Goal: Task Accomplishment & Management: Manage account settings

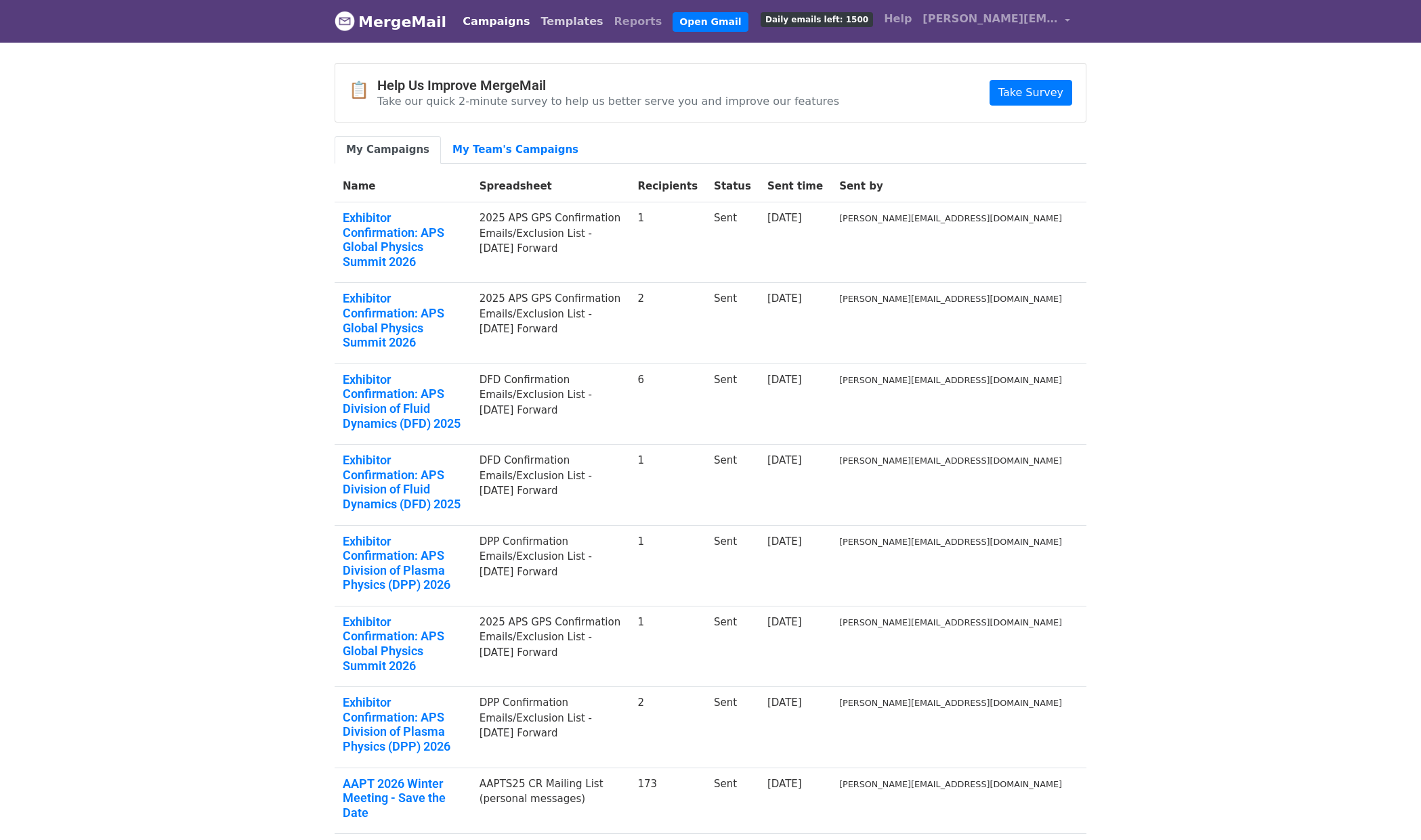
click at [538, 23] on link "Templates" at bounding box center [572, 21] width 73 height 27
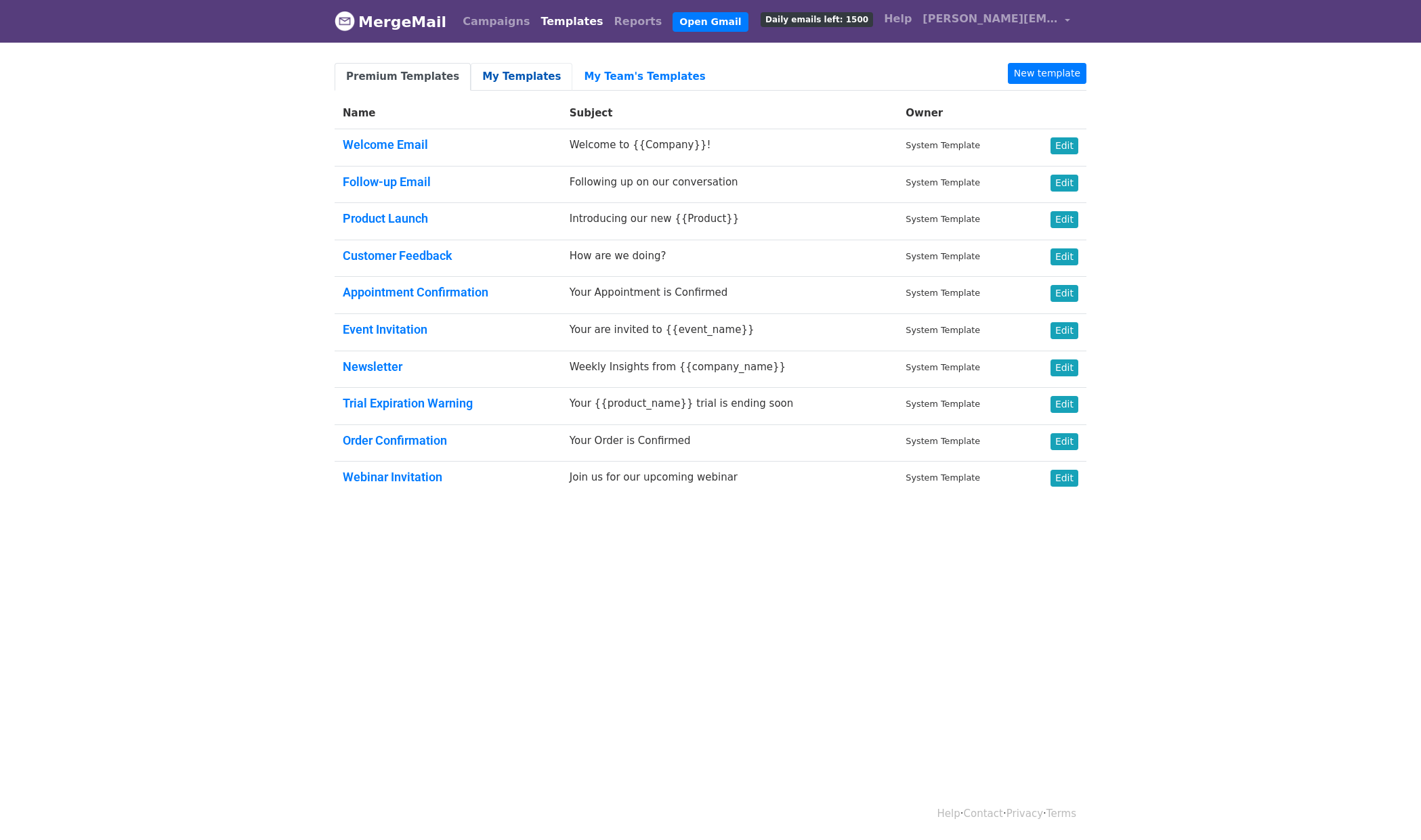
click at [507, 71] on link "My Templates" at bounding box center [521, 77] width 102 height 28
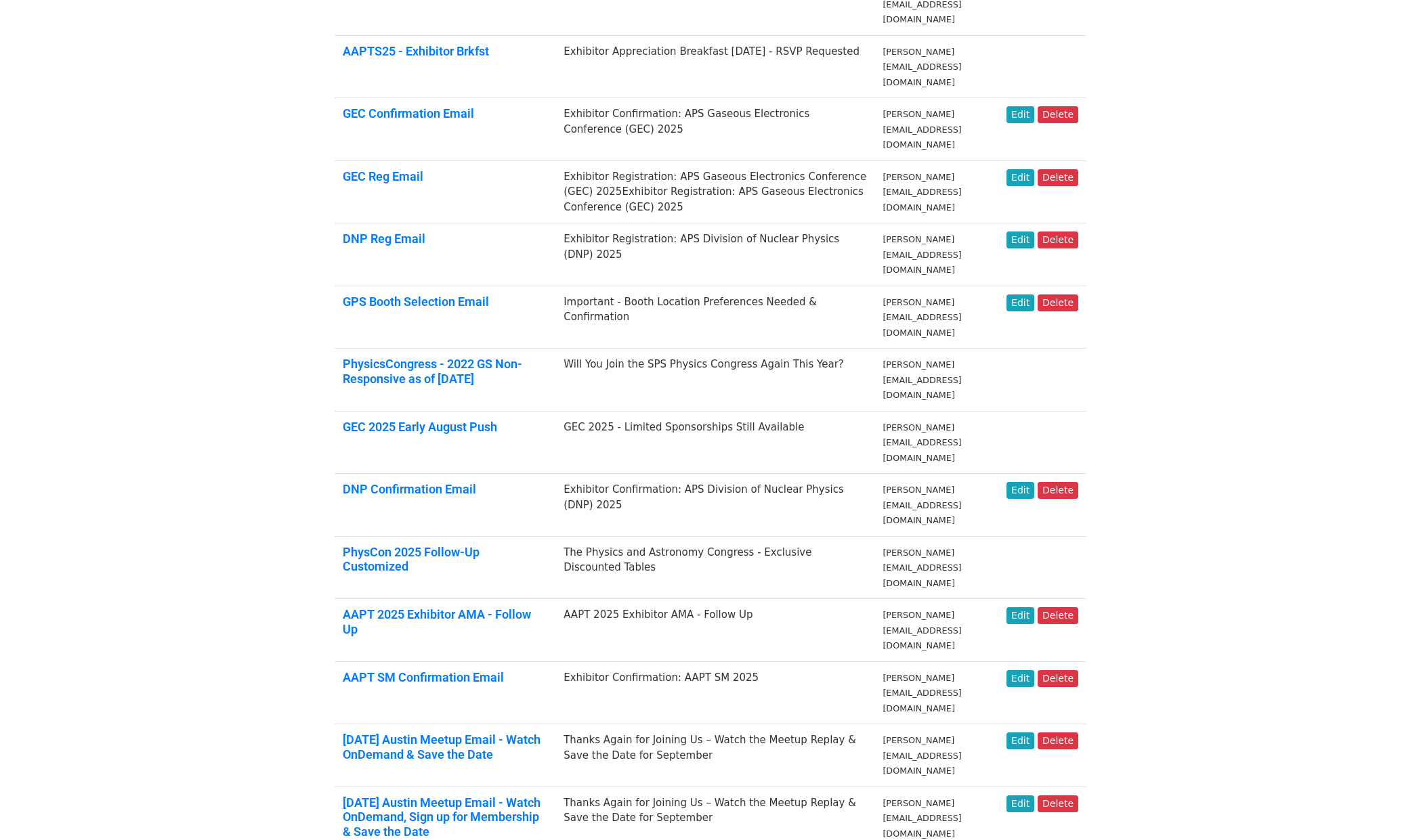
scroll to position [423, 0]
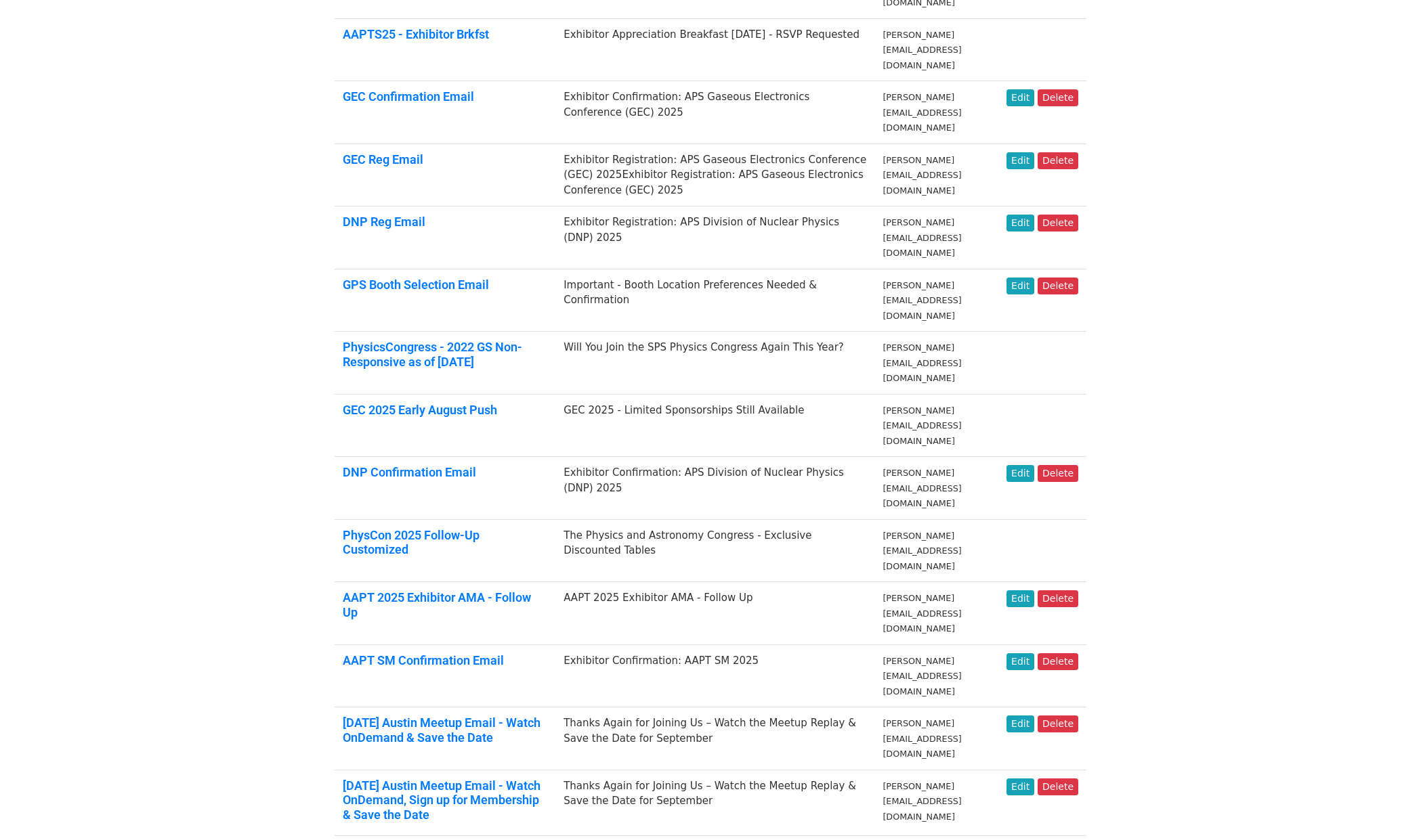
click at [1023, 839] on link "Edit" at bounding box center [1020, 852] width 28 height 17
click at [1022, 839] on link "Edit" at bounding box center [1020, 852] width 28 height 17
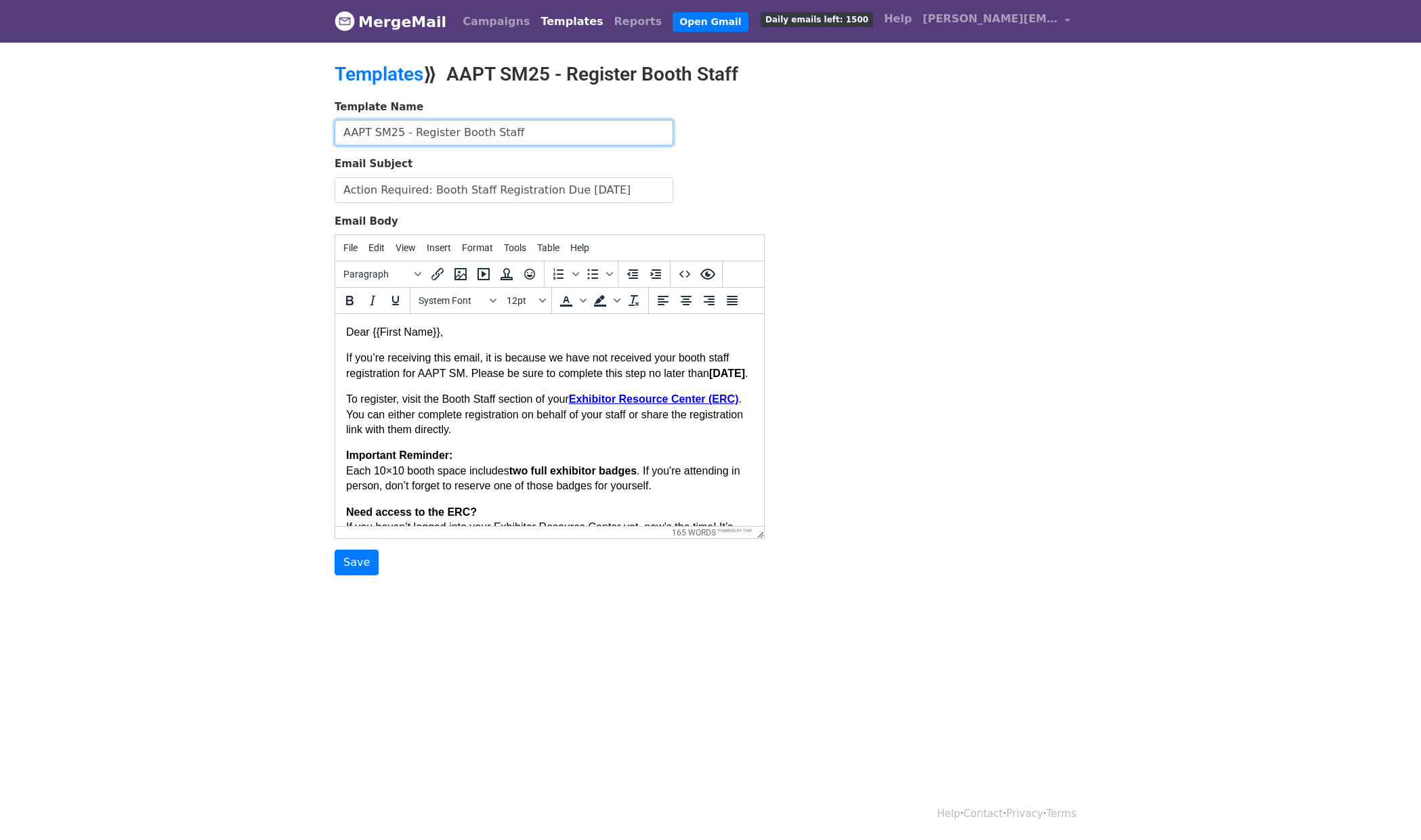
drag, startPoint x: 388, startPoint y: 129, endPoint x: 326, endPoint y: 129, distance: 62.0
click at [326, 129] on div "Template Name AAPT SM25 - Register Booth Staff Email Subject Action Required: B…" at bounding box center [549, 337] width 451 height 477
type input "SPSCon25 - Register Booth Staff"
click at [935, 199] on div "Template Name SPSCon25 - Register Booth Staff Email Subject Action Required: Bo…" at bounding box center [710, 337] width 772 height 477
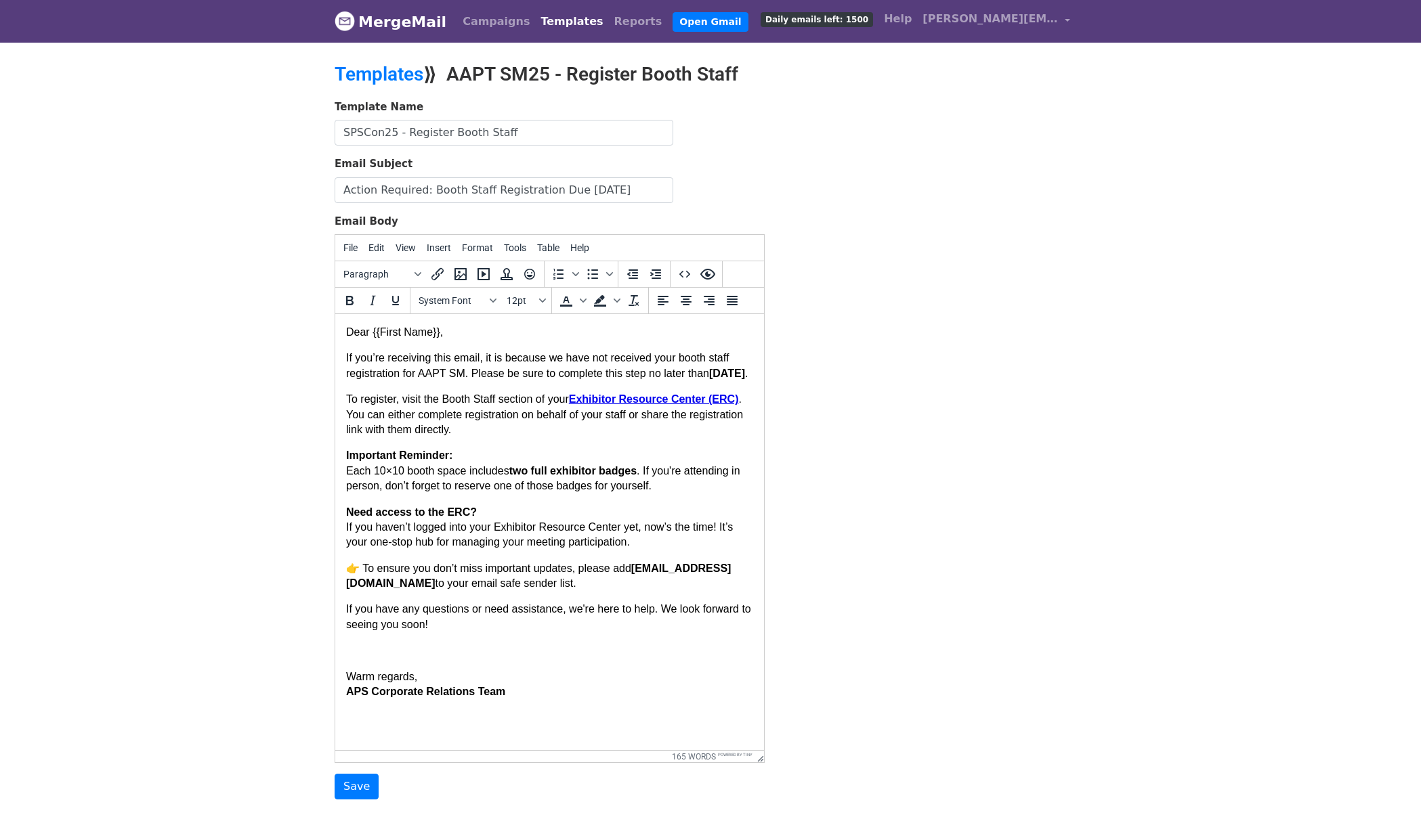
drag, startPoint x: 763, startPoint y: 536, endPoint x: 819, endPoint y: 760, distance: 230.9
click at [532, 579] on p "👉 To ensure you don’t miss important updates, please add [EMAIL_ADDRESS][DOMAIN…" at bounding box center [549, 576] width 407 height 30
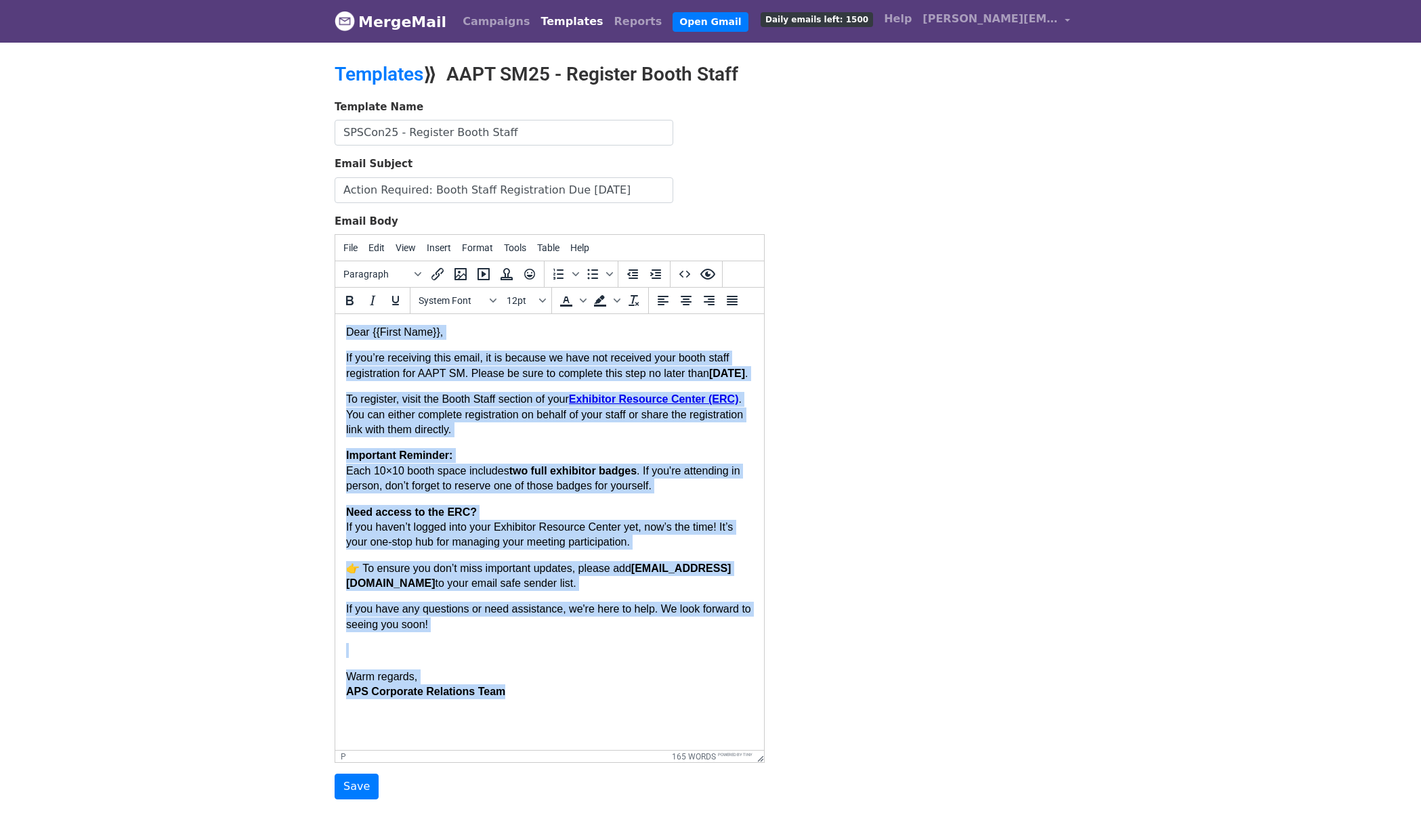
drag, startPoint x: 511, startPoint y: 705, endPoint x: 337, endPoint y: 328, distance: 415.2
click at [337, 328] on html "Dear {{First Name}}, If you’re receiving this email, it is because we have not …" at bounding box center [549, 511] width 429 height 396
paste body
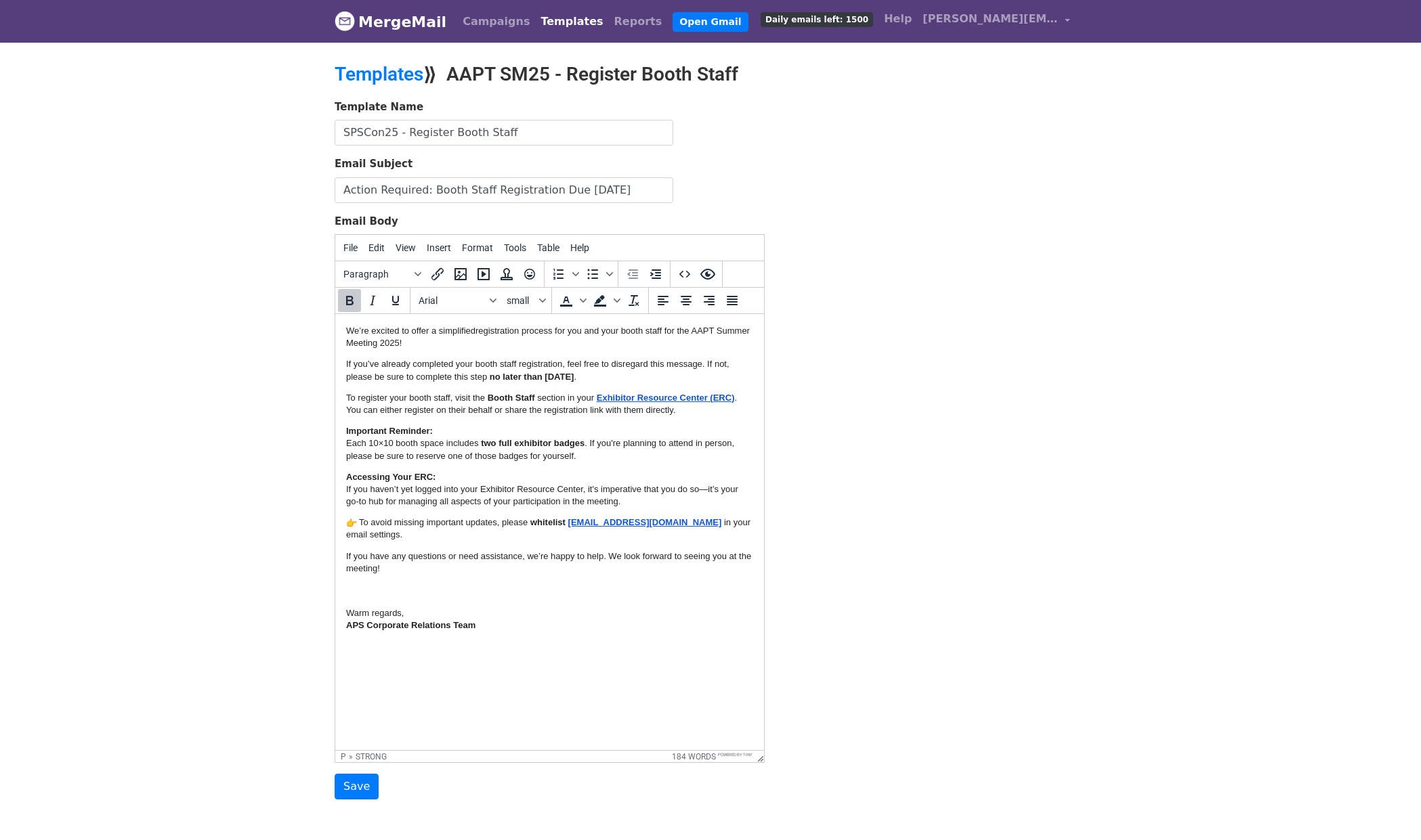
click at [346, 329] on p "We’re excited to offer a simplified registration process for you and your booth…" at bounding box center [549, 337] width 407 height 24
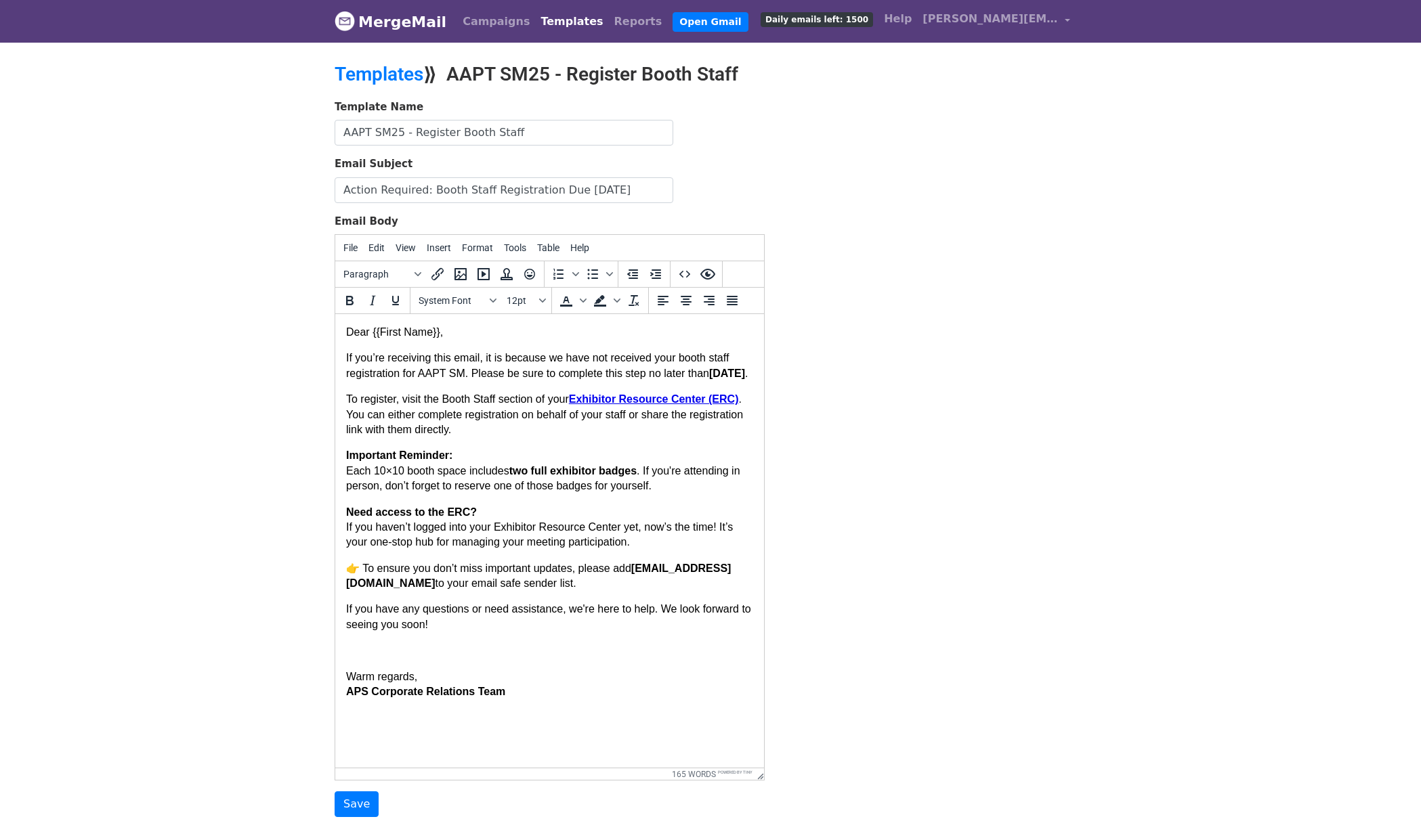
drag, startPoint x: 757, startPoint y: 533, endPoint x: 799, endPoint y: 787, distance: 257.4
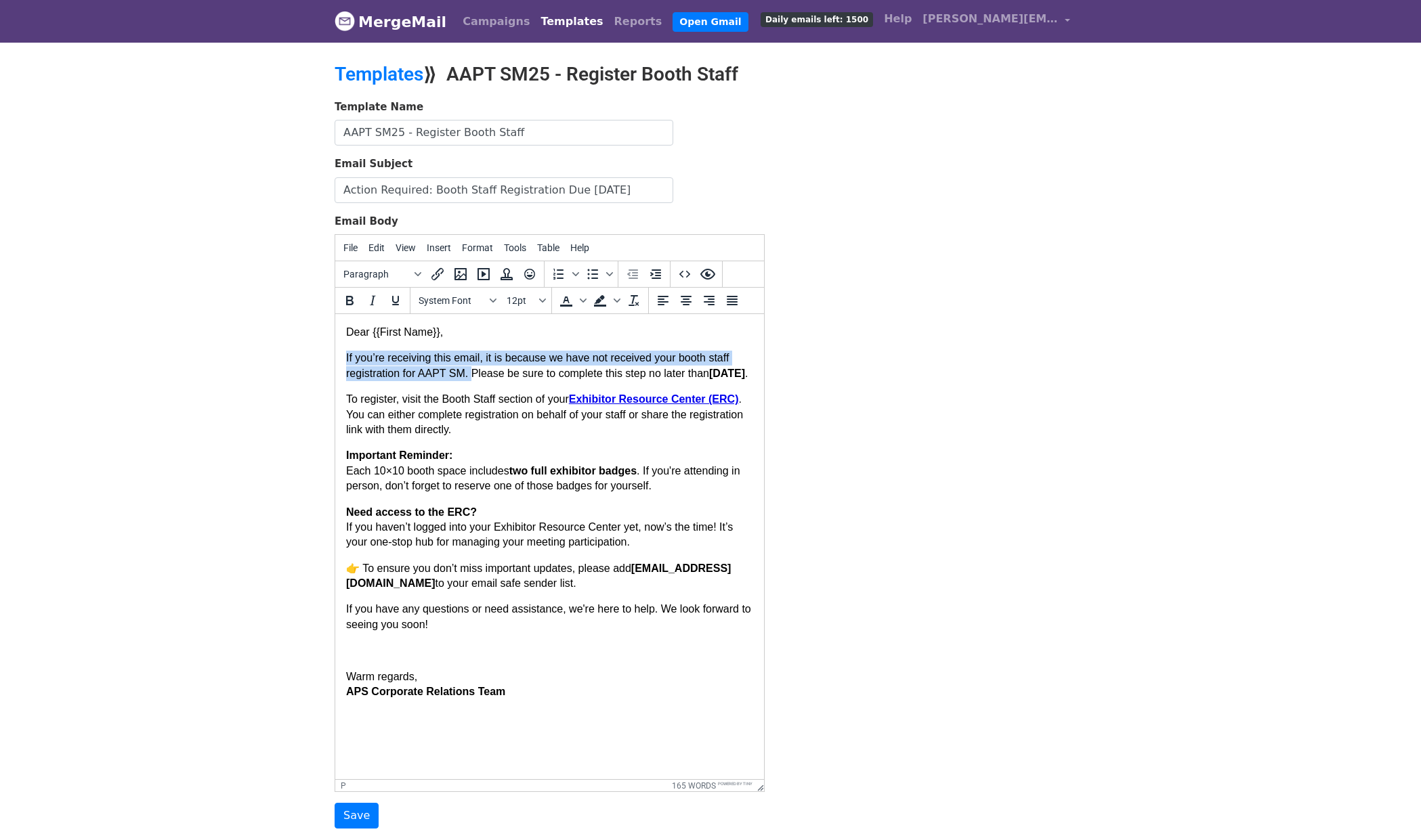
drag, startPoint x: 345, startPoint y: 355, endPoint x: 704, endPoint y: 553, distance: 410.0
click at [473, 374] on p "If you’re receiving this email, it is because we have not received your booth s…" at bounding box center [549, 365] width 407 height 30
click at [477, 381] on p "If you’re receiving this email, it is because we have not received your booth s…" at bounding box center [549, 365] width 407 height 30
drag, startPoint x: 477, startPoint y: 390, endPoint x: 343, endPoint y: 360, distance: 137.3
click at [343, 360] on html "Dear {{First Name}}, If you’re receiving this email, it is because we have not …" at bounding box center [549, 511] width 429 height 396
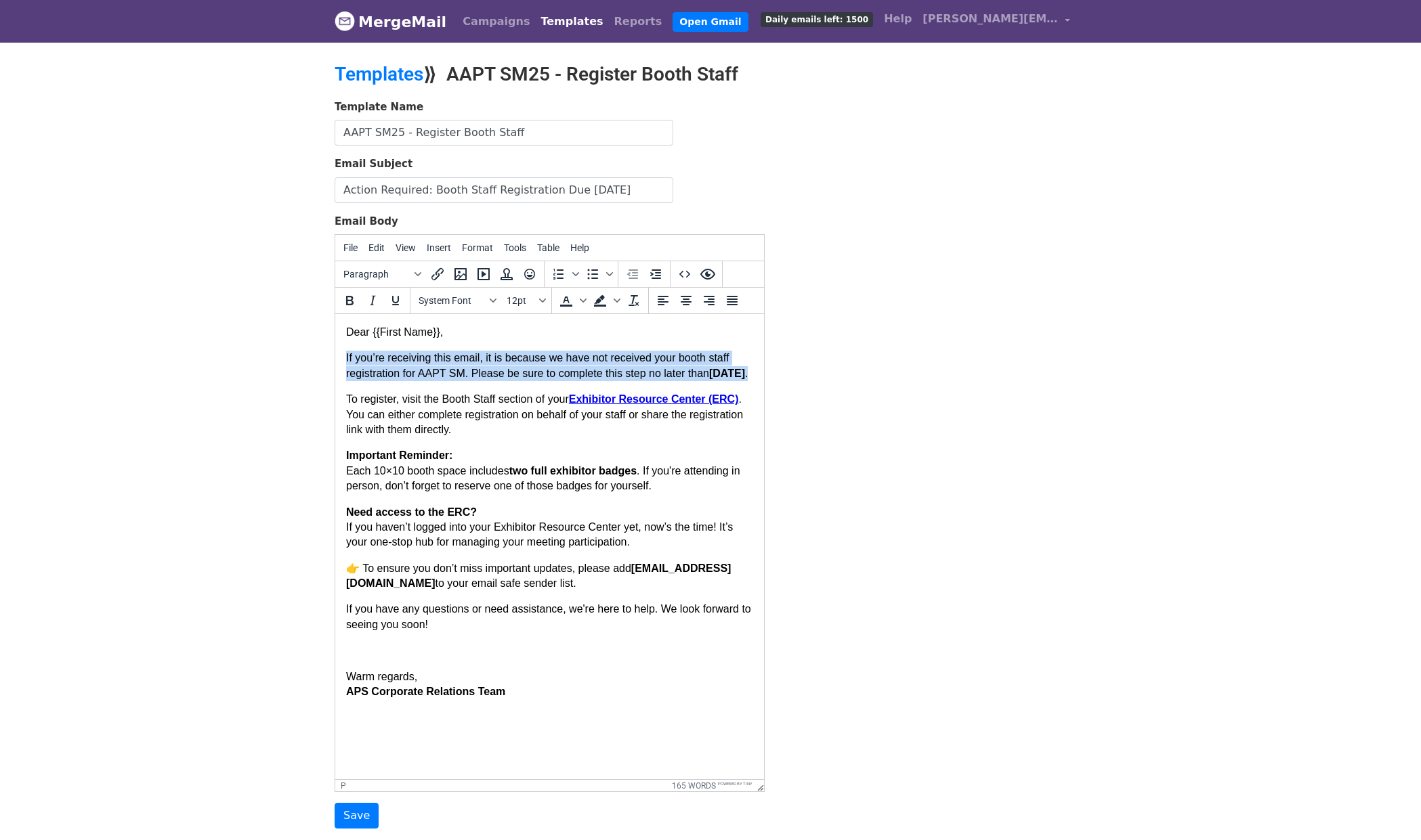
paste body
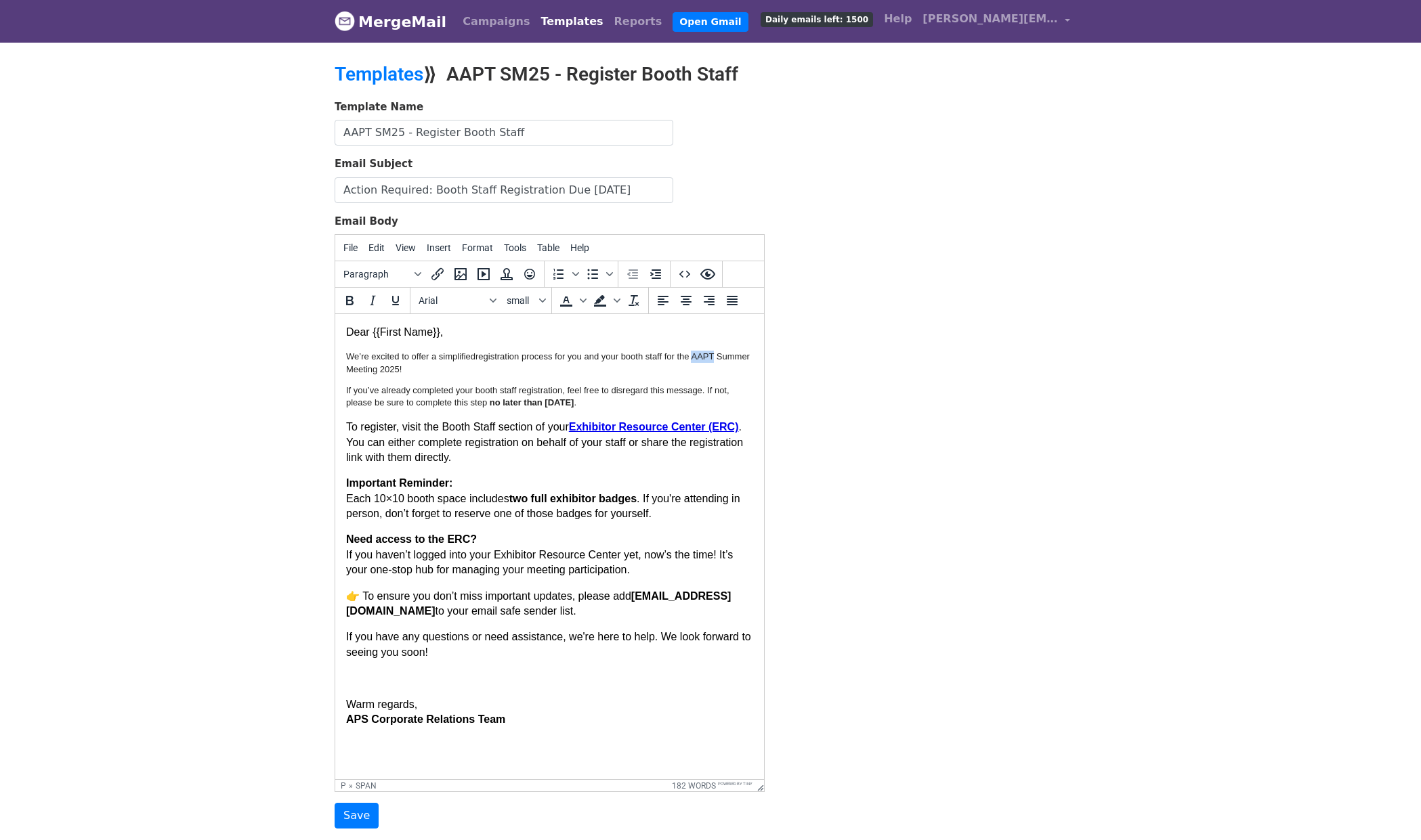
drag, startPoint x: 696, startPoint y: 355, endPoint x: 1235, endPoint y: 735, distance: 659.5
click at [714, 353] on span "AAPT" at bounding box center [702, 356] width 23 height 10
drag, startPoint x: 345, startPoint y: 390, endPoint x: 351, endPoint y: 402, distance: 13.4
click at [351, 402] on p "If you’ve already completed your booth staff registration , feel free to disreg…" at bounding box center [549, 396] width 407 height 24
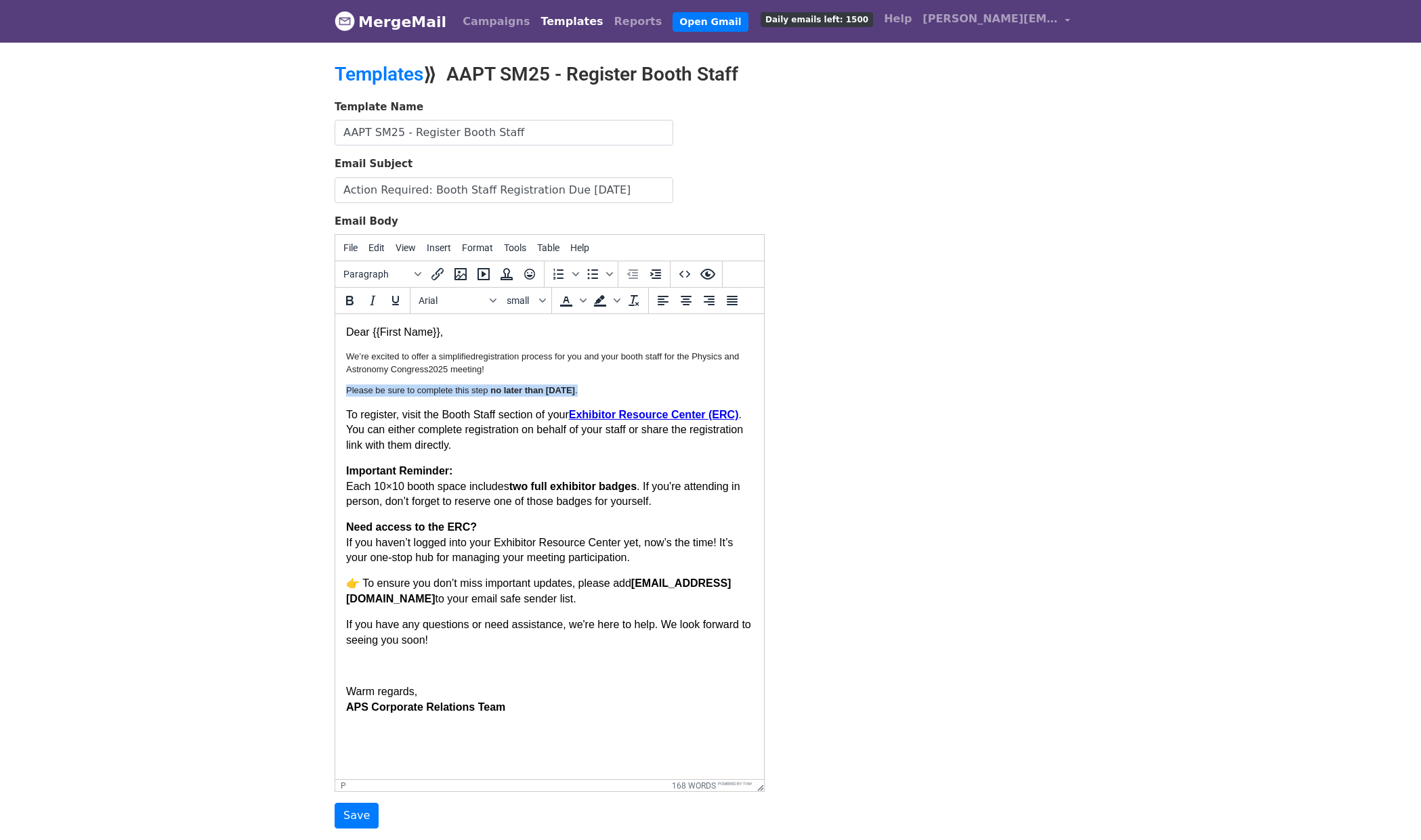
drag, startPoint x: 661, startPoint y: 387, endPoint x: 329, endPoint y: 387, distance: 332.0
click at [335, 387] on html "Dear {{First Name}}, We’re excited to offer a simplified registration process f…" at bounding box center [549, 519] width 429 height 411
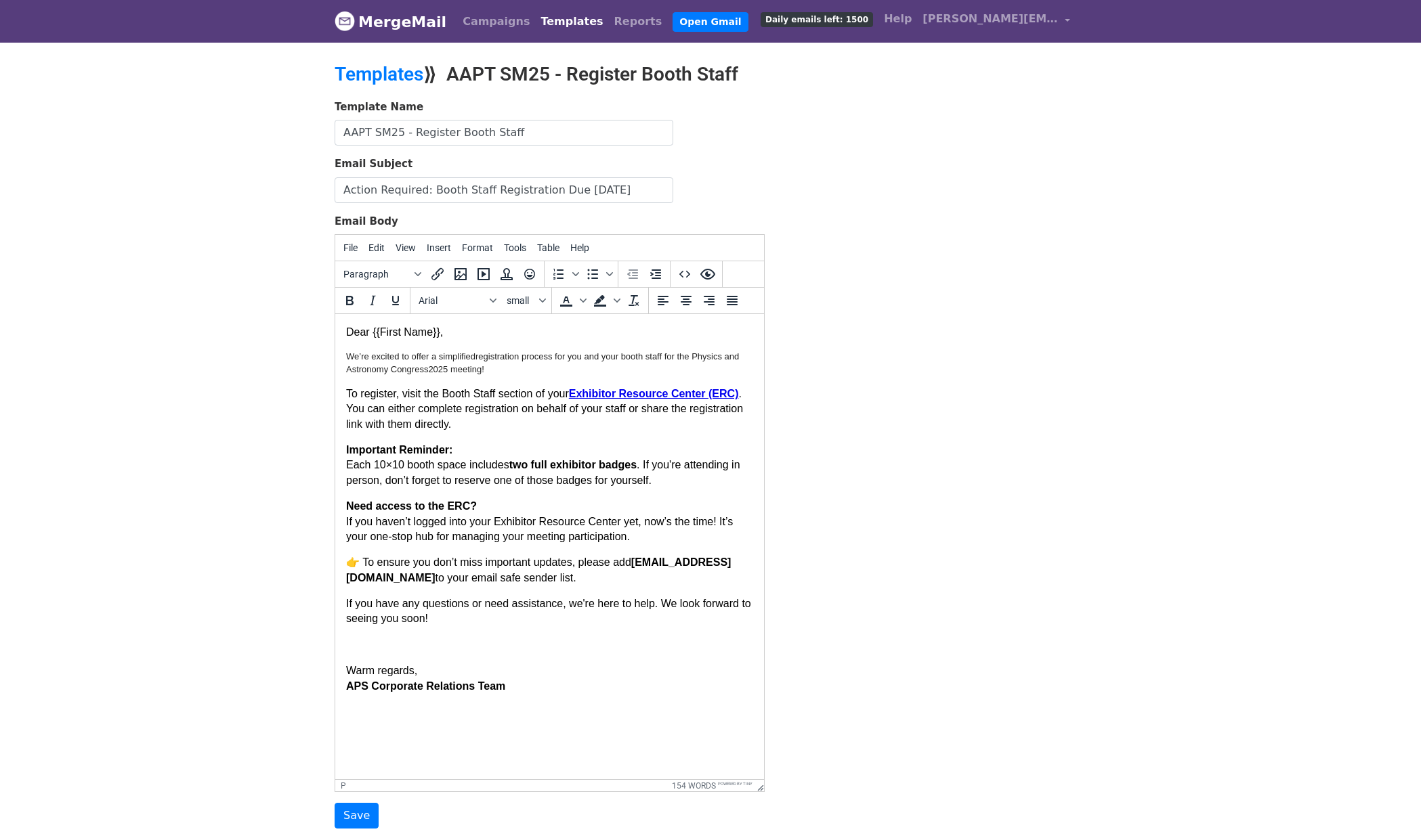
click at [540, 423] on p "To register, visit the Booth Staff section of your Exhibitor Resource Center (E…" at bounding box center [549, 410] width 407 height 45
click at [620, 447] on body "Dear {{First Name}}, We’re excited to offer a simplified registration process f…" at bounding box center [549, 509] width 407 height 369
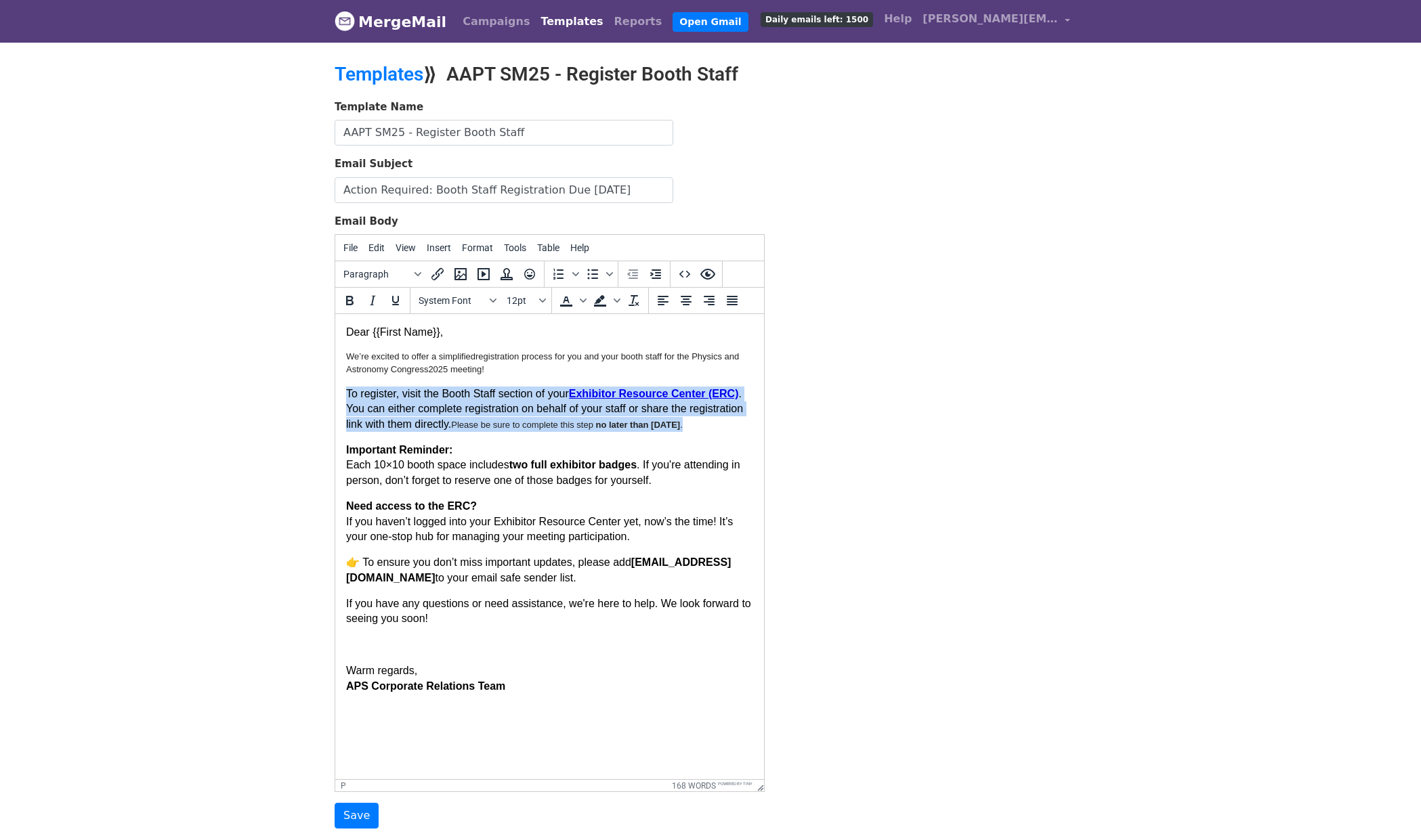
drag, startPoint x: 348, startPoint y: 392, endPoint x: 466, endPoint y: 438, distance: 126.6
click at [466, 432] on p "To register, visit the Booth Staff section of your Exhibitor Resource Center (E…" at bounding box center [549, 410] width 407 height 45
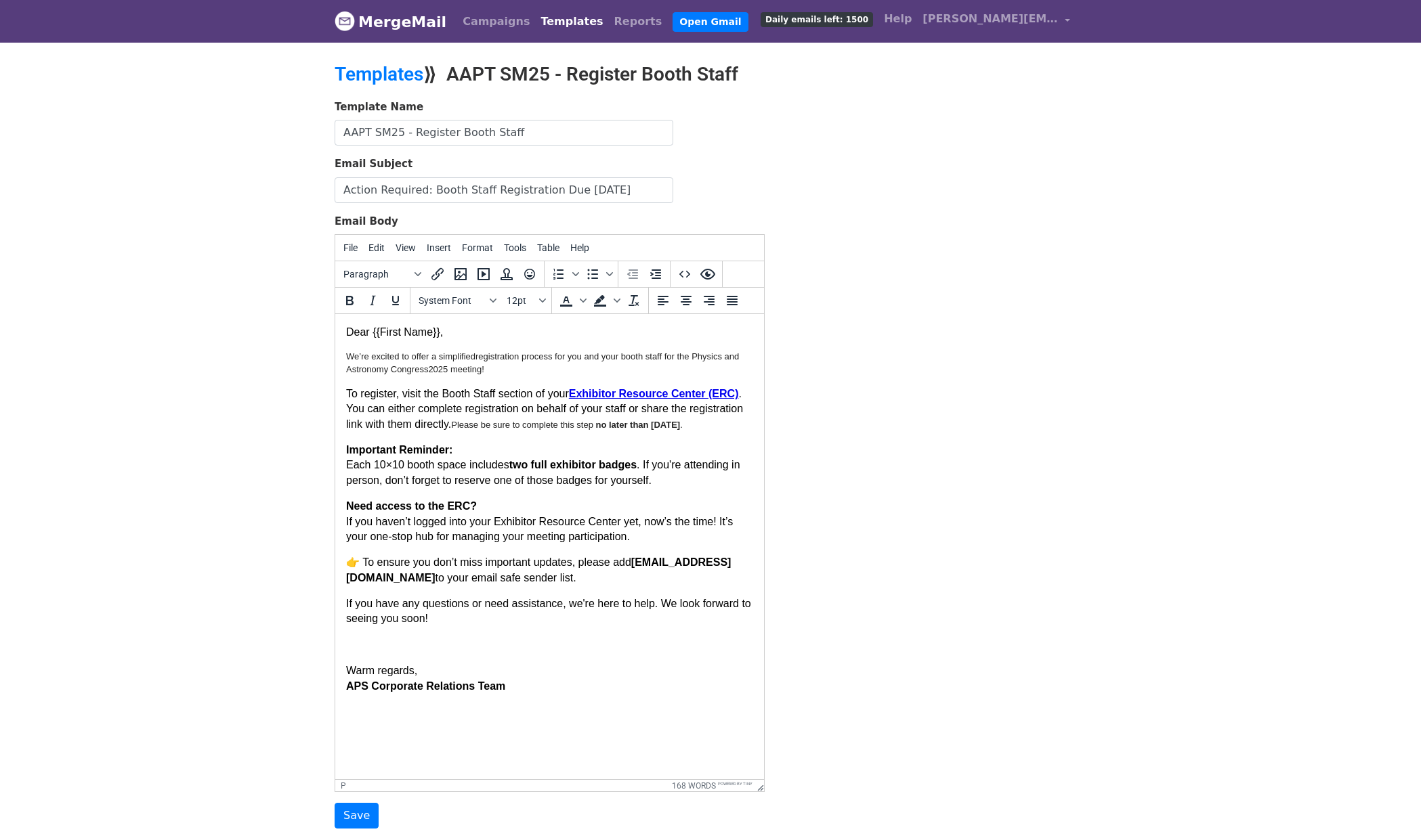
click at [596, 430] on strong "no later than Wednesday, July 9, 2025" at bounding box center [638, 425] width 85 height 10
drag, startPoint x: 347, startPoint y: 440, endPoint x: 380, endPoint y: 439, distance: 33.0
click at [596, 430] on strong "no later than Wednesday, July 9, 2025" at bounding box center [638, 425] width 85 height 10
drag, startPoint x: 400, startPoint y: 441, endPoint x: 423, endPoint y: 435, distance: 23.8
click at [596, 430] on strong "no later than Wednesday, July 9, 2025" at bounding box center [638, 425] width 85 height 10
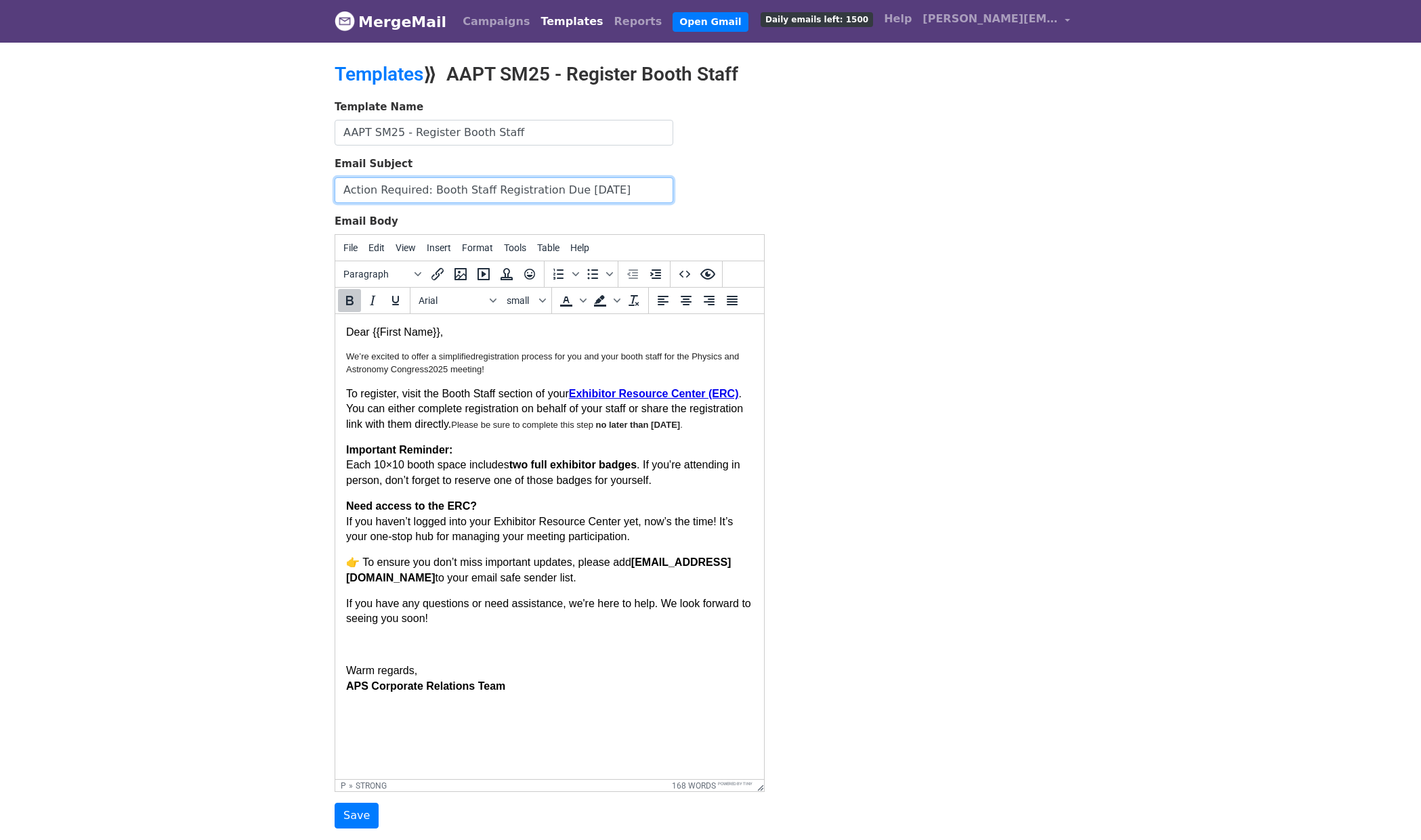
drag, startPoint x: 572, startPoint y: 192, endPoint x: 643, endPoint y: 191, distance: 71.0
click at [643, 191] on input "Action Required: Booth Staff Registration Due July 11" at bounding box center [504, 190] width 338 height 26
click at [335, 803] on input "Save" at bounding box center [357, 816] width 44 height 26
type input "Action Required: Booth Staff Registration Due September 17"
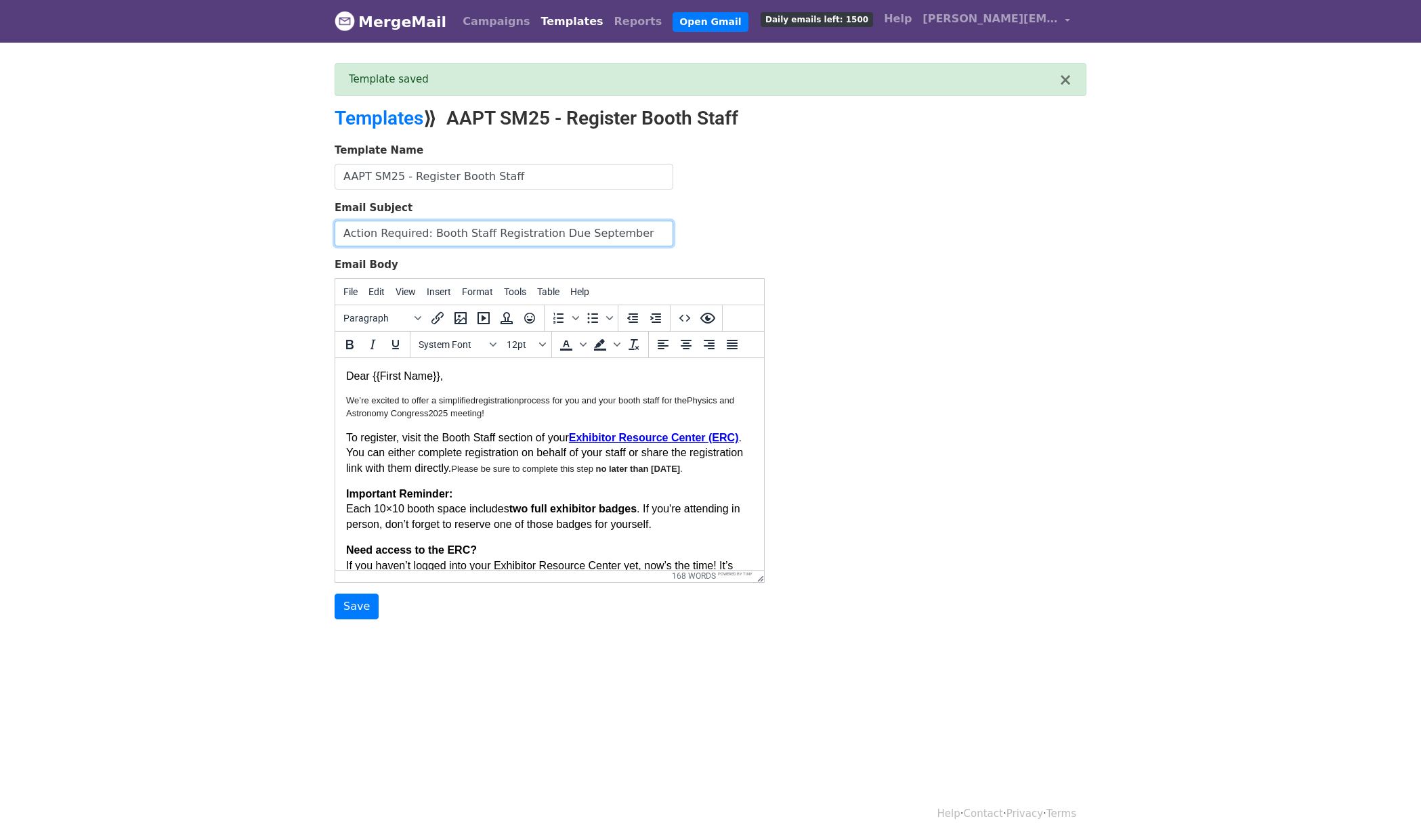
click at [638, 232] on input "Action Required: Booth Staff Registration Due September" at bounding box center [504, 234] width 338 height 26
type input "Action Required: Booth Staff Registration Due [DATE]"
click at [596, 473] on strong "no later than Wednesday, September 17, 2025" at bounding box center [638, 468] width 85 height 10
click at [905, 520] on div "Template Name AAPT SM25 - Register Booth Staff Email Subject Action Required: B…" at bounding box center [710, 381] width 772 height 477
click at [353, 609] on input "Save" at bounding box center [357, 606] width 44 height 26
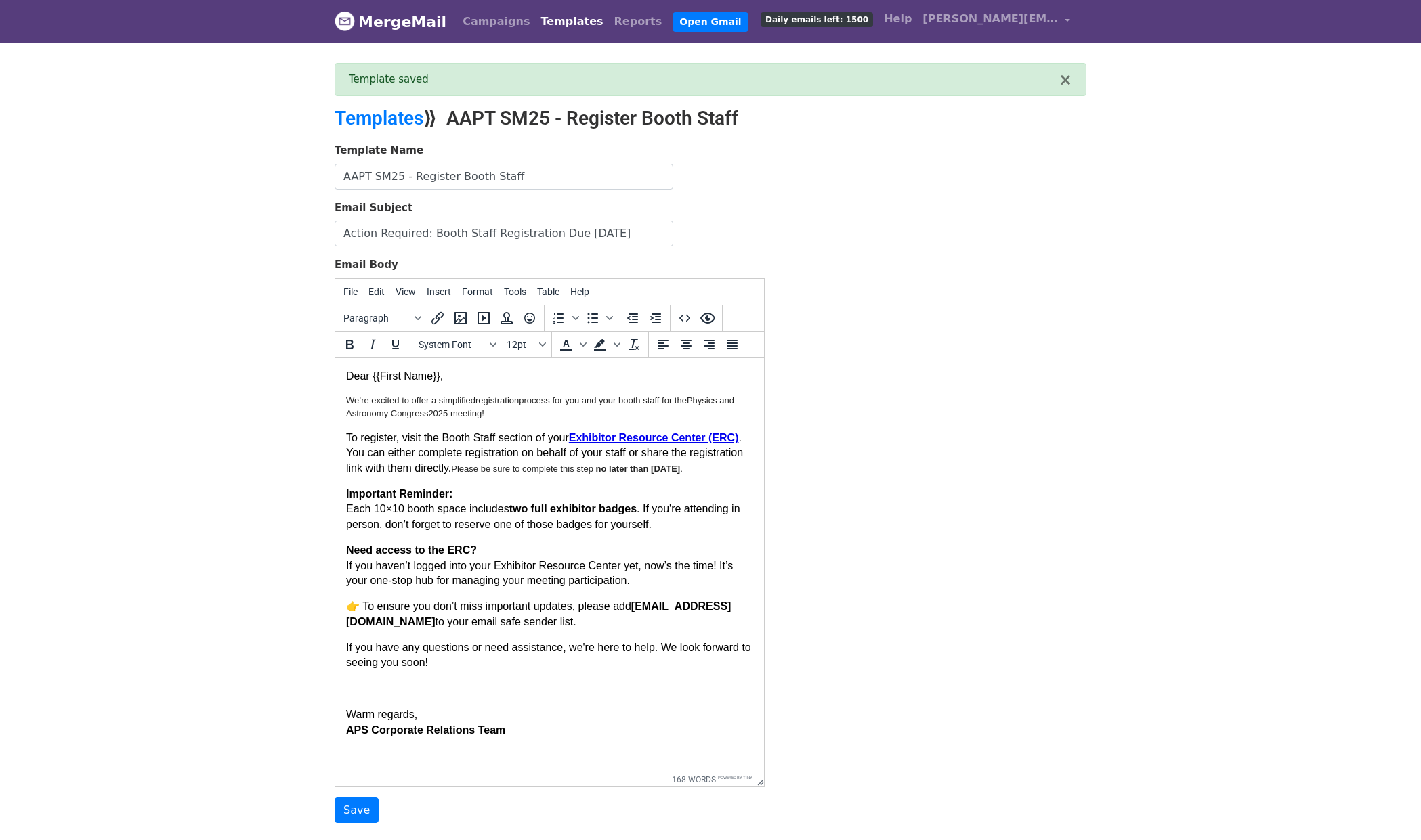
drag, startPoint x: 759, startPoint y: 576, endPoint x: 795, endPoint y: 782, distance: 209.1
drag, startPoint x: 374, startPoint y: 484, endPoint x: 336, endPoint y: 484, distance: 38.0
click at [336, 484] on html "Dear {{First Name}}, We’re excited to offer a simplified registration process f…" at bounding box center [549, 552] width 429 height 390
click at [361, 814] on input "Save" at bounding box center [357, 810] width 44 height 26
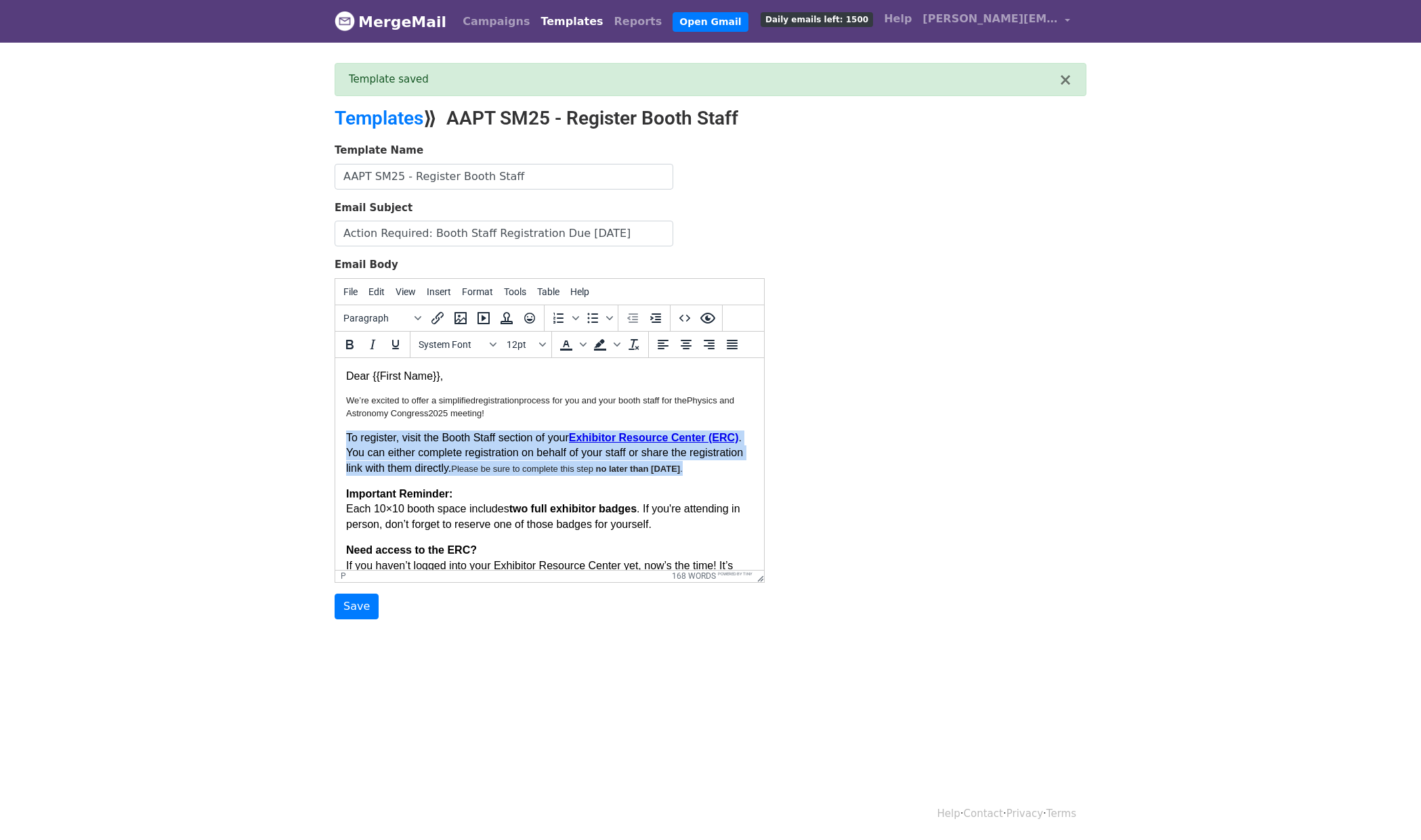
drag, startPoint x: 347, startPoint y: 434, endPoint x: 482, endPoint y: 490, distance: 146.2
click at [482, 475] on p "To register, visit the Booth Staff section of your Exhibitor Resource Center (E…" at bounding box center [549, 452] width 407 height 45
click at [617, 434] on strong "Exhibitor Resource Center (ERC)" at bounding box center [653, 437] width 170 height 11
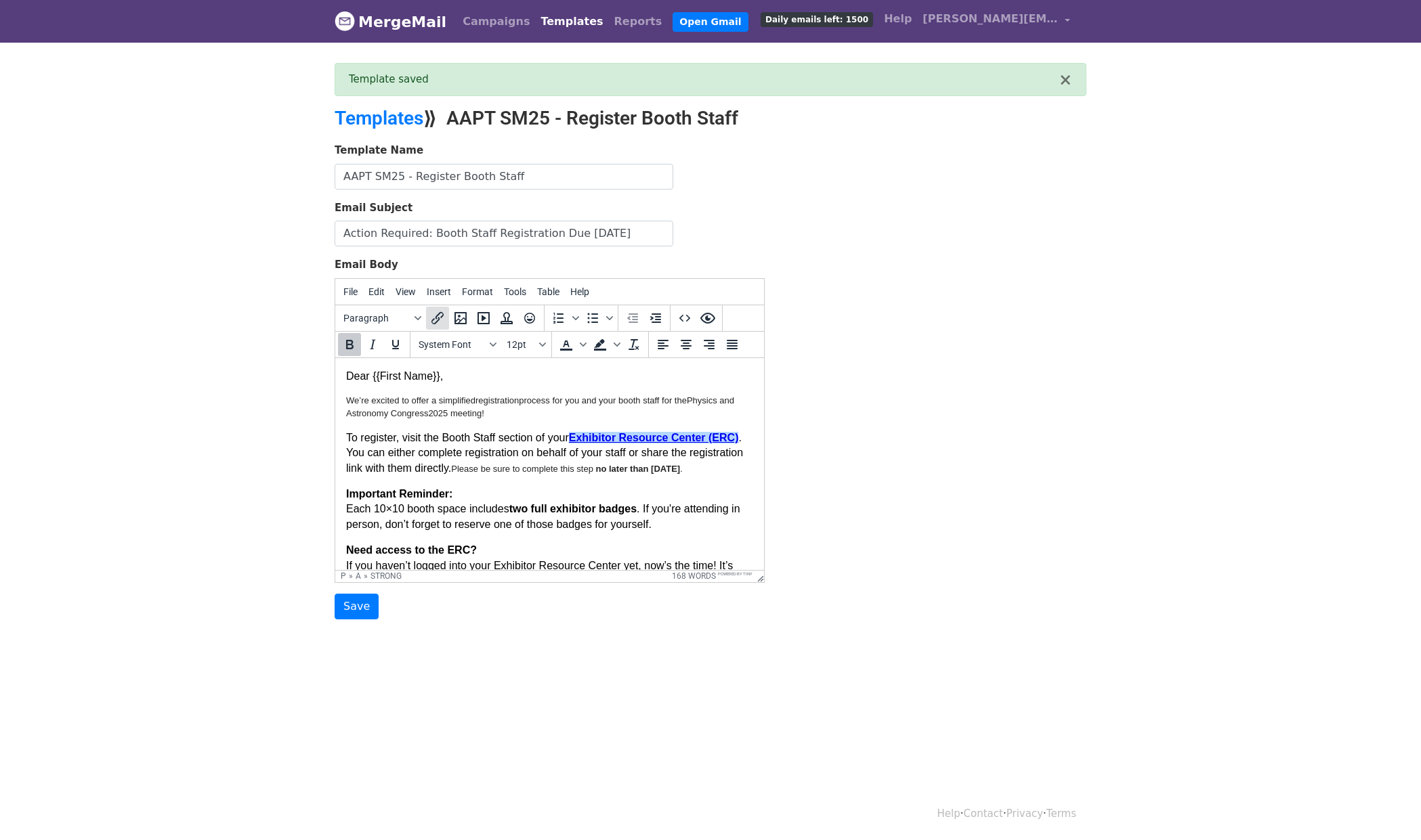
click at [432, 322] on icon "Insert/edit link" at bounding box center [437, 318] width 17 height 17
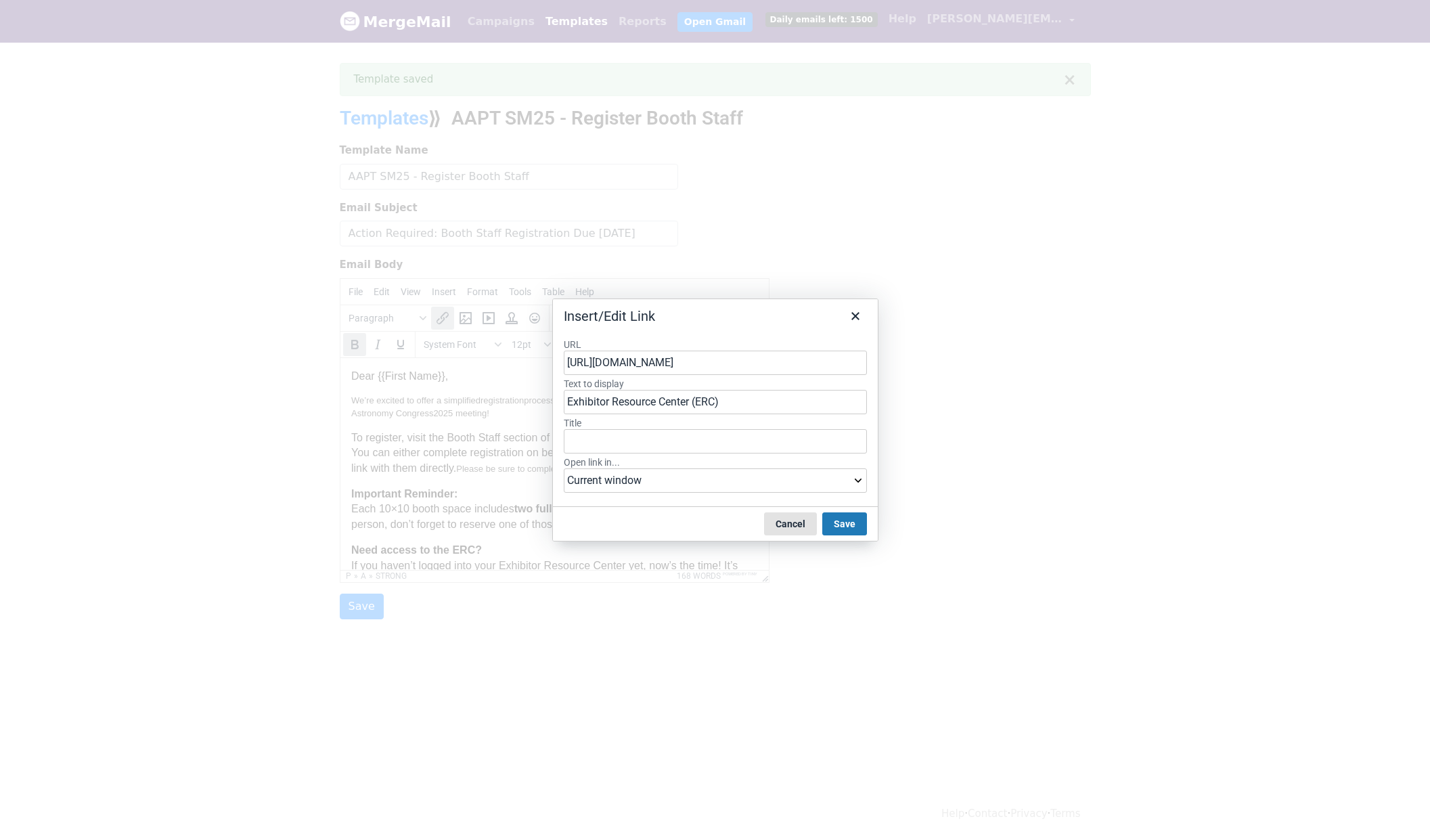
click at [782, 529] on button "Cancel" at bounding box center [790, 524] width 53 height 23
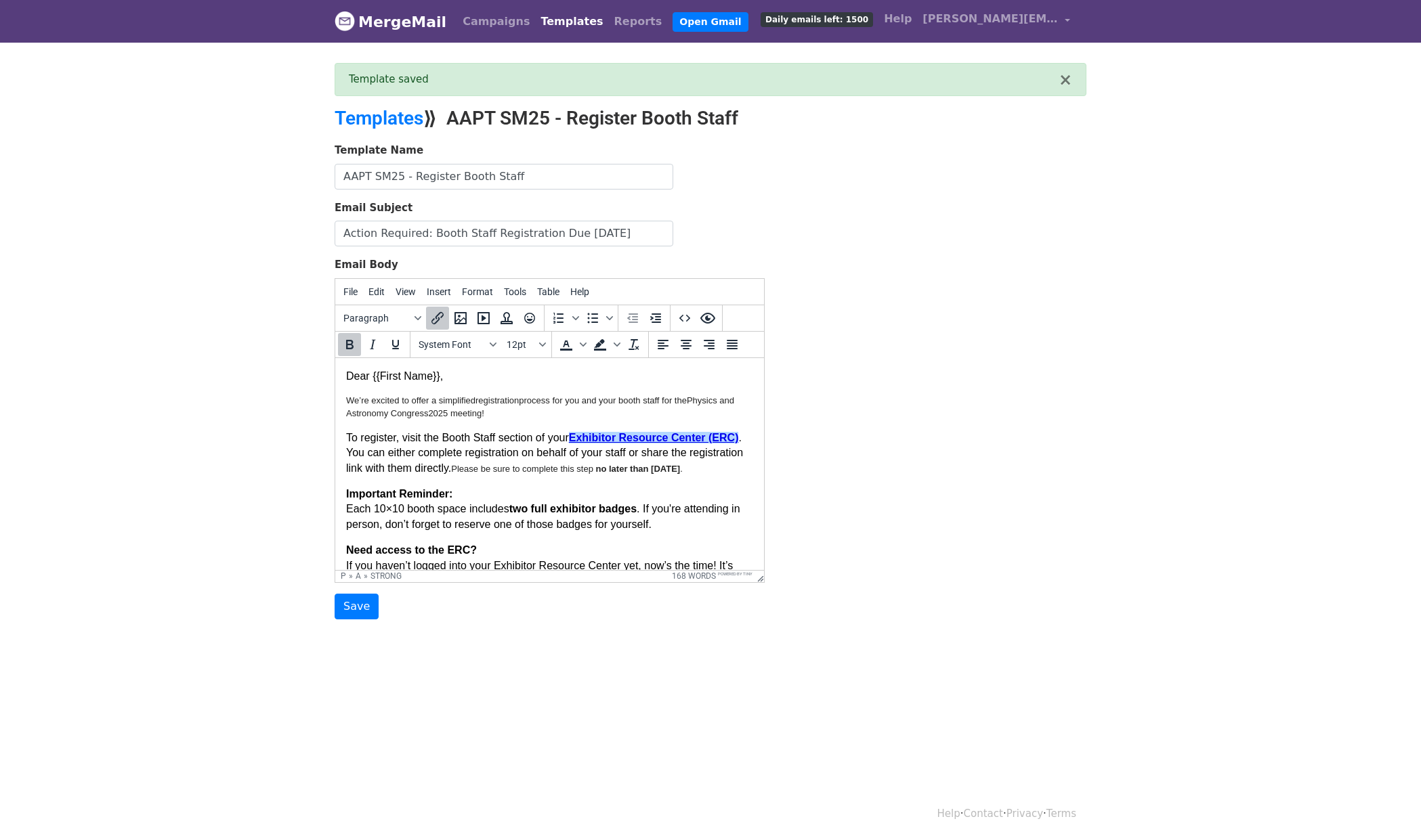
click at [926, 265] on div "Template Name AAPT SM25 - Register Booth Staff Email Subject Action Required: B…" at bounding box center [710, 381] width 772 height 477
click at [495, 506] on p "Important Reminder: Each 10×10 booth space includes two full exhibitor badges .…" at bounding box center [549, 509] width 407 height 45
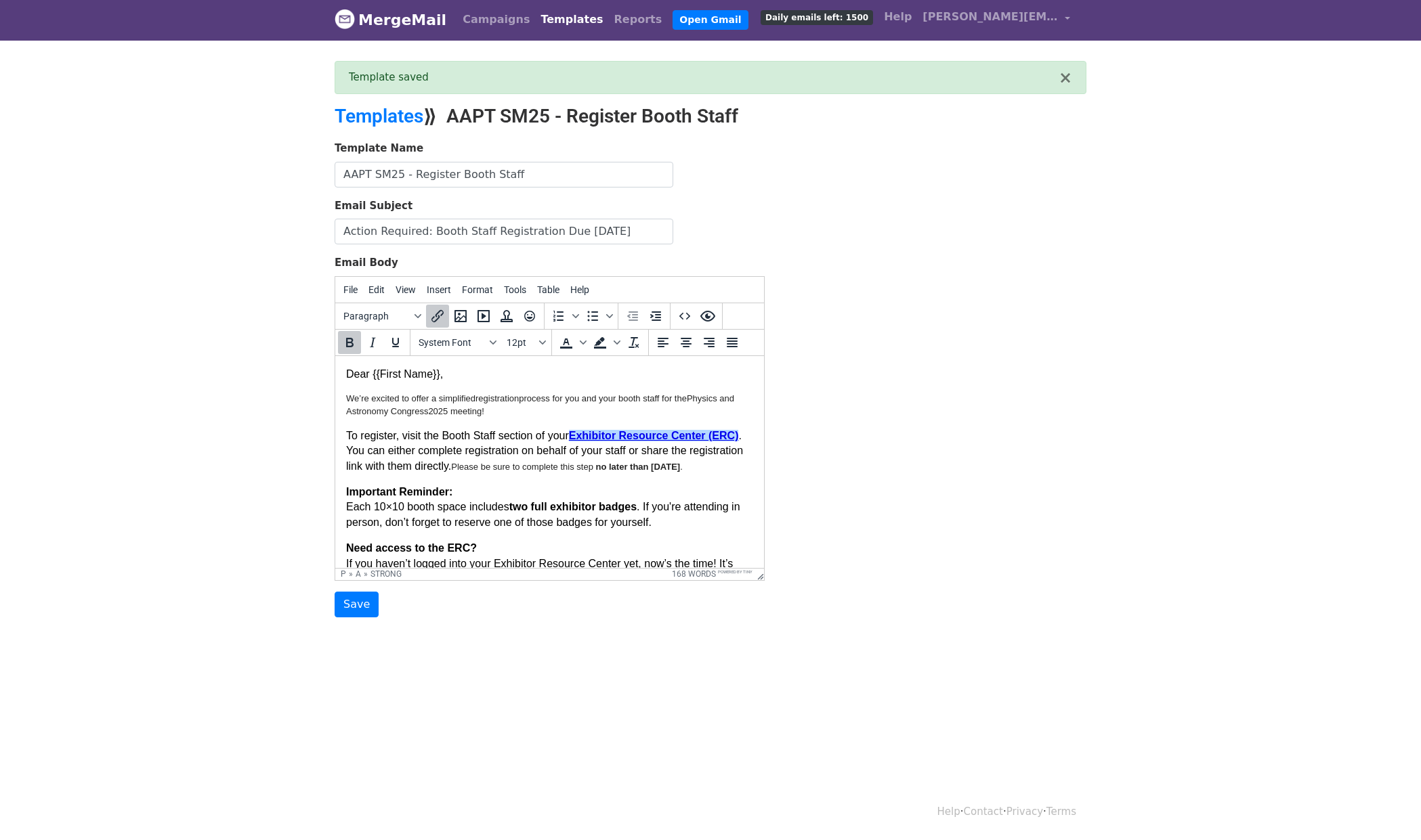
click at [677, 437] on strong "Exhibitor Resource Center (ERC)" at bounding box center [653, 434] width 170 height 11
click at [439, 315] on icon "Insert/edit link" at bounding box center [438, 316] width 12 height 12
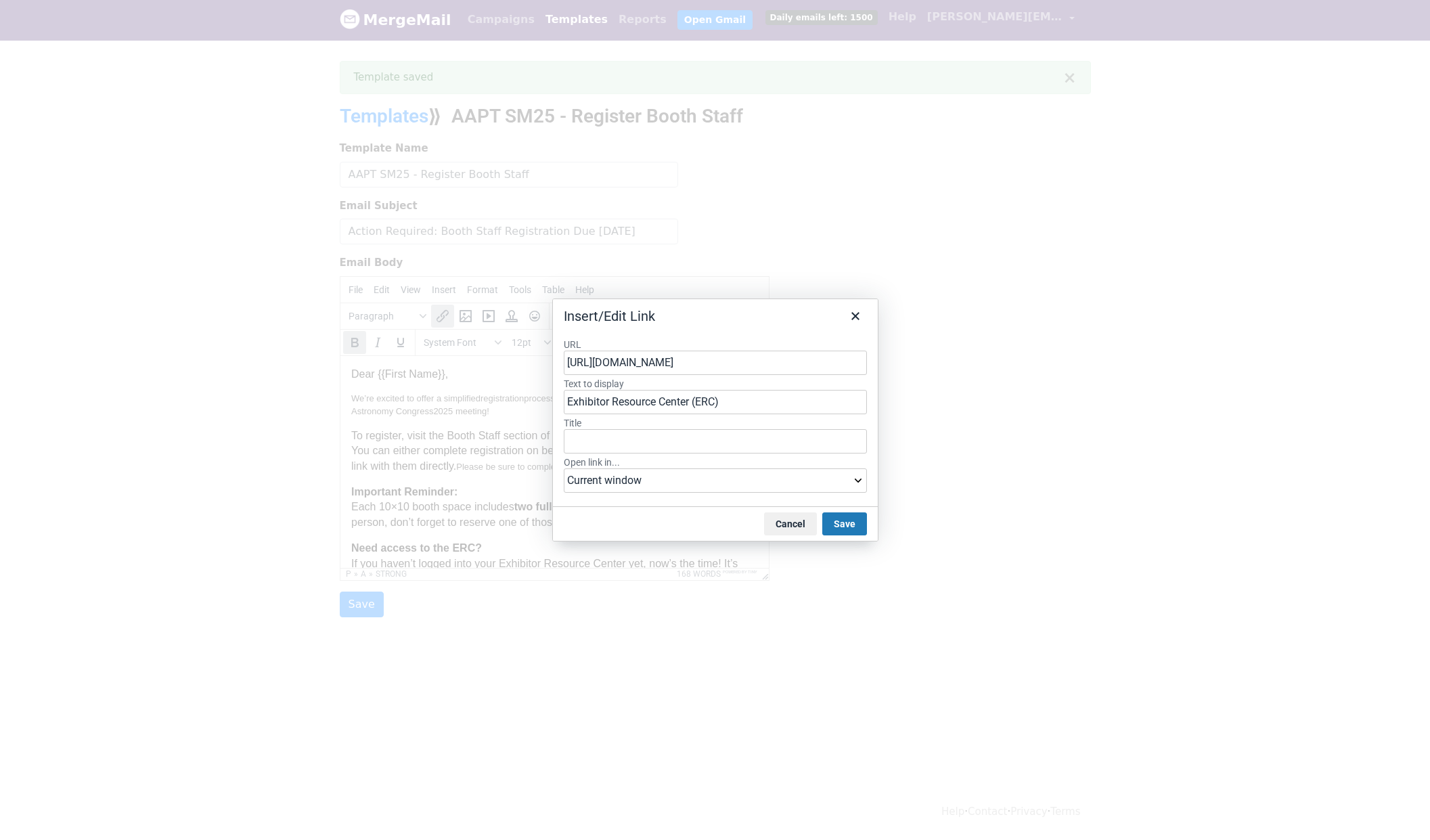
click at [680, 362] on input "[URL][DOMAIN_NAME]" at bounding box center [715, 362] width 303 height 24
type input "[URL][DOMAIN_NAME]"
click at [727, 376] on div "URL https://americanphysicalsociety.expo-genie.com/physcon2025/booth-staff-regi…" at bounding box center [715, 417] width 303 height 158
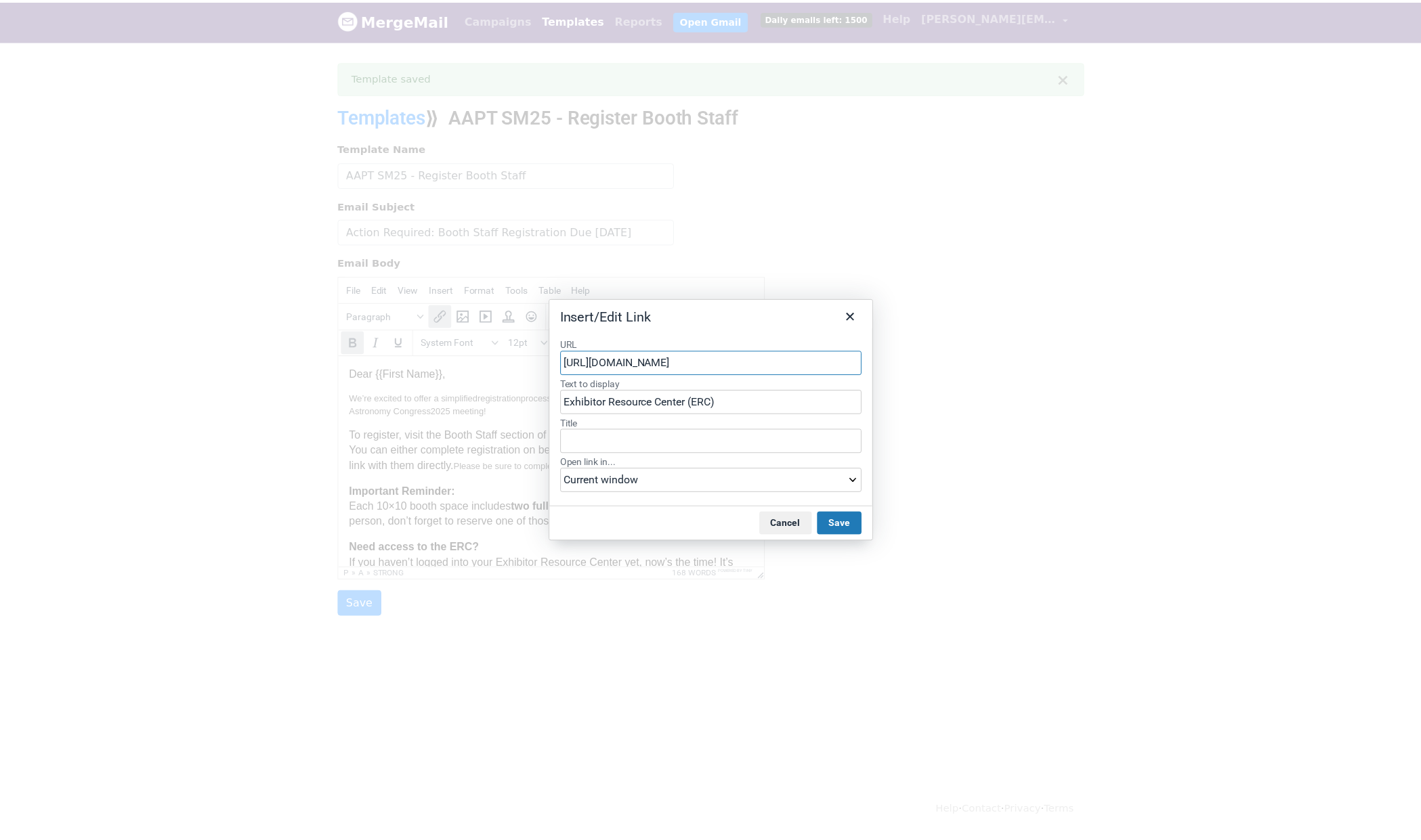
scroll to position [0, 133]
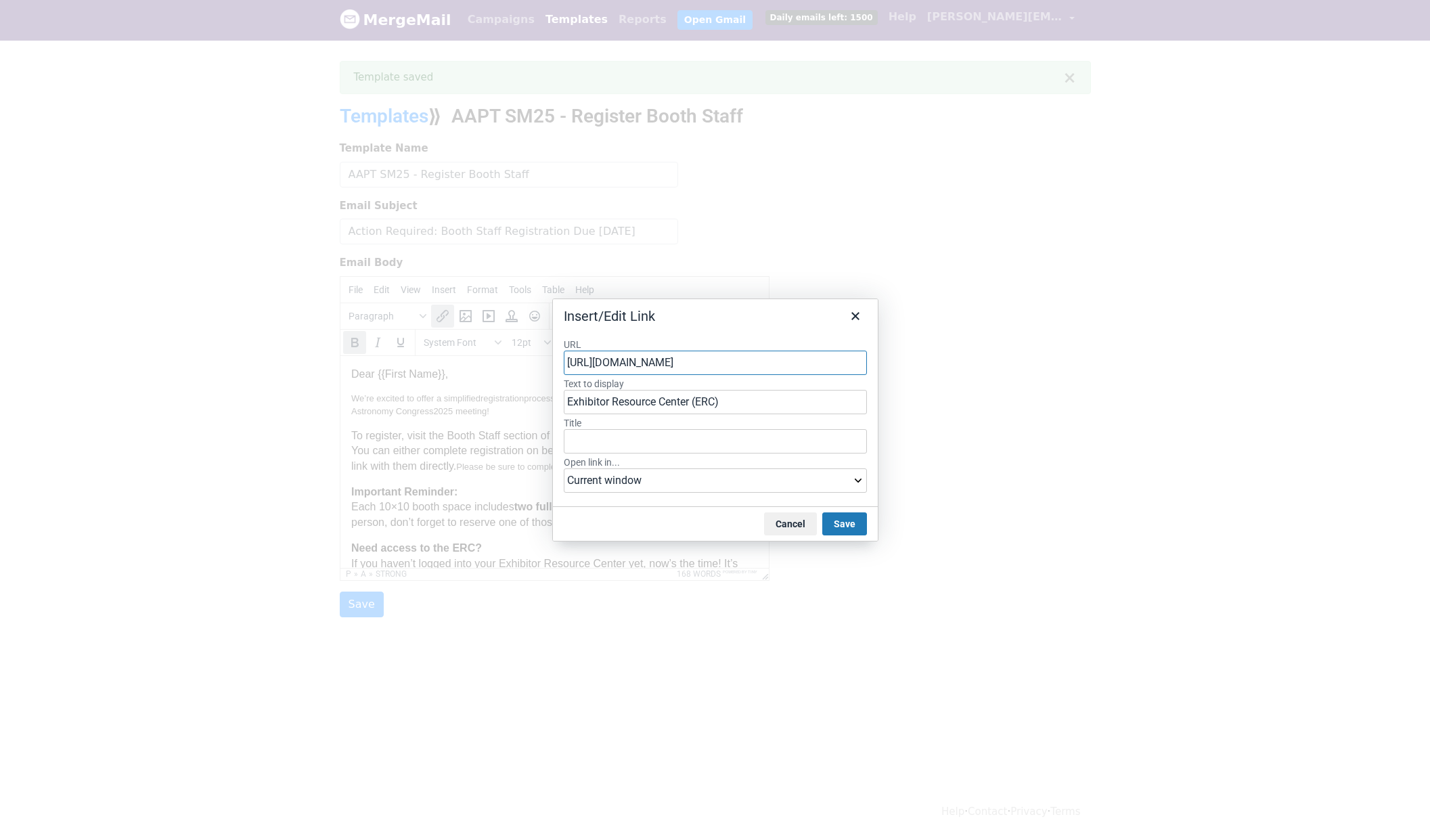
click at [722, 362] on input "https://americanphysicalsociety.expo-genie.com/physcon2025/booth-staff-registra…" at bounding box center [715, 362] width 303 height 24
click at [708, 389] on div "https://americanphysicalsociety.expo-genie.com/physcon2025/booth-staff-registra…" at bounding box center [717, 390] width 289 height 17
click at [840, 531] on button "Save" at bounding box center [844, 524] width 44 height 23
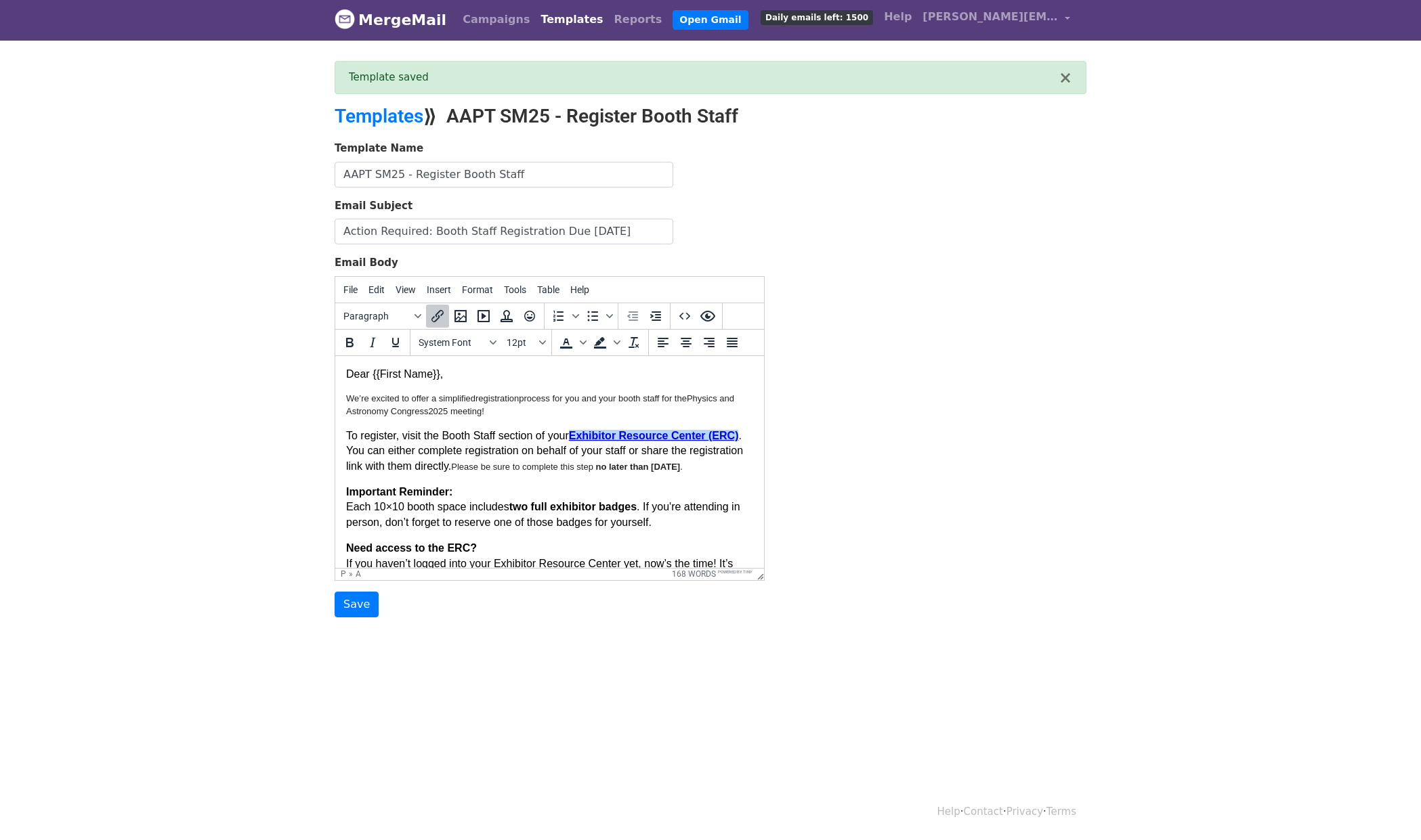
click at [556, 473] on p "To register, visit the Booth Staff section of your Exhibitor Resource Center (E…" at bounding box center [549, 450] width 407 height 45
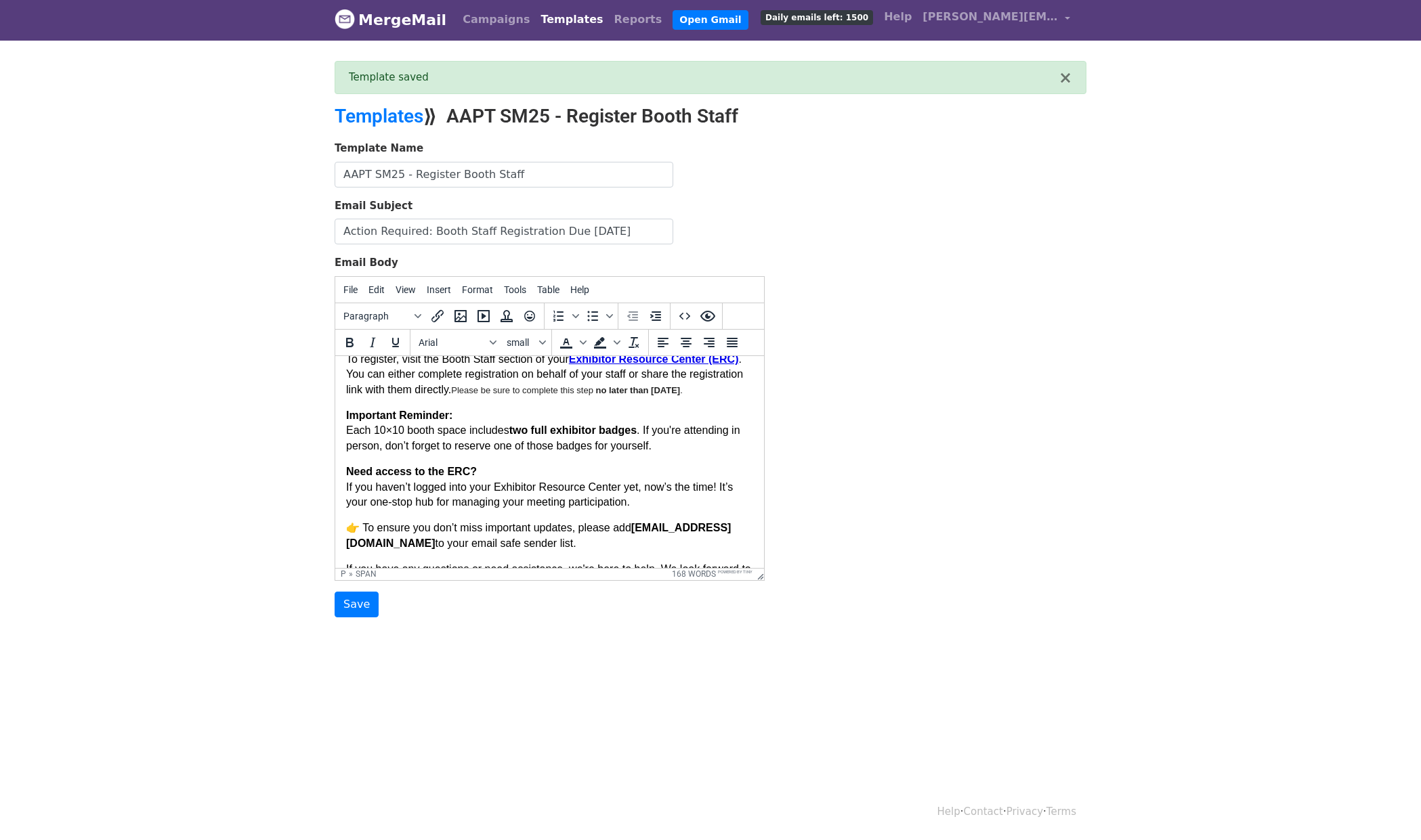
scroll to position [193, 0]
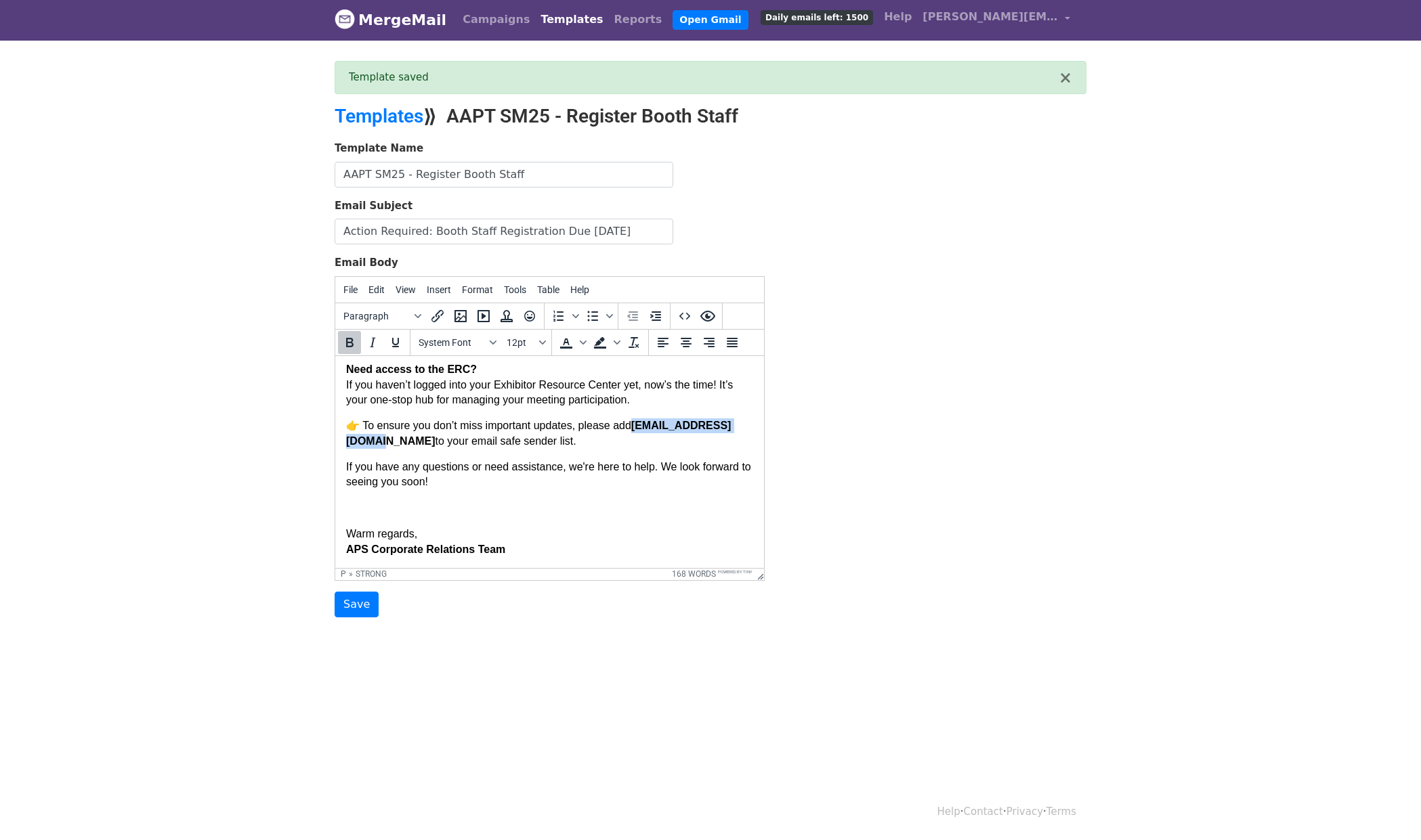
drag, startPoint x: 642, startPoint y: 428, endPoint x: 398, endPoint y: 441, distance: 244.3
click at [398, 441] on strong "events@expo-genie.com" at bounding box center [538, 432] width 384 height 26
copy strong "events@expo-genie.com"
click at [432, 324] on button "Insert/edit link" at bounding box center [438, 316] width 23 height 23
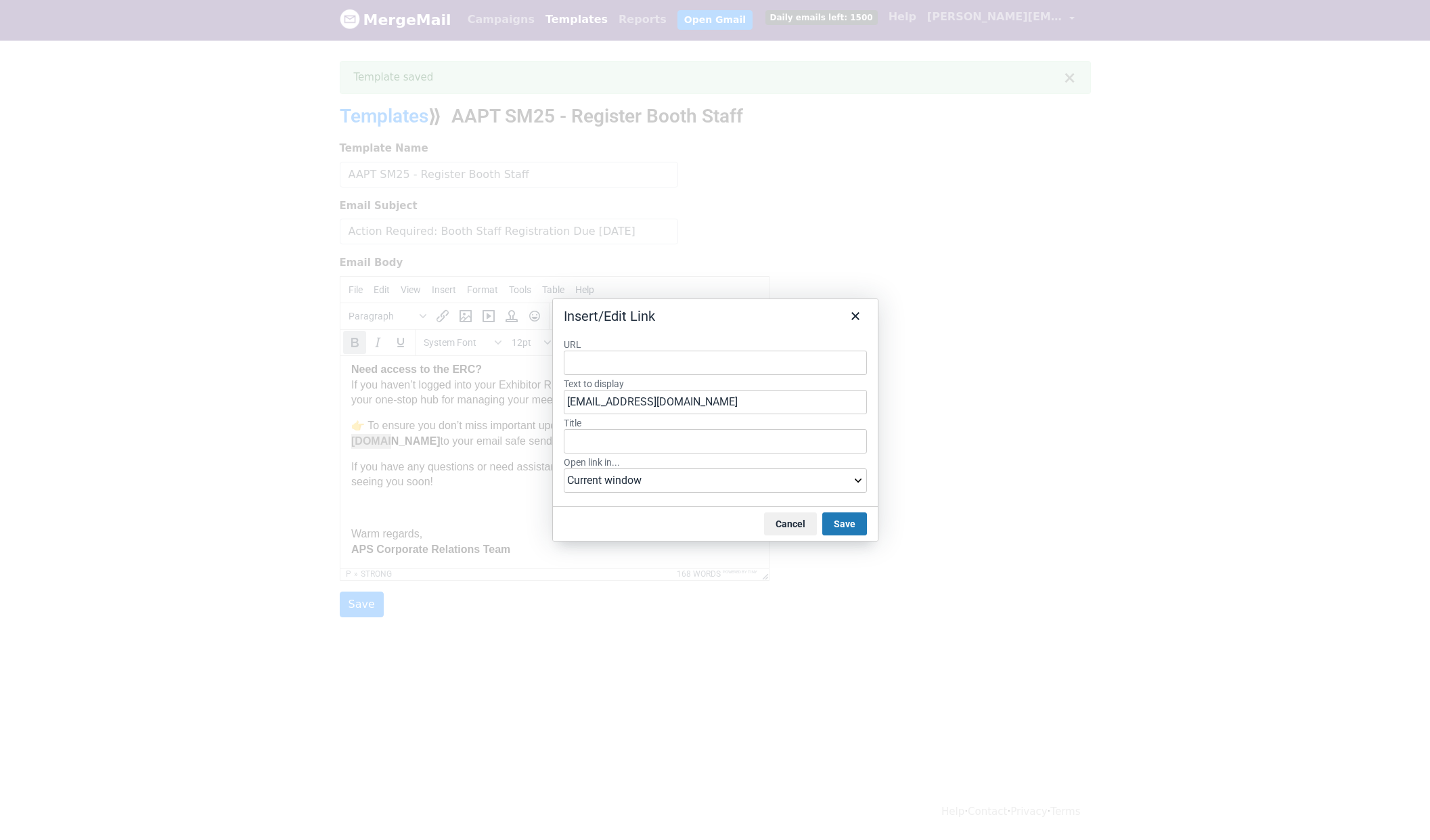
type input "events@expo-genie.com"
click at [848, 532] on button "Save" at bounding box center [844, 524] width 44 height 23
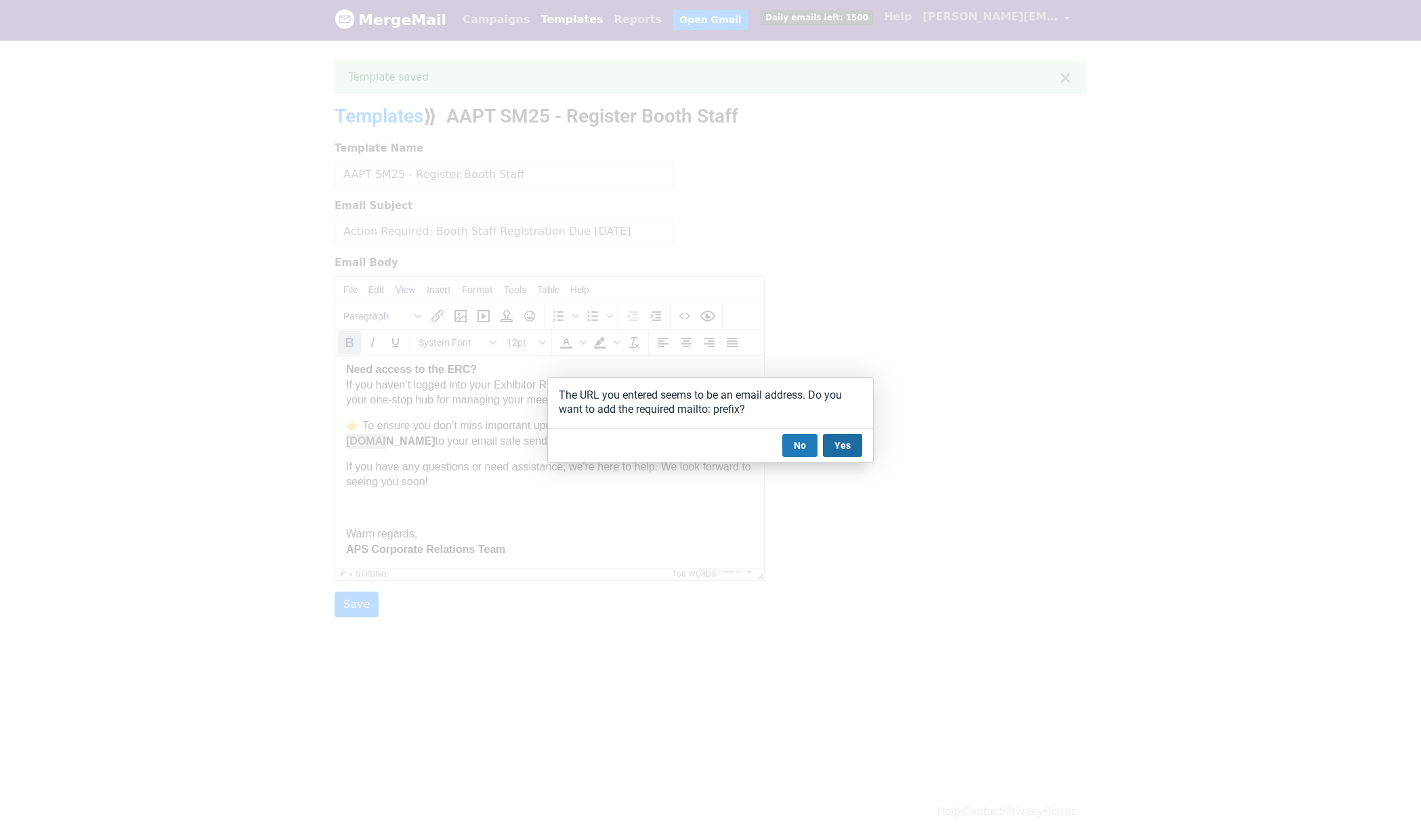
click at [846, 450] on button "Yes" at bounding box center [842, 445] width 39 height 23
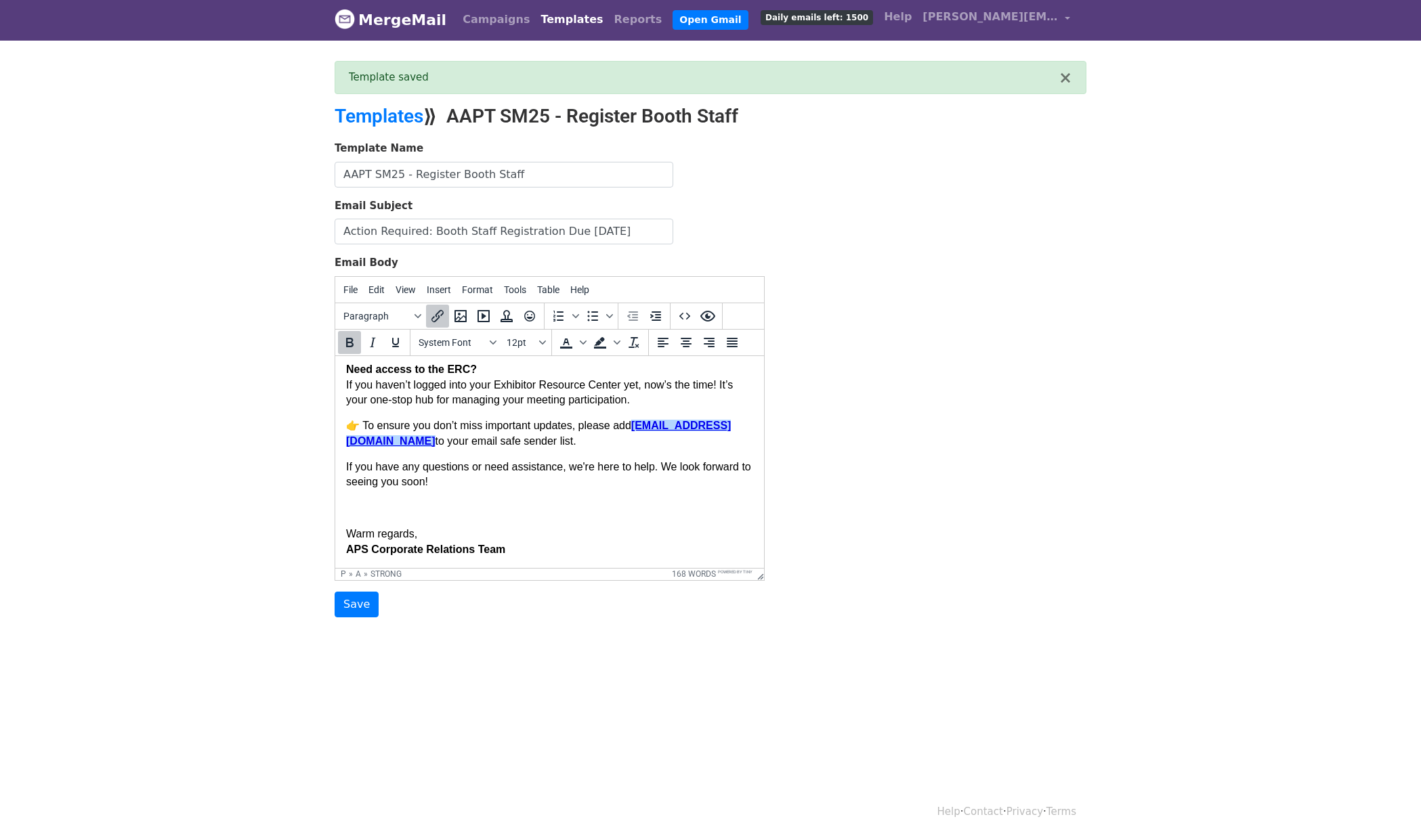
click at [617, 498] on body "Dear {{First Name}}, We’re excited to offer a simplified registration process f…" at bounding box center [549, 371] width 407 height 369
click at [364, 606] on input "Save" at bounding box center [357, 605] width 44 height 26
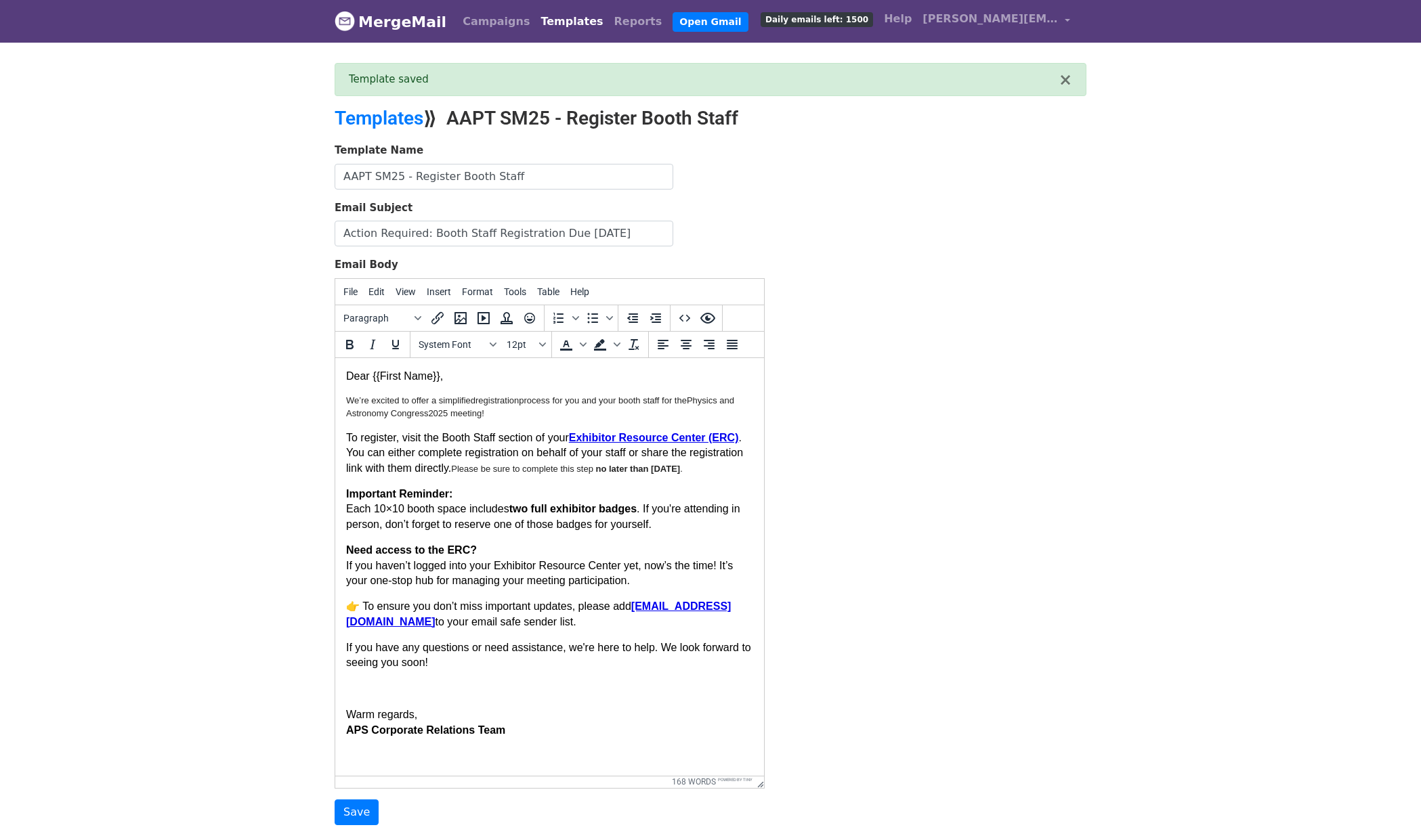
drag, startPoint x: 0, startPoint y: 0, endPoint x: 792, endPoint y: 783, distance: 1113.7
click at [593, 629] on p "👉 To ensure you don’t miss important updates, please add events@expo-genie.com …" at bounding box center [549, 613] width 407 height 30
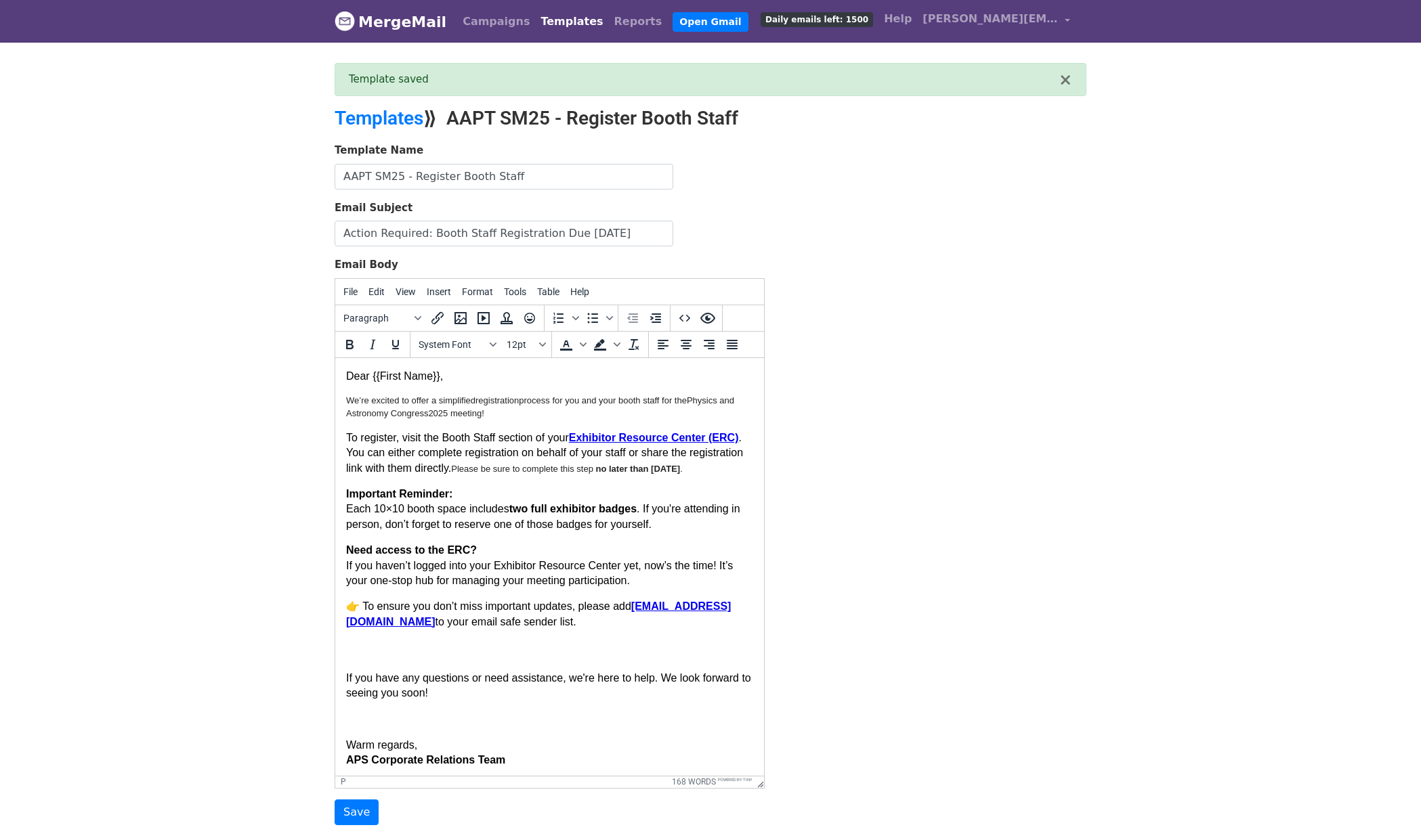
paste body
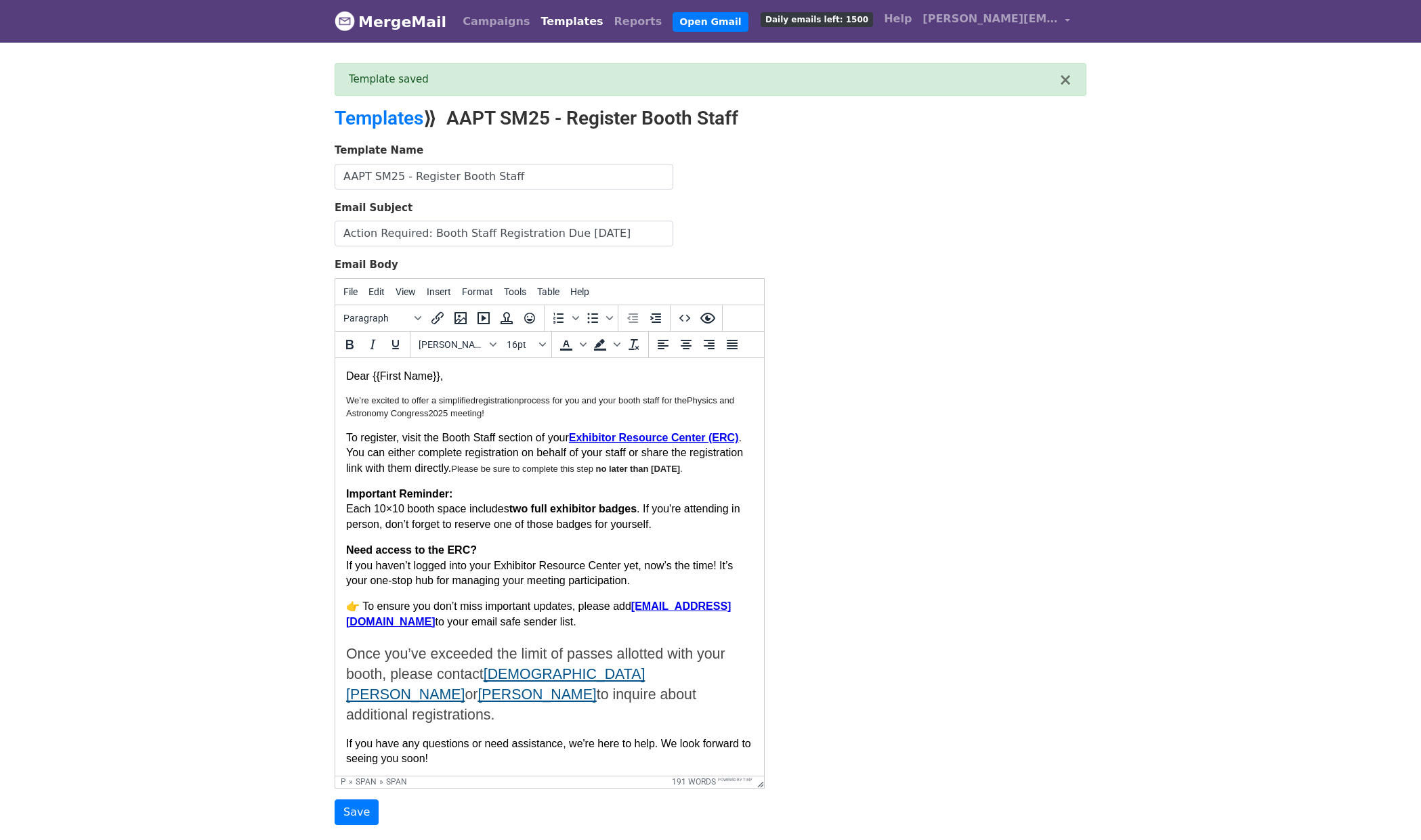
click at [532, 685] on span "Heathar Burton" at bounding box center [495, 684] width 299 height 37
click at [432, 320] on icon "Insert/edit link" at bounding box center [438, 318] width 12 height 12
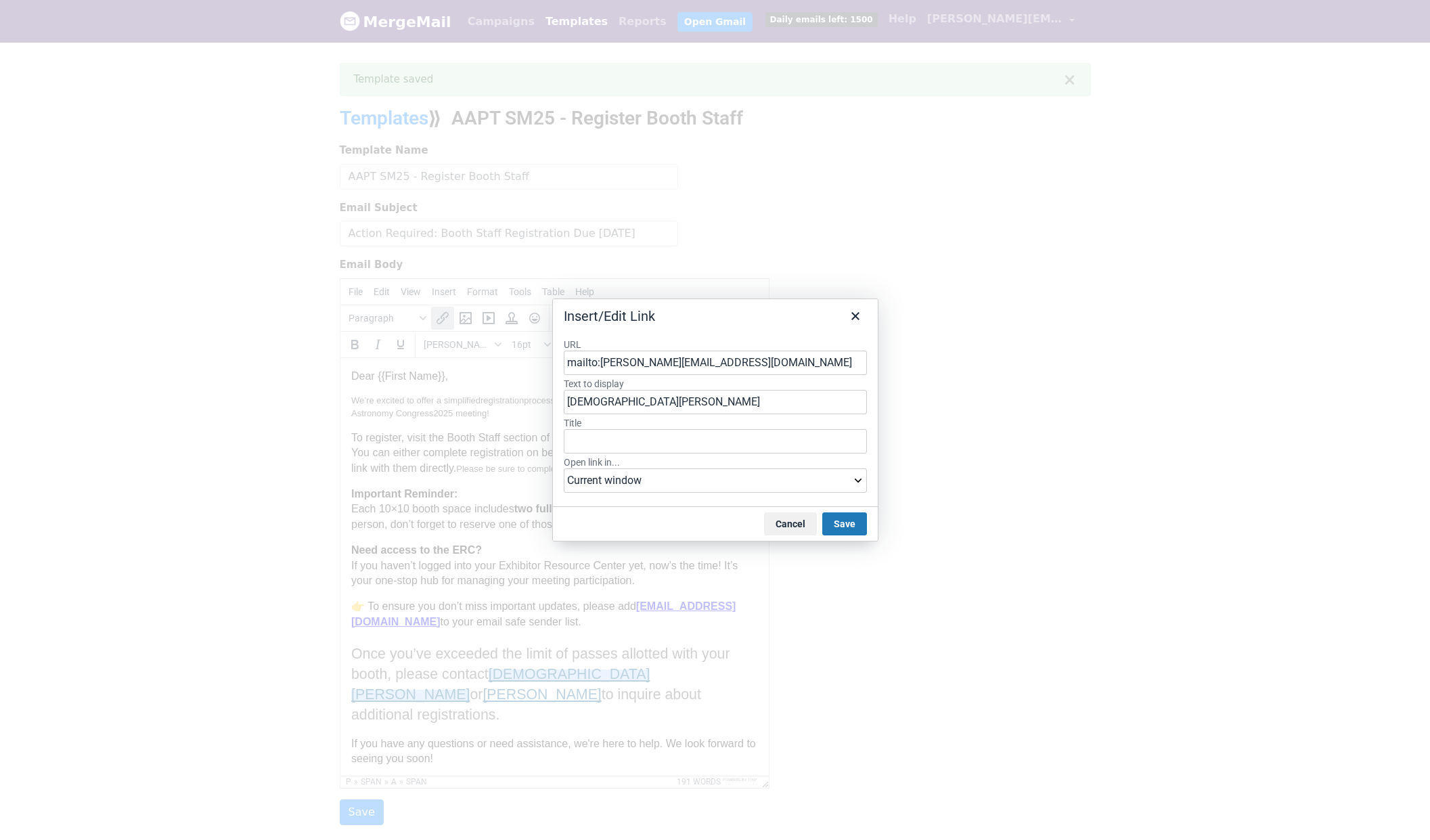
click at [607, 359] on input "mailto:burton@aps.org" at bounding box center [715, 362] width 303 height 24
click at [854, 526] on button "Save" at bounding box center [844, 524] width 44 height 23
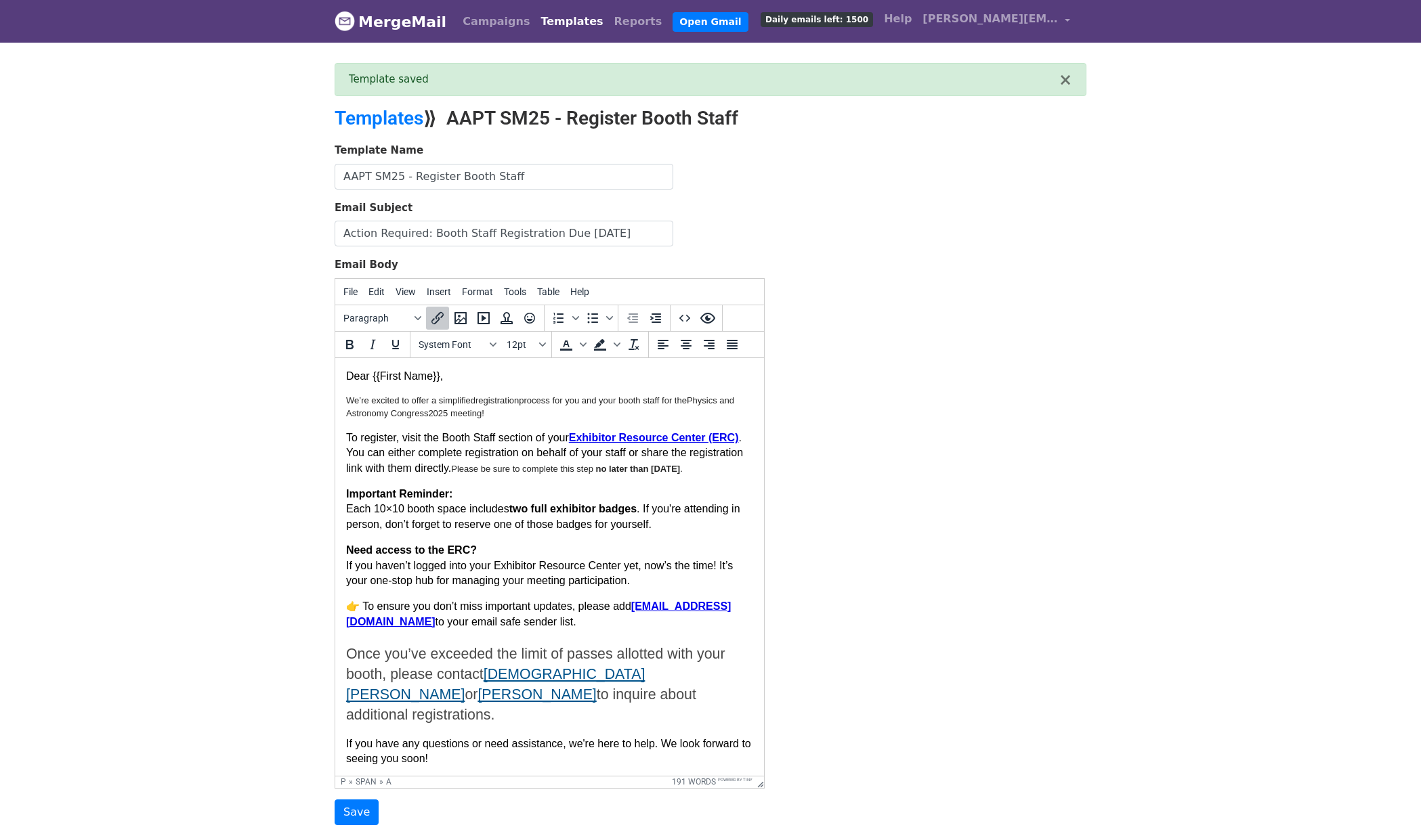
click at [499, 650] on p "👉 To ensure you don’t miss important updates, please add events@expo-genie.com …" at bounding box center [549, 661] width 407 height 126
drag, startPoint x: 481, startPoint y: 692, endPoint x: 572, endPoint y: 692, distance: 91.0
click at [572, 692] on span "Once you’ve exceeded the limit of passes allotted with your booth, please conta…" at bounding box center [538, 684] width 384 height 72
click at [437, 312] on icon "Insert/edit link" at bounding box center [437, 318] width 17 height 17
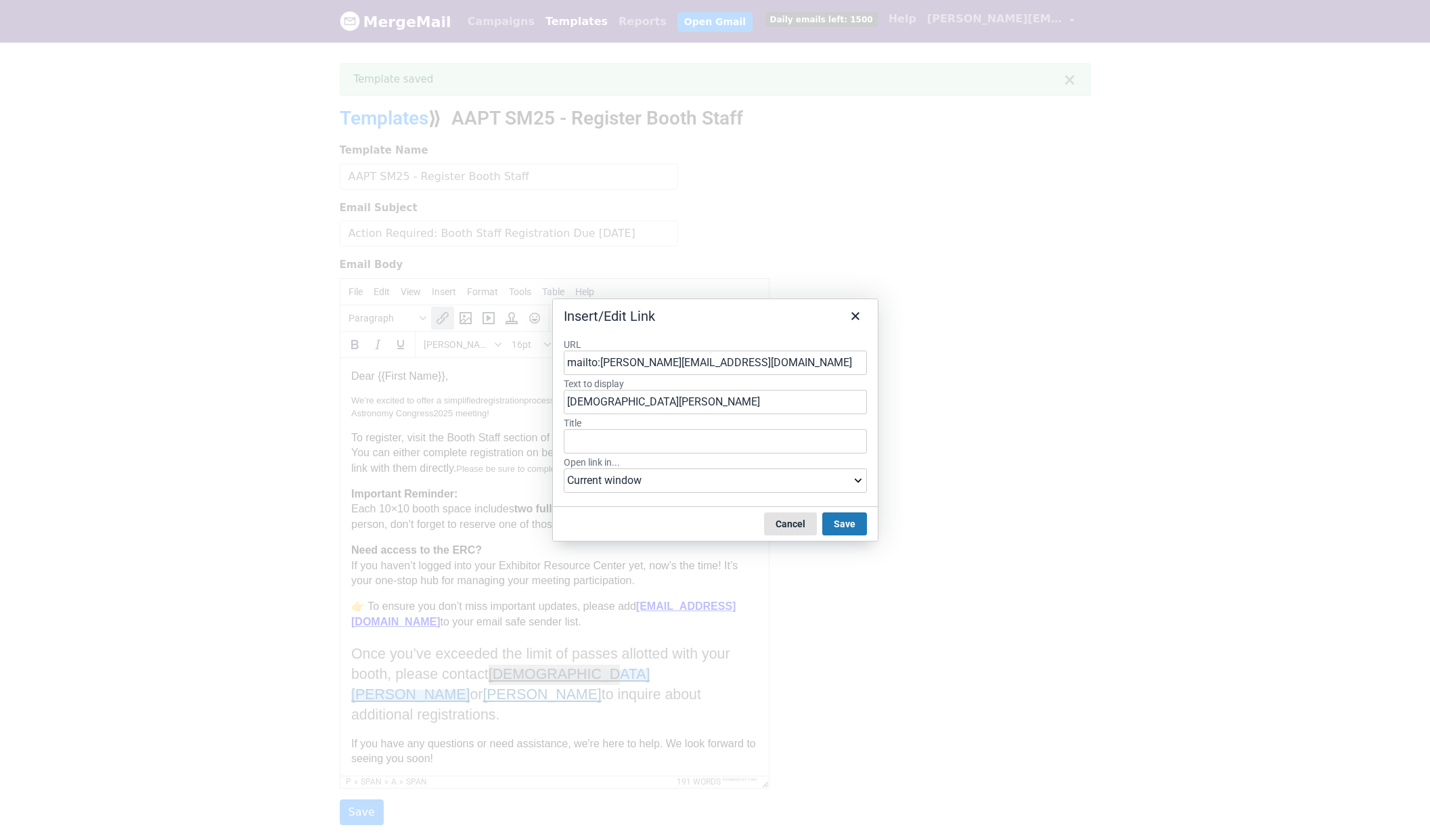
click at [780, 523] on button "Cancel" at bounding box center [790, 524] width 53 height 23
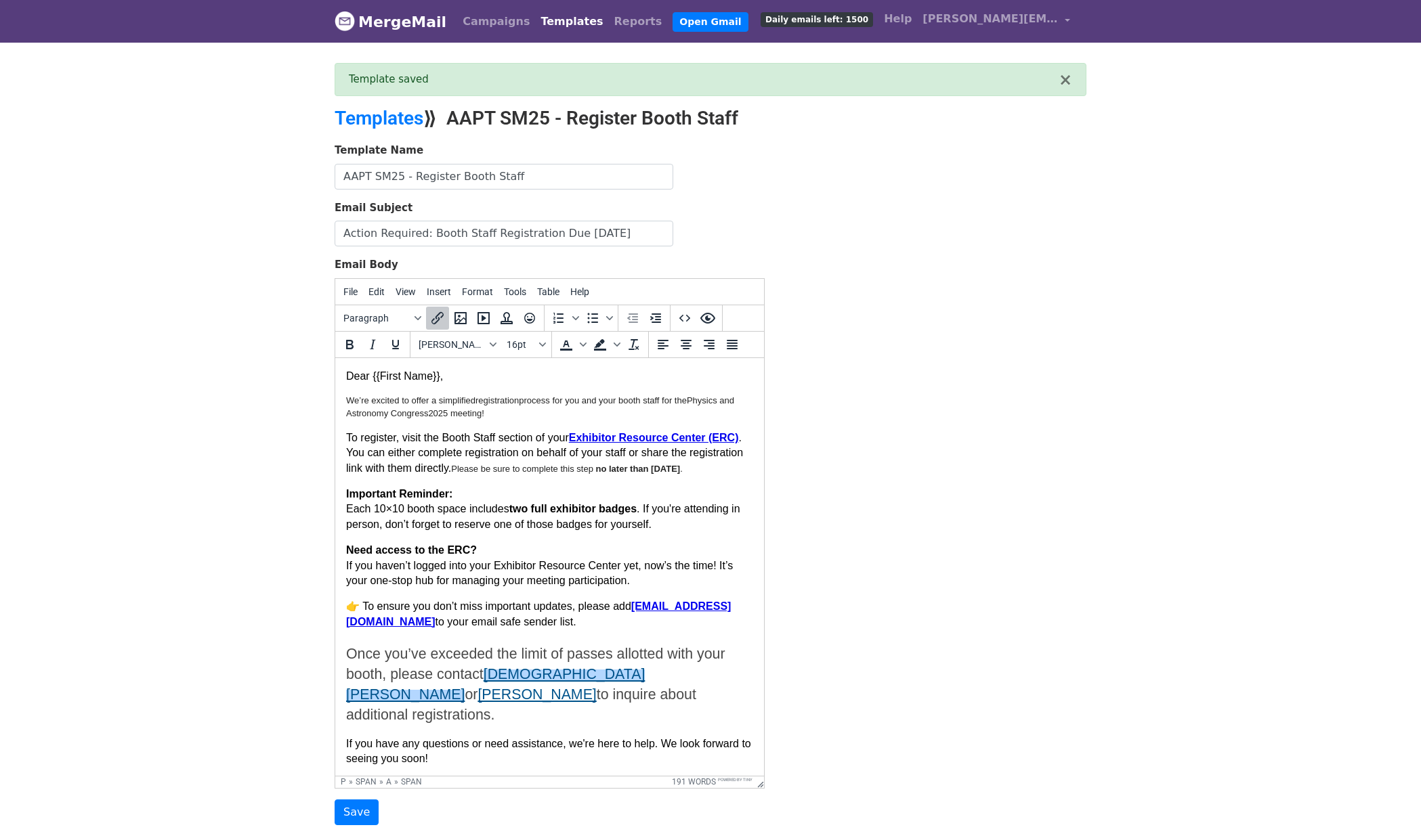
click at [614, 587] on p "Need access to the ERC? If you haven’t logged into your Exhibitor Resource Cent…" at bounding box center [549, 565] width 407 height 45
click at [684, 623] on strong "[EMAIL_ADDRESS][DOMAIN_NAME]" at bounding box center [538, 613] width 384 height 26
click at [429, 311] on icon "Insert/edit link" at bounding box center [437, 318] width 17 height 17
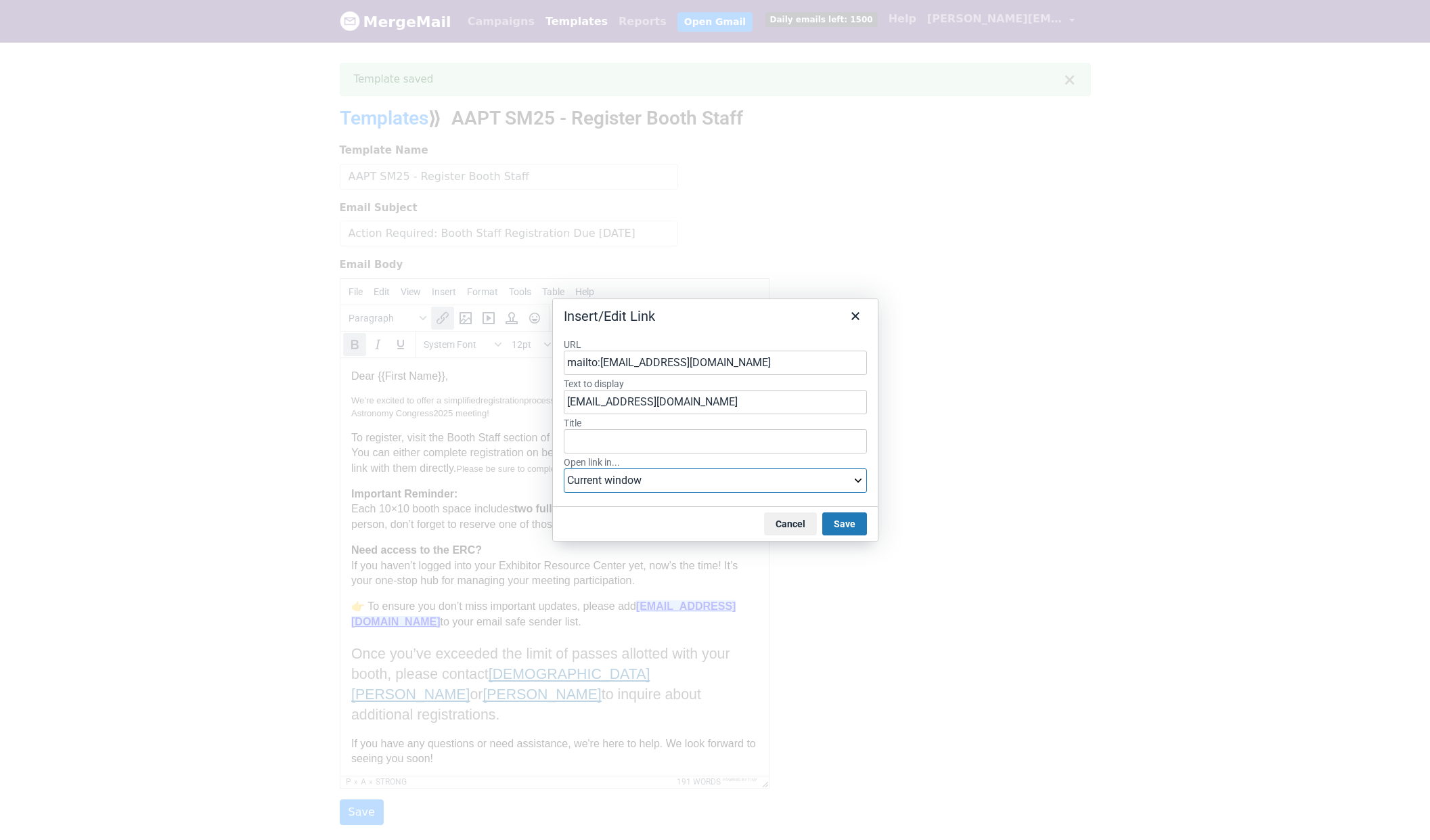
click at [801, 484] on select "Current window New window" at bounding box center [715, 480] width 303 height 24
select select "_blank"
click at [564, 468] on select "Current window New window" at bounding box center [715, 480] width 303 height 24
click at [867, 521] on div "Cancel Save" at bounding box center [715, 524] width 325 height 35
click at [853, 523] on button "Save" at bounding box center [844, 524] width 44 height 23
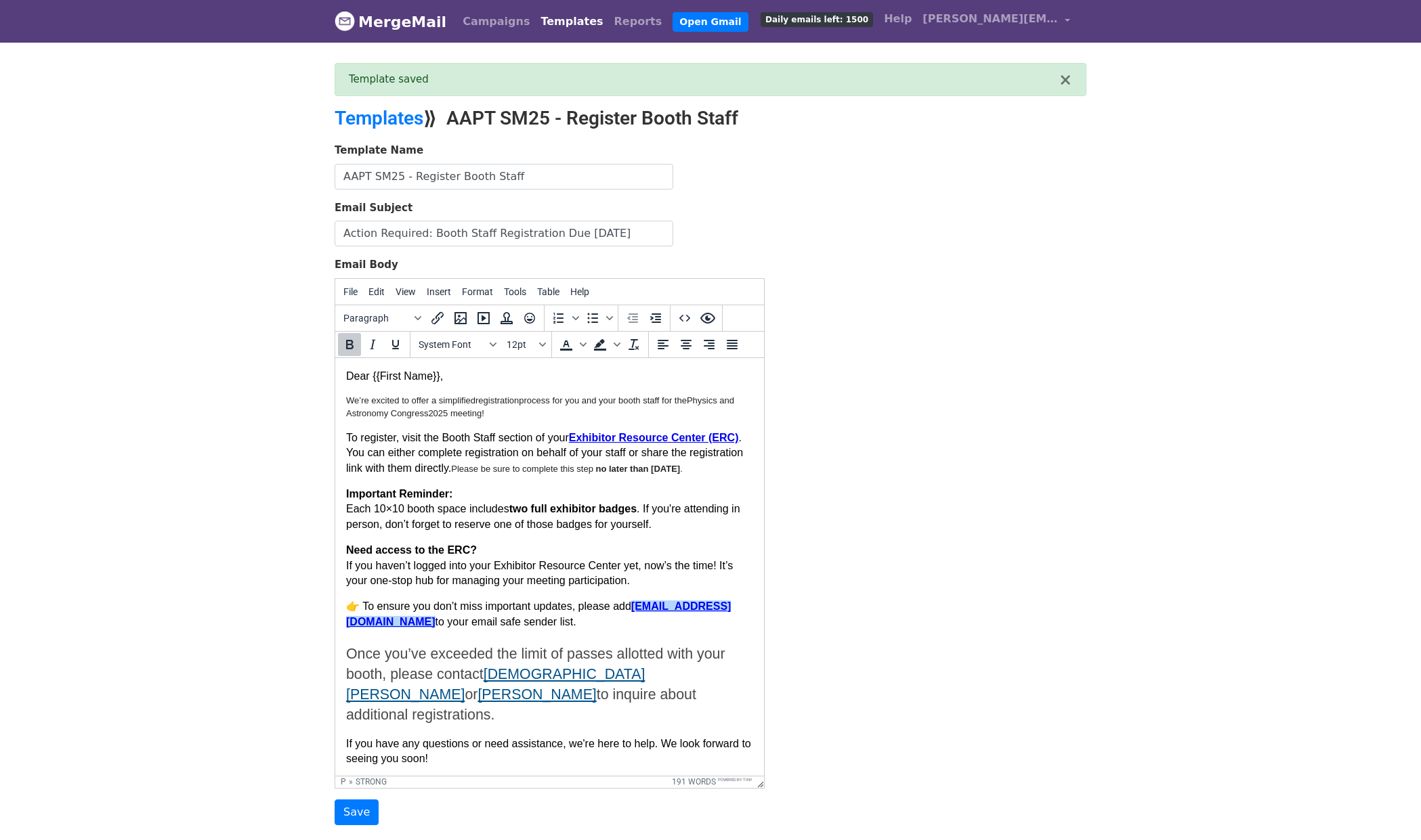
drag, startPoint x: 473, startPoint y: 552, endPoint x: 490, endPoint y: 528, distance: 29.4
click at [473, 552] on body "Dear {{First Name}}, We’re excited to offer a simplified registration process f…" at bounding box center [549, 601] width 407 height 465
click at [604, 440] on strong "Exhibitor Resource Center (ERC)" at bounding box center [653, 437] width 170 height 11
click at [439, 314] on icon "Insert/edit link" at bounding box center [438, 318] width 12 height 12
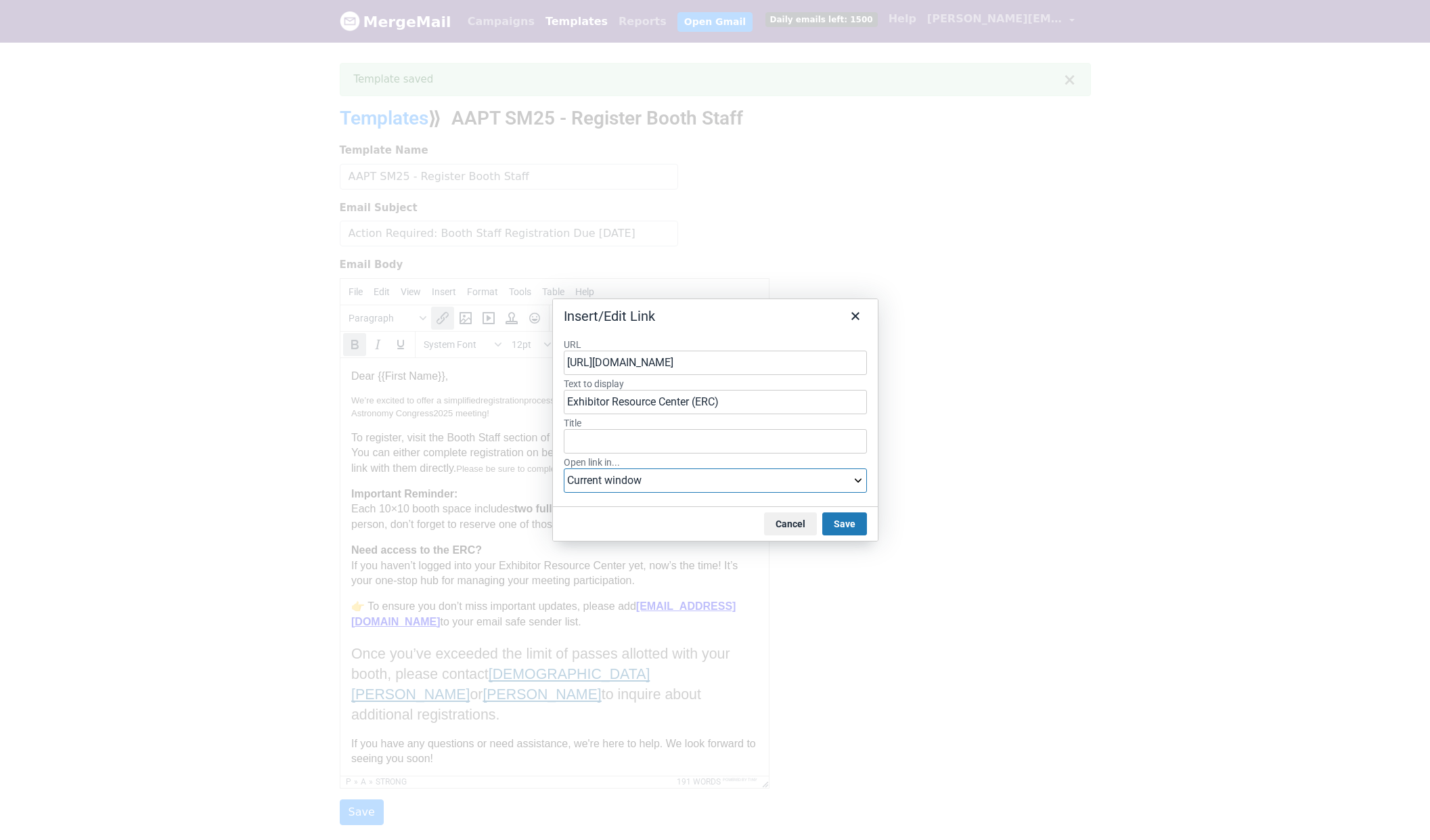
click at [719, 484] on select "Current window New window" at bounding box center [715, 480] width 303 height 24
select select "_blank"
click at [564, 468] on select "Current window New window" at bounding box center [715, 480] width 303 height 24
click at [857, 527] on button "Save" at bounding box center [844, 524] width 44 height 23
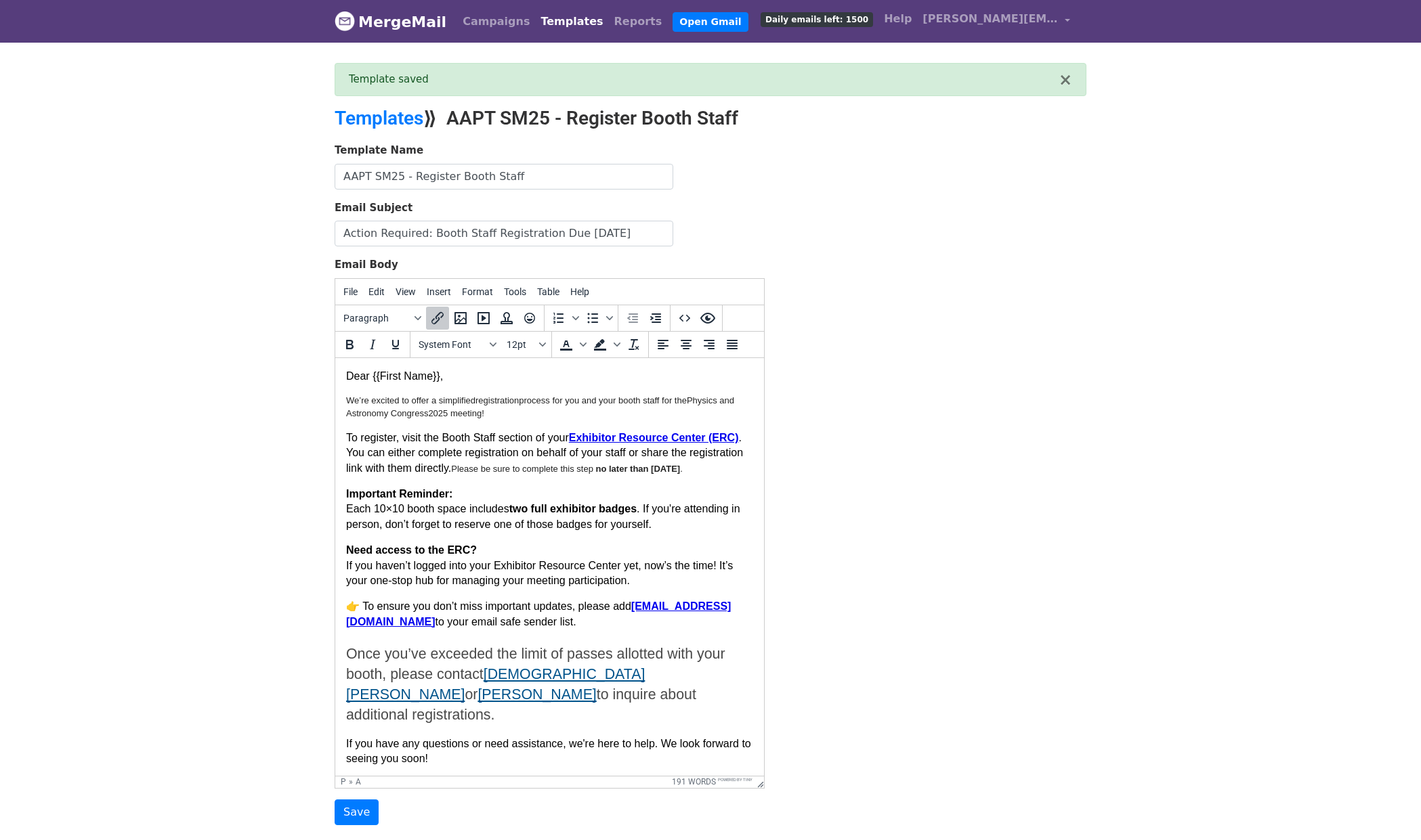
click at [572, 568] on p "Need access to the ERC? If you haven’t logged into your Exhibitor Resource Cent…" at bounding box center [549, 565] width 407 height 45
click at [596, 696] on span "Dan Cooke" at bounding box center [537, 694] width 119 height 17
click at [596, 691] on span "Dan Cooke" at bounding box center [537, 694] width 119 height 17
click at [442, 311] on icon "Insert/edit link" at bounding box center [437, 318] width 17 height 17
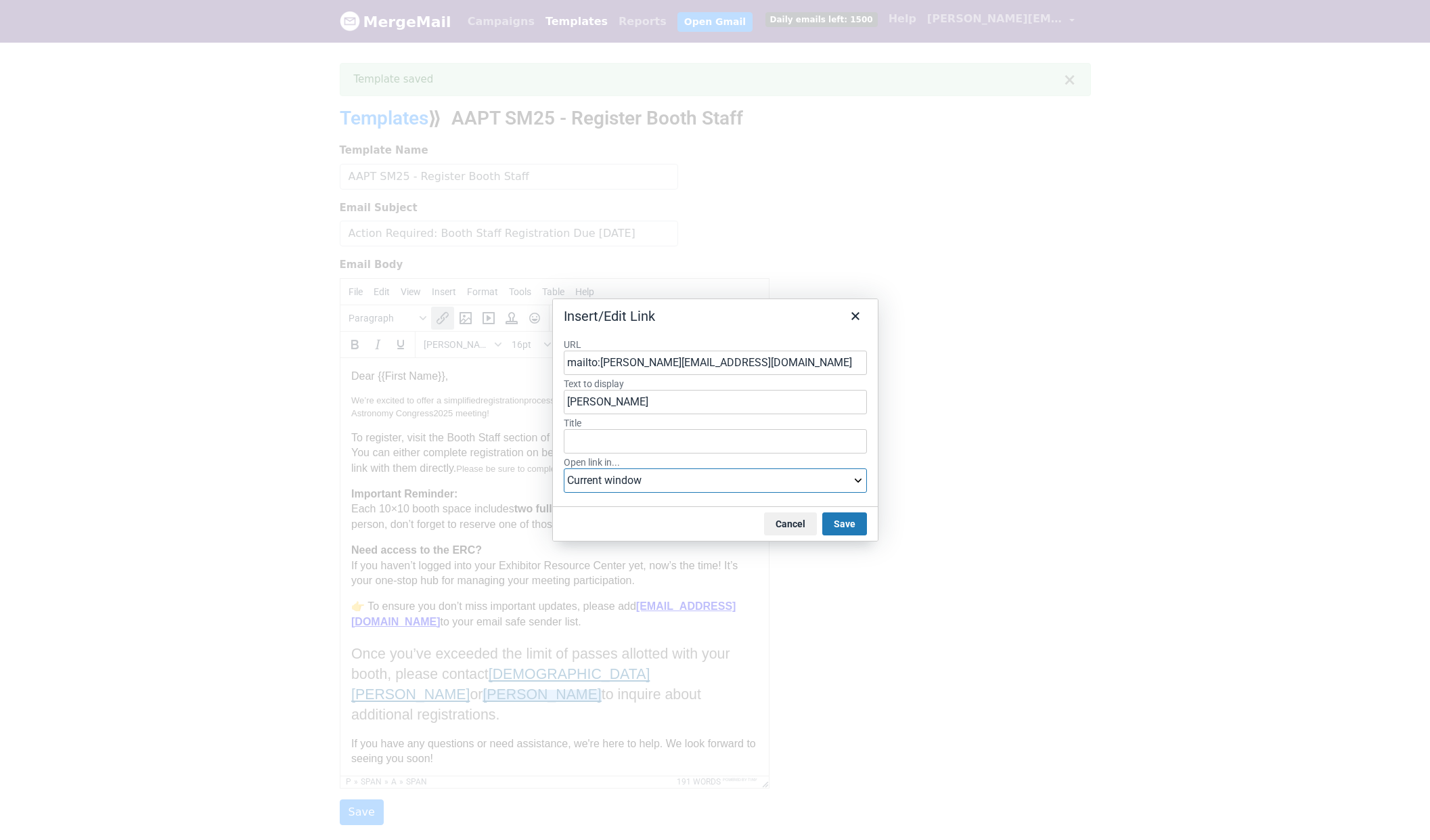
click at [722, 475] on select "Current window New window" at bounding box center [715, 480] width 303 height 24
select select "_blank"
click at [564, 468] on select "Current window New window" at bounding box center [715, 480] width 303 height 24
click at [857, 525] on button "Save" at bounding box center [844, 524] width 44 height 23
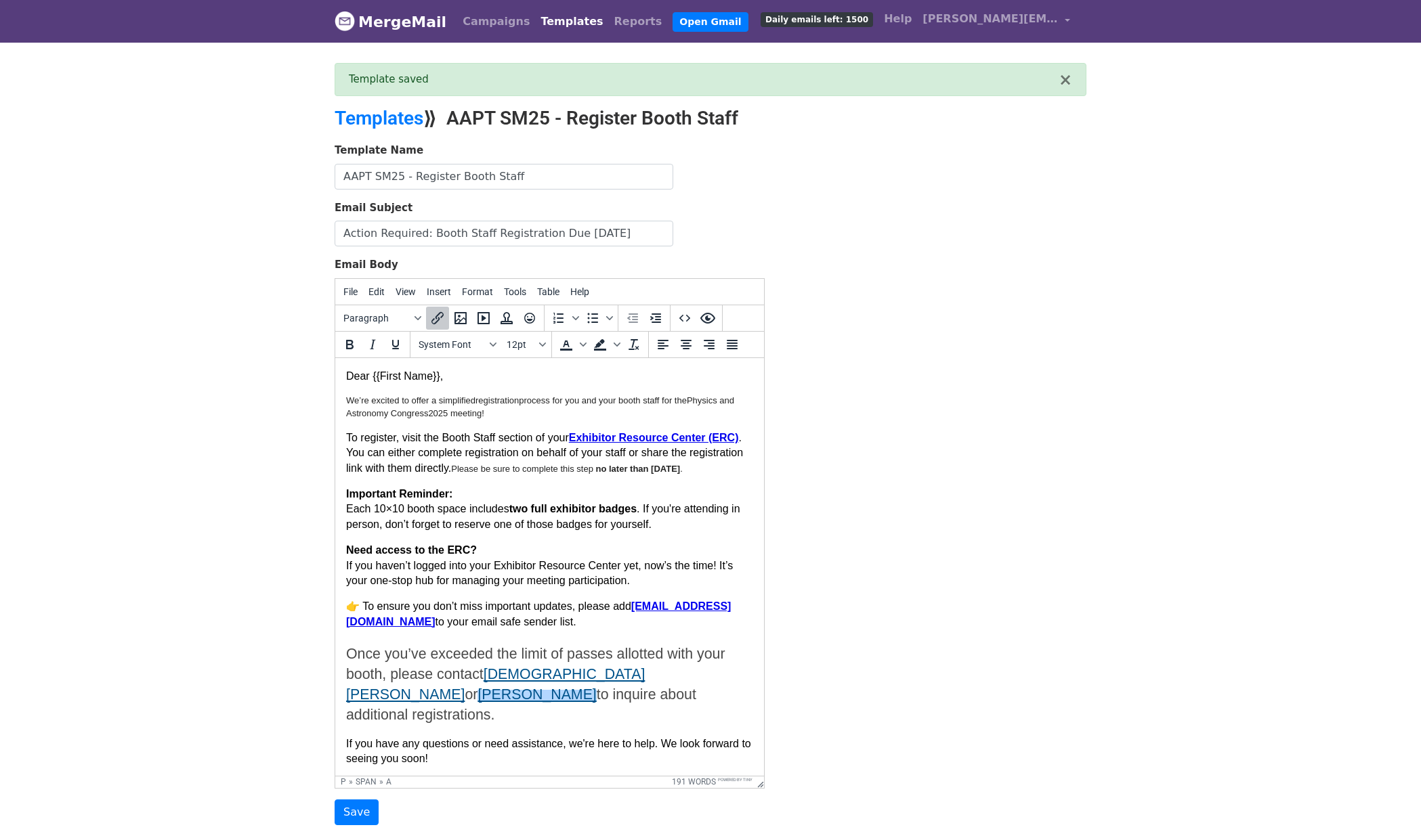
click at [614, 580] on p "Need access to the ERC? If you haven’t logged into your Exhibitor Resource Cent…" at bounding box center [549, 565] width 407 height 45
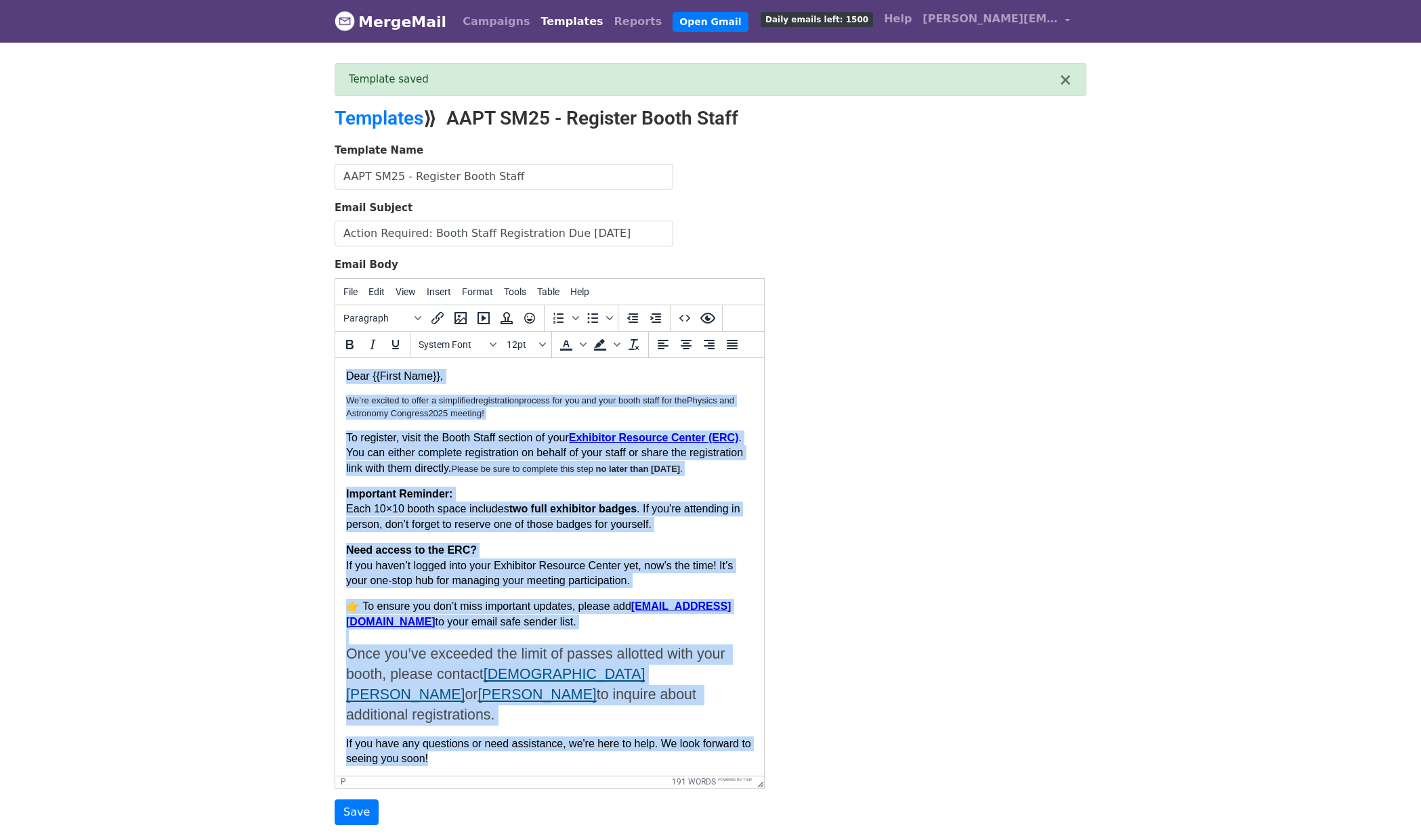
drag, startPoint x: 507, startPoint y: 753, endPoint x: 335, endPoint y: 365, distance: 424.4
click at [335, 365] on html "Dear {{First Name}}, We’re excited to offer a simplified registration process f…" at bounding box center [549, 600] width 429 height 486
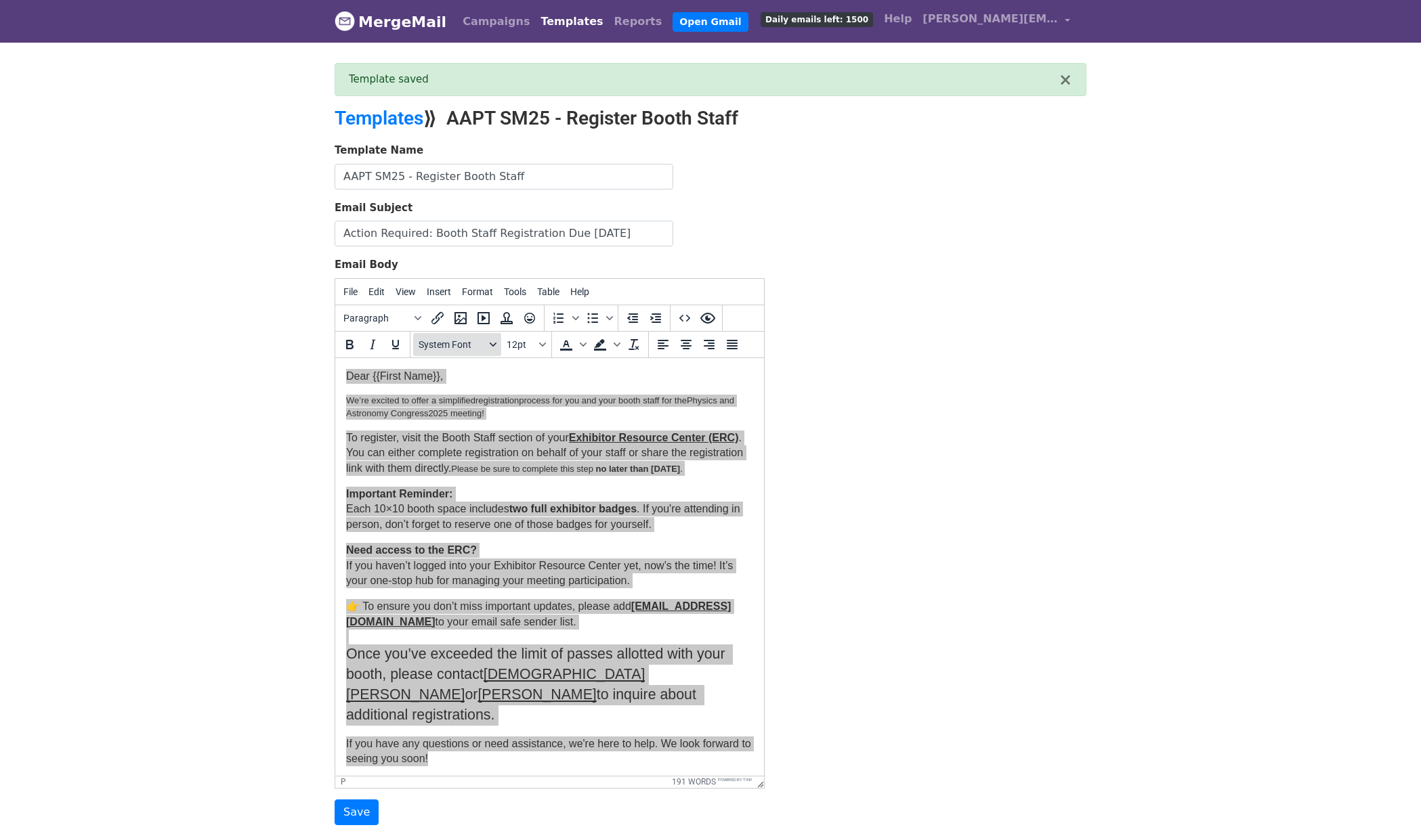
click at [466, 344] on span "System Font" at bounding box center [452, 344] width 66 height 10
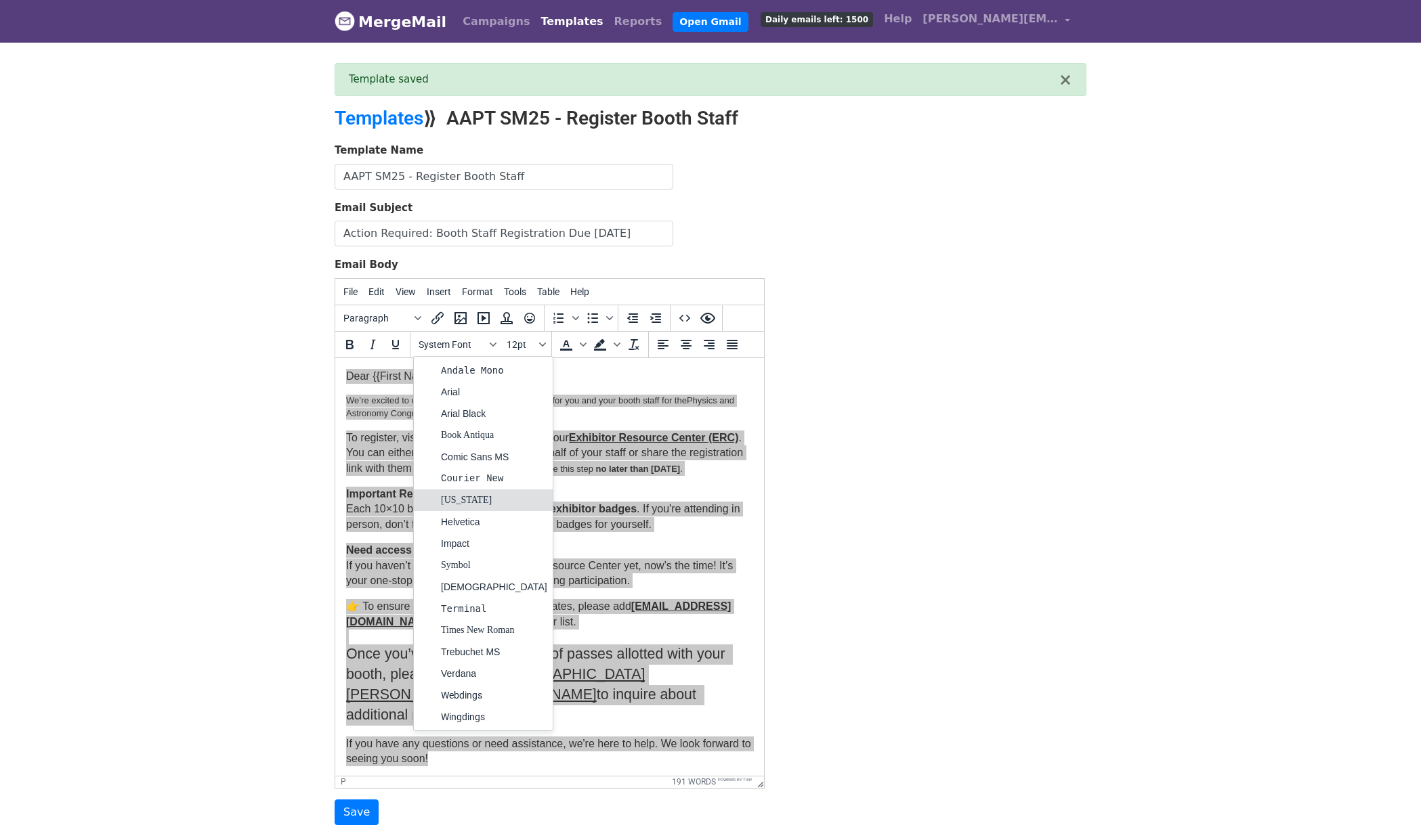
click at [455, 495] on div "Georgia" at bounding box center [494, 500] width 106 height 17
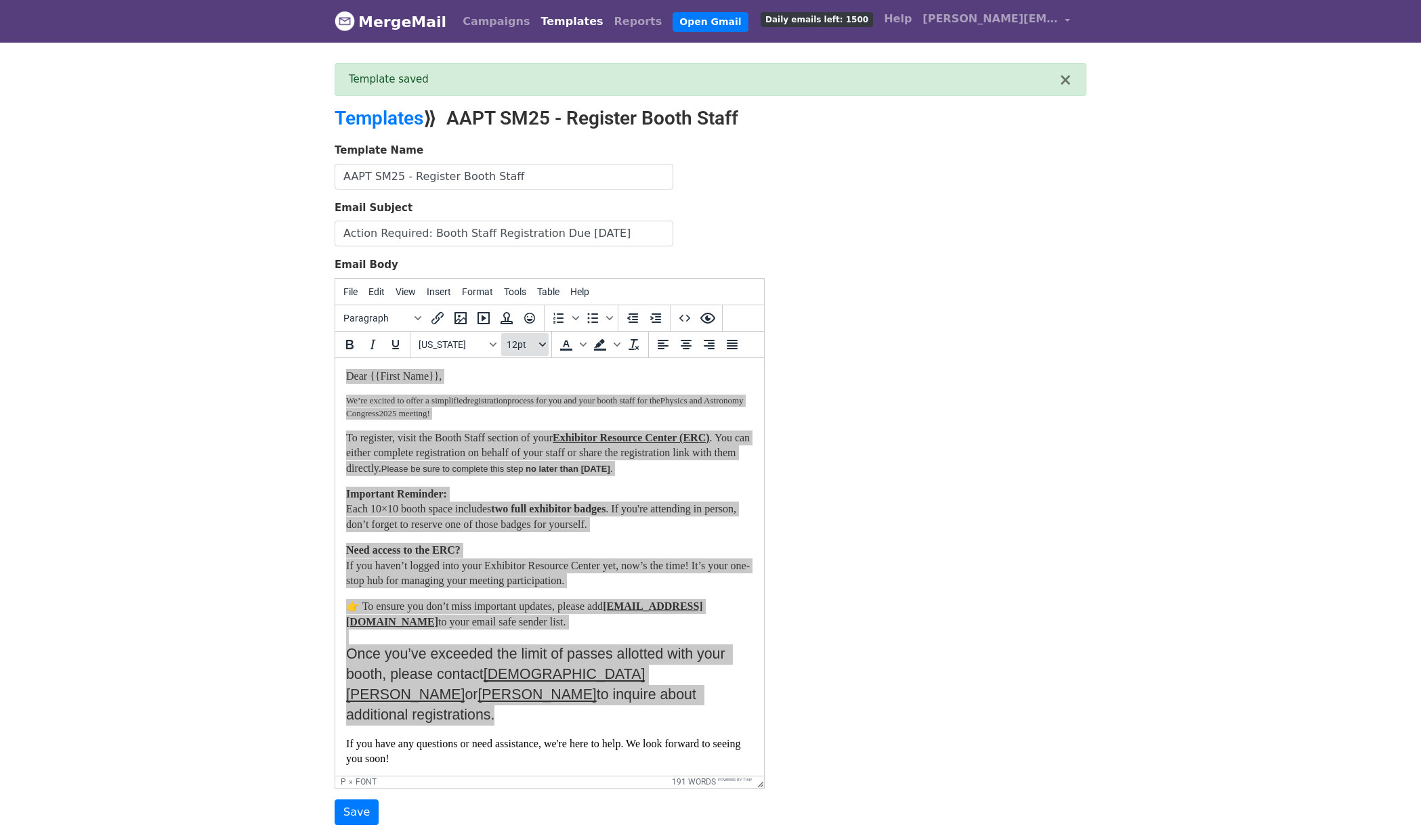
click at [520, 347] on span "12pt" at bounding box center [521, 344] width 30 height 10
click at [537, 410] on div "12pt" at bounding box center [539, 413] width 20 height 17
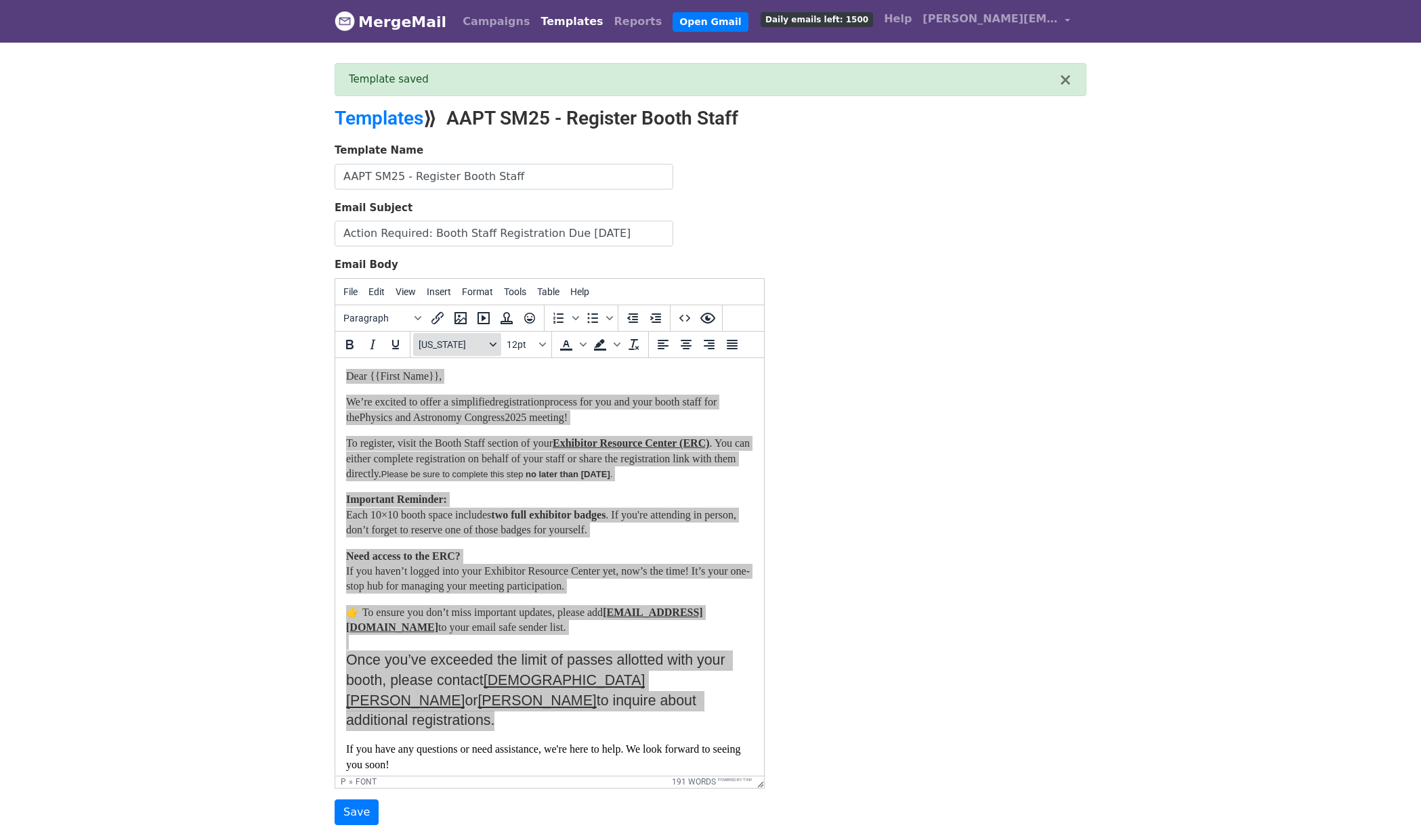
click at [452, 336] on button "Georgia" at bounding box center [457, 344] width 88 height 23
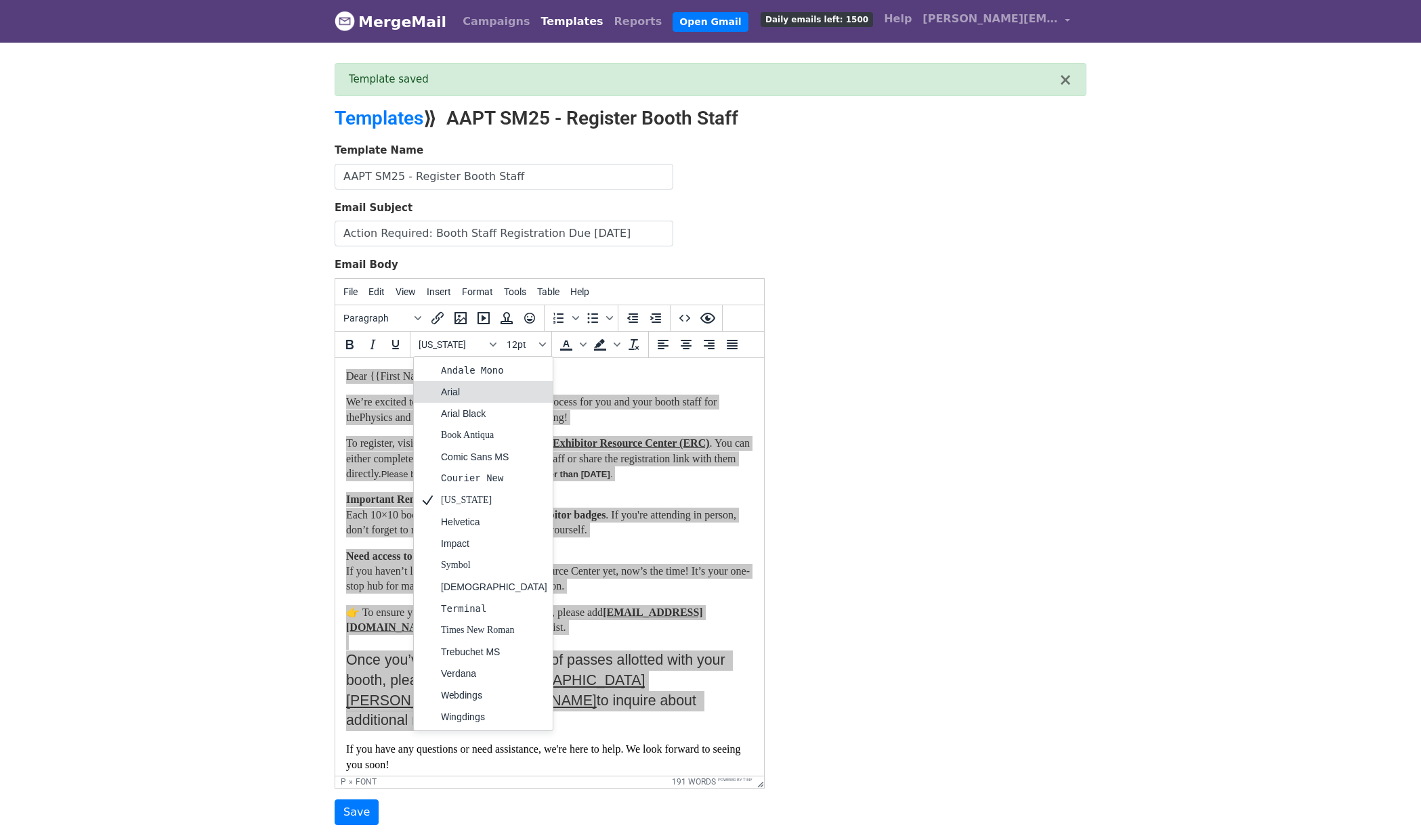
click at [466, 391] on div "Arial" at bounding box center [494, 391] width 106 height 17
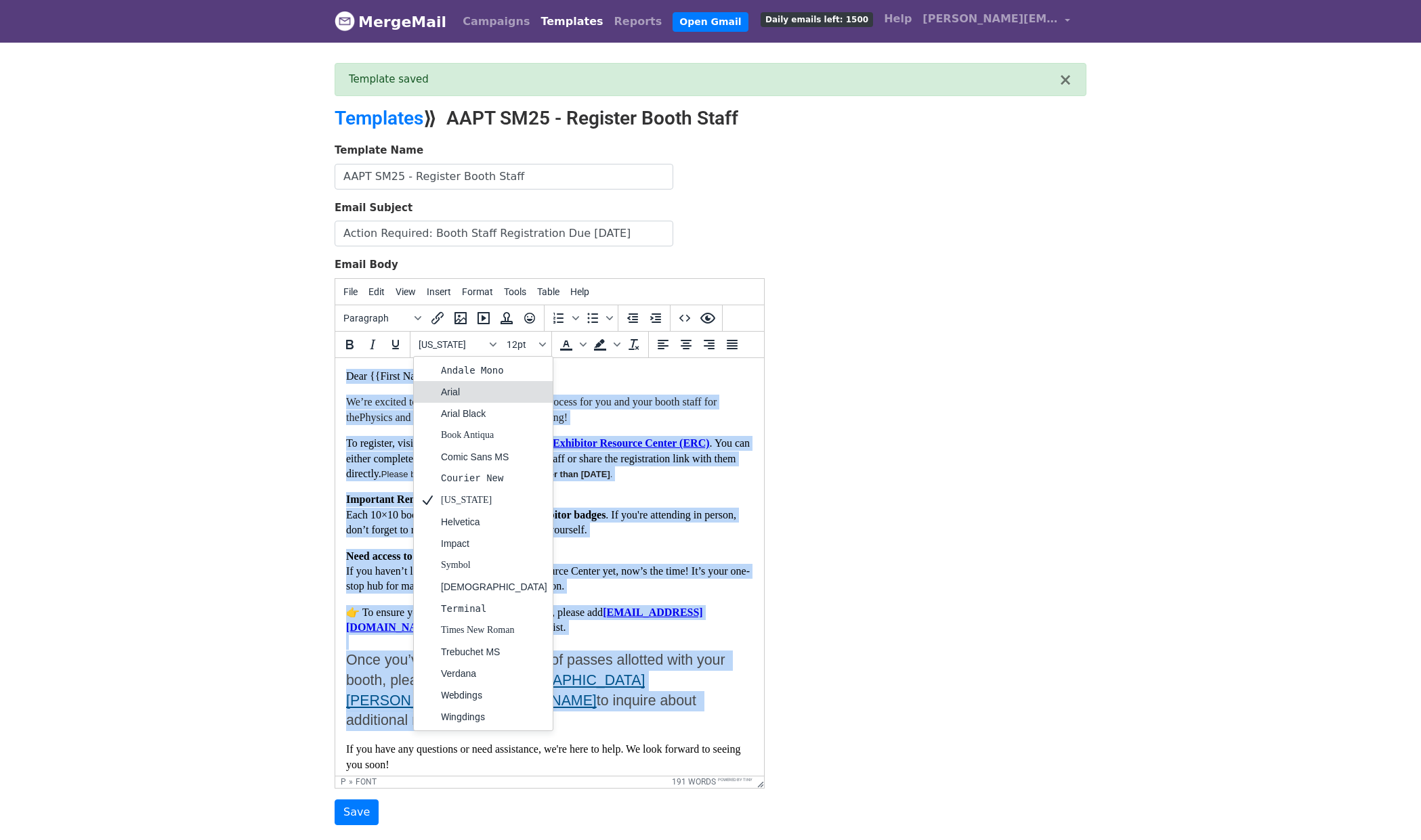
scroll to position [2, 0]
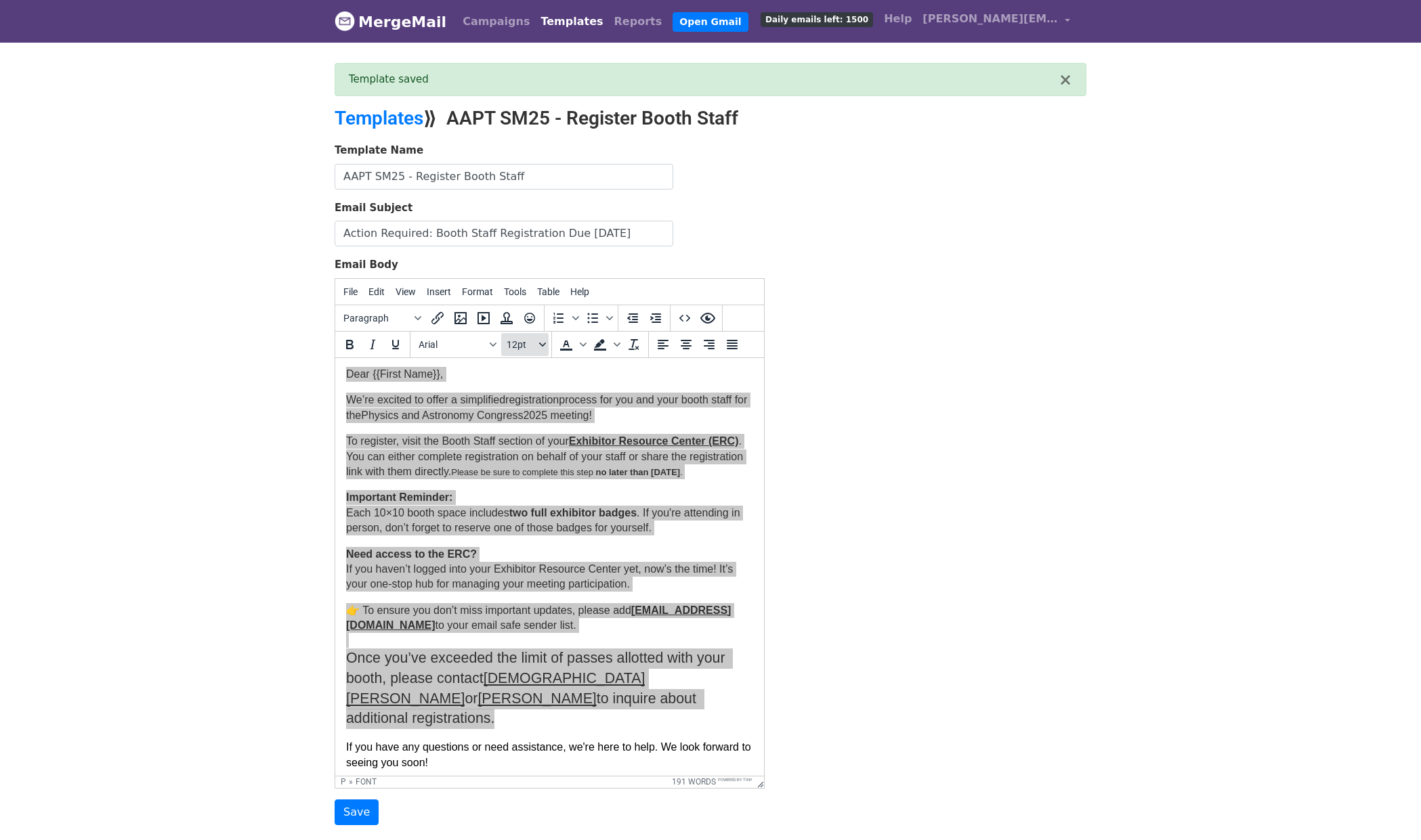
click at [527, 344] on span "12pt" at bounding box center [521, 344] width 30 height 10
click at [532, 410] on div "12pt" at bounding box center [539, 413] width 20 height 17
click at [575, 342] on span "Text color" at bounding box center [566, 344] width 23 height 23
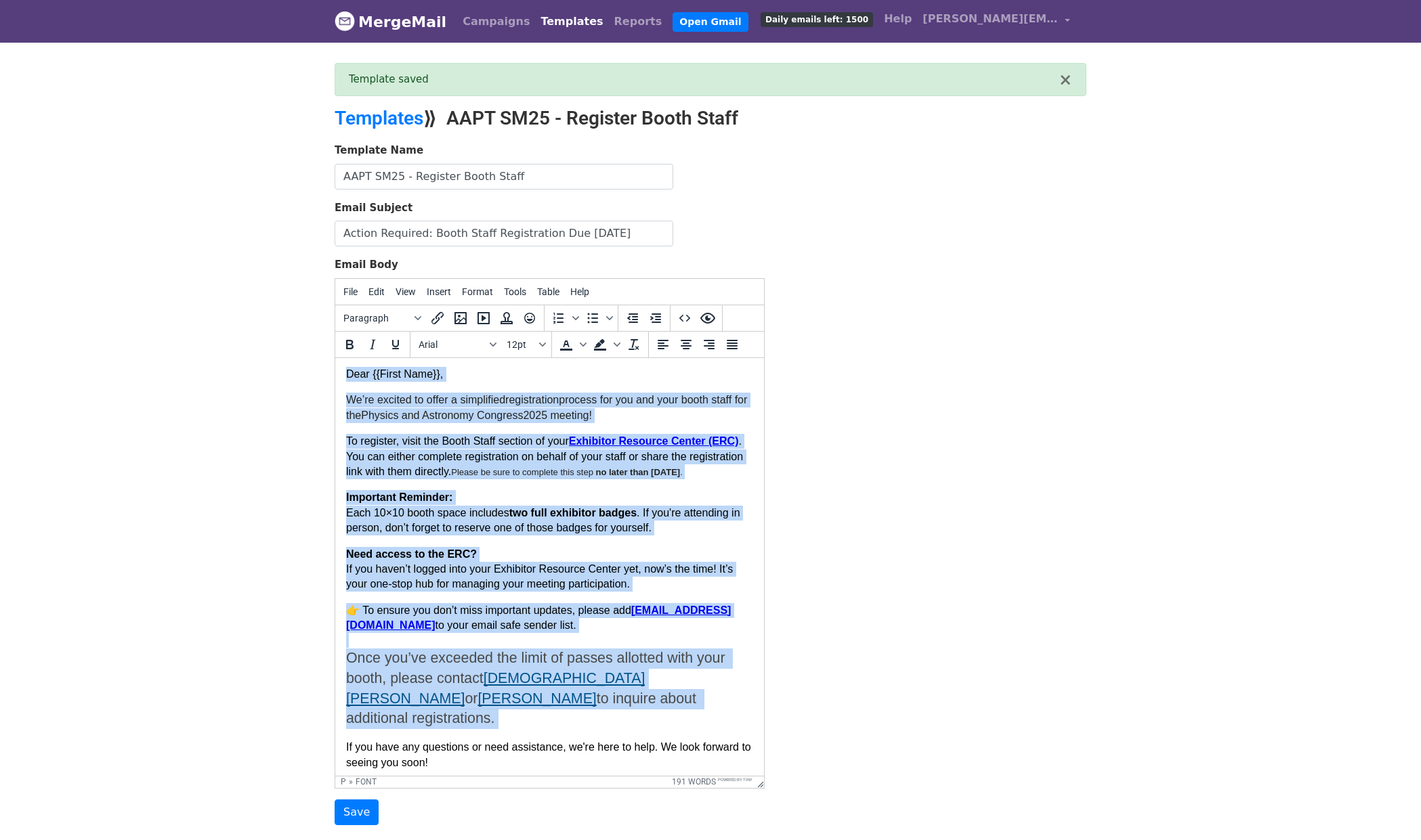
click at [454, 640] on p "👉 To ensure you don’t miss important updates, please add events@expo-genie.com …" at bounding box center [549, 665] width 407 height 126
drag, startPoint x: 533, startPoint y: 720, endPoint x: 345, endPoint y: 688, distance: 190.7
click at [346, 688] on p "👉 To ensure you don’t miss important updates, please add events@expo-genie.com …" at bounding box center [549, 665] width 407 height 126
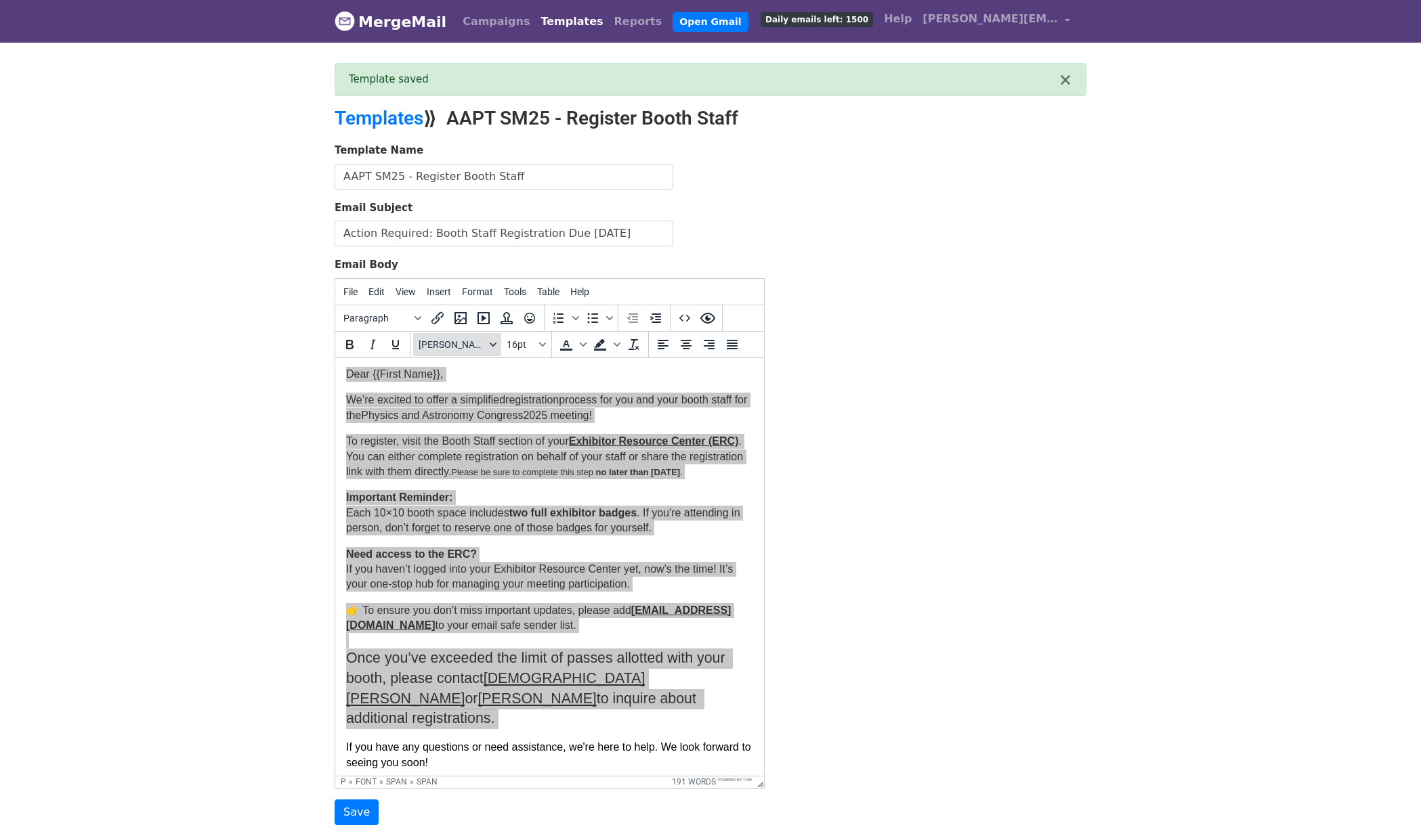
click at [478, 350] on button "Jost,sans-serif" at bounding box center [457, 344] width 88 height 23
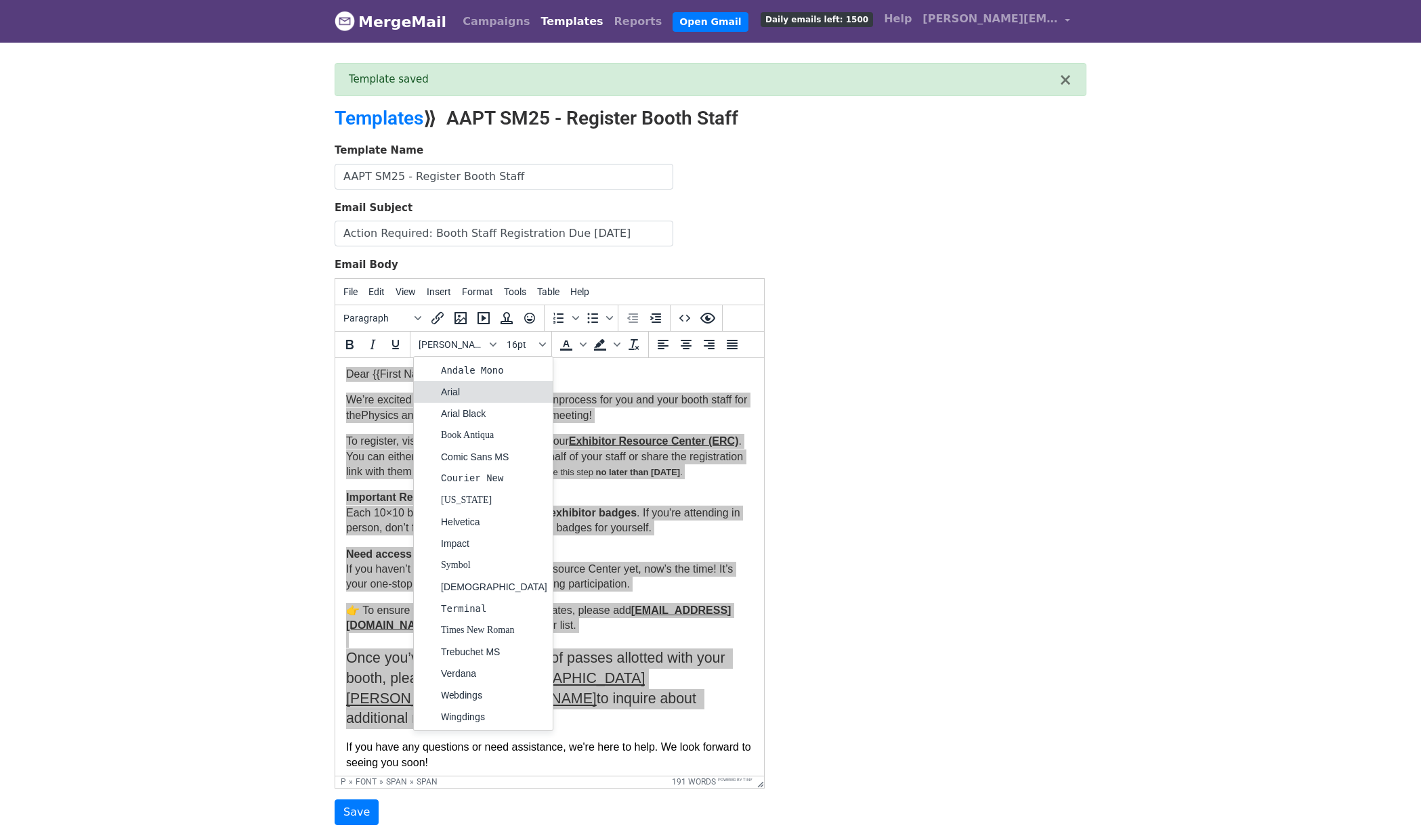
click at [471, 389] on div "Arial" at bounding box center [494, 391] width 106 height 17
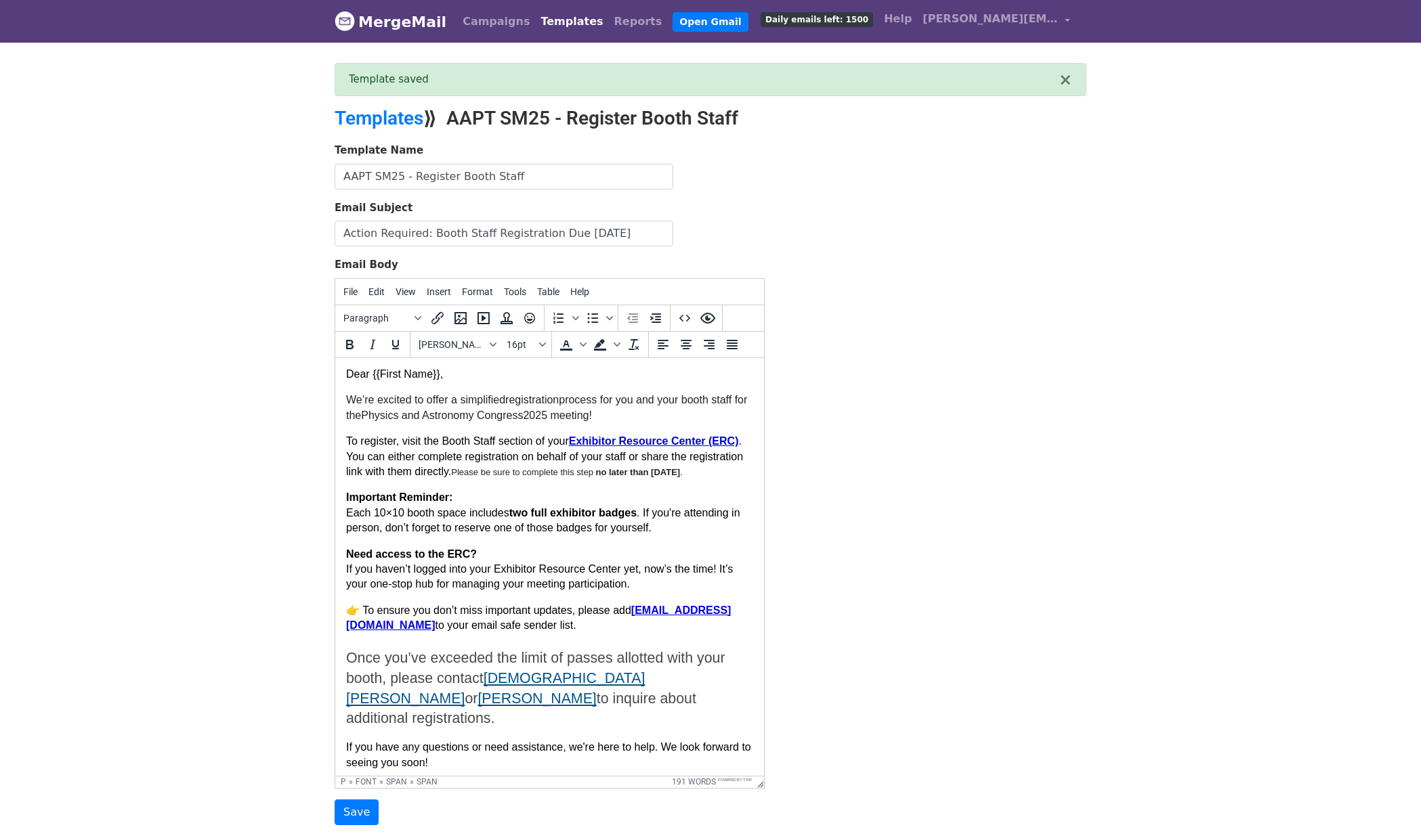
click at [556, 580] on p "Need access to the ERC? If you haven’t logged into your Exhibitor Resource Cent…" at bounding box center [549, 569] width 407 height 45
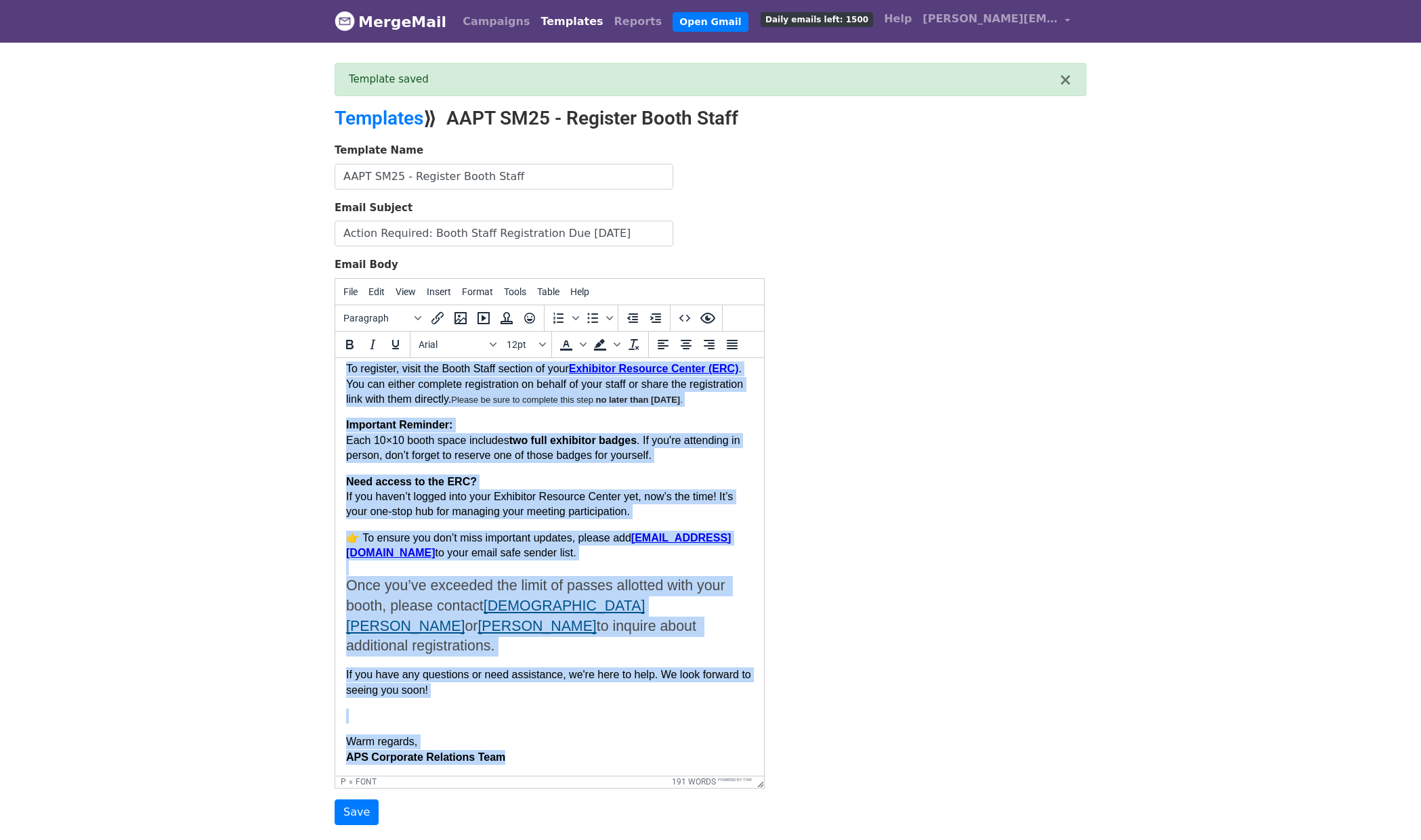
scroll to position [0, 0]
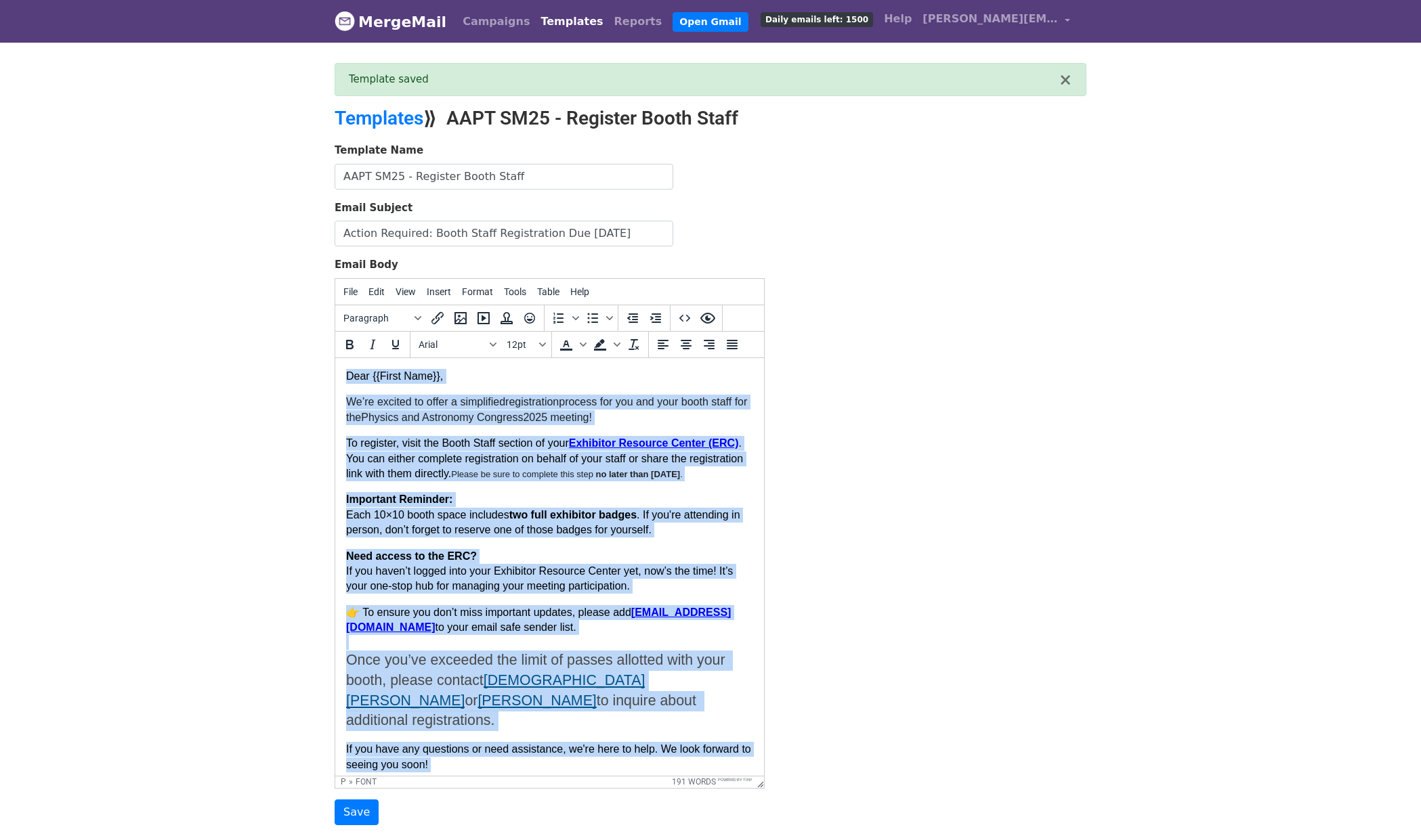
drag, startPoint x: 523, startPoint y: 755, endPoint x: 321, endPoint y: 322, distance: 477.8
click at [335, 357] on html "Dear {{First Name}}, We’re excited to offer a simplified registration process f…" at bounding box center [549, 603] width 429 height 492
copy body "Dear {{First Name}}, We’re excited to offer a simplified registration process f…"
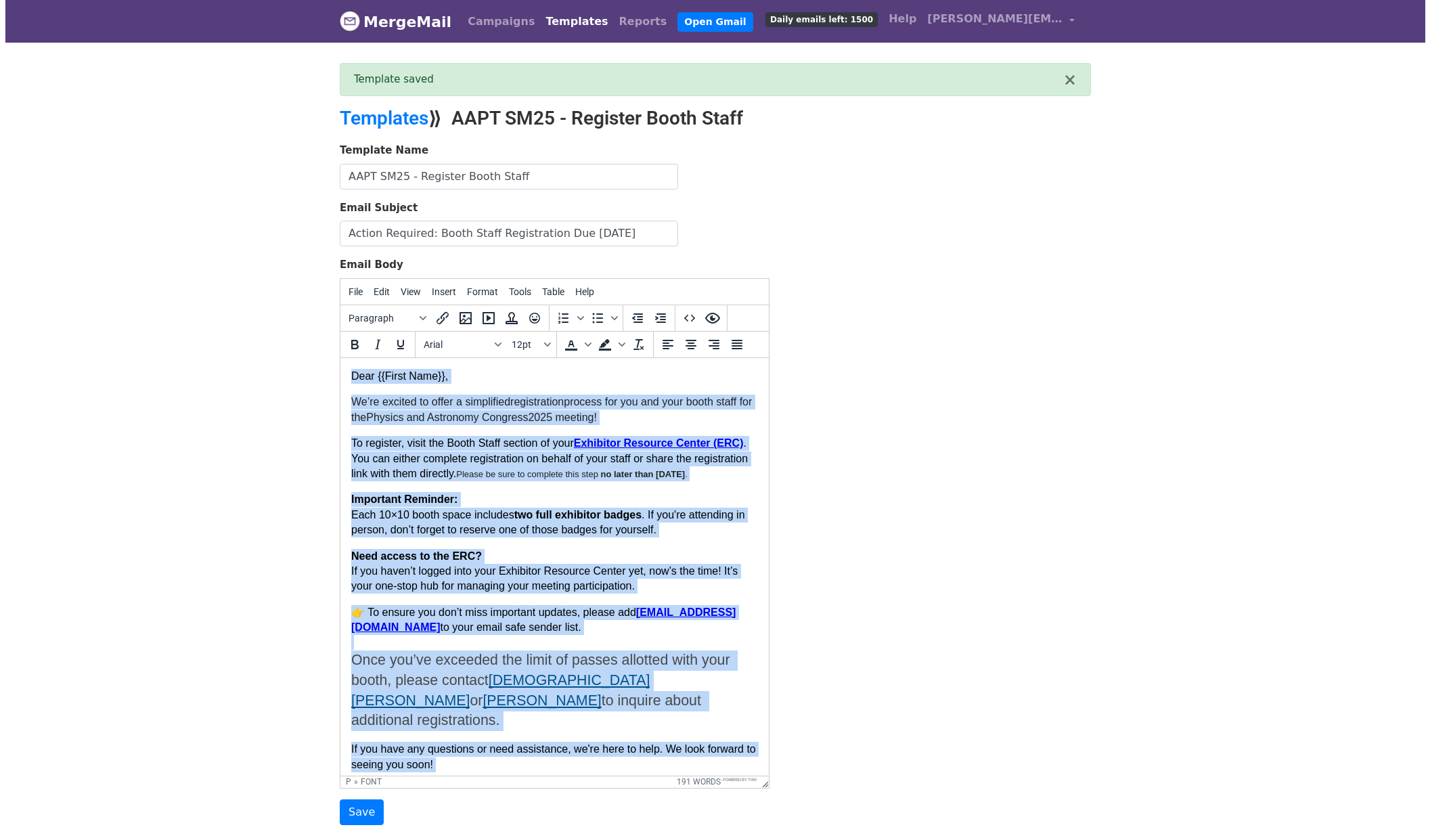
scroll to position [10, 0]
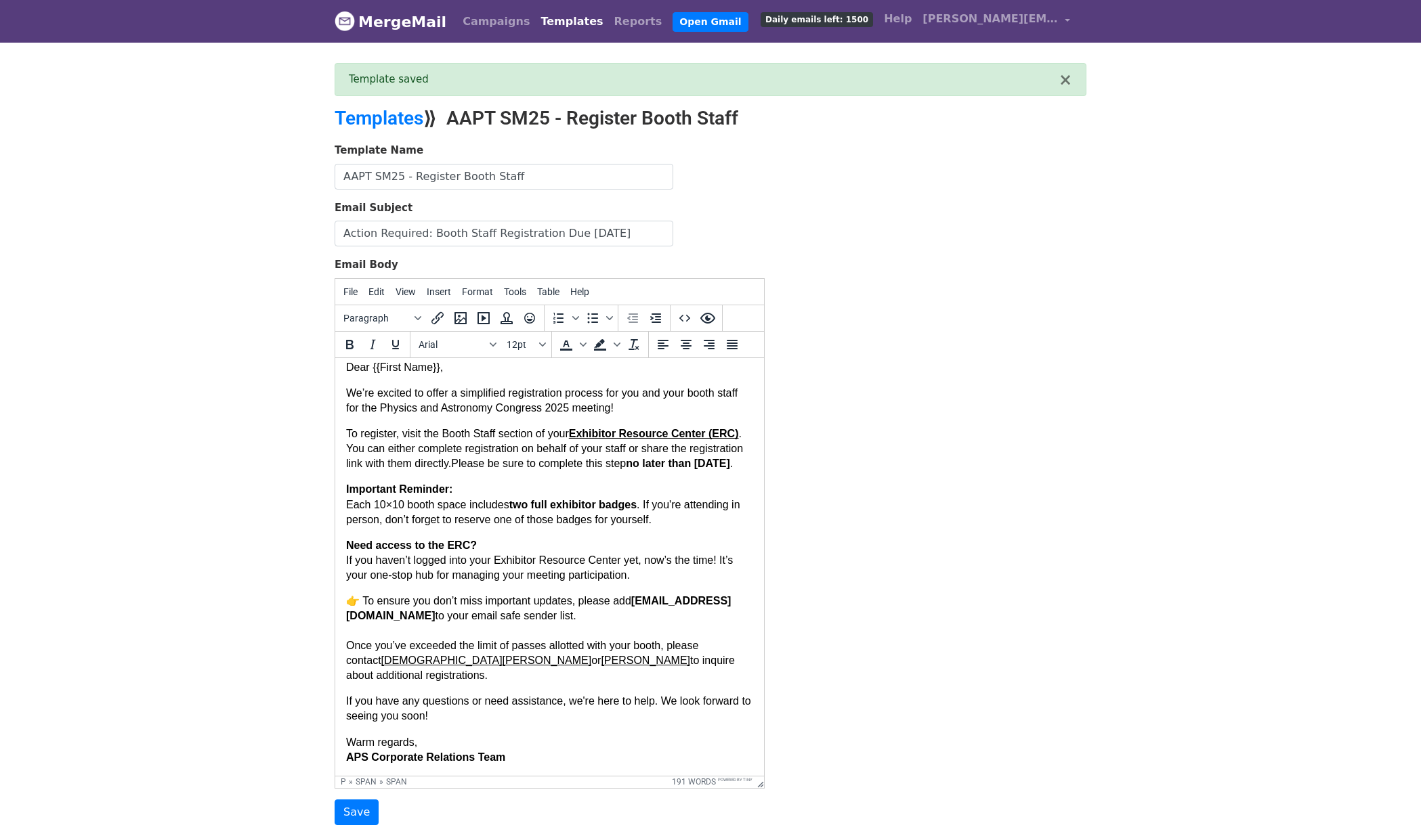
click at [575, 611] on body "Dear {{First Name}}, We’re excited to offer a simplified registration process f…" at bounding box center [549, 561] width 407 height 404
click at [613, 430] on span "Exhibitor Resource Center (ERC)" at bounding box center [653, 432] width 170 height 11
click at [445, 315] on icon "Insert/edit link" at bounding box center [437, 318] width 17 height 17
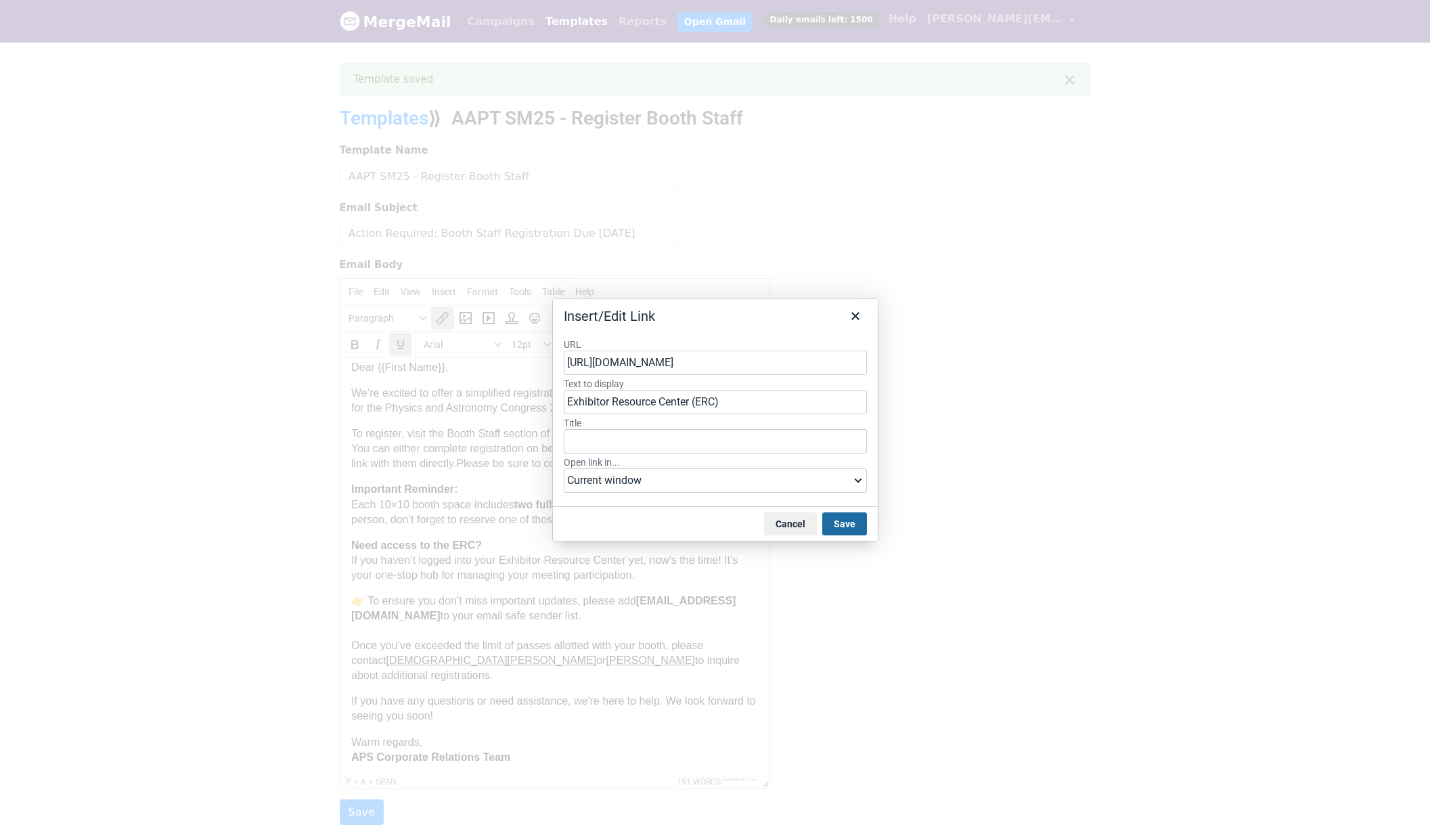
click at [855, 521] on button "Save" at bounding box center [844, 524] width 44 height 23
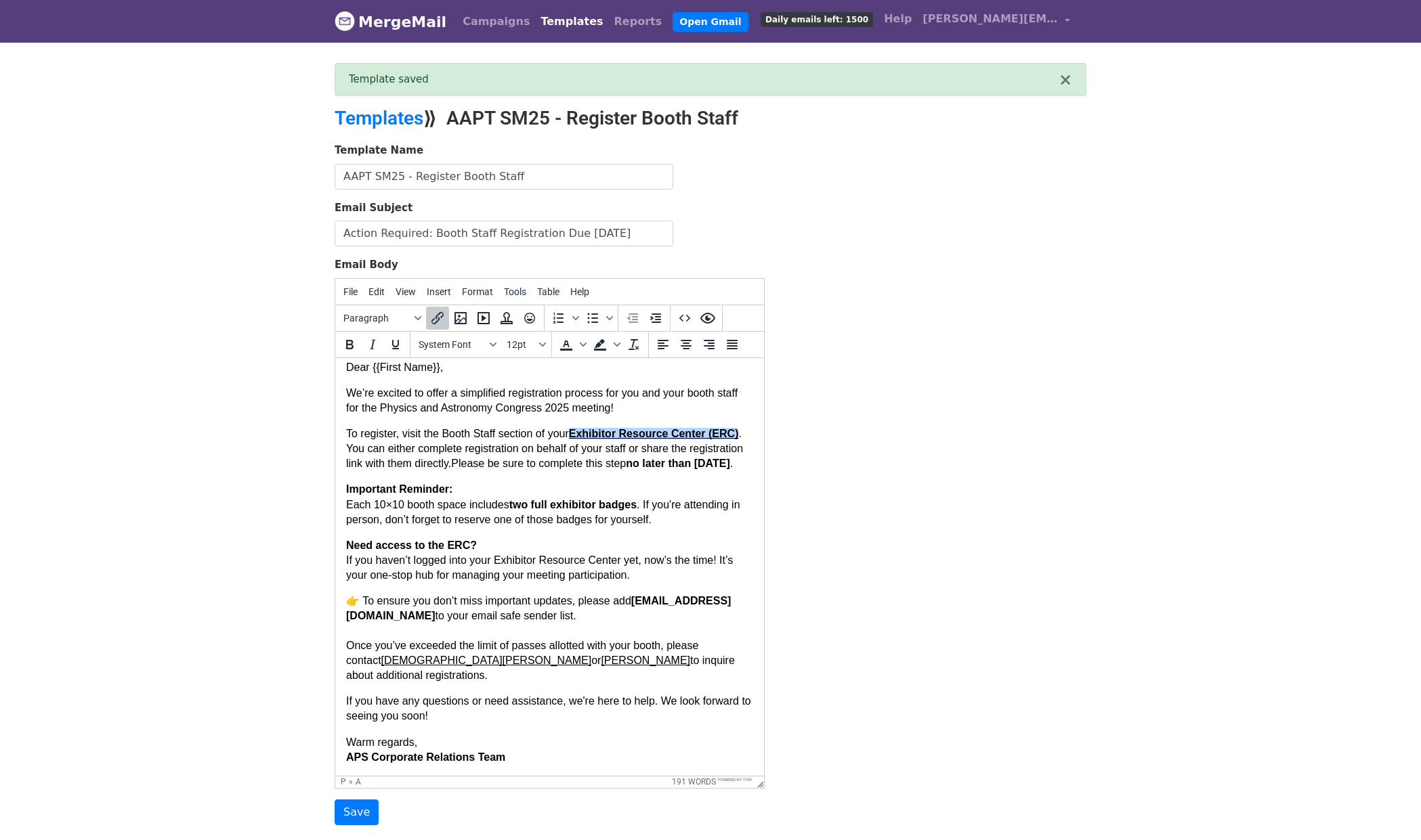
click at [509, 582] on p "Need access to the ERC? If you haven’t logged into your Exhibitor Resource Cent…" at bounding box center [549, 559] width 407 height 44
drag, startPoint x: 574, startPoint y: 432, endPoint x: 375, endPoint y: 450, distance: 199.8
click at [375, 450] on p "To register, visit the Booth Staff section of your Exhibitor Resource Center (E…" at bounding box center [549, 448] width 407 height 44
click at [439, 313] on icon "Insert/edit link" at bounding box center [438, 318] width 12 height 12
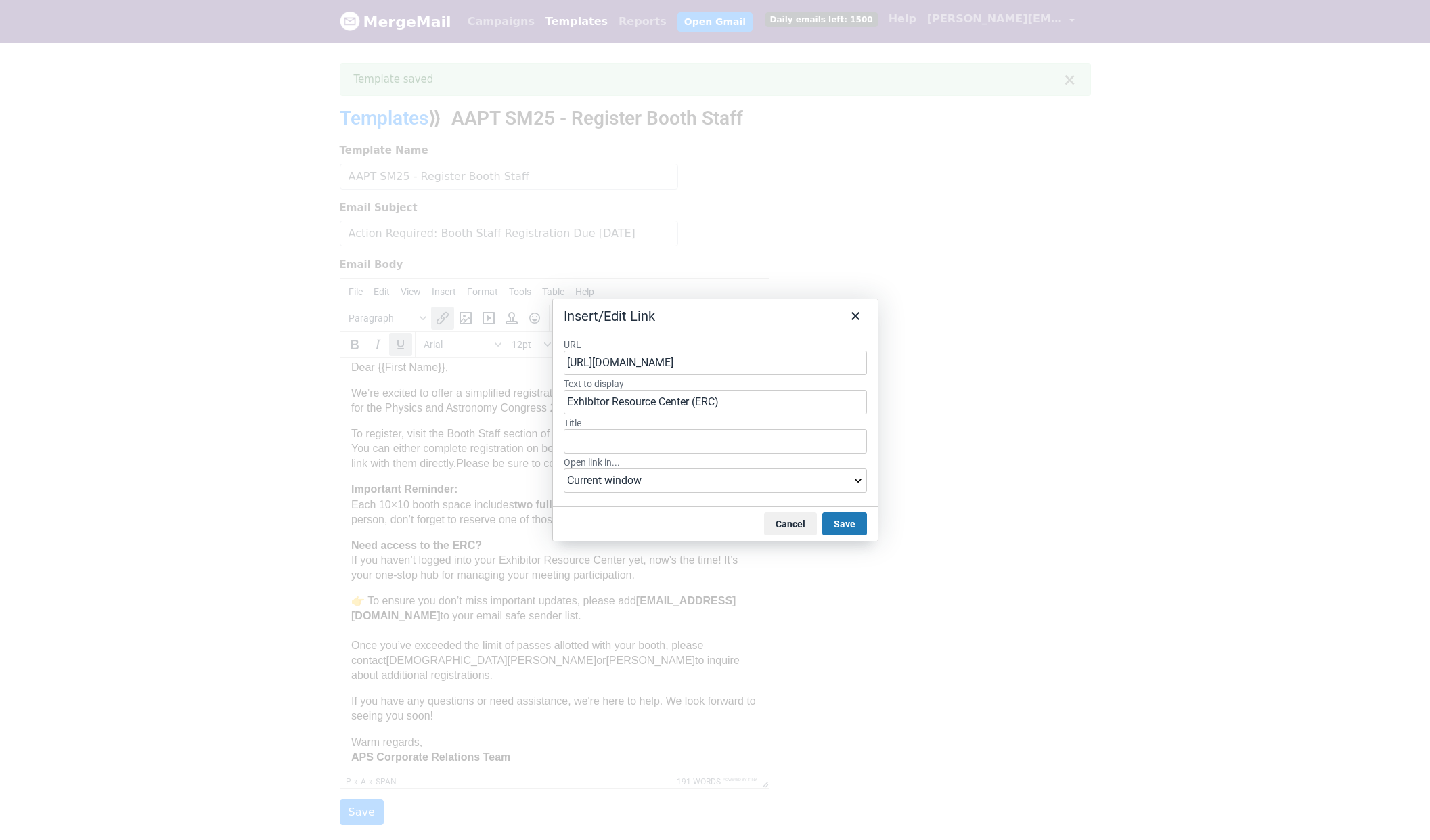
click at [677, 361] on input "https://americanphysicalsociety.expo-genie.com/physcon2025/booth-staff-registra…" at bounding box center [715, 362] width 303 height 24
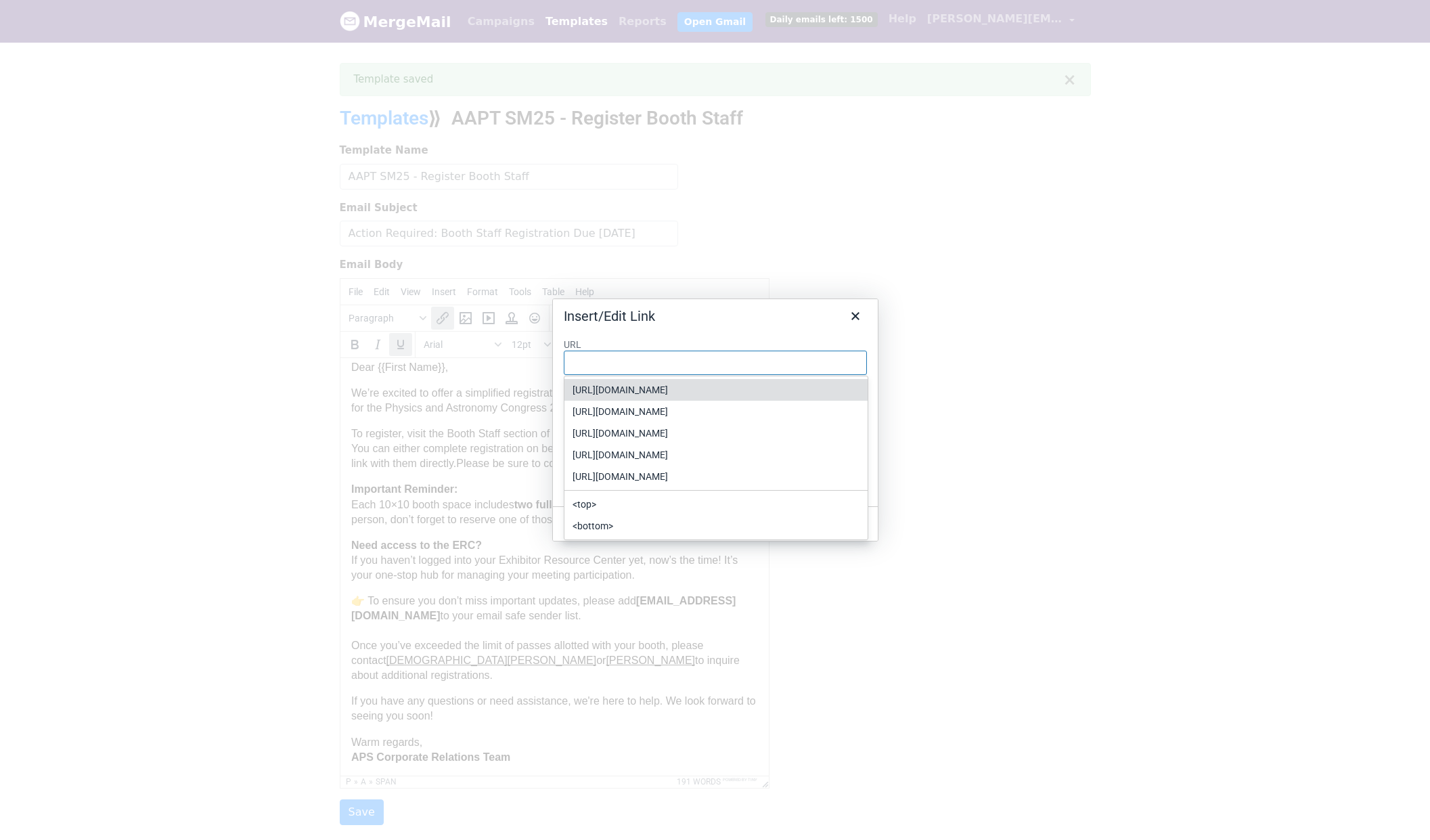
click at [715, 329] on div "URL Text to display Exhibitor Resource Center (ERC) Title Open link in... Curre…" at bounding box center [715, 417] width 325 height 180
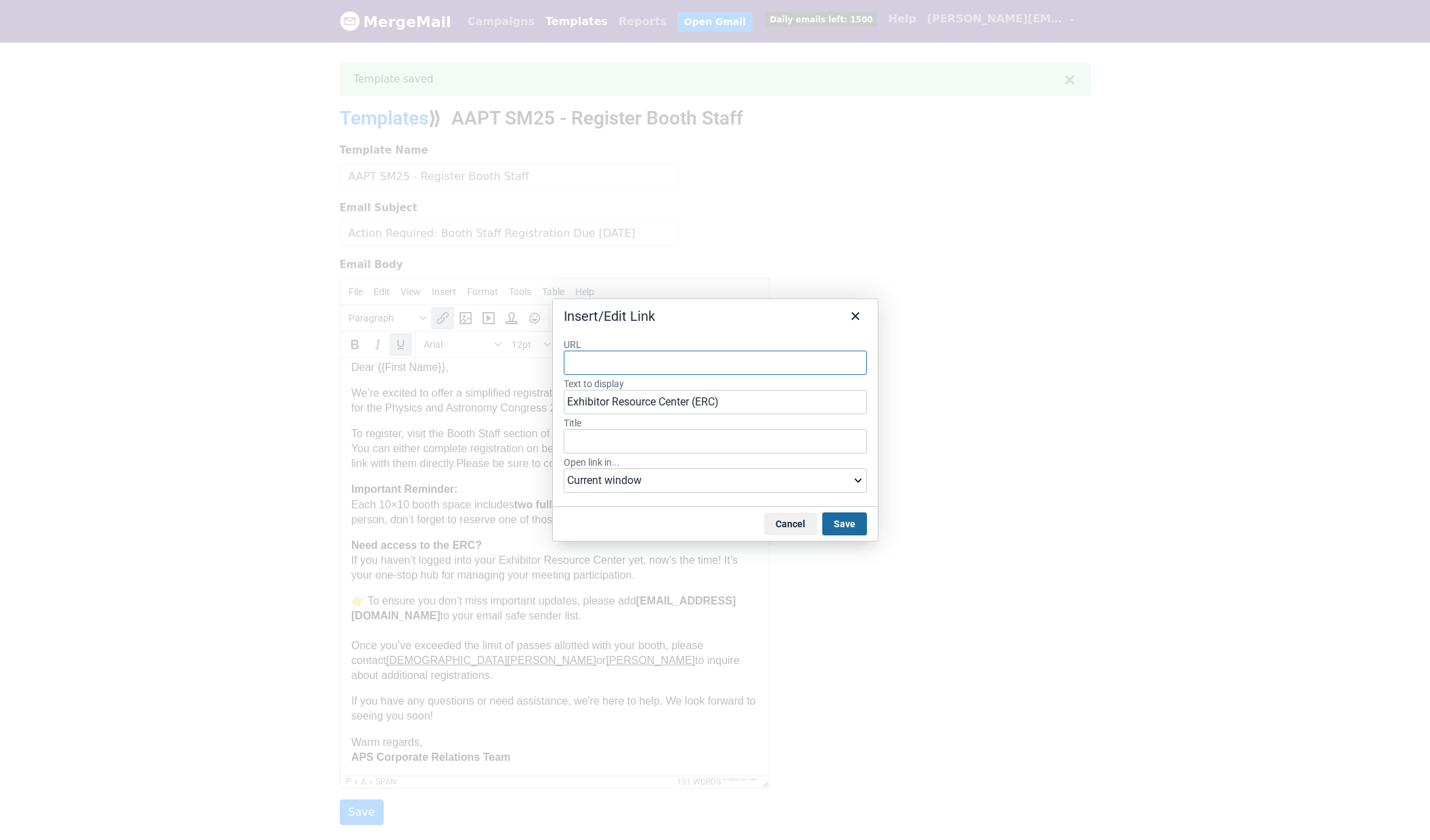
click at [844, 522] on button "Save" at bounding box center [844, 524] width 44 height 23
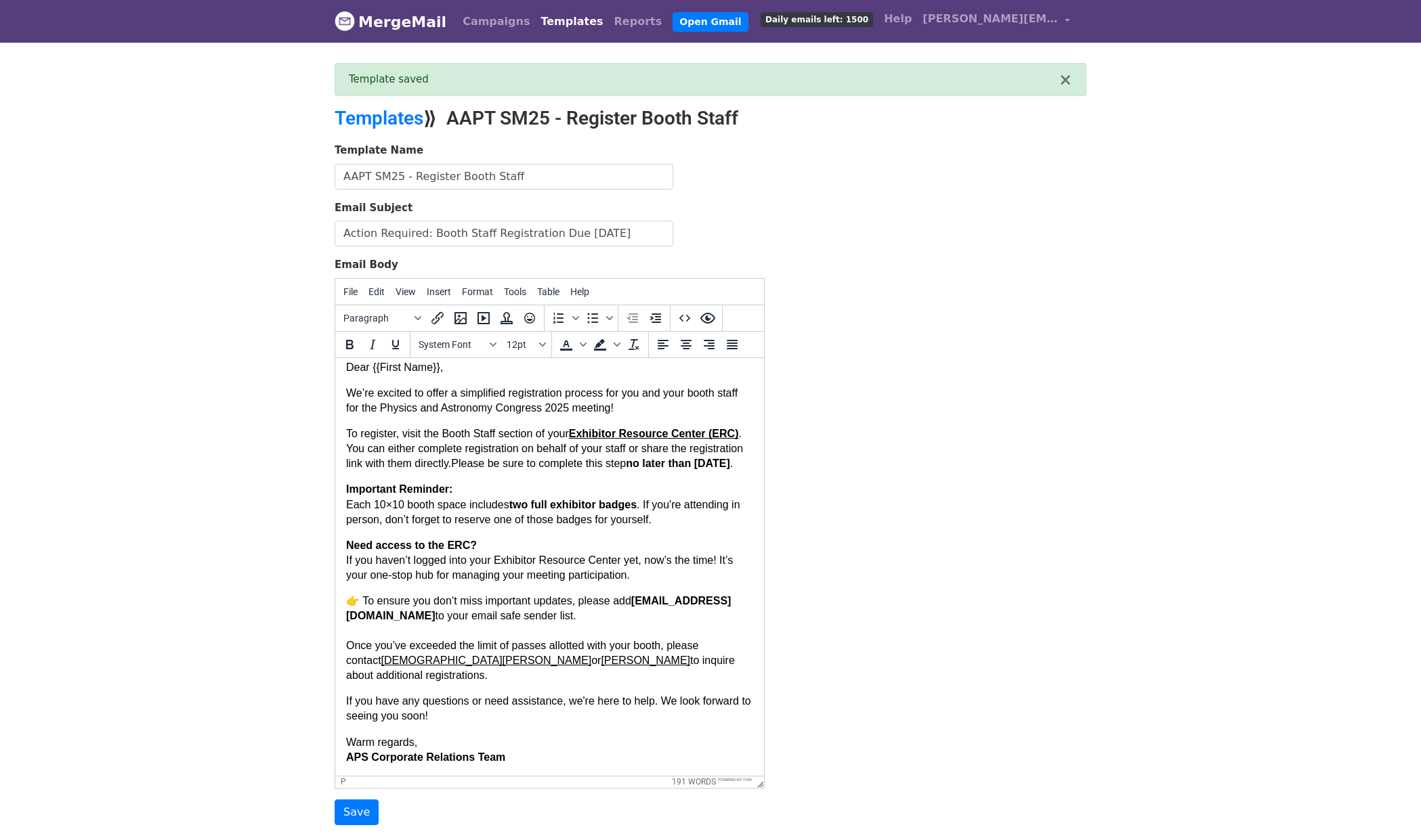
click at [480, 558] on p "Need access to the ERC? If you haven’t logged into your Exhibitor Resource Cent…" at bounding box center [549, 559] width 407 height 44
drag, startPoint x: 575, startPoint y: 432, endPoint x: 376, endPoint y: 450, distance: 199.8
click at [376, 450] on p "To register, visit the Booth Staff section of your Exhibitor Resource Center (E…" at bounding box center [549, 448] width 407 height 44
click at [441, 316] on icon "Insert/edit link" at bounding box center [437, 318] width 17 height 17
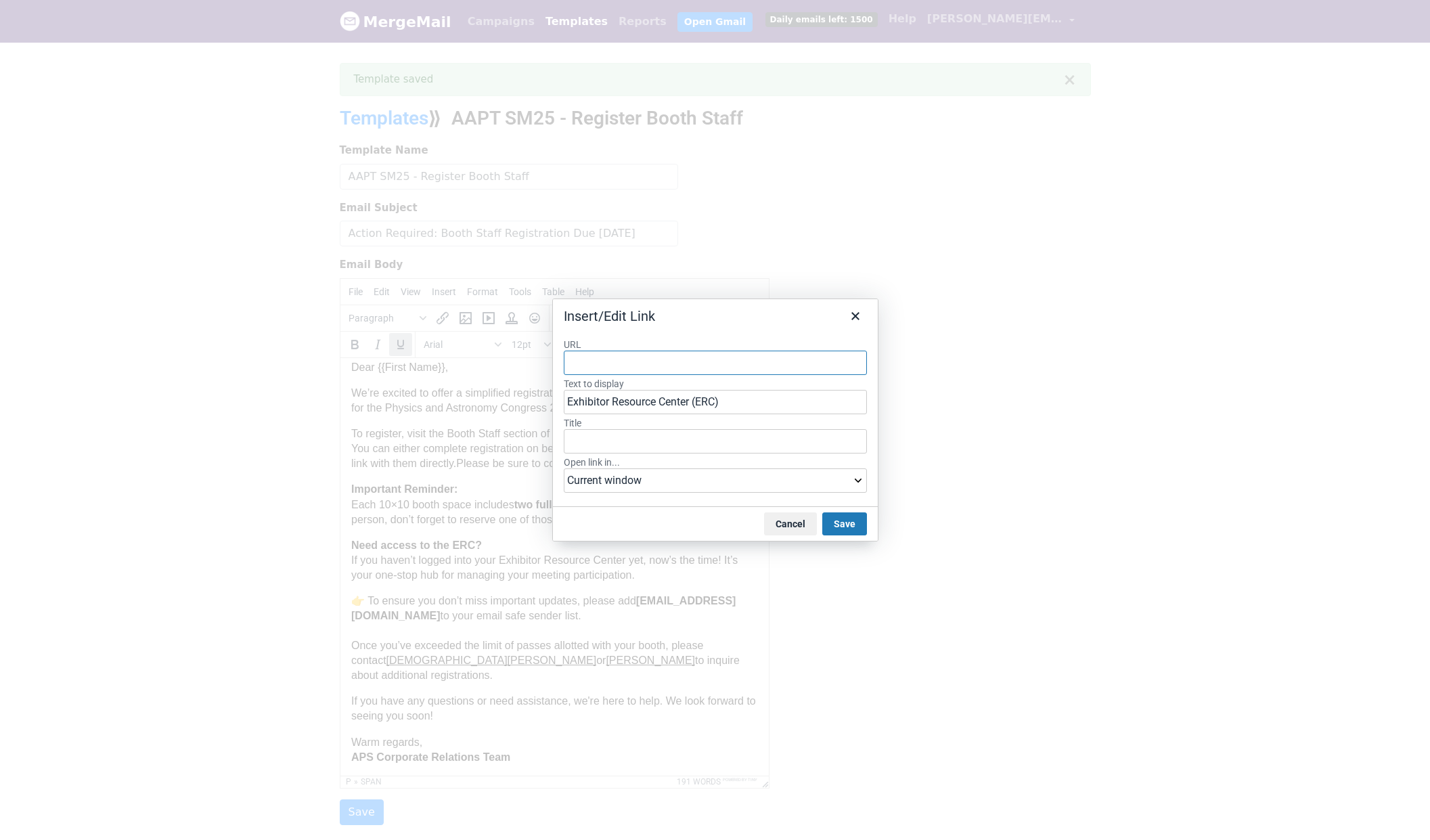
paste input "https://americanphysicalsociety.expo-genie.com/physcon2025/booth-staff-registra…"
type input "https://americanphysicalsociety.expo-genie.com/physcon2025/booth-staff-registra…"
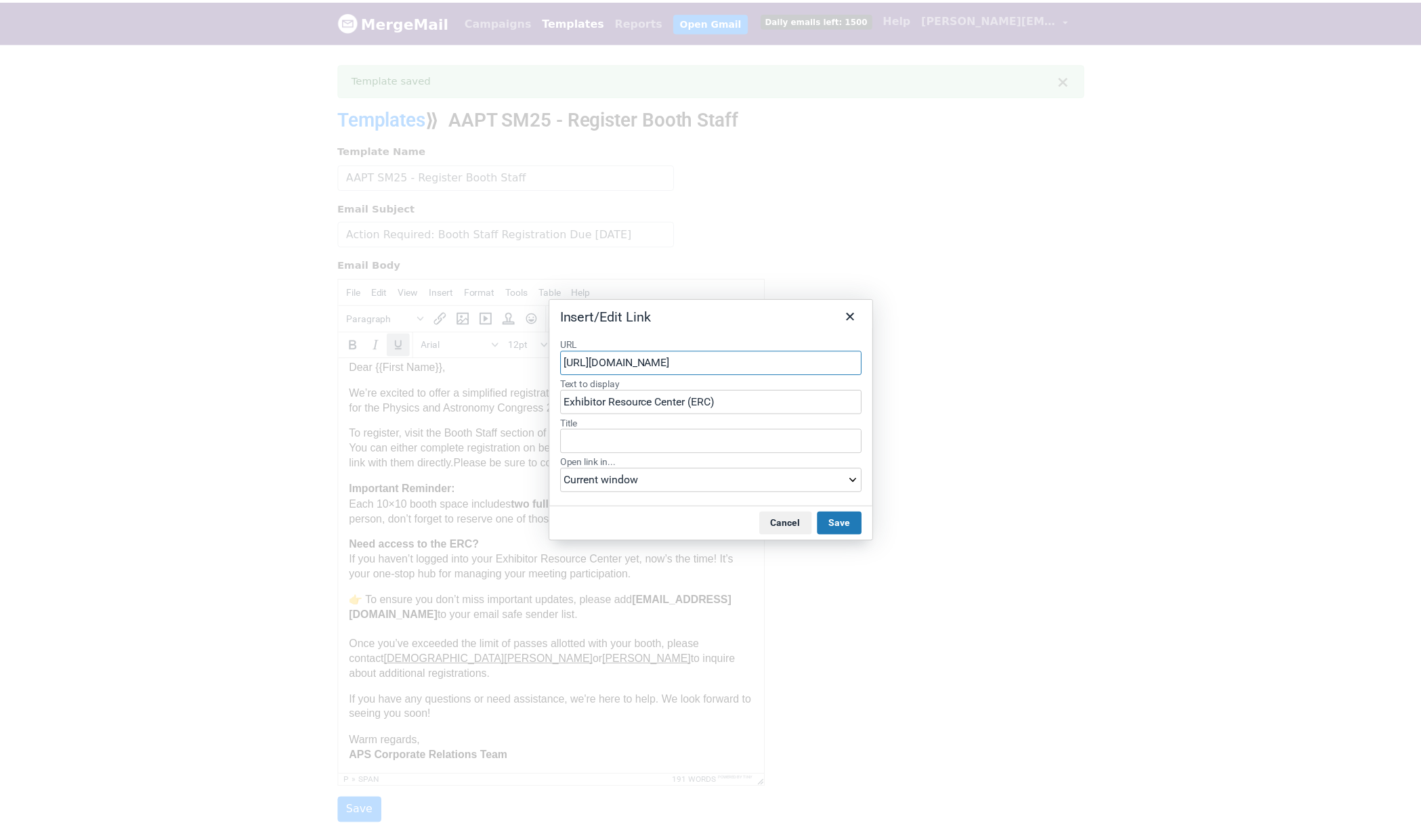
scroll to position [0, 133]
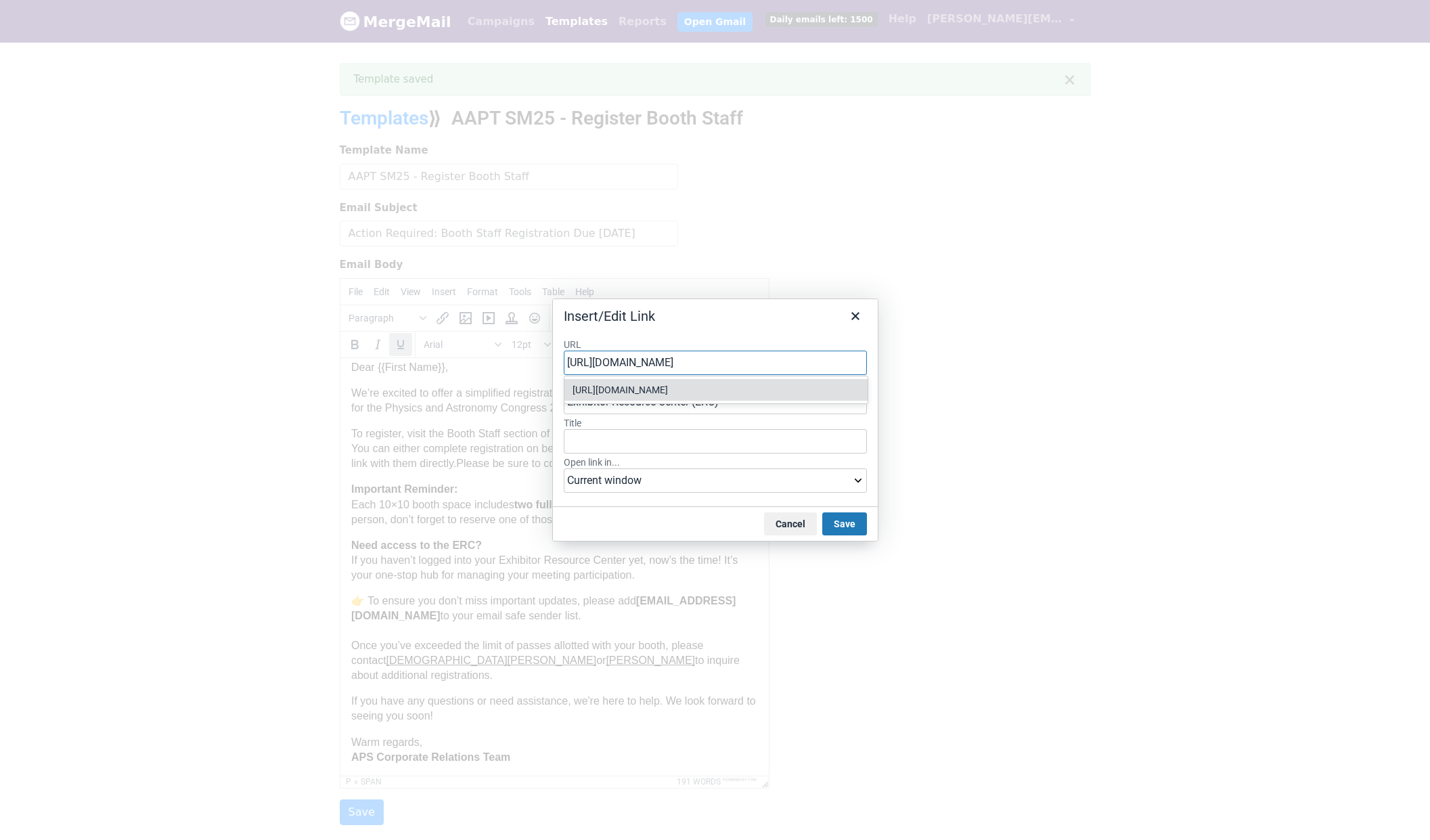
click at [727, 396] on div "https://americanphysicalsociety.expo-genie.com/physcon2025/booth-staff-registra…" at bounding box center [717, 390] width 289 height 17
click at [841, 529] on button "Save" at bounding box center [844, 524] width 44 height 23
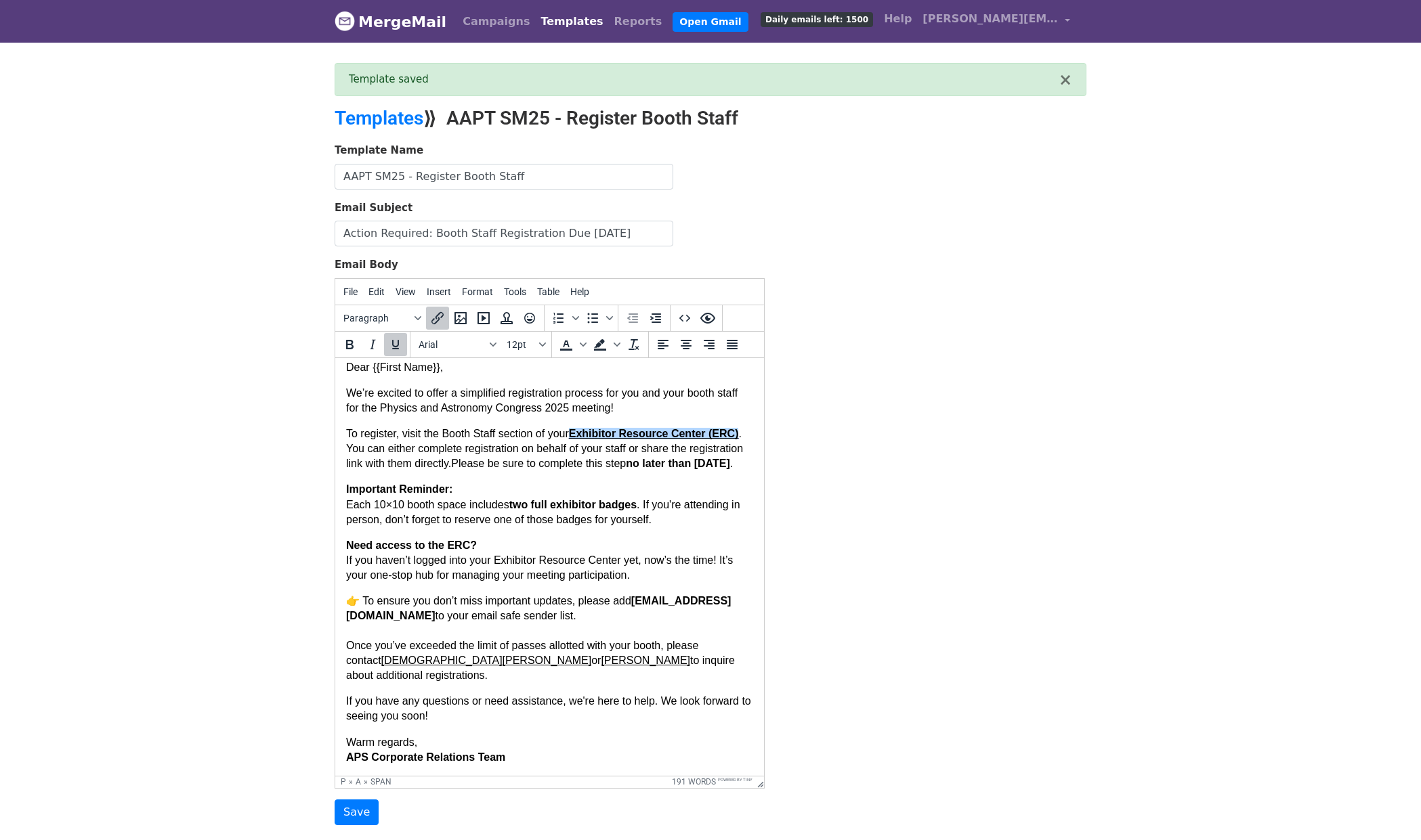
click at [478, 630] on p "👉 To ensure you don’t miss important updates, please add events@expo-genie.com …" at bounding box center [549, 637] width 407 height 90
drag, startPoint x: 572, startPoint y: 434, endPoint x: 377, endPoint y: 447, distance: 195.4
click at [377, 447] on p "To register, visit the Booth Staff section of your Exhibitor Resource Center (E…" at bounding box center [549, 448] width 407 height 44
click at [584, 344] on icon "Text color" at bounding box center [583, 344] width 7 height 4
click at [606, 451] on div at bounding box center [606, 448] width 17 height 17
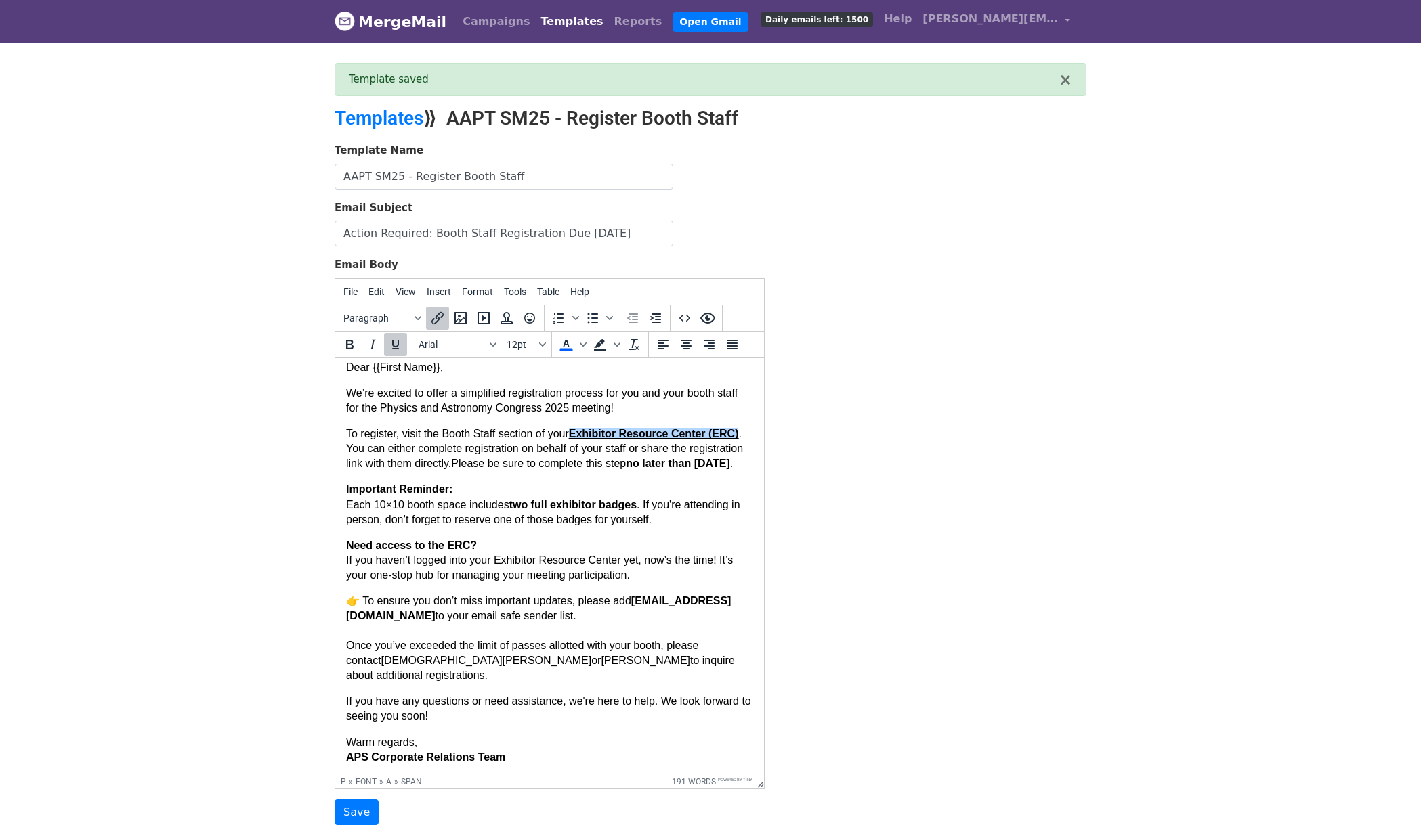
click at [599, 510] on p "Important Reminder: Each 10×10 booth space includes two full exhibitor badges .…" at bounding box center [549, 503] width 407 height 44
click at [572, 438] on span "Exhibitor Resource Center (ERC)" at bounding box center [653, 432] width 170 height 11
click at [597, 435] on span "Exhibitor Resource Center (ERC)" at bounding box center [653, 432] width 170 height 11
click at [575, 525] on span ". If you're attending in person, don’t forget to reserve one of those badges fo…" at bounding box center [544, 511] width 397 height 26
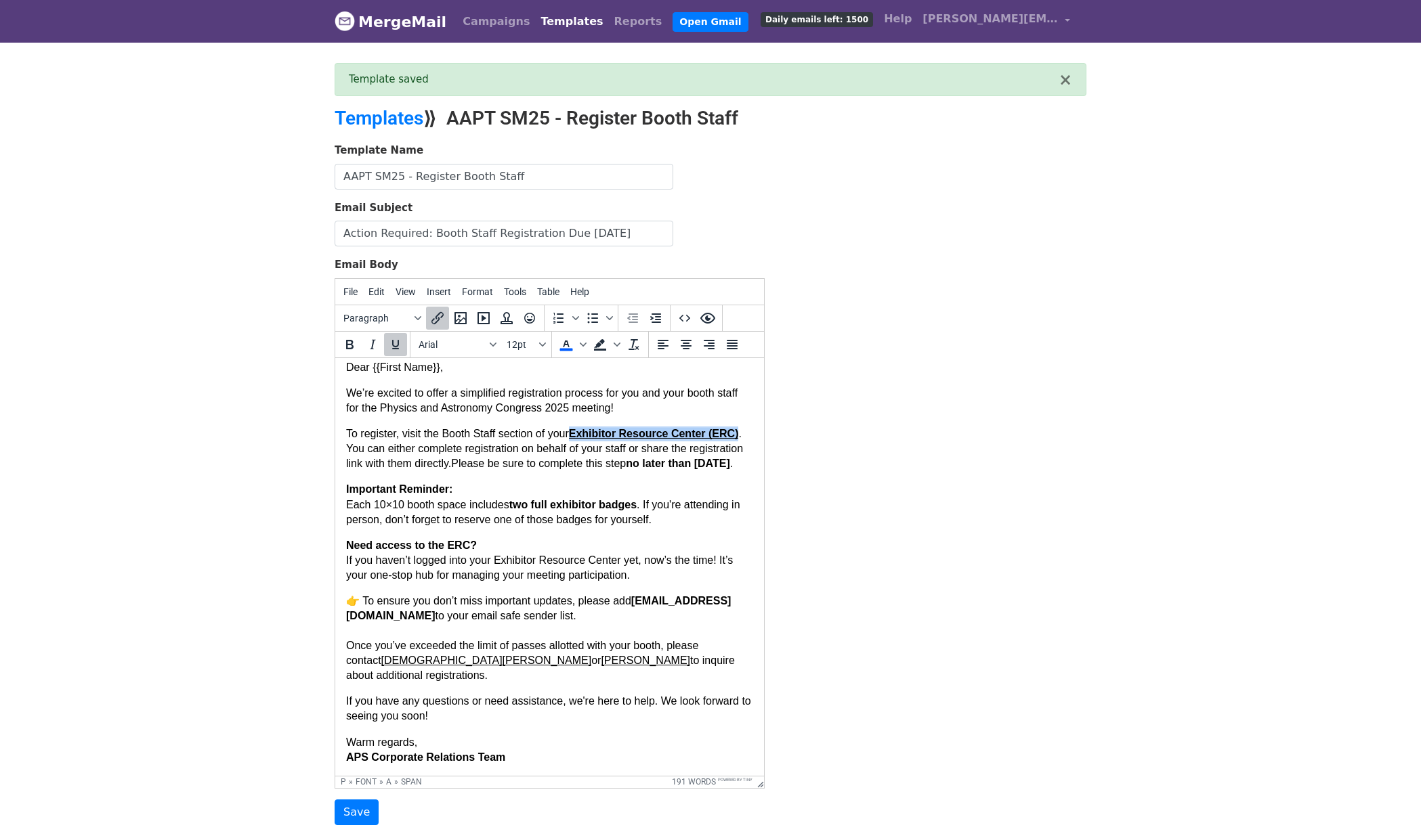
drag, startPoint x: 571, startPoint y: 437, endPoint x: 376, endPoint y: 450, distance: 195.4
click at [376, 450] on p "To register, visit the Booth Staff section of your Exhibitor Resource Center (E…" at bounding box center [549, 448] width 407 height 44
click at [568, 343] on icon "Text color" at bounding box center [566, 344] width 17 height 17
click at [611, 511] on p "Important Reminder: Each 10×10 booth space includes two full exhibitor badges .…" at bounding box center [549, 503] width 407 height 44
click at [429, 699] on body "Dear {{First Name}}, We’re excited to offer a simplified registration process f…" at bounding box center [549, 561] width 407 height 404
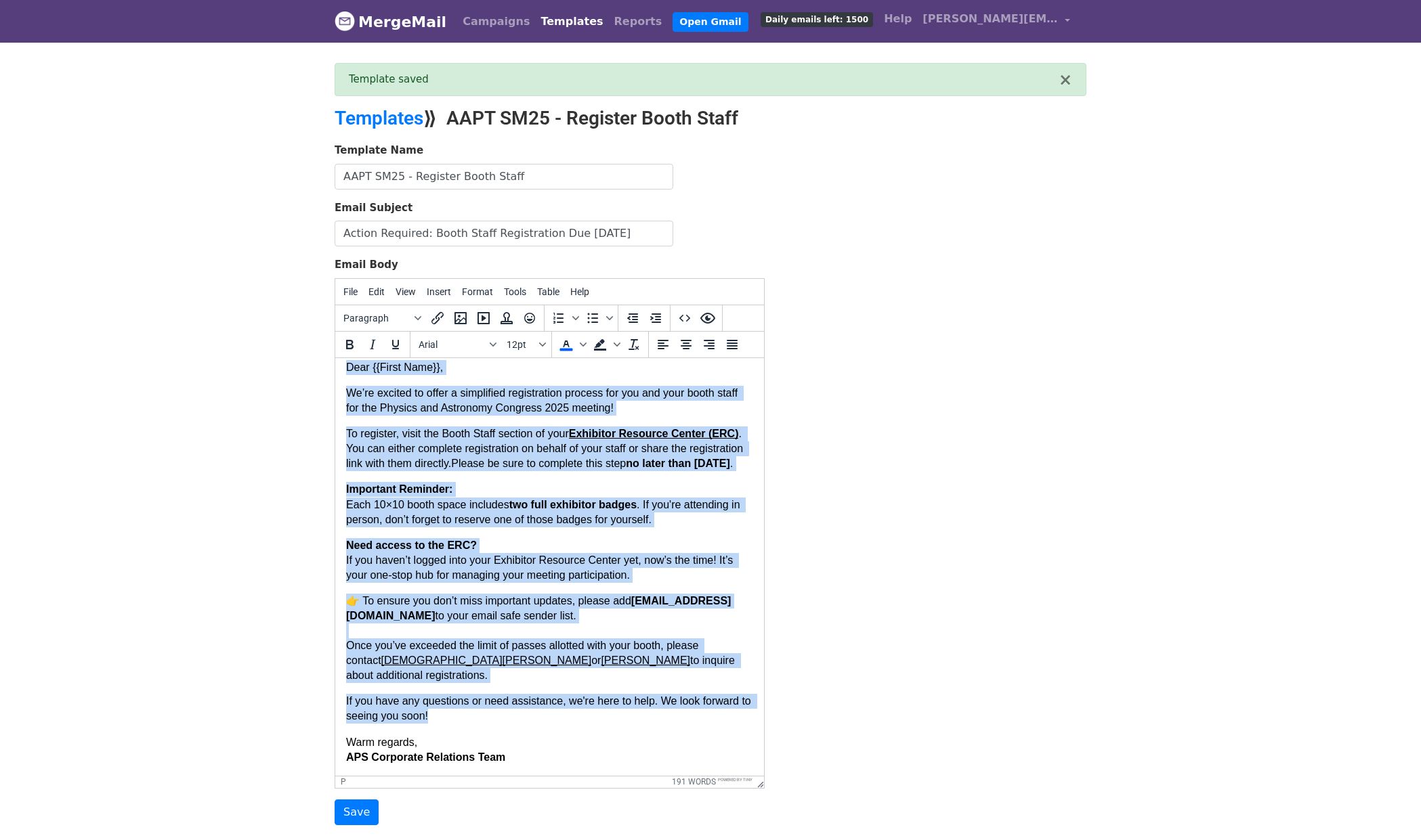
copy body "Dear {{First Name}}, We’re excited to offer a simplified registration process f…"
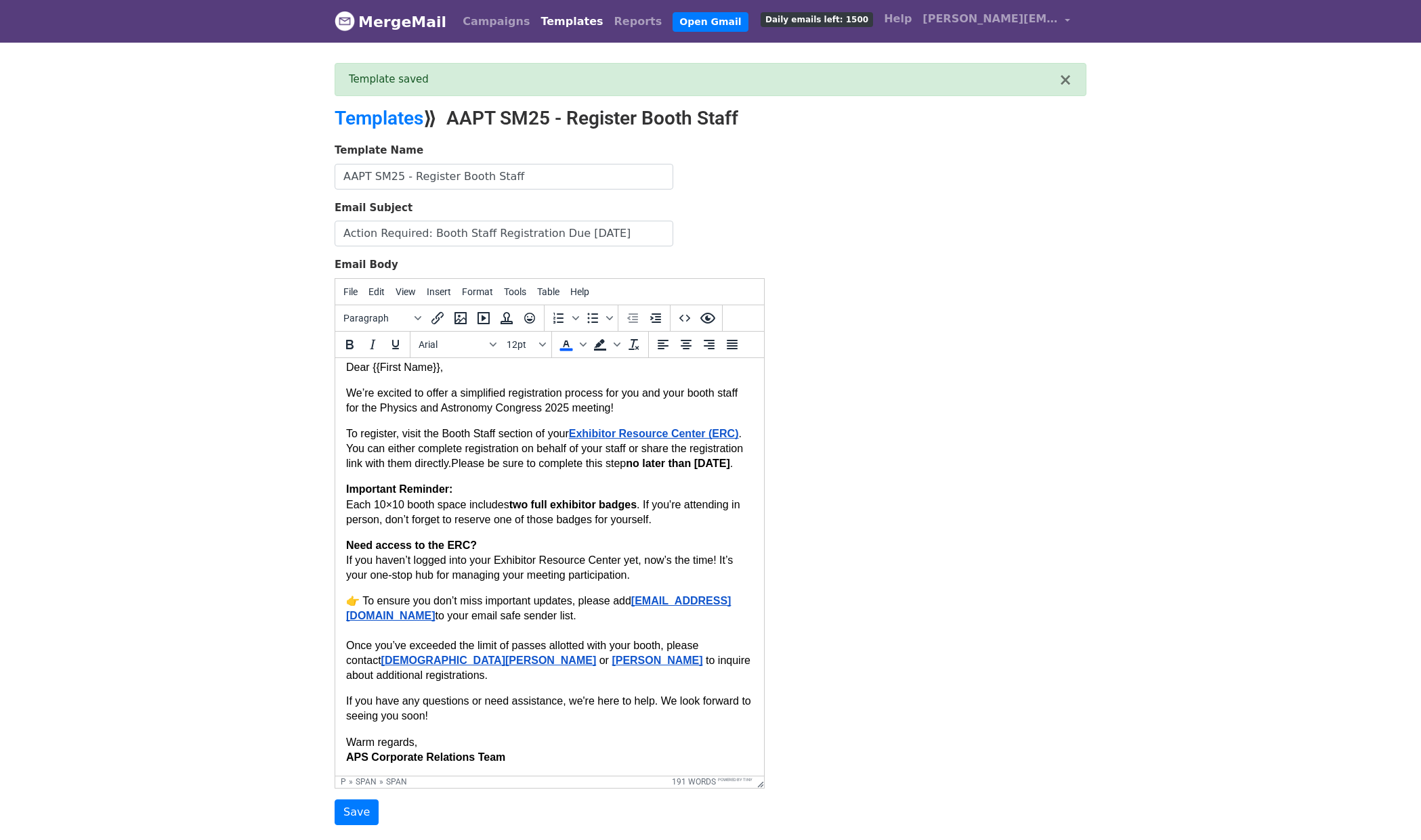
click at [581, 710] on span "If you have any questions or need assistance, we're here to help. We look forwa…" at bounding box center [550, 708] width 408 height 26
click at [357, 820] on input "Save" at bounding box center [357, 812] width 44 height 26
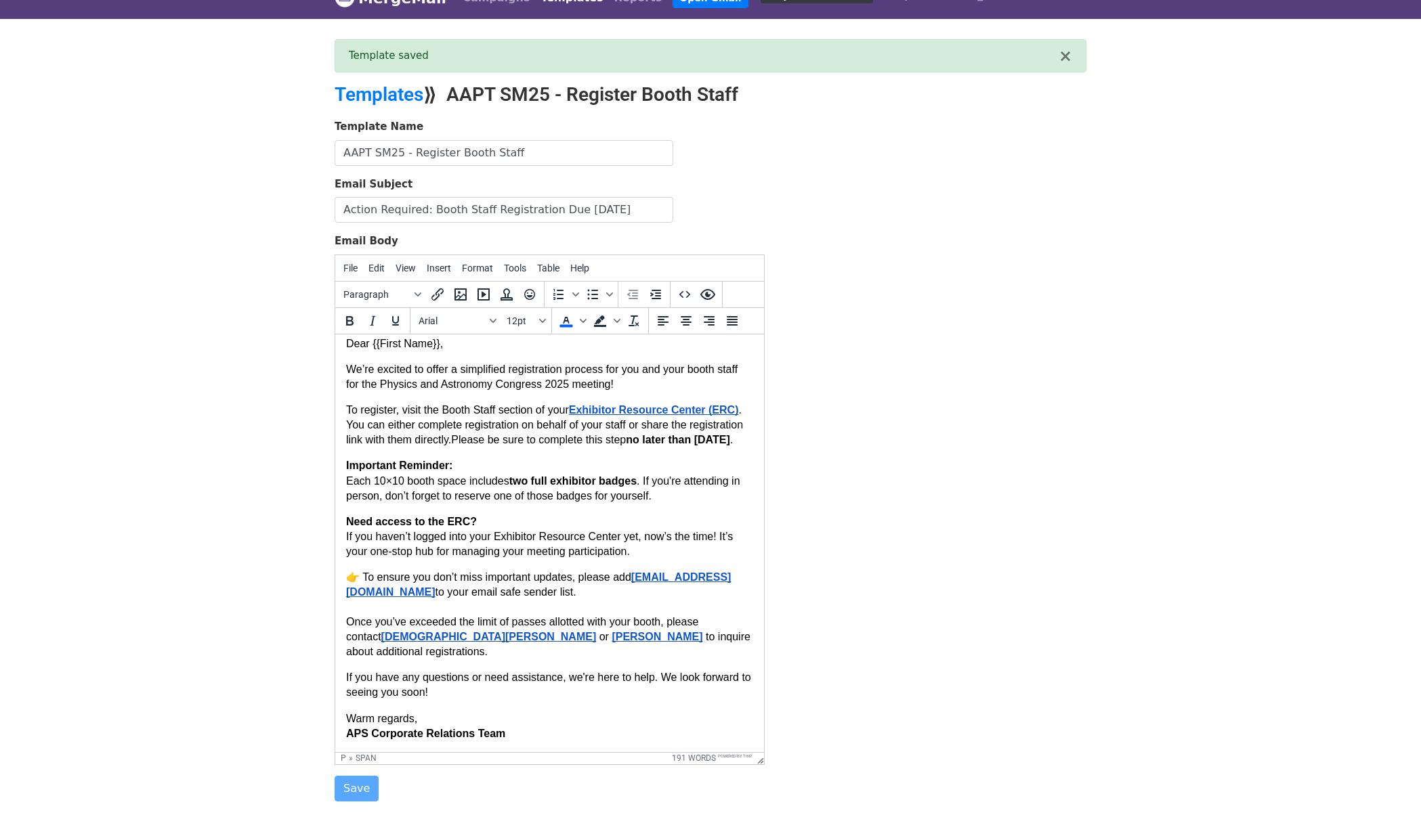
scroll to position [94, 0]
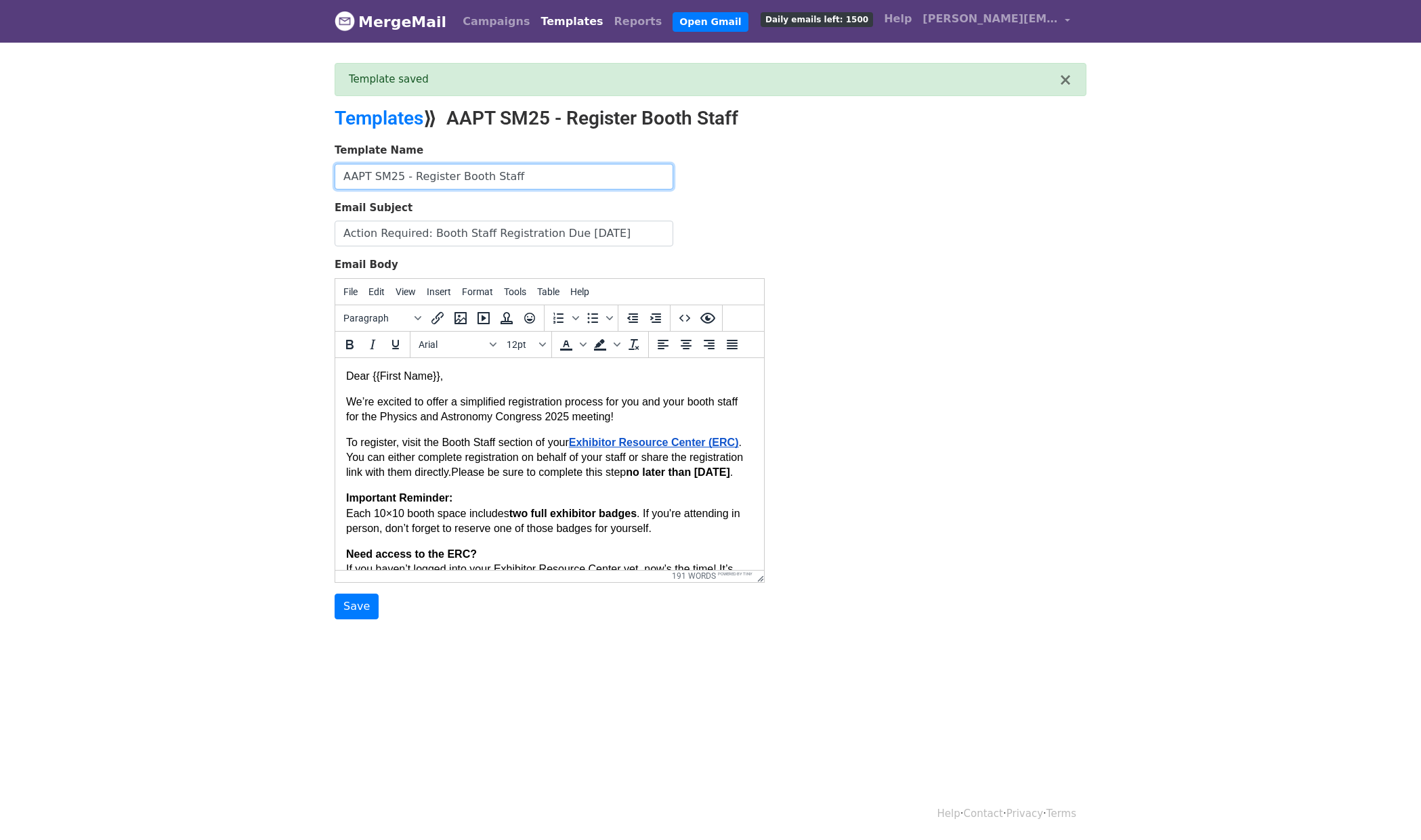
drag, startPoint x: 390, startPoint y: 175, endPoint x: 253, endPoint y: 174, distance: 137.0
click at [253, 174] on body "MergeMail Campaigns Templates Reports Open Gmail Daily emails left: 1500 Help […" at bounding box center [710, 336] width 1421 height 674
type input "SPSCon25 - Register Booth Staff"
click at [361, 609] on input "Save" at bounding box center [357, 606] width 44 height 26
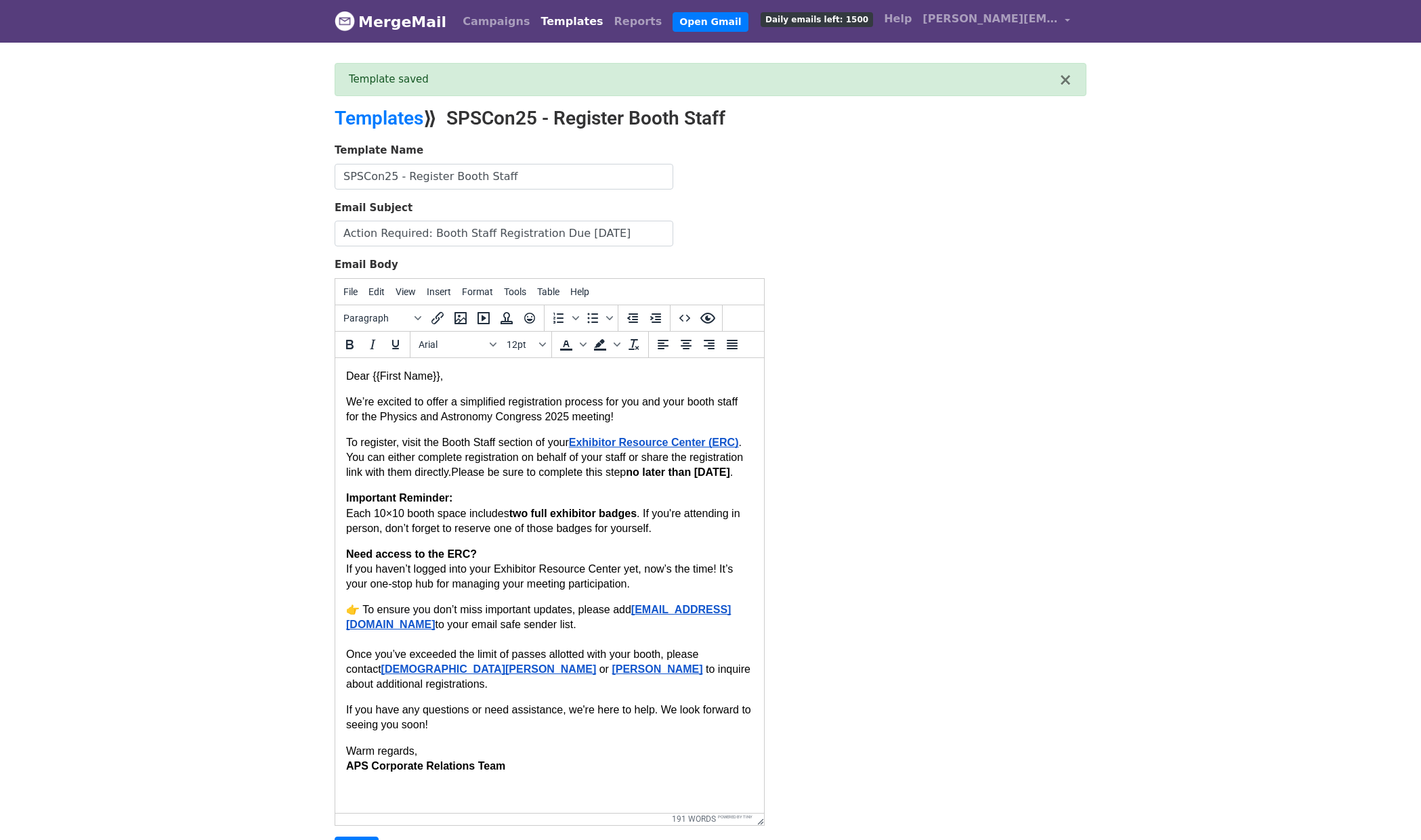
drag, startPoint x: 758, startPoint y: 578, endPoint x: 791, endPoint y: 822, distance: 246.2
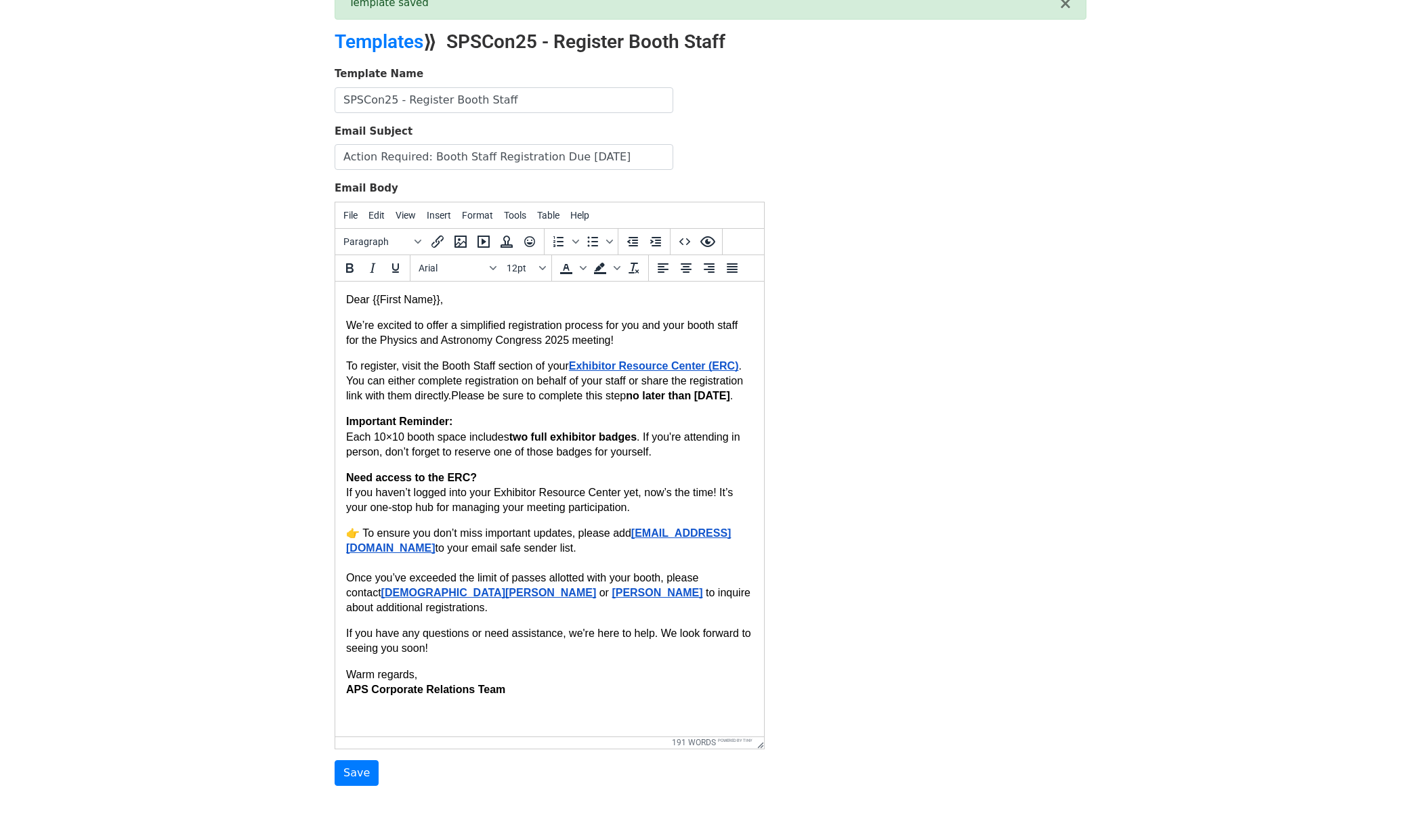
scroll to position [132, 0]
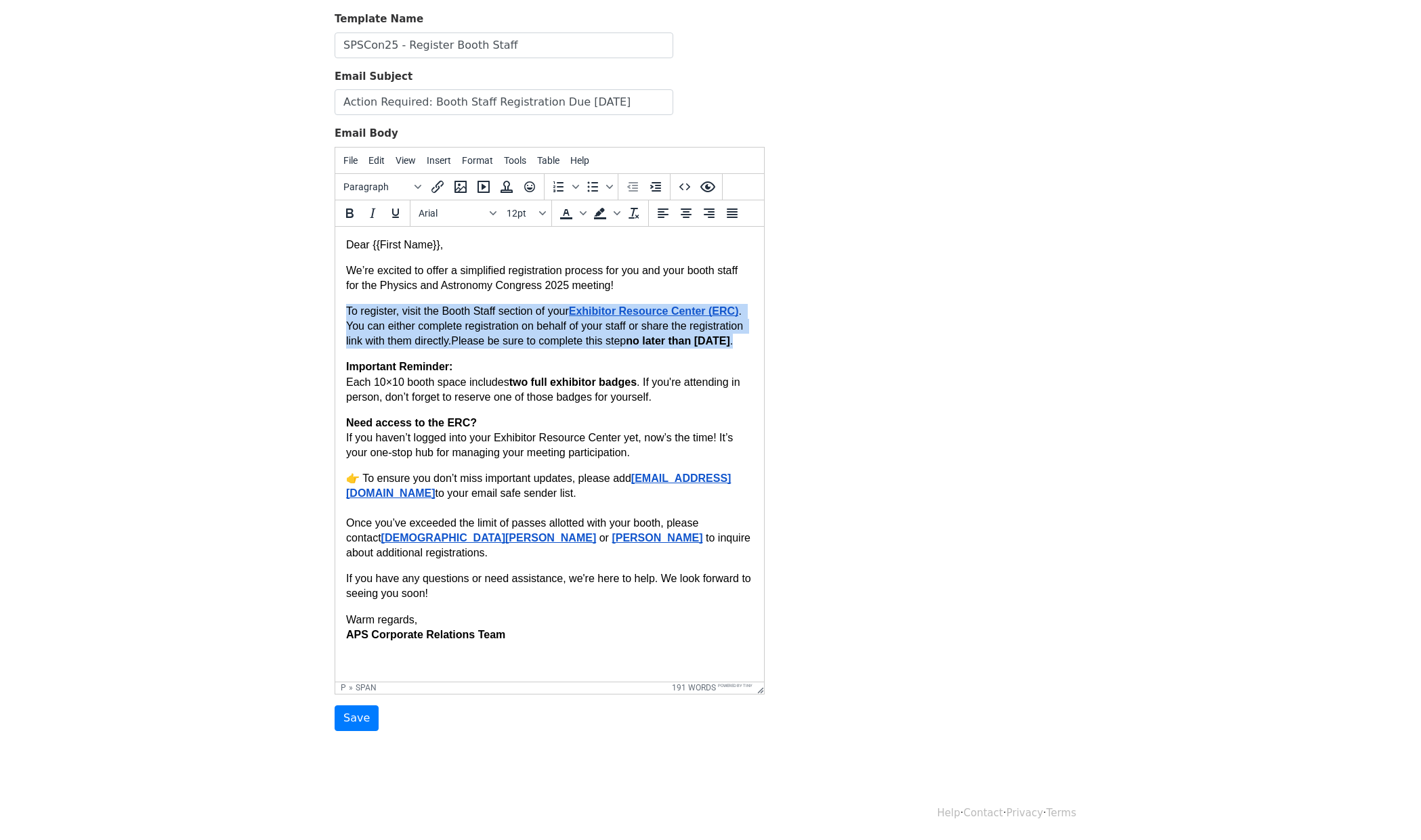
drag, startPoint x: 347, startPoint y: 312, endPoint x: 459, endPoint y: 363, distance: 123.1
click at [459, 348] on p "To register, visit the Booth Staff section of your Exhibitor Resource Center (E…" at bounding box center [549, 325] width 407 height 44
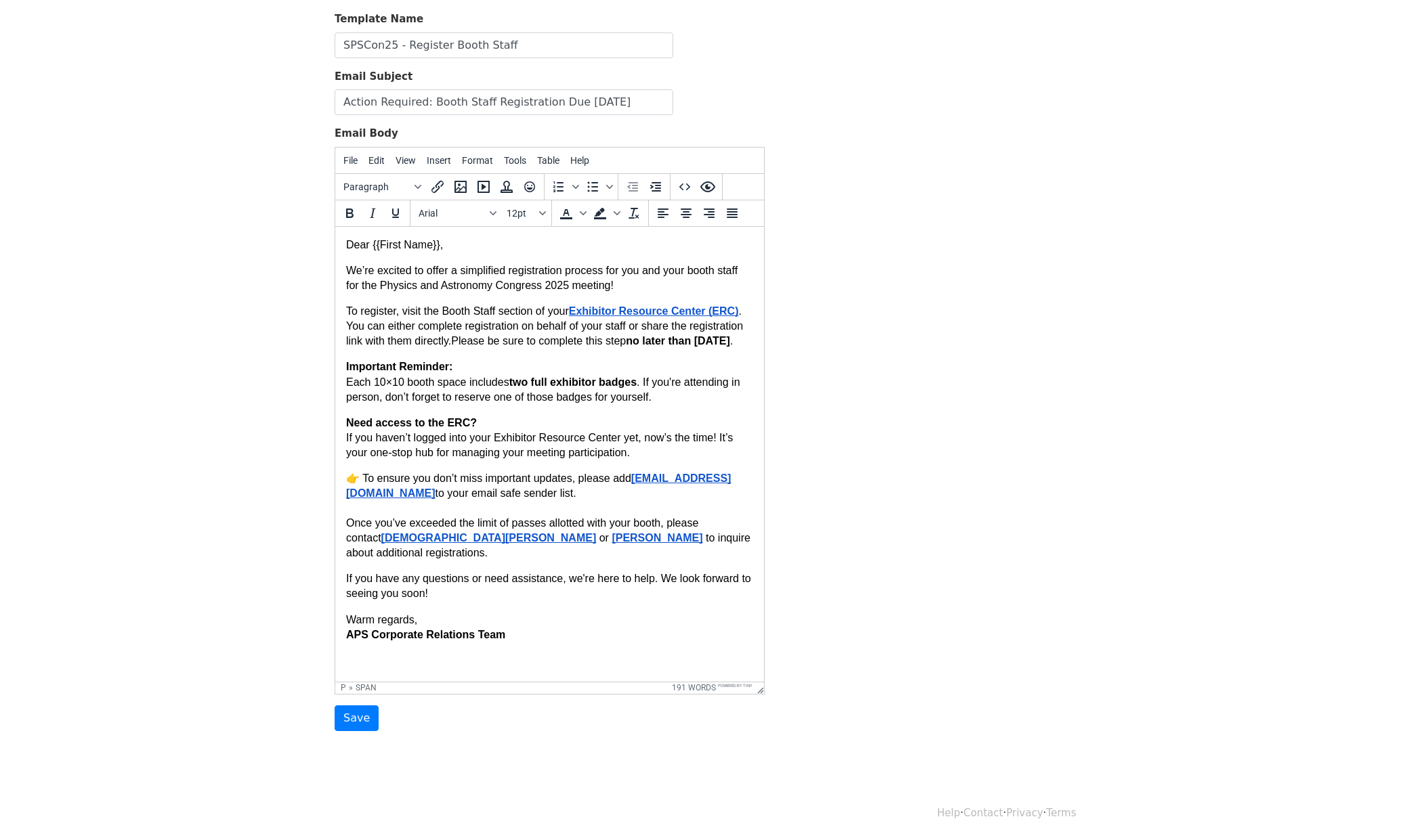
click at [478, 450] on p "Need access to the ERC? If you haven’t logged into your Exhibitor Resource Cent…" at bounding box center [549, 437] width 407 height 44
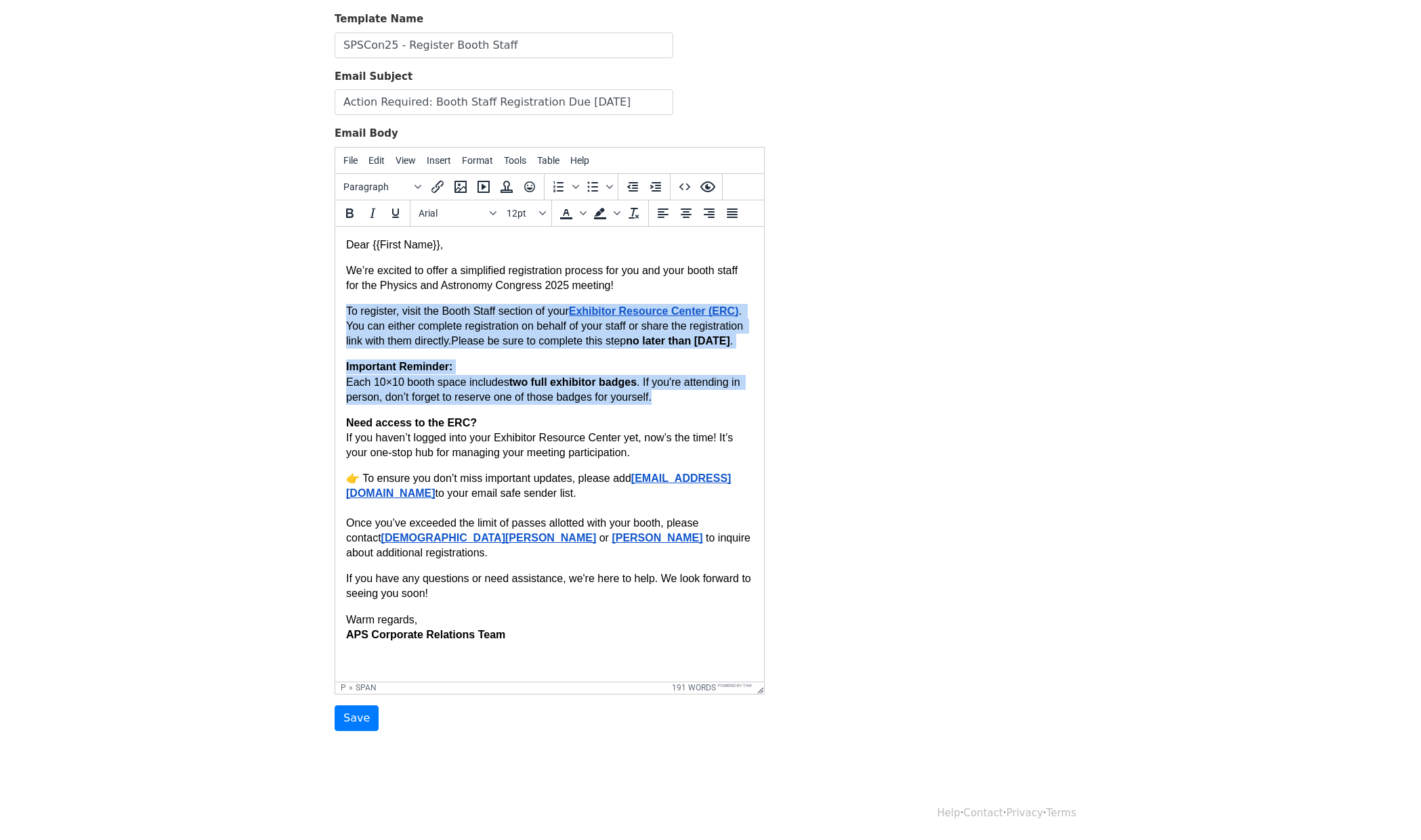
drag, startPoint x: 666, startPoint y: 420, endPoint x: 343, endPoint y: 315, distance: 339.6
click at [343, 315] on html "Dear {{First Name}}, We’re excited to offer a simplified registration process f…" at bounding box center [549, 438] width 429 height 426
copy body "To register, visit the Booth Staff section of your Exhibitor Resource Center (E…"
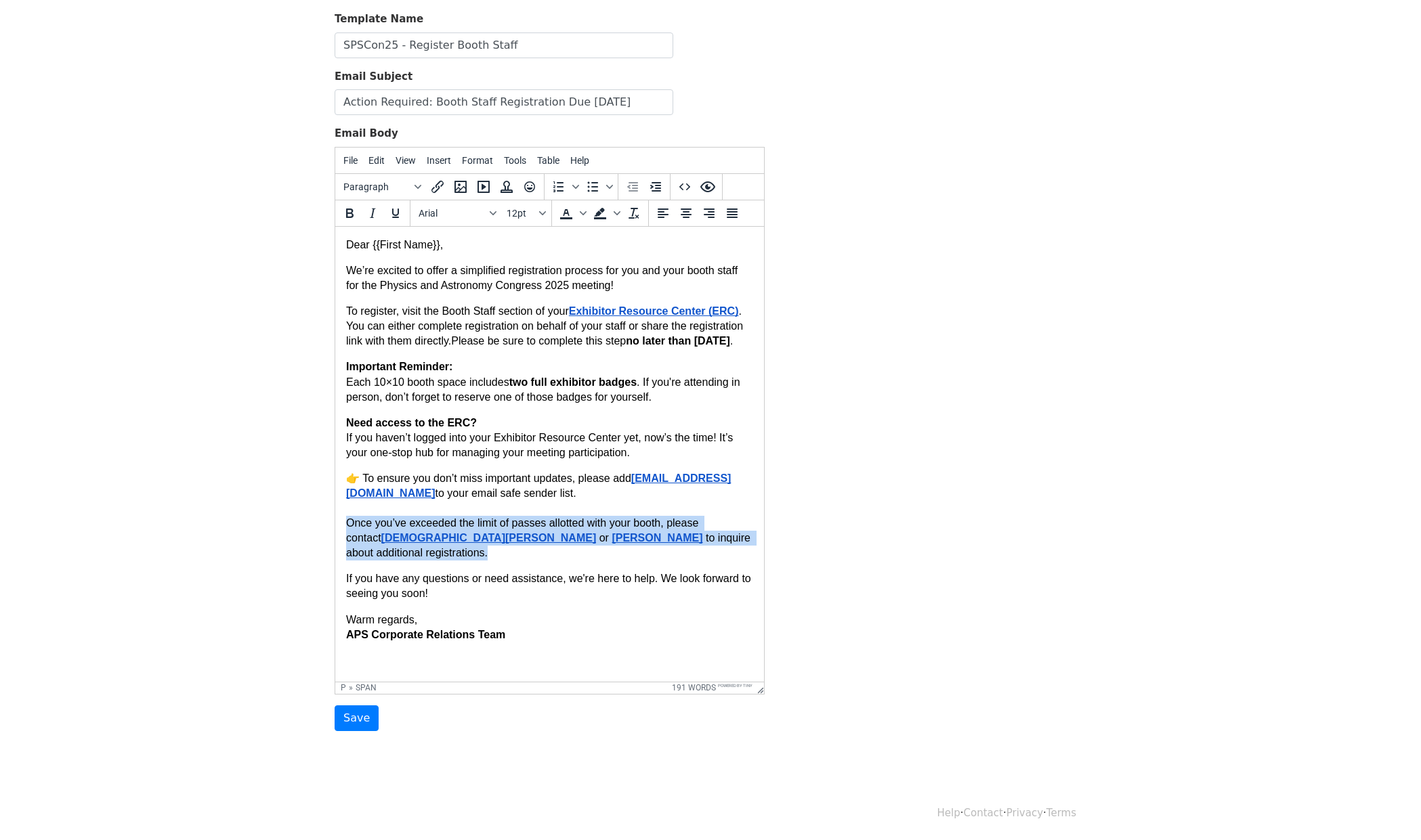
drag, startPoint x: 698, startPoint y: 565, endPoint x: 341, endPoint y: 548, distance: 357.4
click at [341, 548] on html "Dear {{First Name}}, We’re excited to offer a simplified registration process f…" at bounding box center [549, 438] width 429 height 426
copy p "Once you’ve exceeded the limit of passes allotted with your booth, please conta…"
click at [950, 125] on div "Template Name SPSCon25 - Register Booth Staff Email Subject Action Required: Bo…" at bounding box center [710, 371] width 772 height 720
click at [555, 402] on span ". If you're attending in person, don’t forget to reserve one of those badges fo…" at bounding box center [544, 389] width 397 height 26
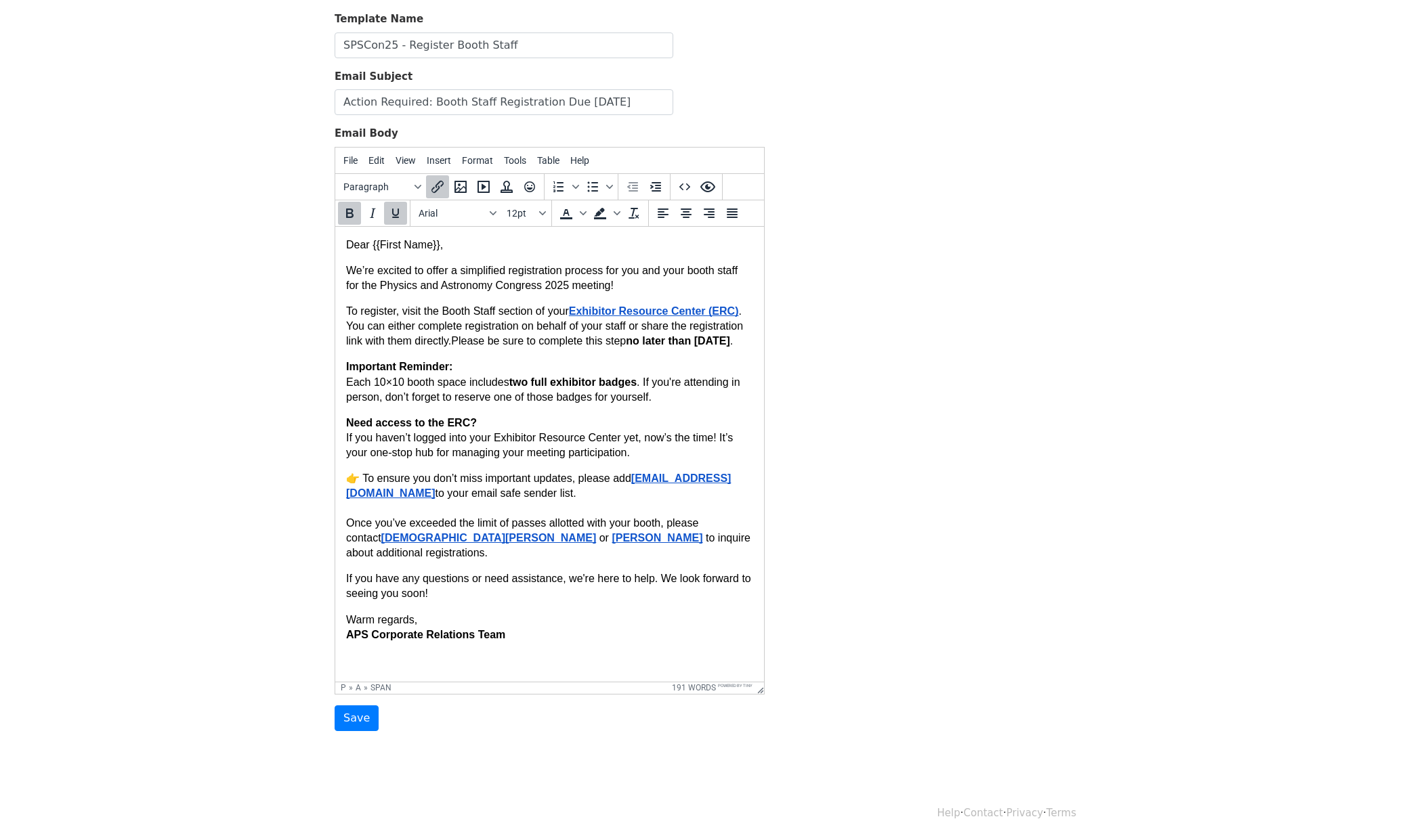
click at [655, 320] on p "To register, visit the Booth Staff section of your Exhibitor Resource Center (E…" at bounding box center [549, 325] width 407 height 44
click at [778, 383] on div "Template Name SPSCon25 - Register Booth Staff Email Subject Action Required: Bo…" at bounding box center [710, 371] width 772 height 720
click at [670, 305] on p "To register, visit the Booth Staff section of your Exhibitor Resource Center (E…" at bounding box center [549, 325] width 407 height 44
click at [441, 186] on icon "Insert/edit link" at bounding box center [437, 186] width 17 height 17
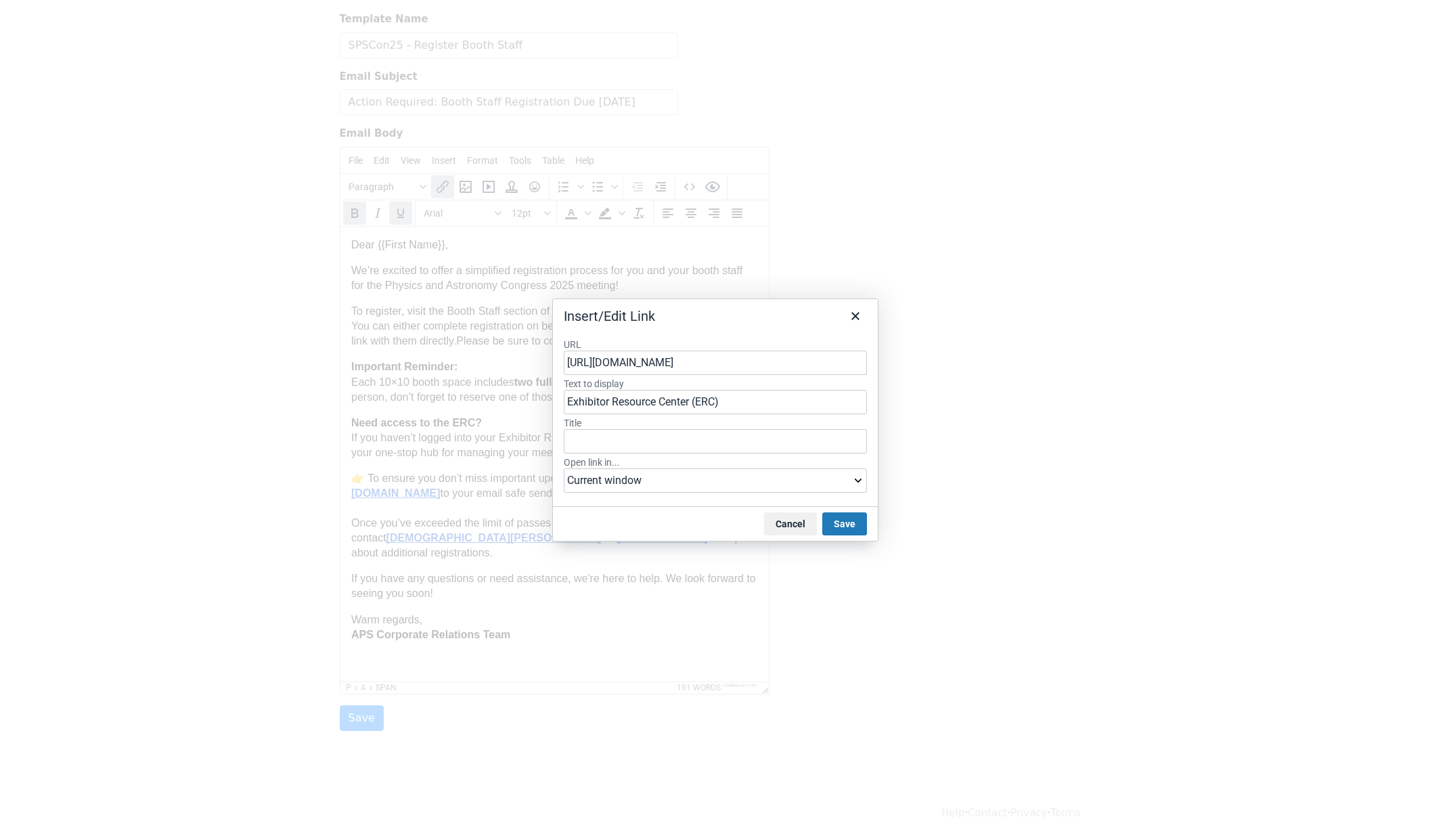
click at [669, 360] on input "[URL][DOMAIN_NAME]" at bounding box center [715, 362] width 303 height 24
click at [779, 526] on button "Cancel" at bounding box center [790, 524] width 53 height 23
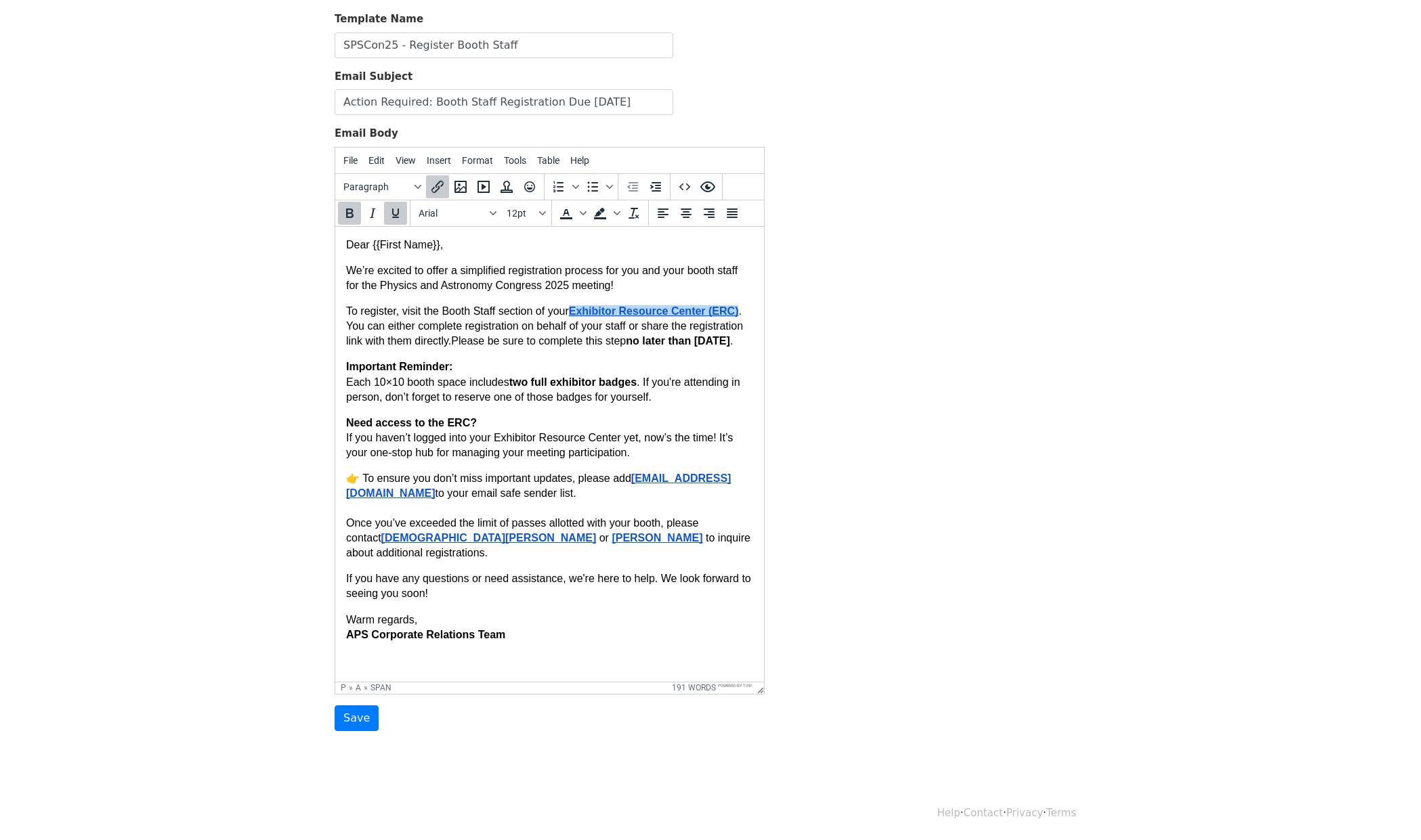
click at [886, 356] on div "Template Name SPSCon25 - Register Booth Staff Email Subject Action Required: Bo…" at bounding box center [710, 371] width 772 height 720
click at [347, 720] on input "Save" at bounding box center [357, 718] width 44 height 26
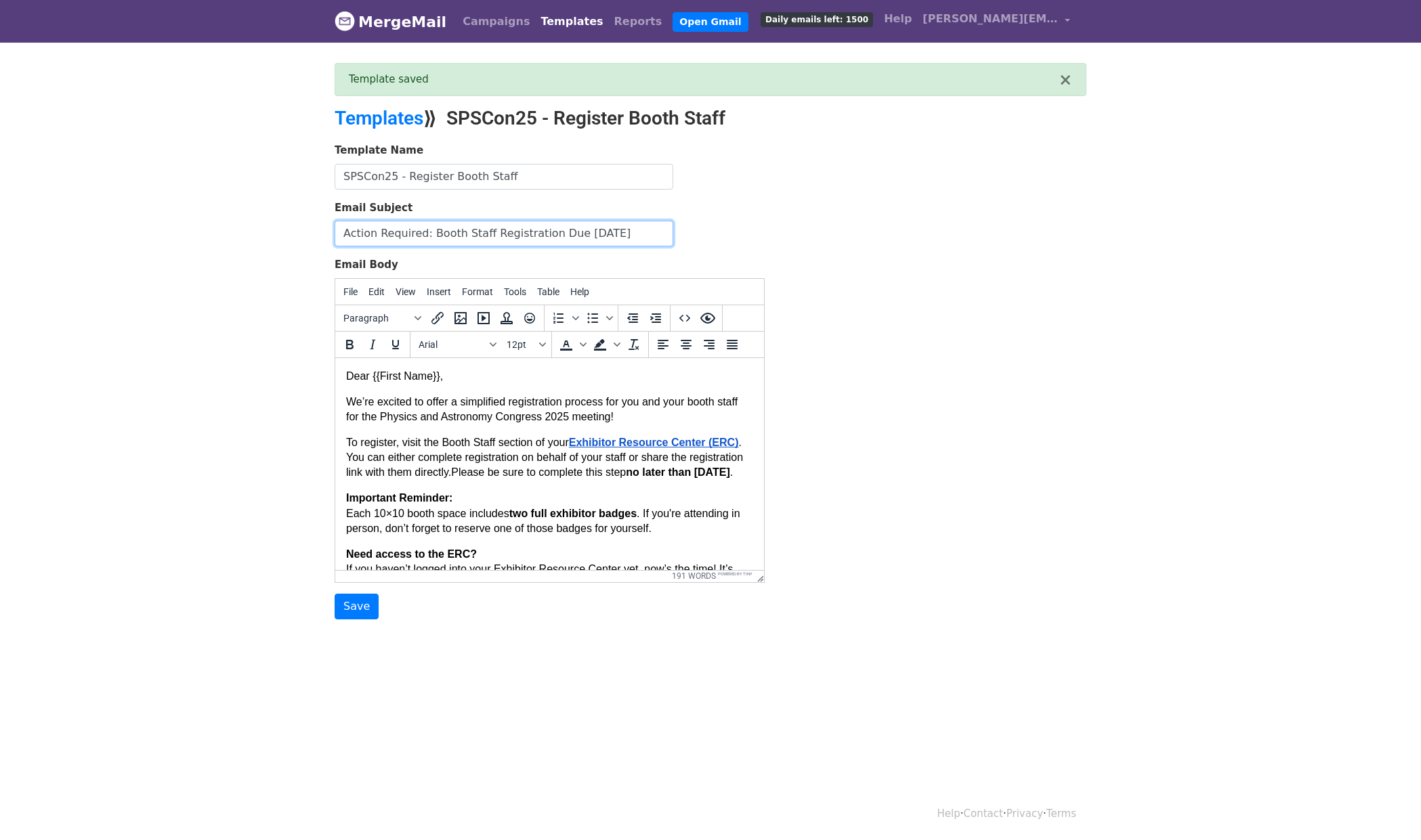
click at [427, 232] on input "Action Required: Booth Staff Registration Due [DATE]" at bounding box center [504, 234] width 338 height 26
drag, startPoint x: 381, startPoint y: 417, endPoint x: 541, endPoint y: 416, distance: 160.0
click at [541, 416] on span "We’re excited to offer a simplified registration process for you and your booth…" at bounding box center [543, 409] width 395 height 26
click at [702, 436] on p "To register, visit the Booth Staff section of your Exhibitor Resource Center (E…" at bounding box center [549, 457] width 407 height 44
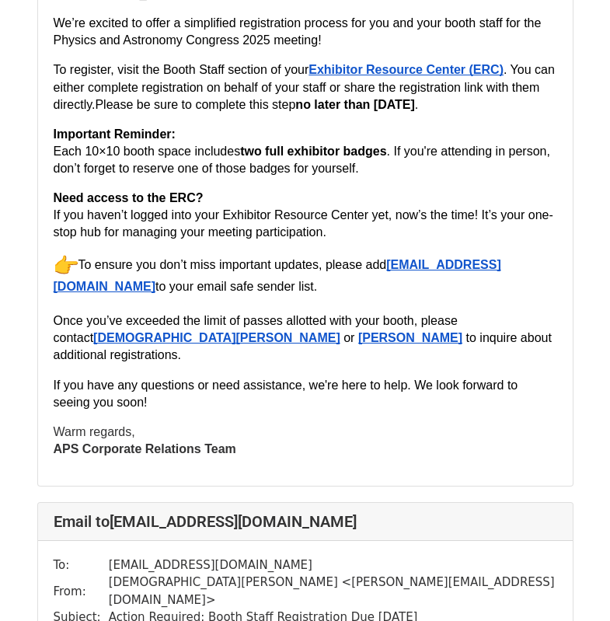
scroll to position [1013, 0]
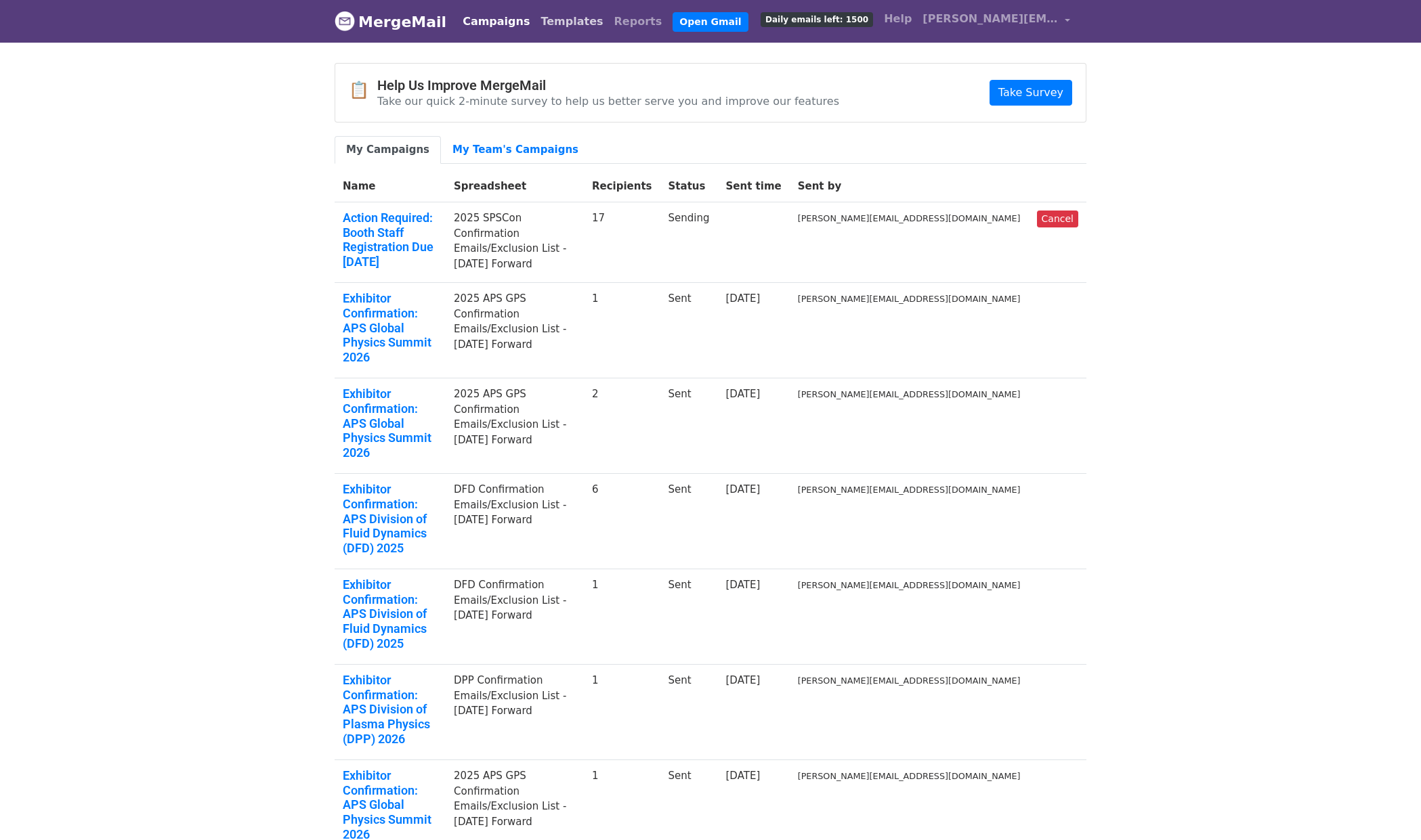
click at [556, 24] on link "Templates" at bounding box center [572, 21] width 73 height 27
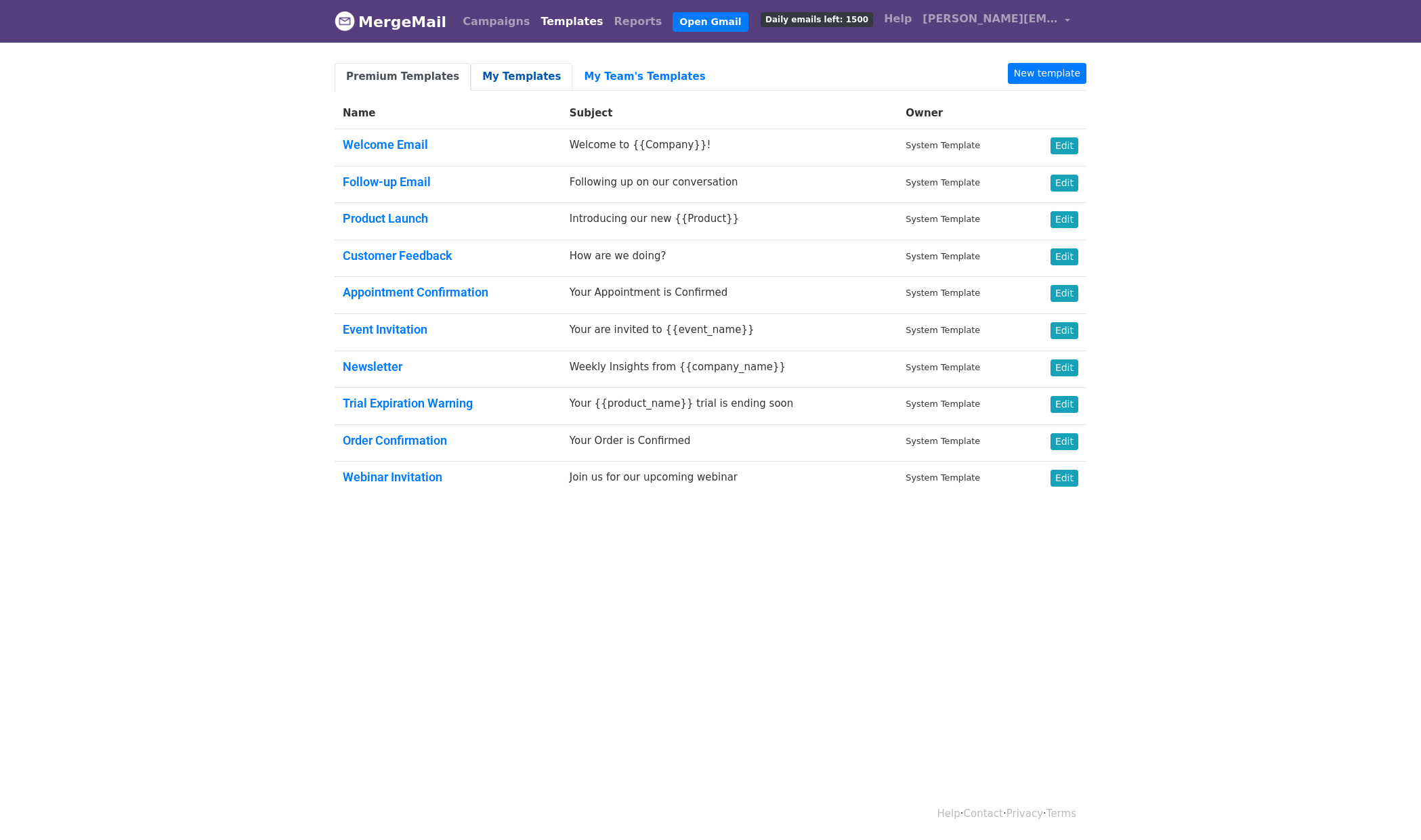
click at [495, 78] on link "My Templates" at bounding box center [521, 77] width 102 height 28
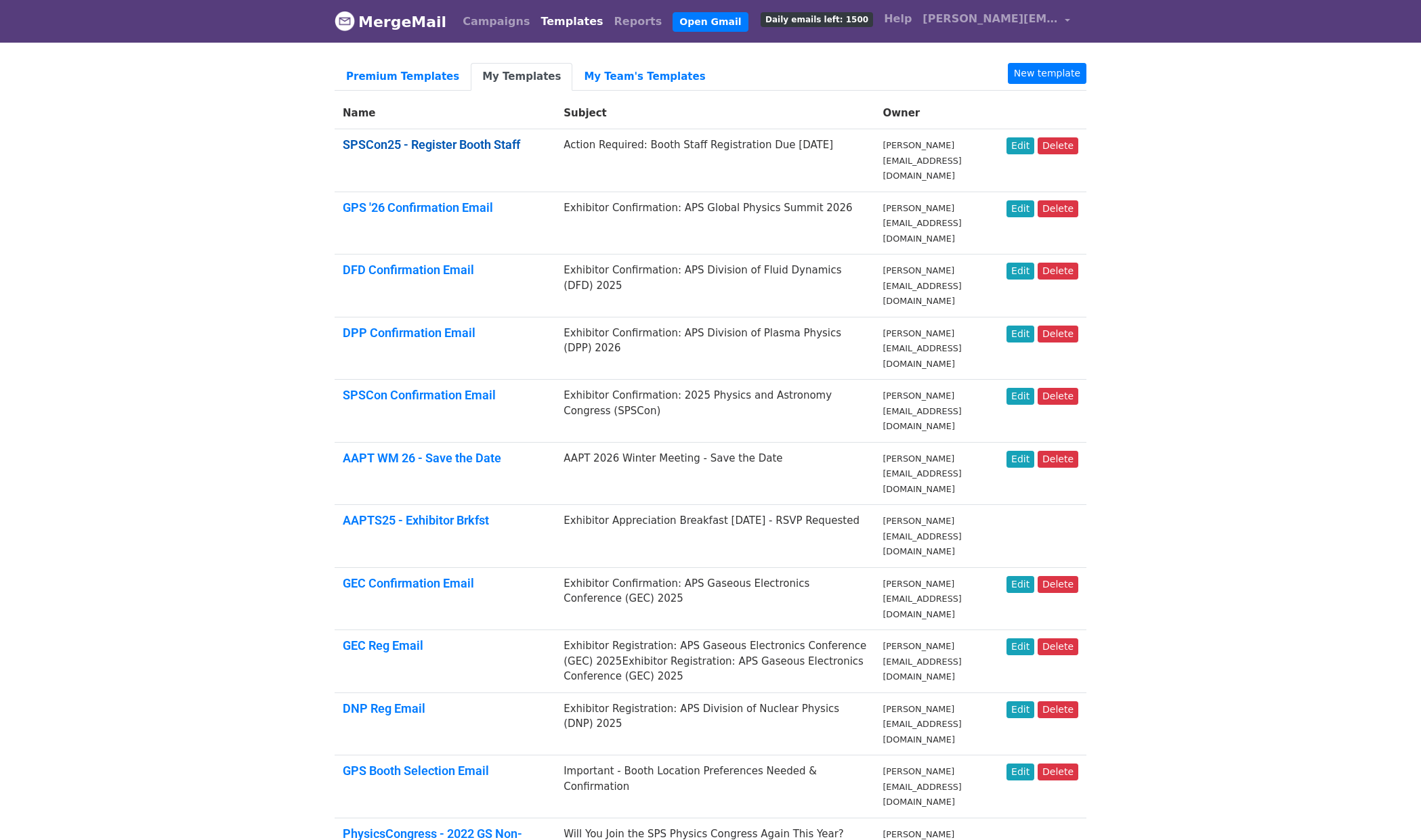
click at [453, 142] on link "SPSCon25 - Register Booth Staff" at bounding box center [431, 145] width 177 height 14
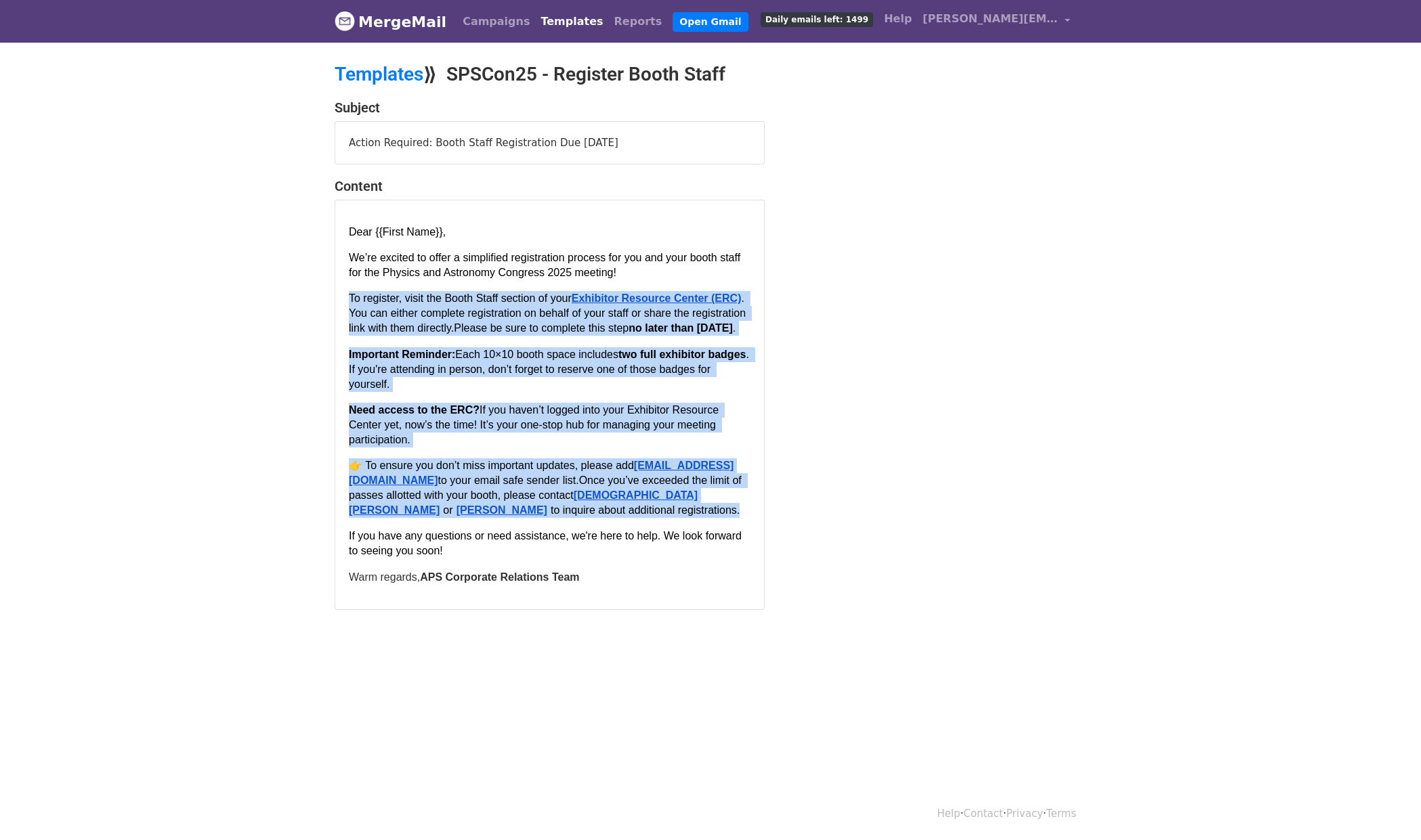
drag, startPoint x: 350, startPoint y: 299, endPoint x: 499, endPoint y: 538, distance: 281.6
click at [499, 538] on div "Dear {{First Name}}, We’re excited to offer a simplified registration process f…" at bounding box center [549, 404] width 402 height 359
click at [466, 445] on span "If you haven’t logged into your Exhibitor Resource Center yet, now’s the time! …" at bounding box center [535, 424] width 373 height 41
drag, startPoint x: 350, startPoint y: 255, endPoint x: 507, endPoint y: 544, distance: 328.9
click at [507, 544] on div "Dear {{First Name}}, We’re excited to offer a simplified registration process f…" at bounding box center [549, 404] width 402 height 359
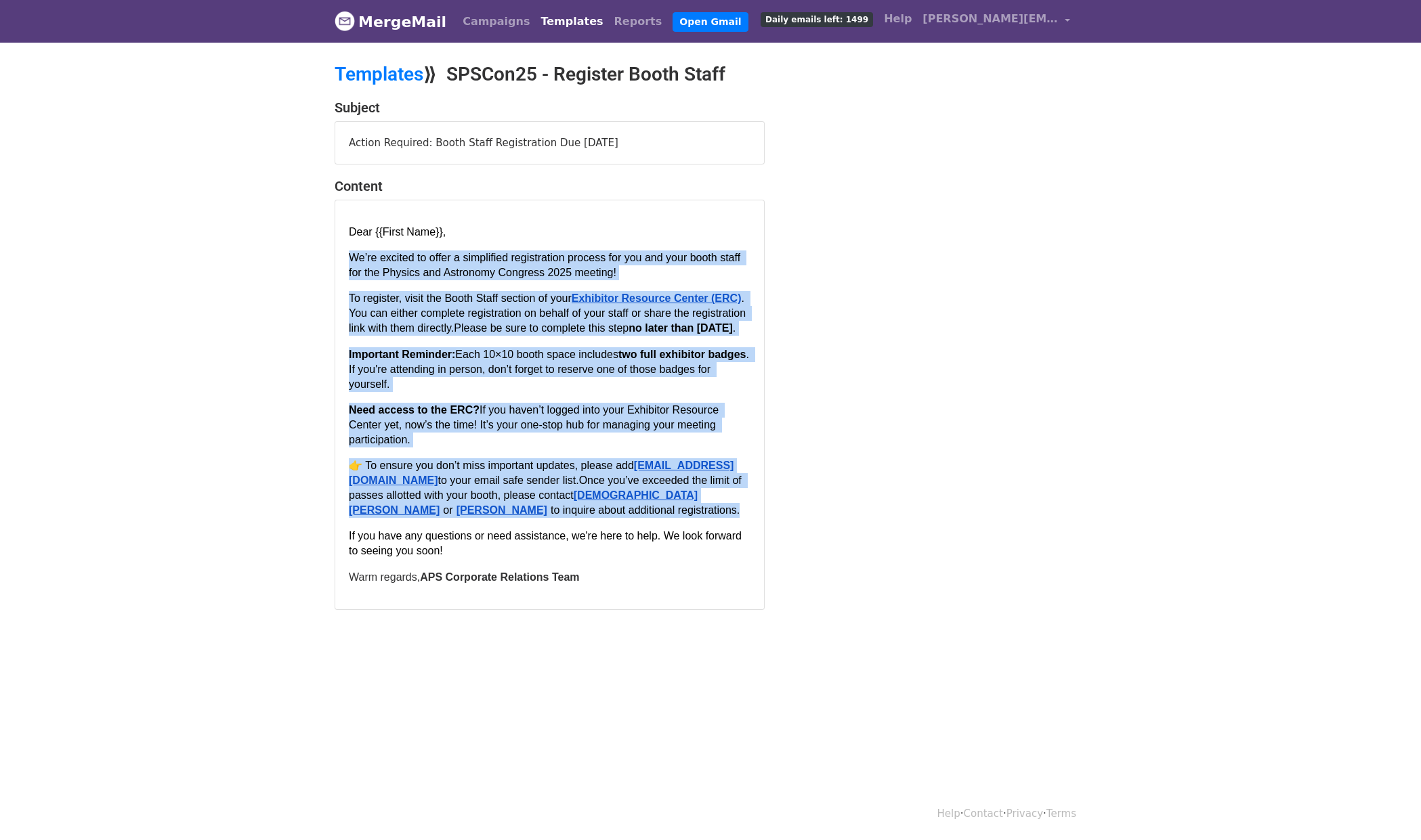
copy div "We’re excited to offer a simplified registration process for you and your booth…"
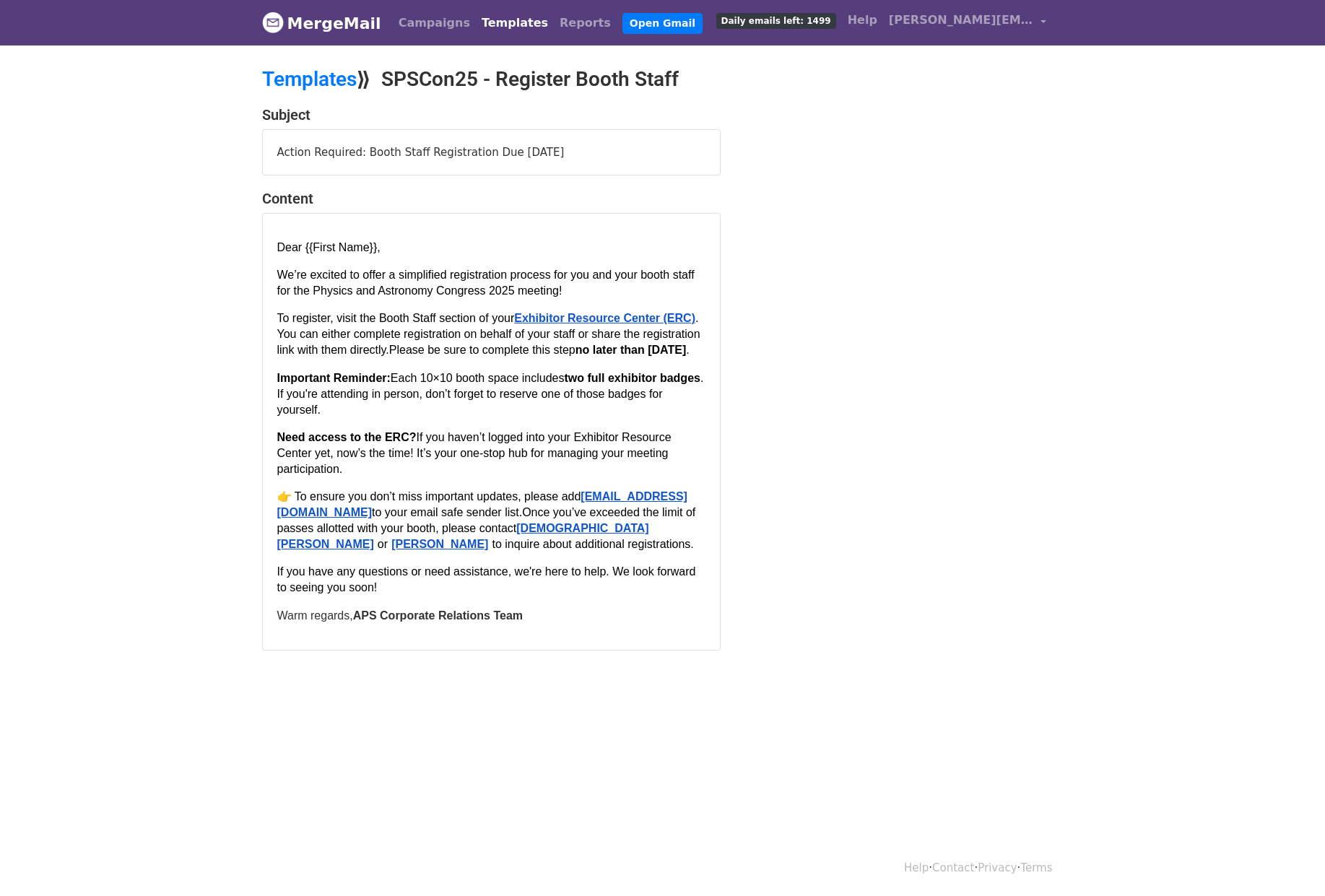
click at [1019, 391] on div "Subject Action Required: Booth Staff Registration Due September 30 Content Dear…" at bounding box center [662, 378] width 823 height 545
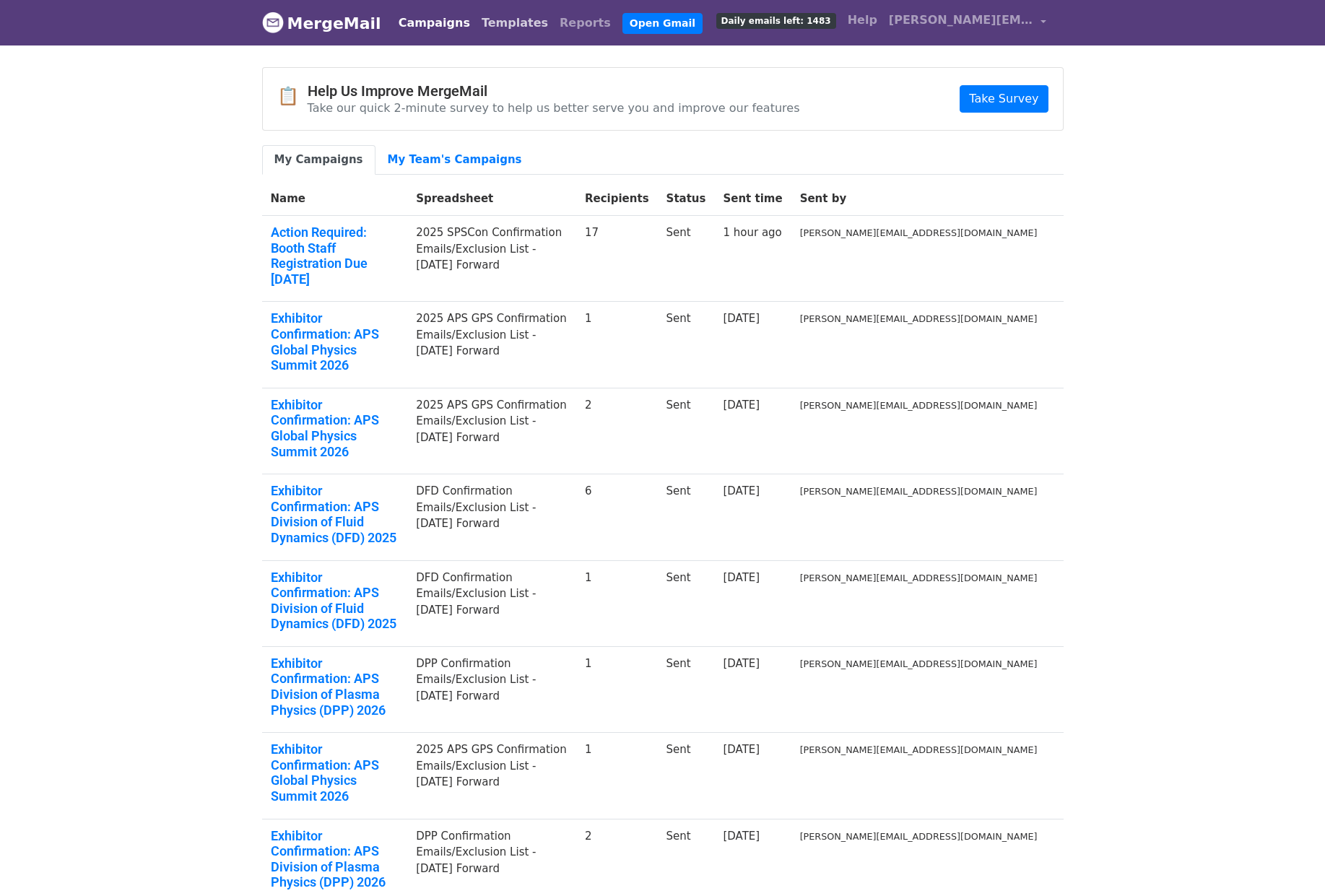
click at [494, 24] on link "Templates" at bounding box center [515, 22] width 78 height 29
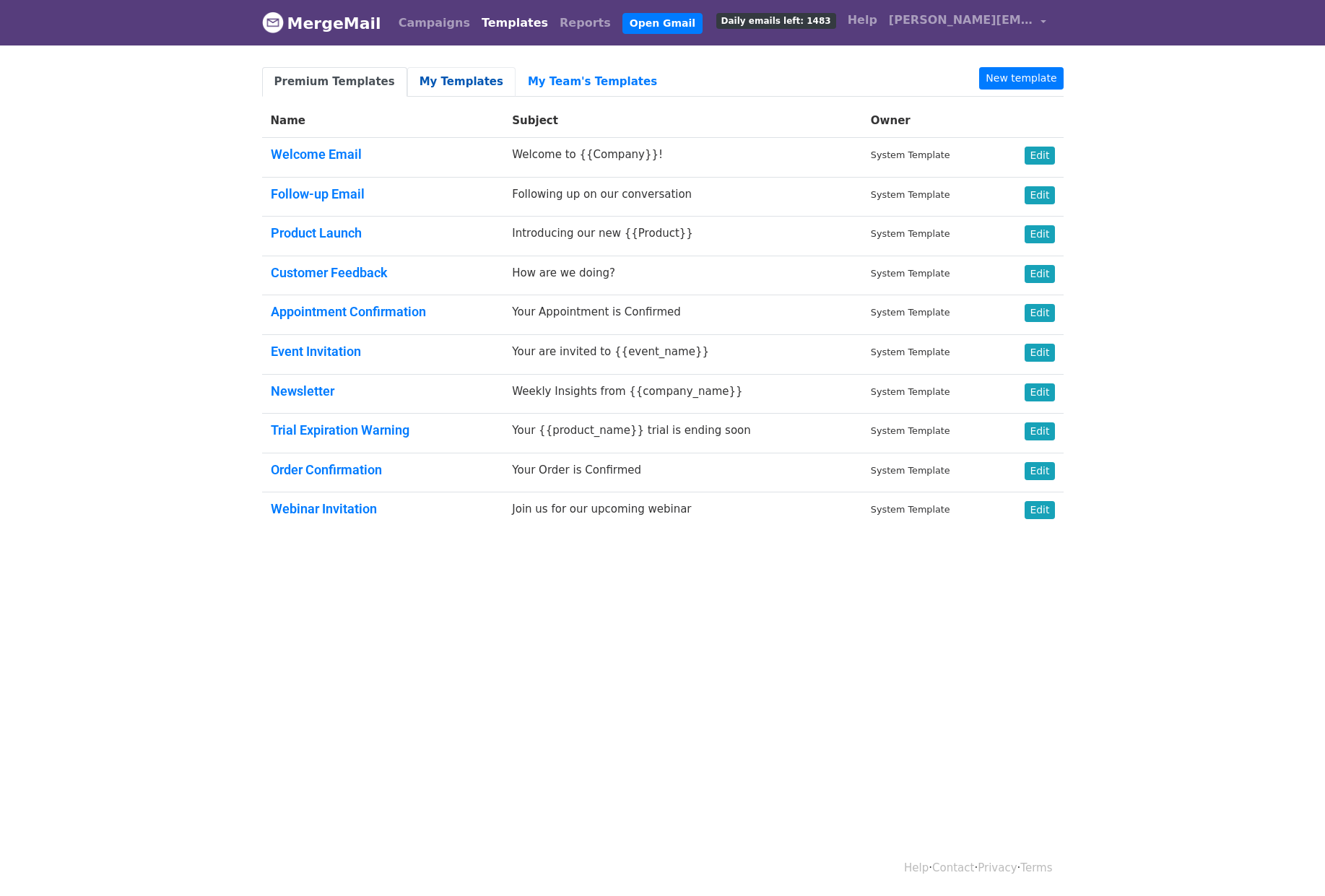
click at [432, 79] on link "My Templates" at bounding box center [461, 82] width 109 height 30
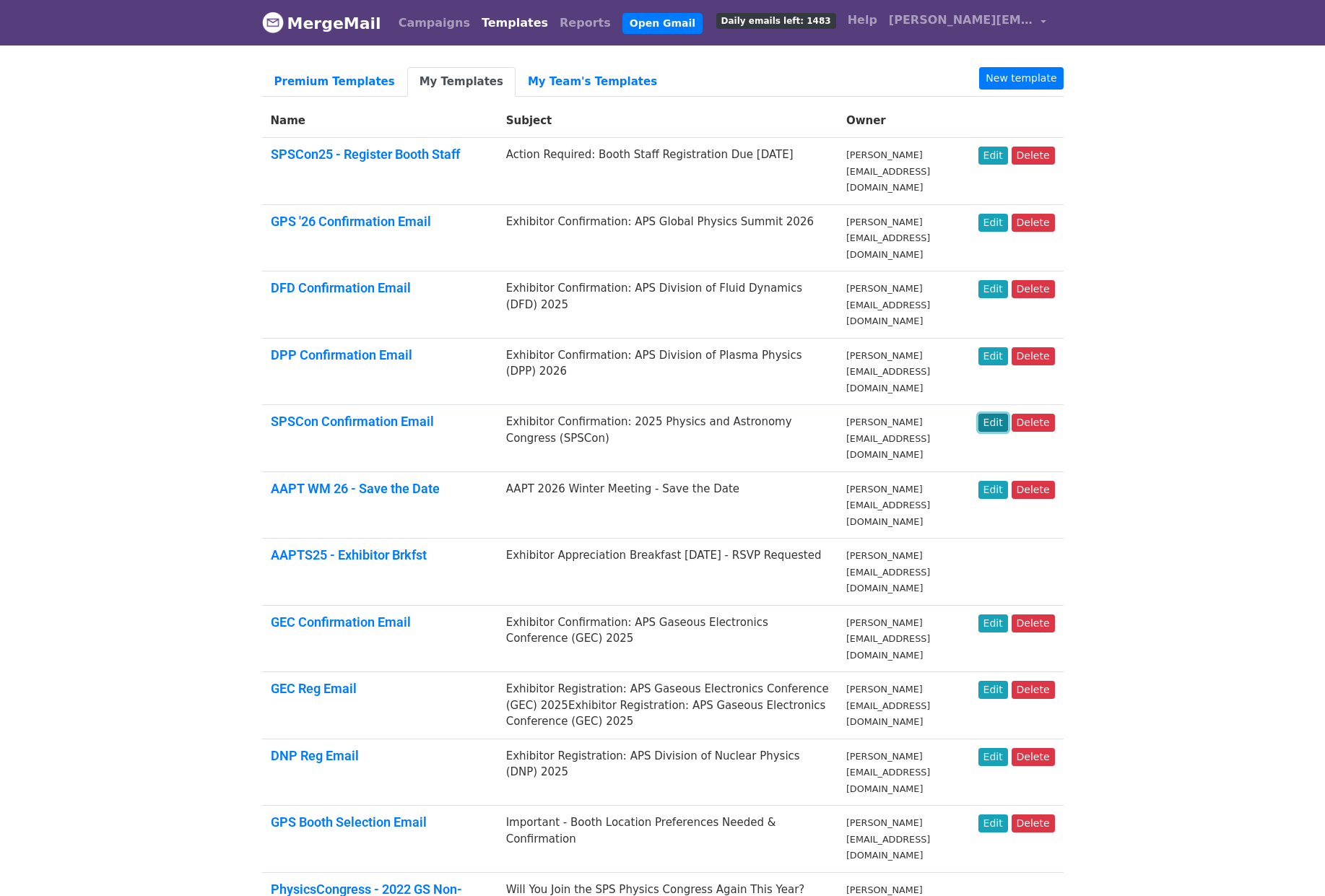
click at [1002, 414] on link "Edit" at bounding box center [993, 422] width 30 height 18
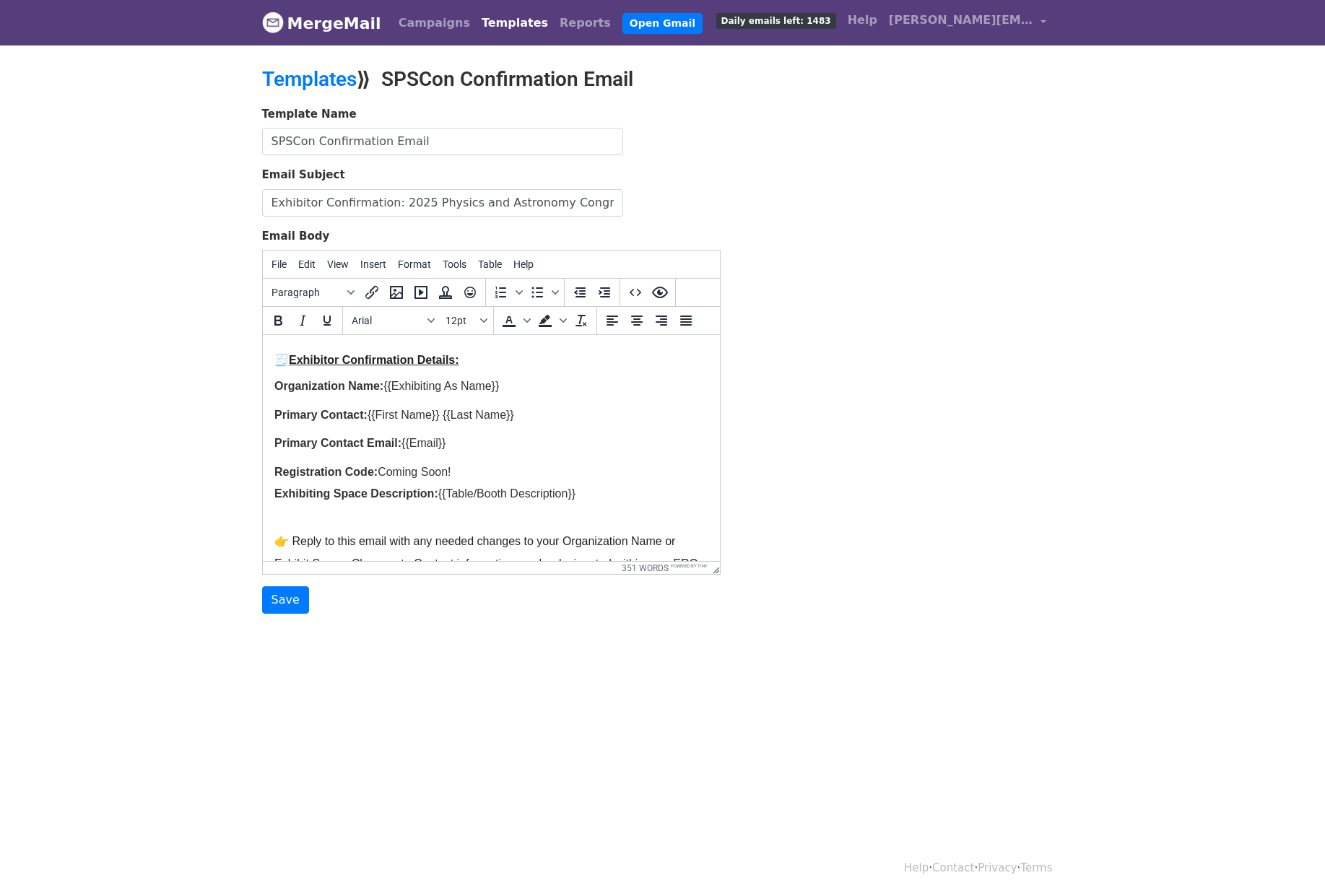
scroll to position [273, 0]
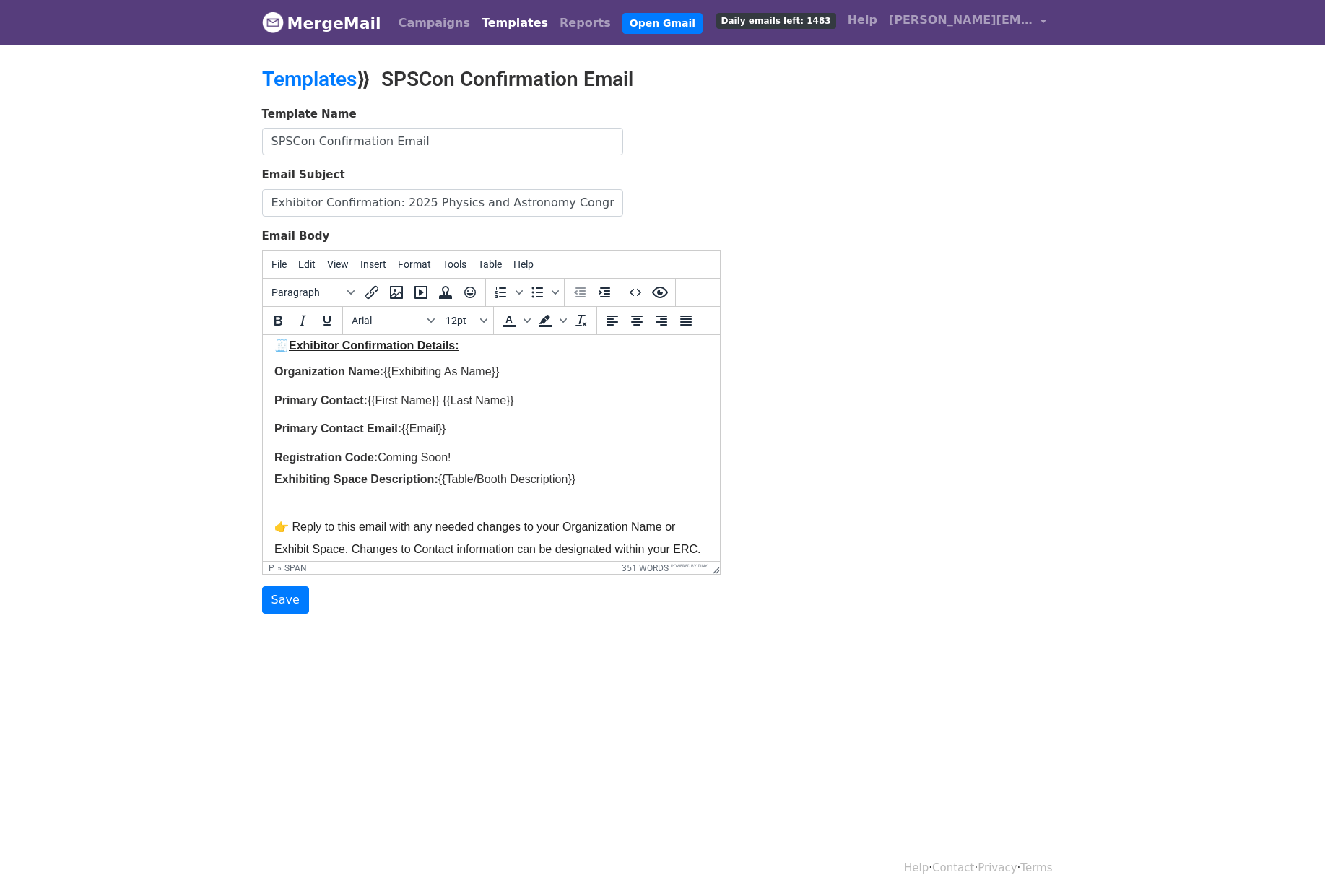
drag, startPoint x: 381, startPoint y: 455, endPoint x: 454, endPoint y: 456, distance: 73.0
click at [450, 456] on span "Coming Soon!" at bounding box center [413, 456] width 73 height 12
paste body
click at [375, 455] on span "Registration Code:" at bounding box center [325, 456] width 103 height 12
click at [535, 477] on span "{{Table/Booth Description}}" at bounding box center [507, 479] width 138 height 12
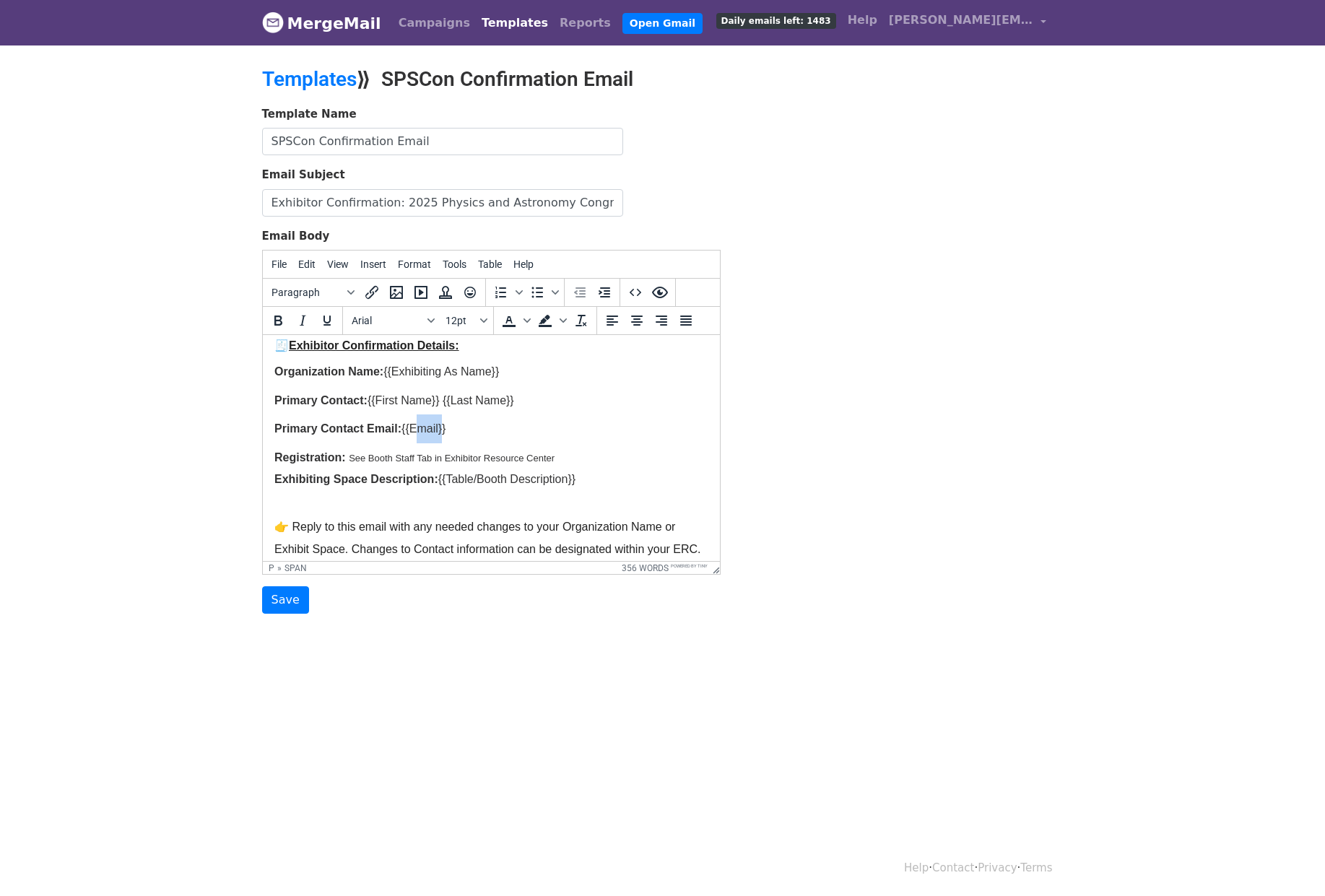
drag, startPoint x: 440, startPoint y: 428, endPoint x: 415, endPoint y: 428, distance: 25.0
click at [415, 428] on span "{{Email}}" at bounding box center [422, 428] width 44 height 12
copy span "Email"
click at [350, 458] on span "See Booth Staff Tab in Exhibitor Resource Center" at bounding box center [450, 458] width 205 height 11
click at [283, 604] on input "Save" at bounding box center [285, 600] width 46 height 28
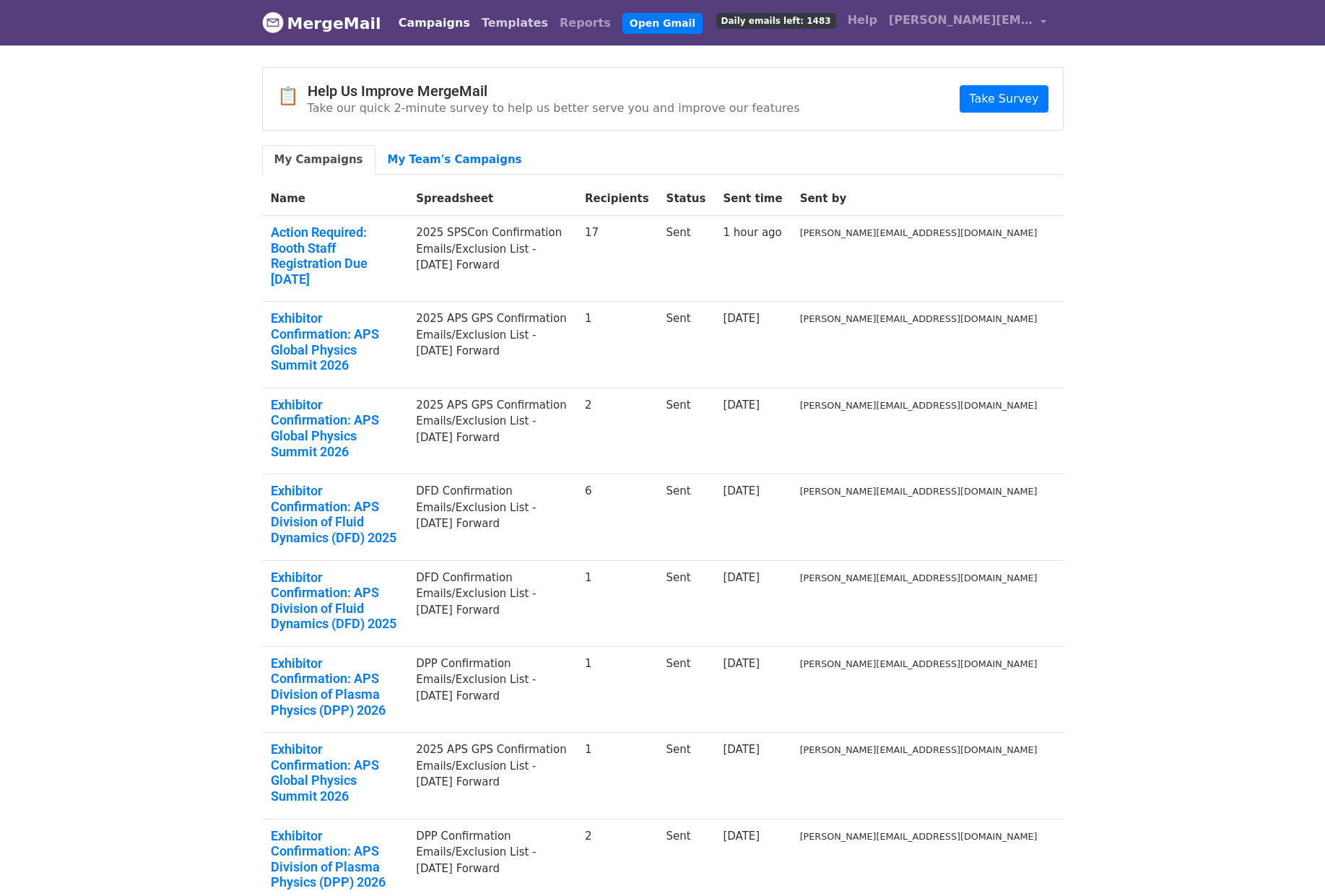
click at [502, 30] on link "Templates" at bounding box center [515, 22] width 78 height 29
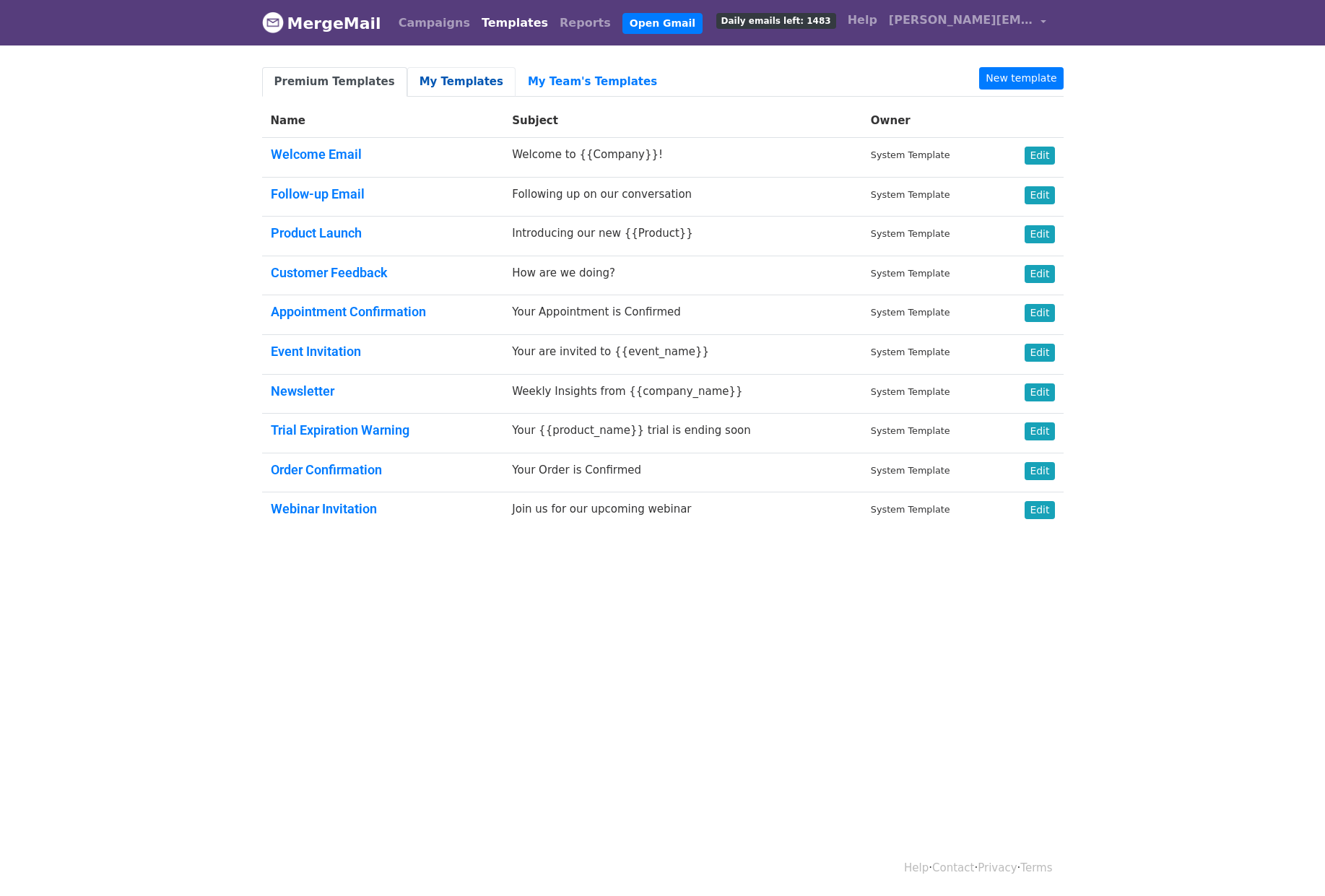
click at [444, 79] on link "My Templates" at bounding box center [461, 82] width 109 height 30
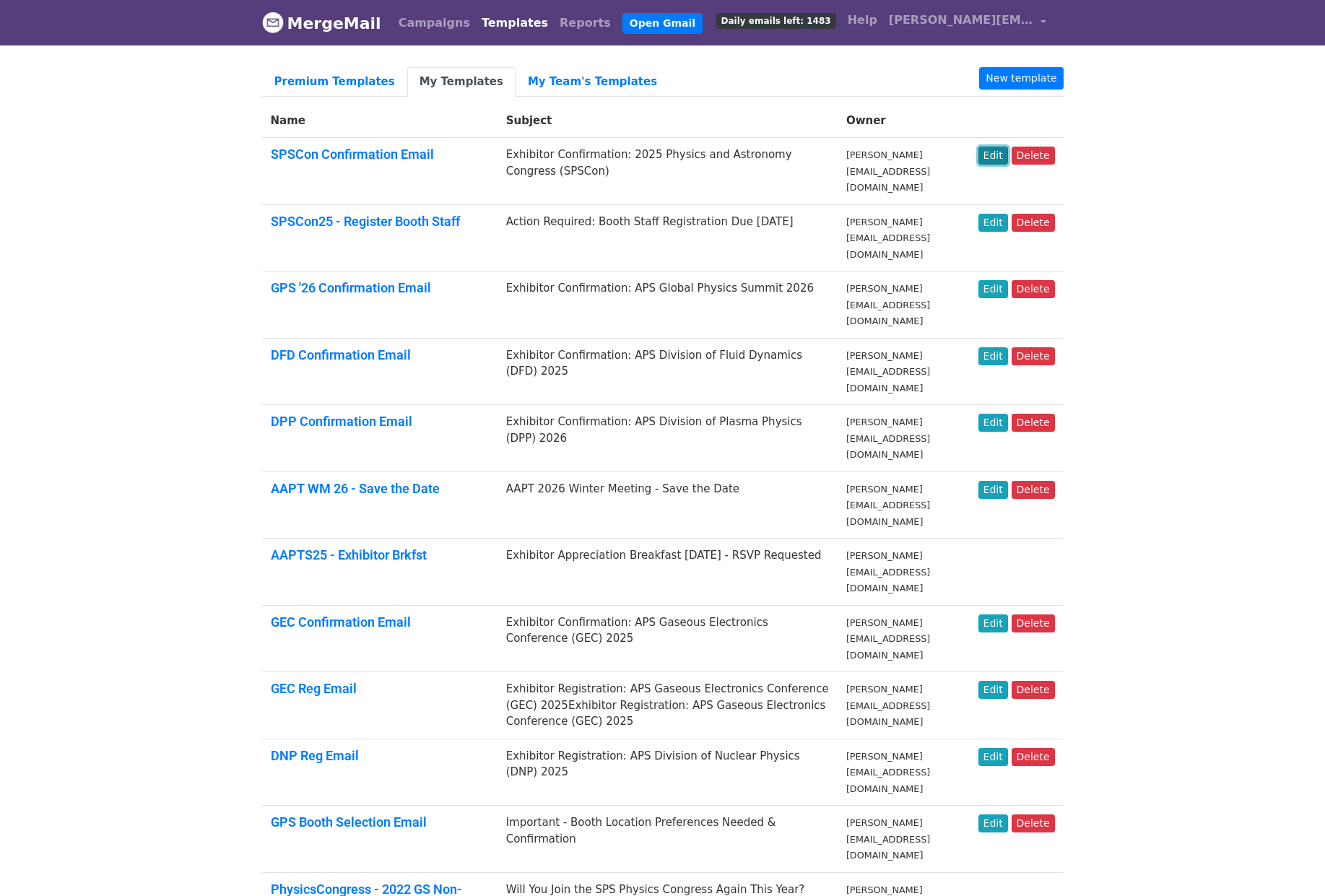
click at [1001, 159] on link "Edit" at bounding box center [993, 155] width 30 height 18
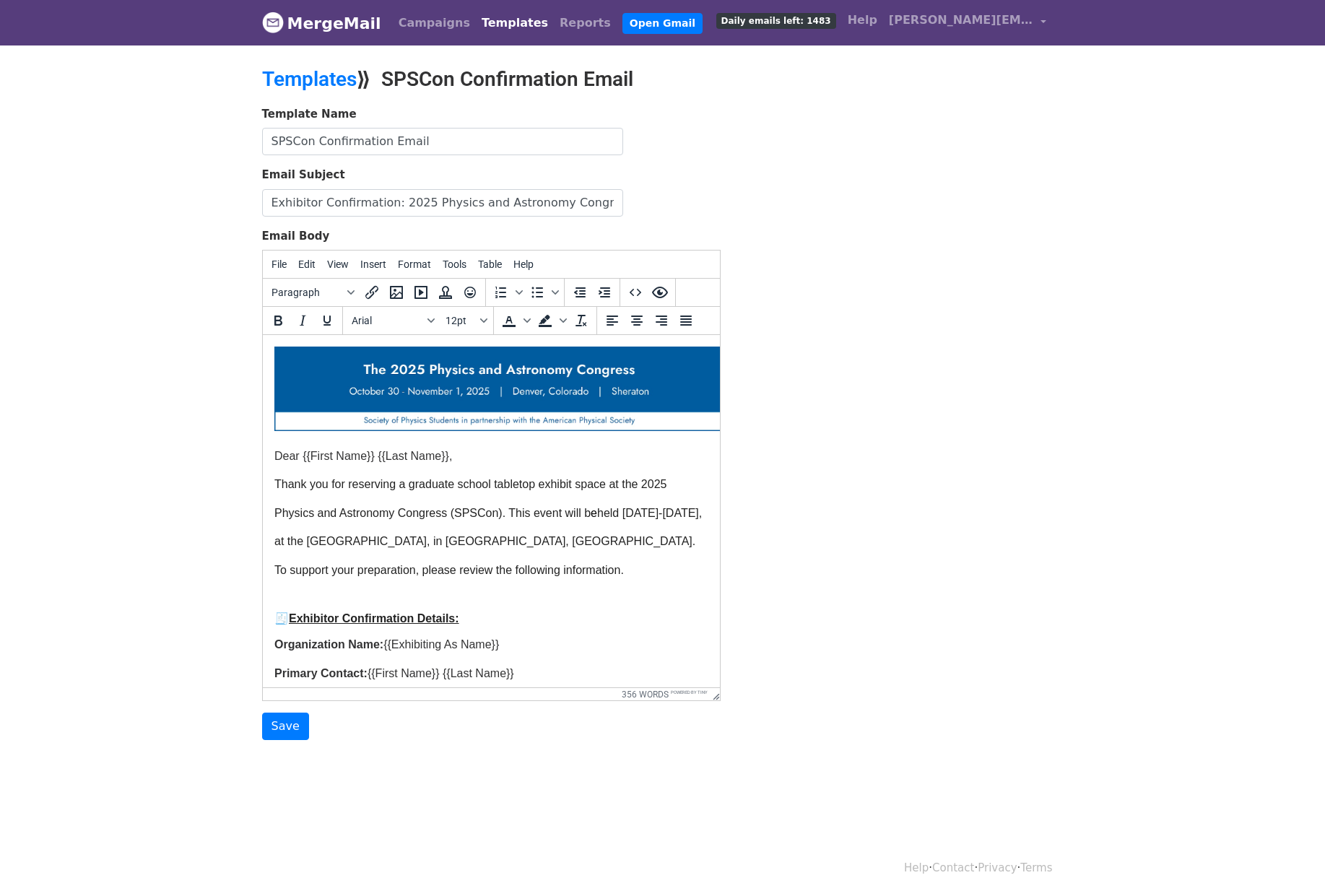
drag, startPoint x: 713, startPoint y: 573, endPoint x: 717, endPoint y: 874, distance: 301.0
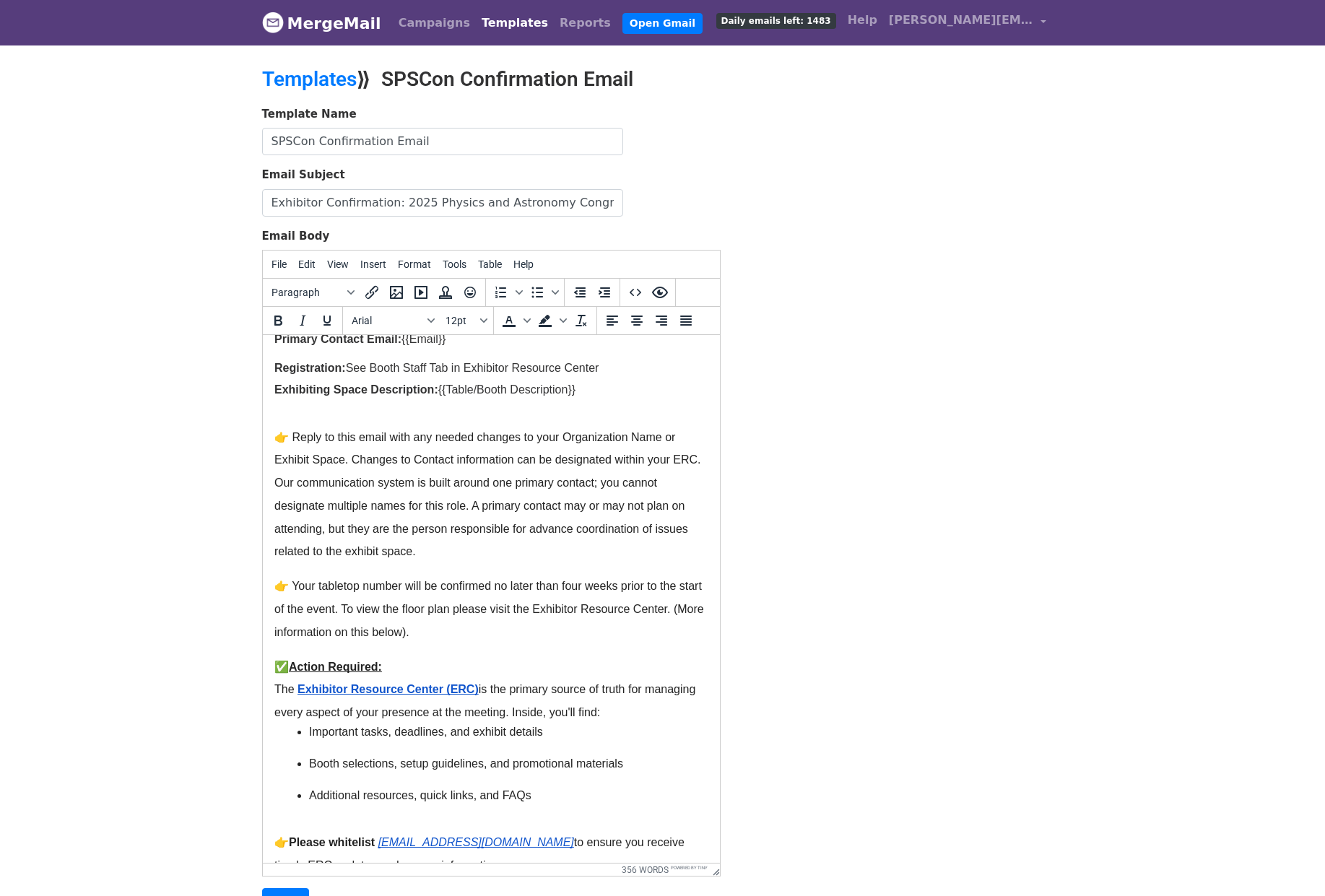
scroll to position [420, 0]
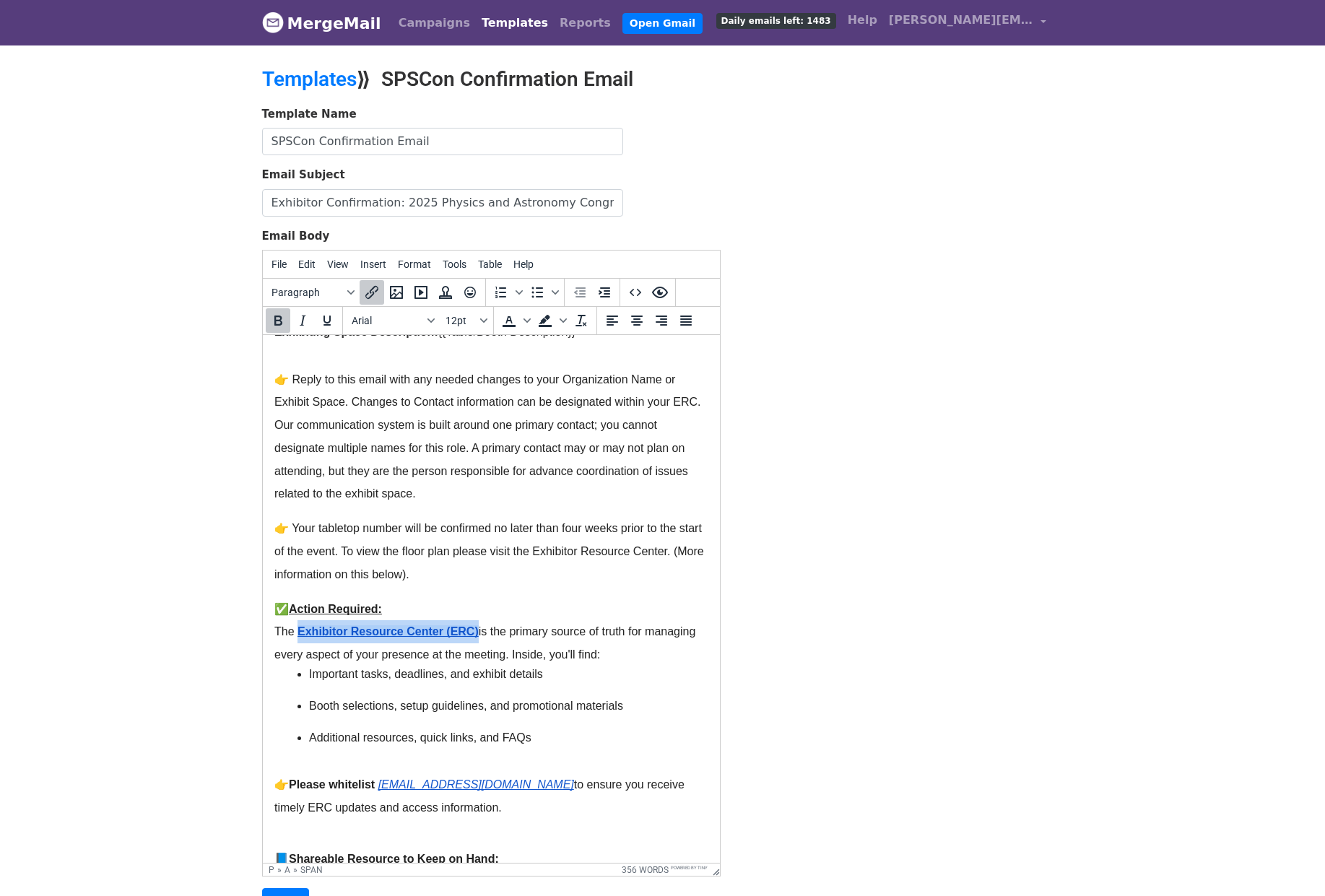
drag, startPoint x: 298, startPoint y: 632, endPoint x: 478, endPoint y: 632, distance: 180.0
click at [478, 632] on p "The Exhibitor Resource Center (ERC) is the primary source of truth for managing…" at bounding box center [490, 643] width 434 height 46
copy span "Exhibitor Resource Center (ERC)"
click at [576, 550] on span "👉 Your tabletop number will be confirmed no later than four weeks prior to the …" at bounding box center [489, 551] width 432 height 59
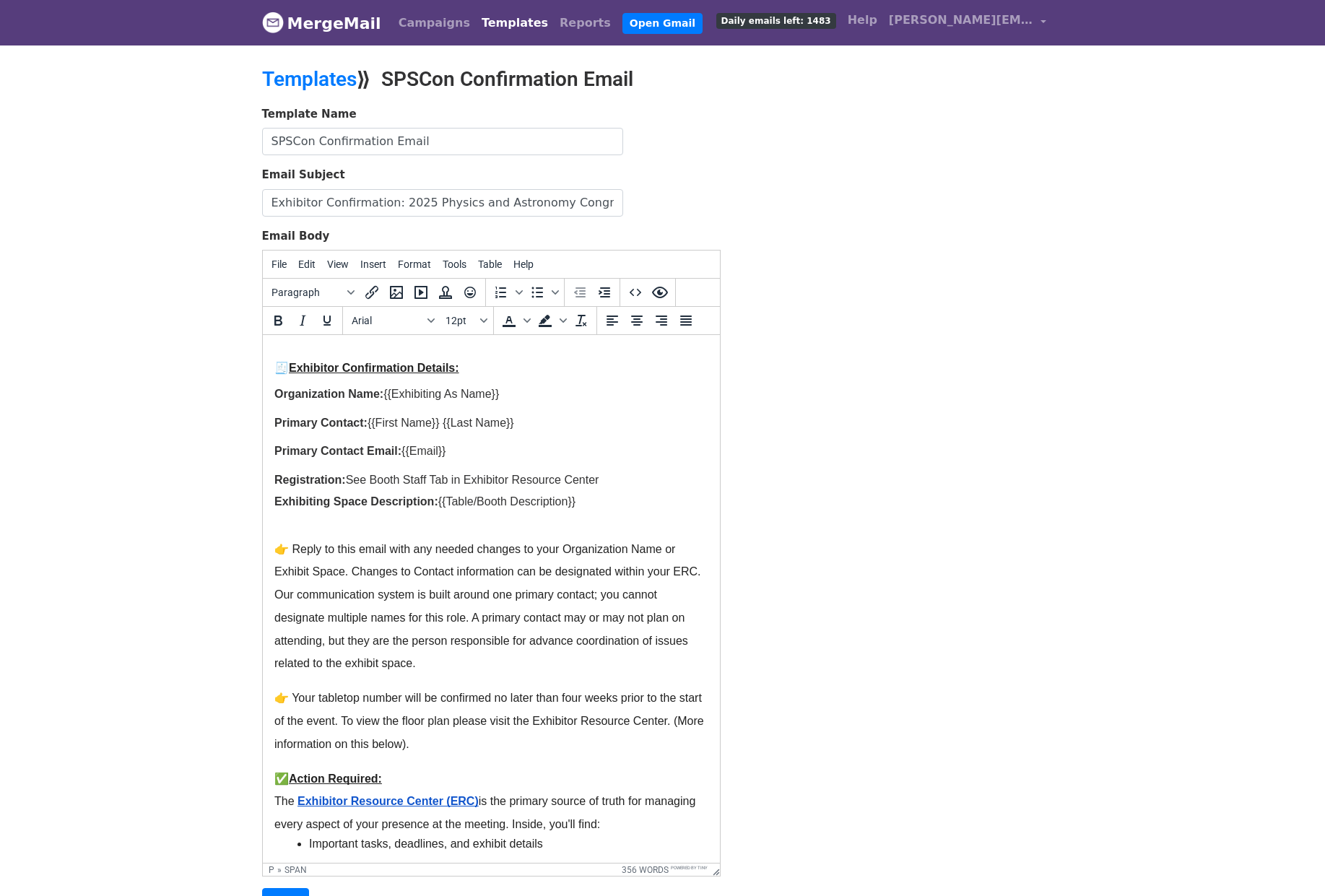
scroll to position [37, 0]
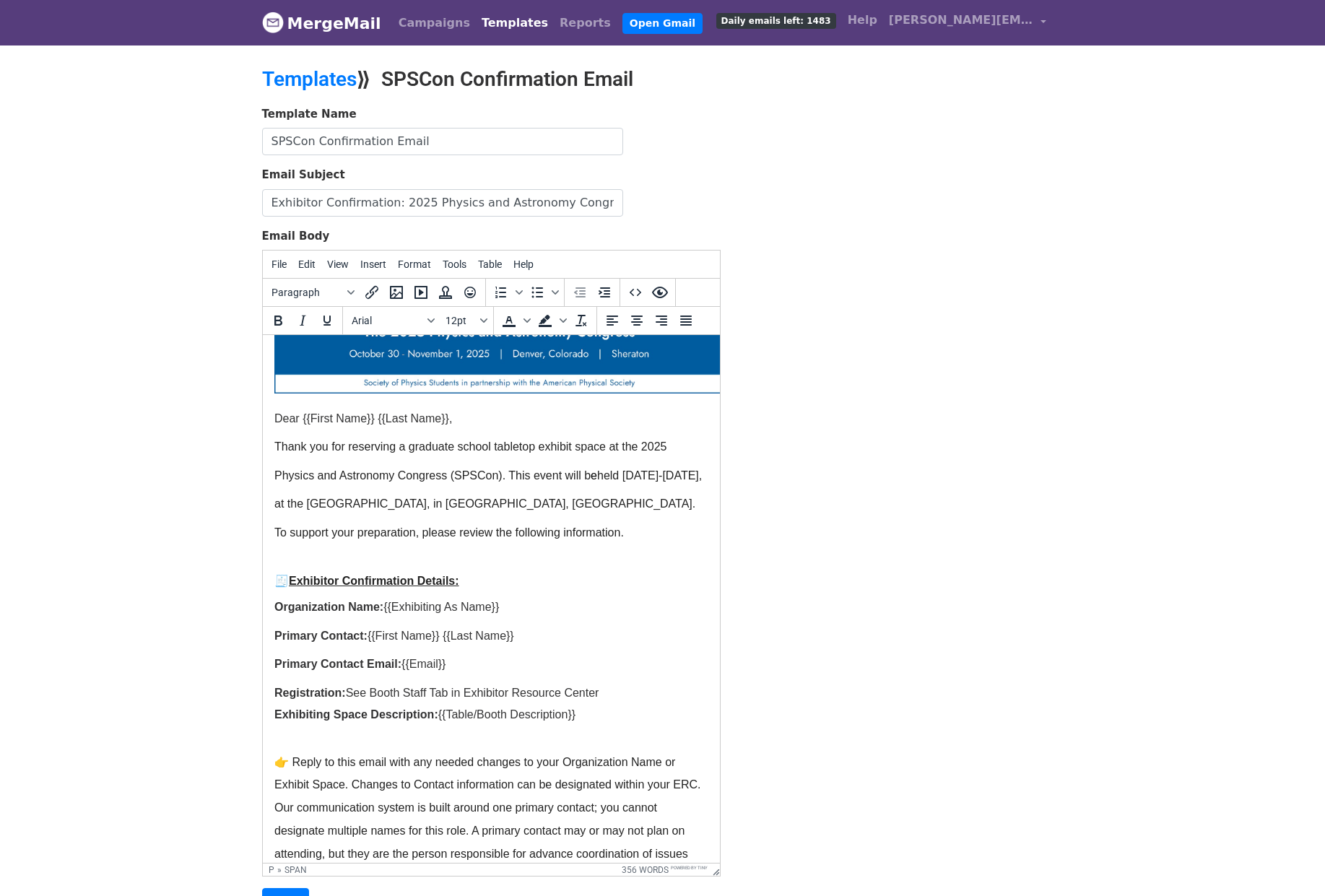
drag, startPoint x: 372, startPoint y: 691, endPoint x: 600, endPoint y: 689, distance: 228.0
click at [599, 689] on span "See Booth Staff Tab in Exhibitor Resource Center" at bounding box center [471, 692] width 254 height 12
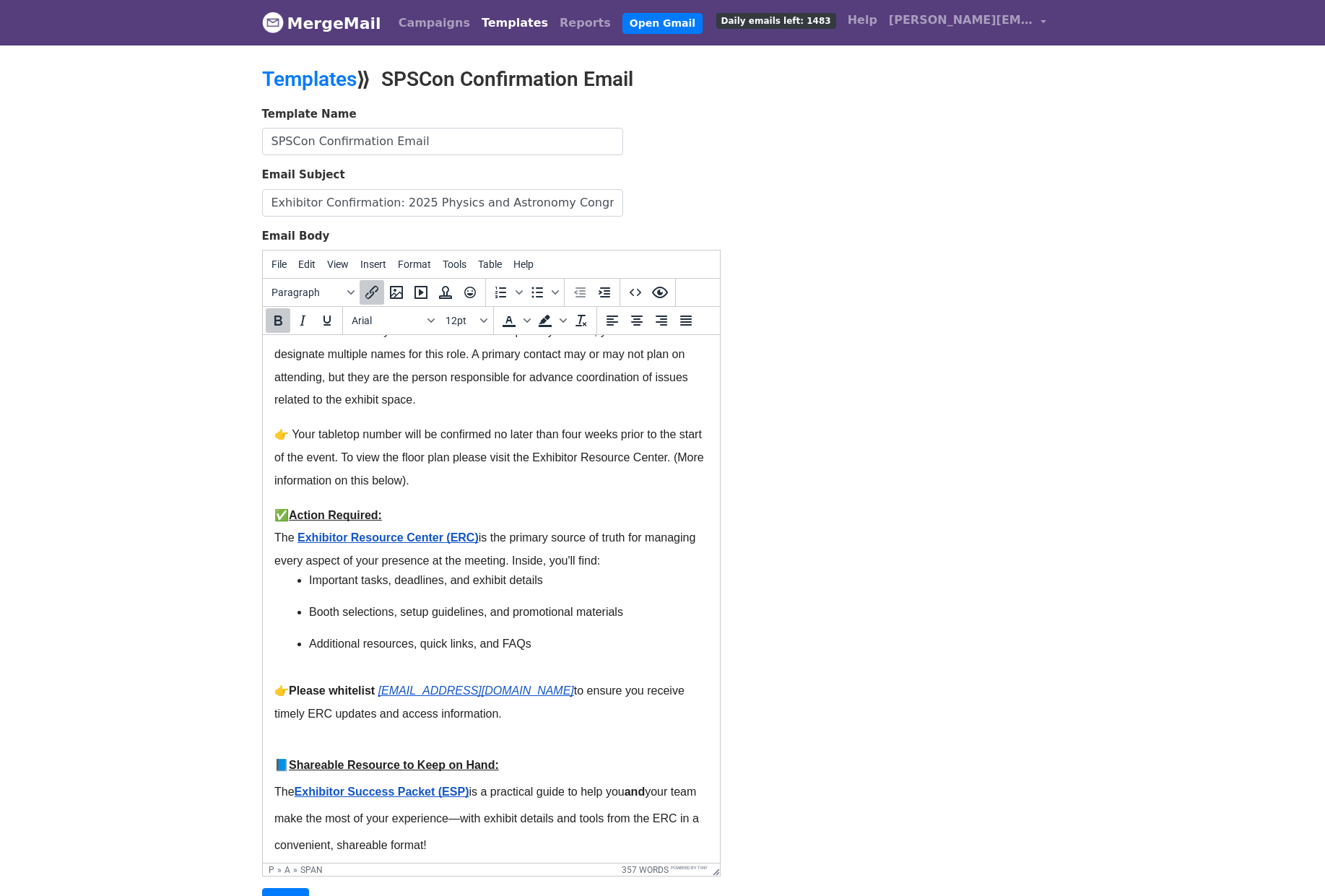
scroll to position [613, 0]
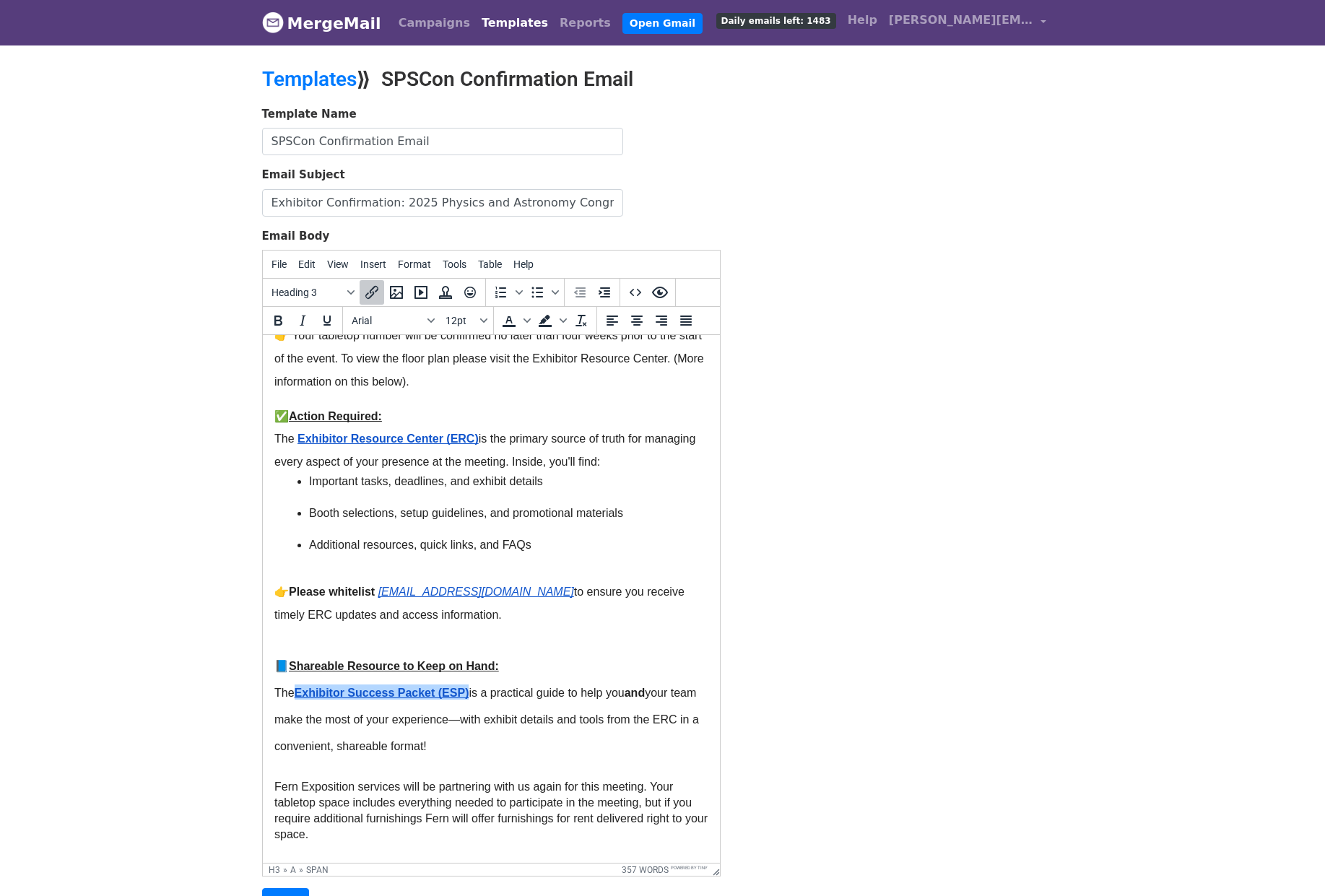
drag, startPoint x: 470, startPoint y: 691, endPoint x: 298, endPoint y: 694, distance: 172.0
click at [298, 694] on h3 "The Exhibitor Success Packet (ESP)﻿ is a practical guide to help you and your t…" at bounding box center [490, 720] width 434 height 85
copy span "Exhibitor Success Packet (ESP)﻿"
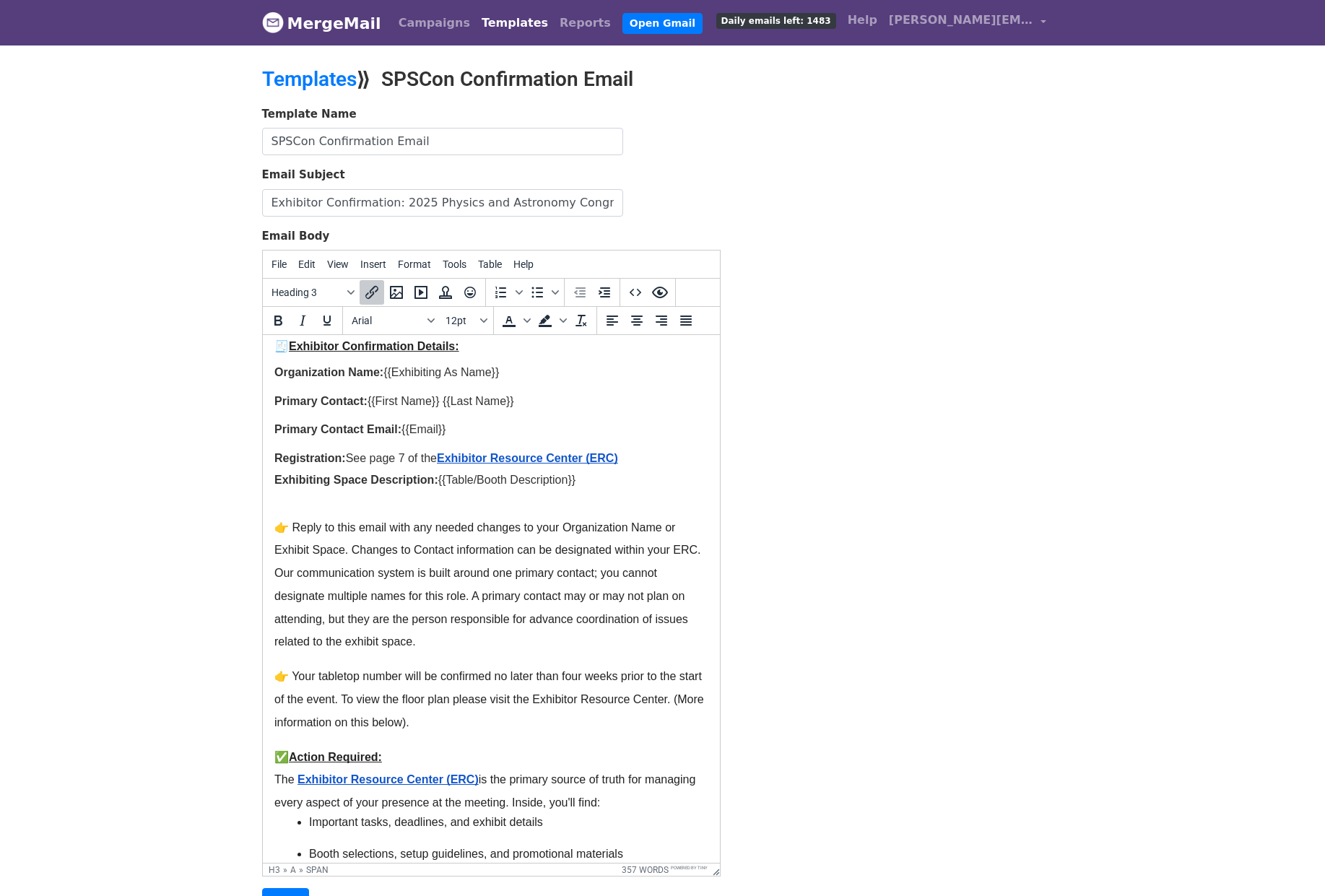
scroll to position [105, 0]
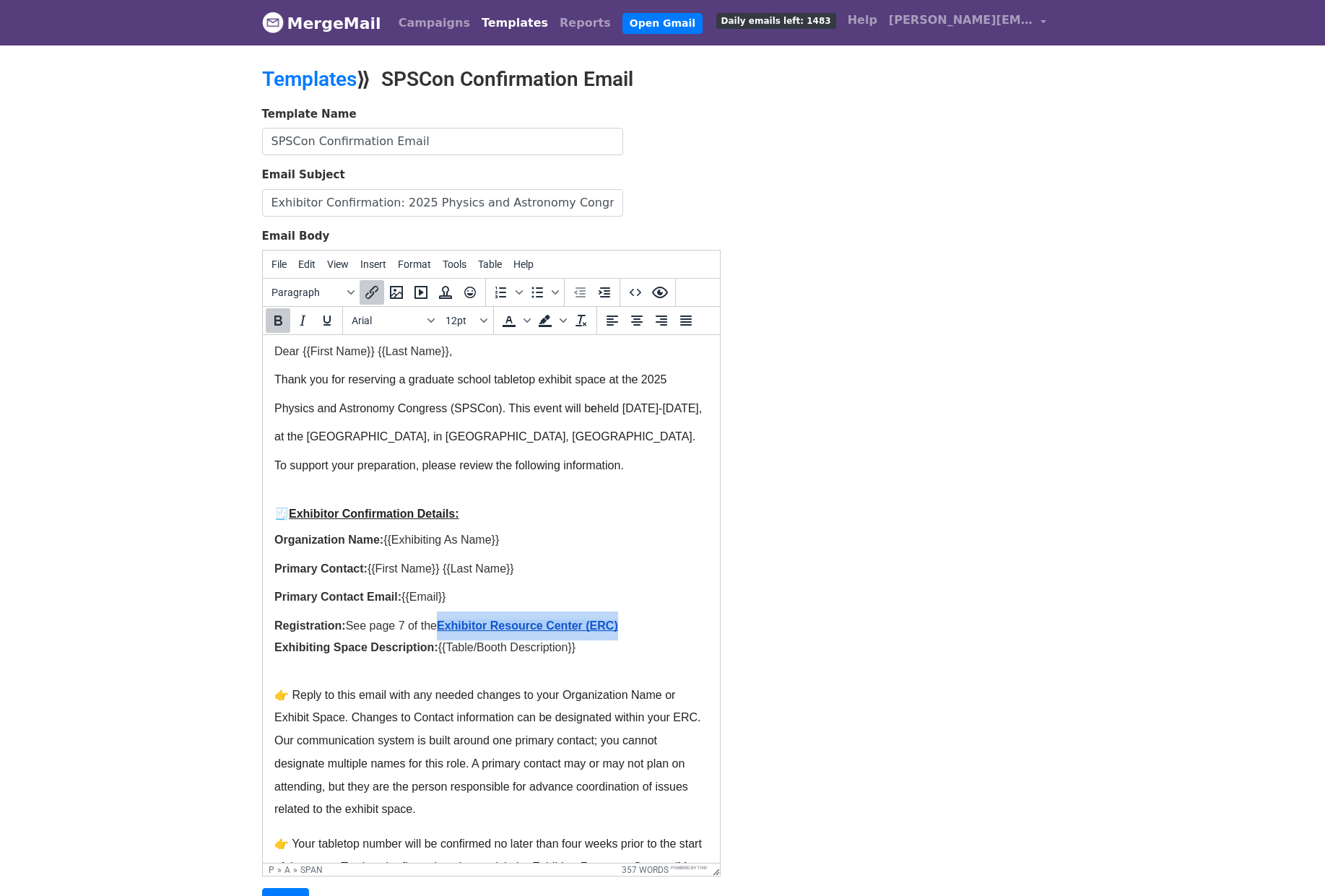
drag, startPoint x: 444, startPoint y: 624, endPoint x: 623, endPoint y: 623, distance: 179.0
click at [623, 623] on p "Registration: See page 7 of the Exhibitor Resource Center (ERC)" at bounding box center [490, 626] width 434 height 29
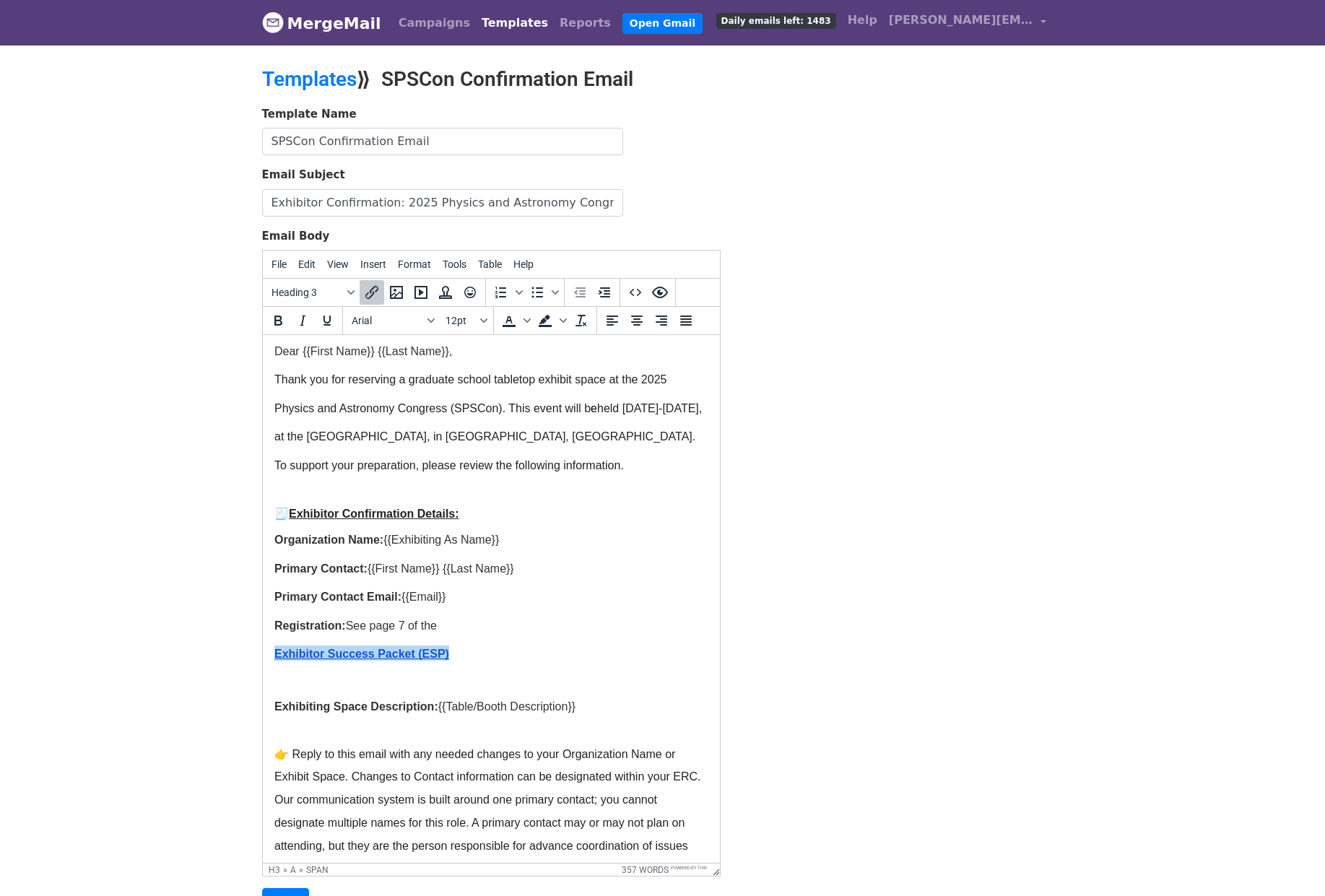
click at [274, 652] on span "Exhibitor Success Packet (ESP)﻿" at bounding box center [361, 653] width 175 height 12
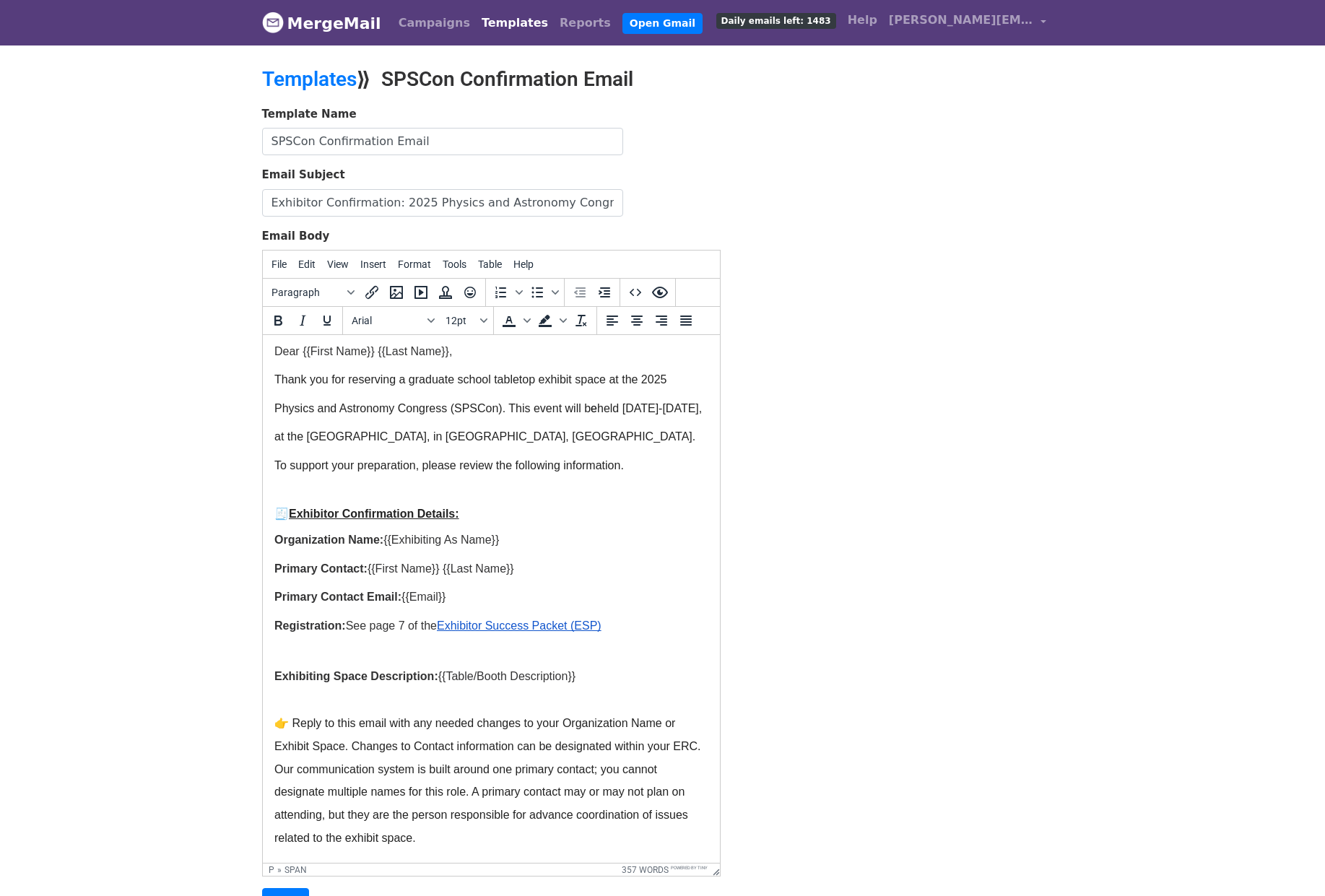
click at [306, 653] on p at bounding box center [490, 653] width 434 height 29
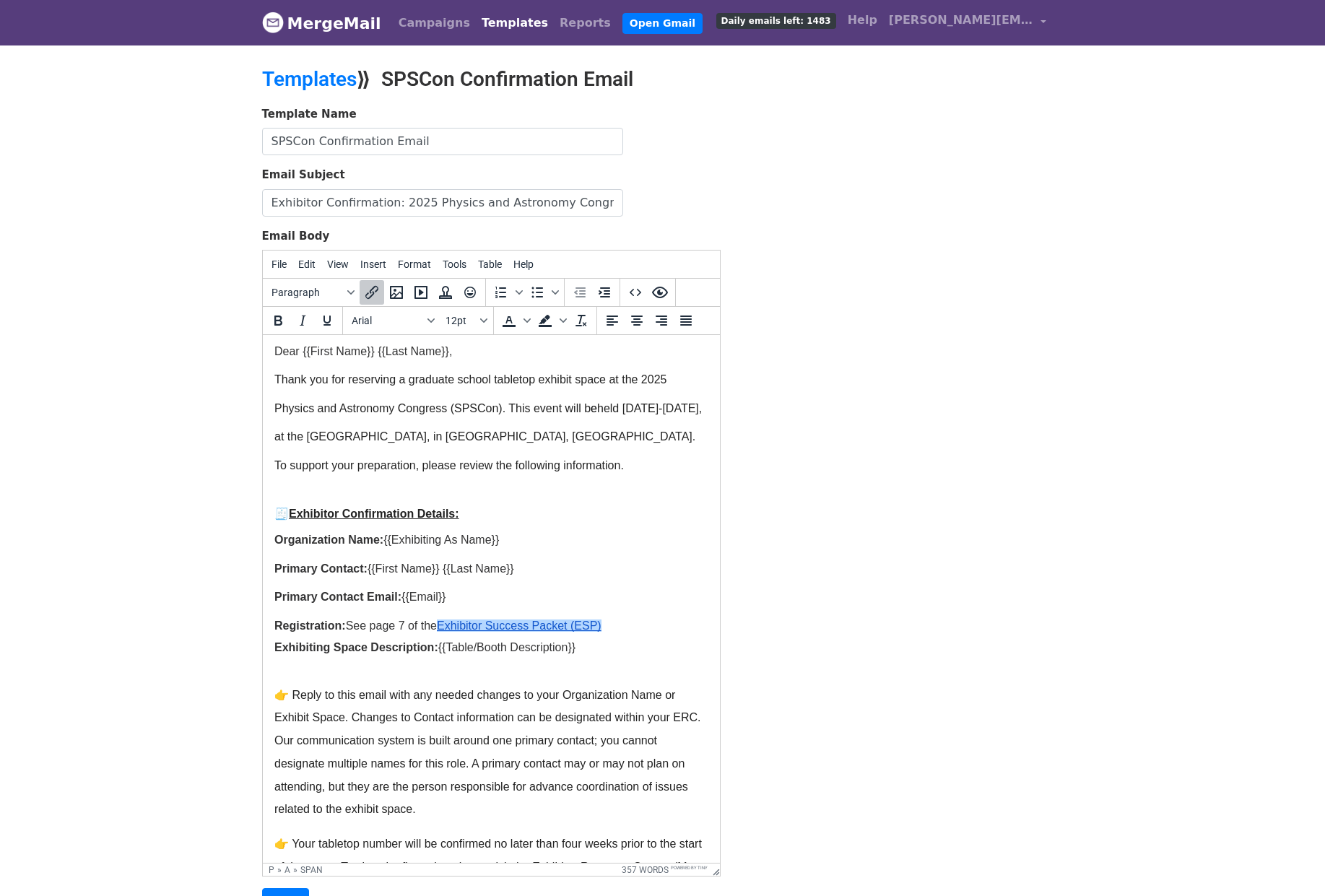
click at [620, 732] on p "👉 Reply to this email with any needed changes to your Organization Name or Exhi…" at bounding box center [490, 753] width 434 height 138
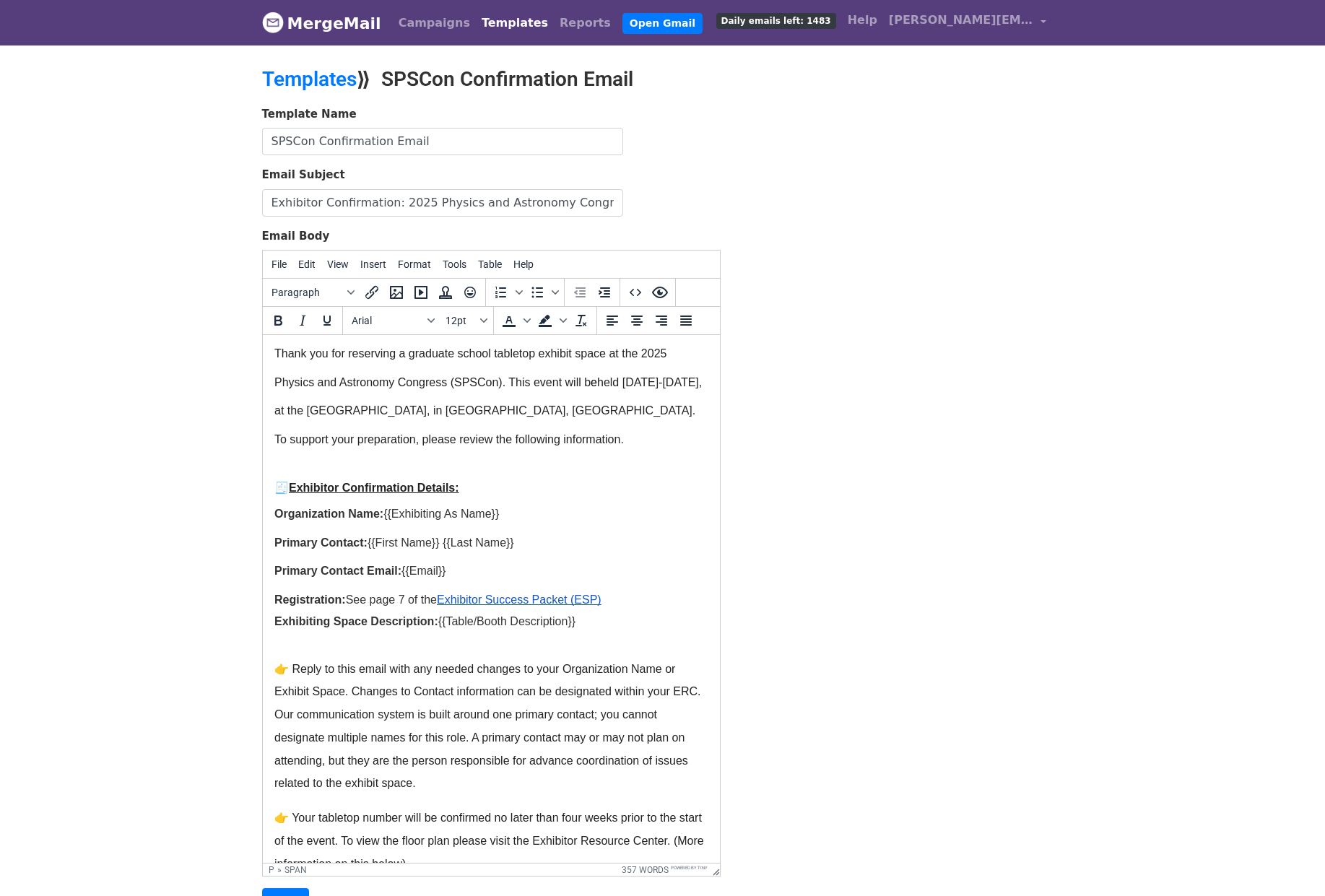
scroll to position [131, 0]
click at [272, 624] on html "Dear {{First Name}} {{Last Name}}, Thank you for reserving a graduate school ta…" at bounding box center [491, 843] width 457 height 1279
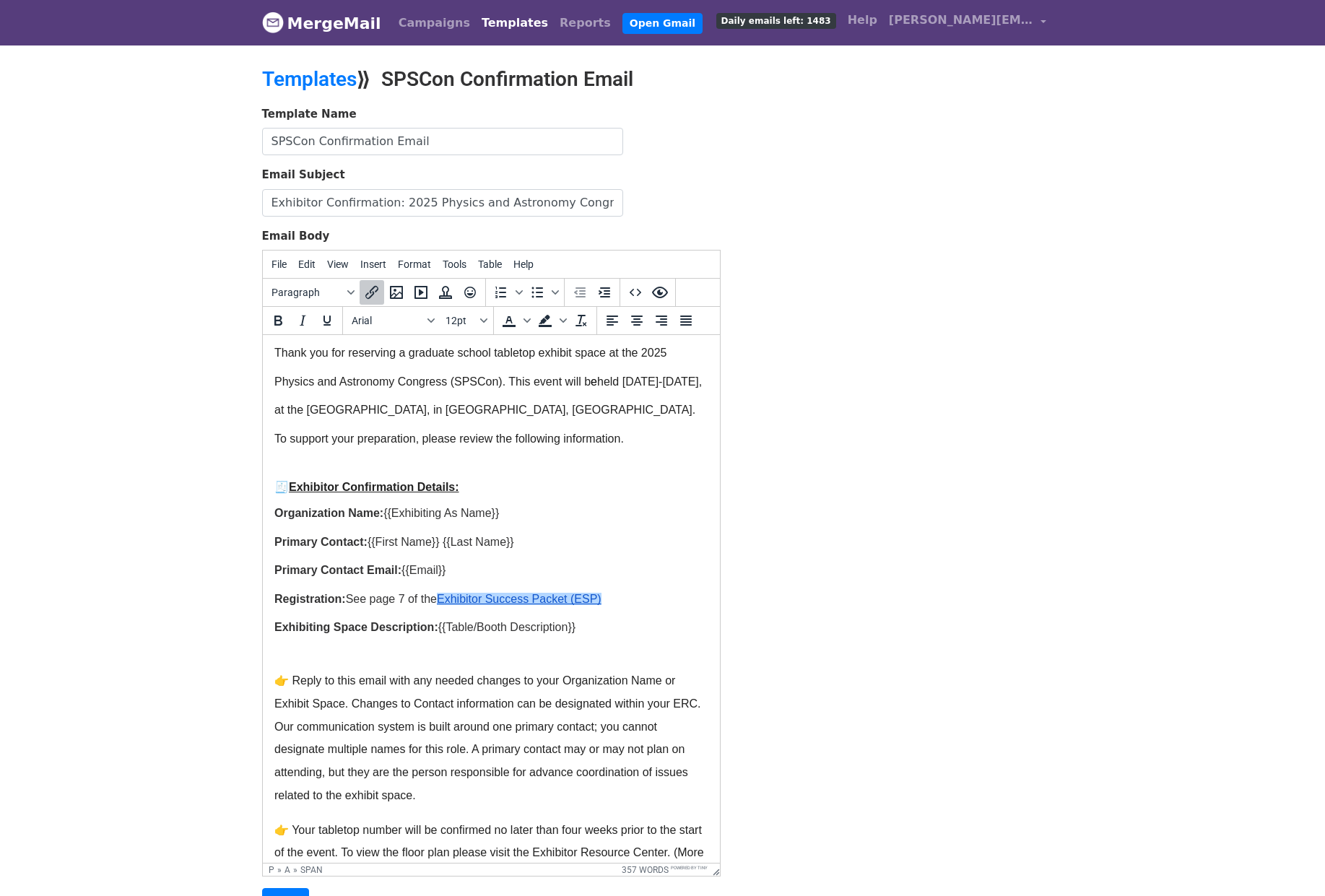
click at [583, 724] on span "👉 Reply to this email with any needed changes to your Organization Name or Exhi…" at bounding box center [488, 737] width 430 height 127
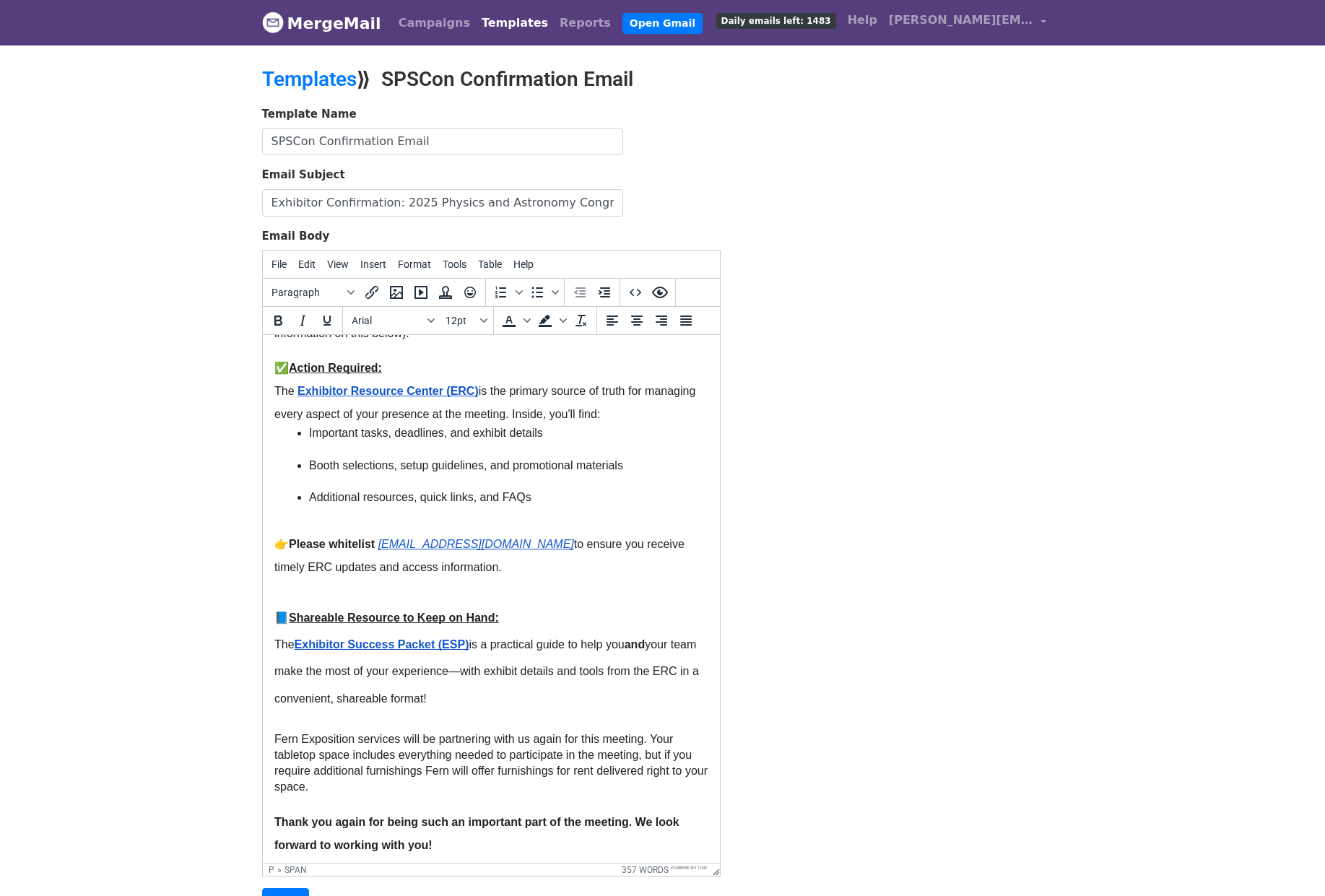
scroll to position [779, 0]
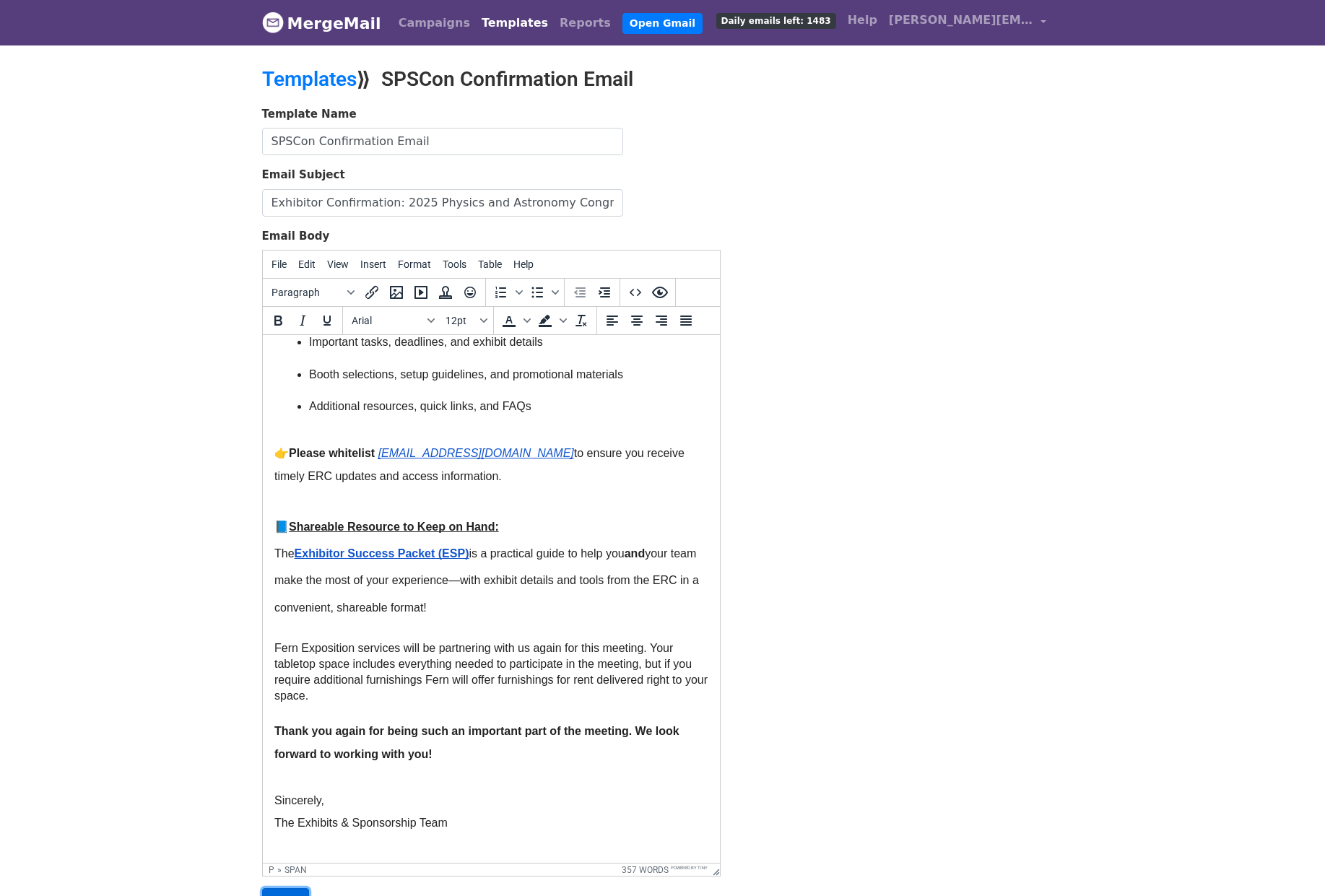
click at [283, 889] on input "Save" at bounding box center [285, 902] width 46 height 28
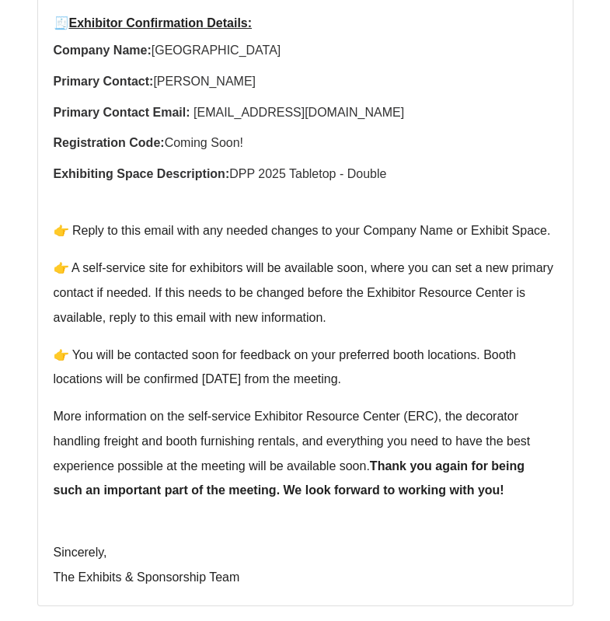
scroll to position [572, 0]
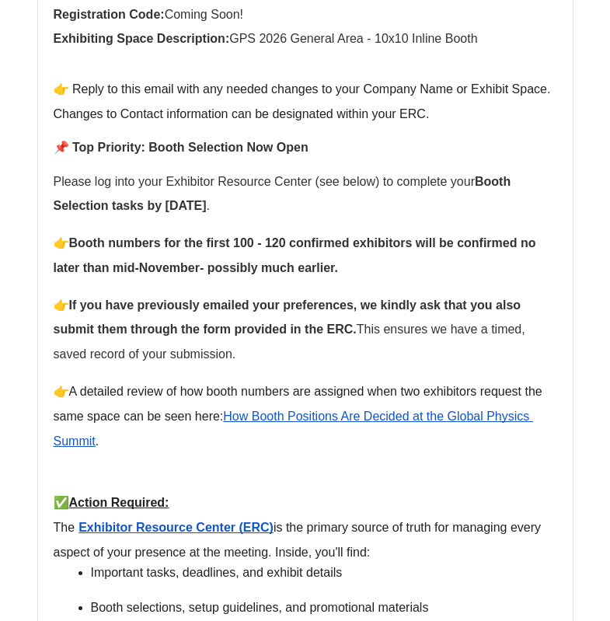
scroll to position [895, 0]
